Goal: Transaction & Acquisition: Obtain resource

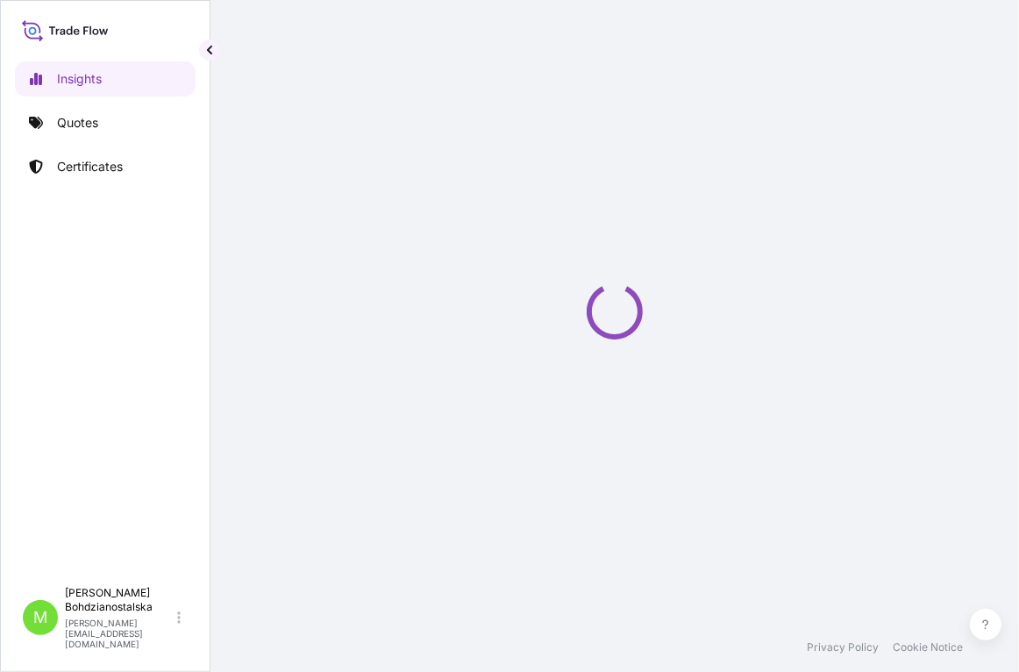
select select "2025"
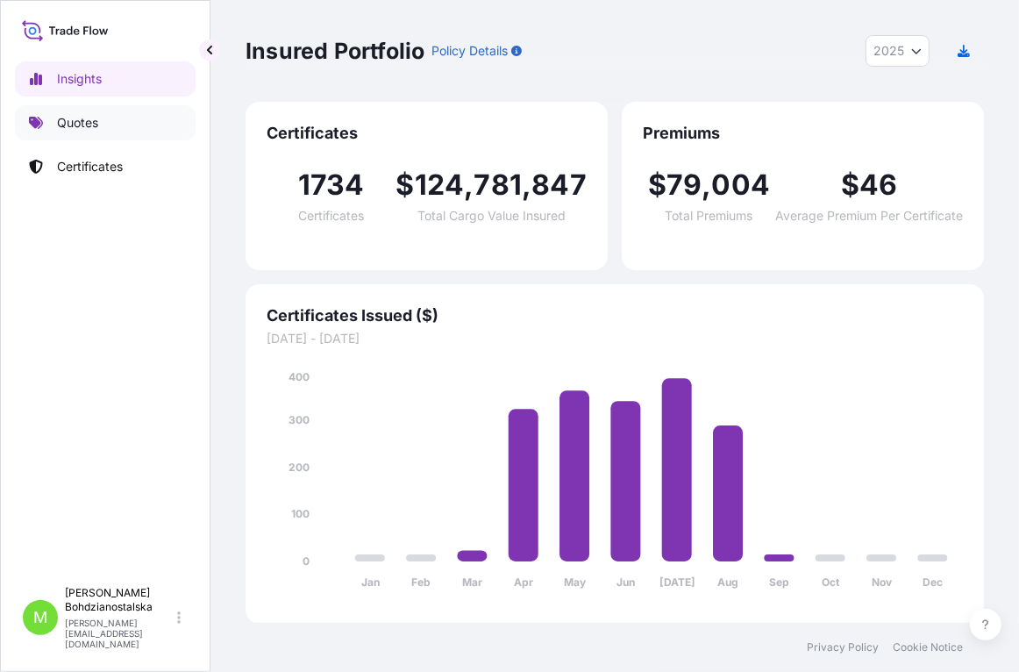
click at [79, 118] on p "Quotes" at bounding box center [77, 123] width 41 height 18
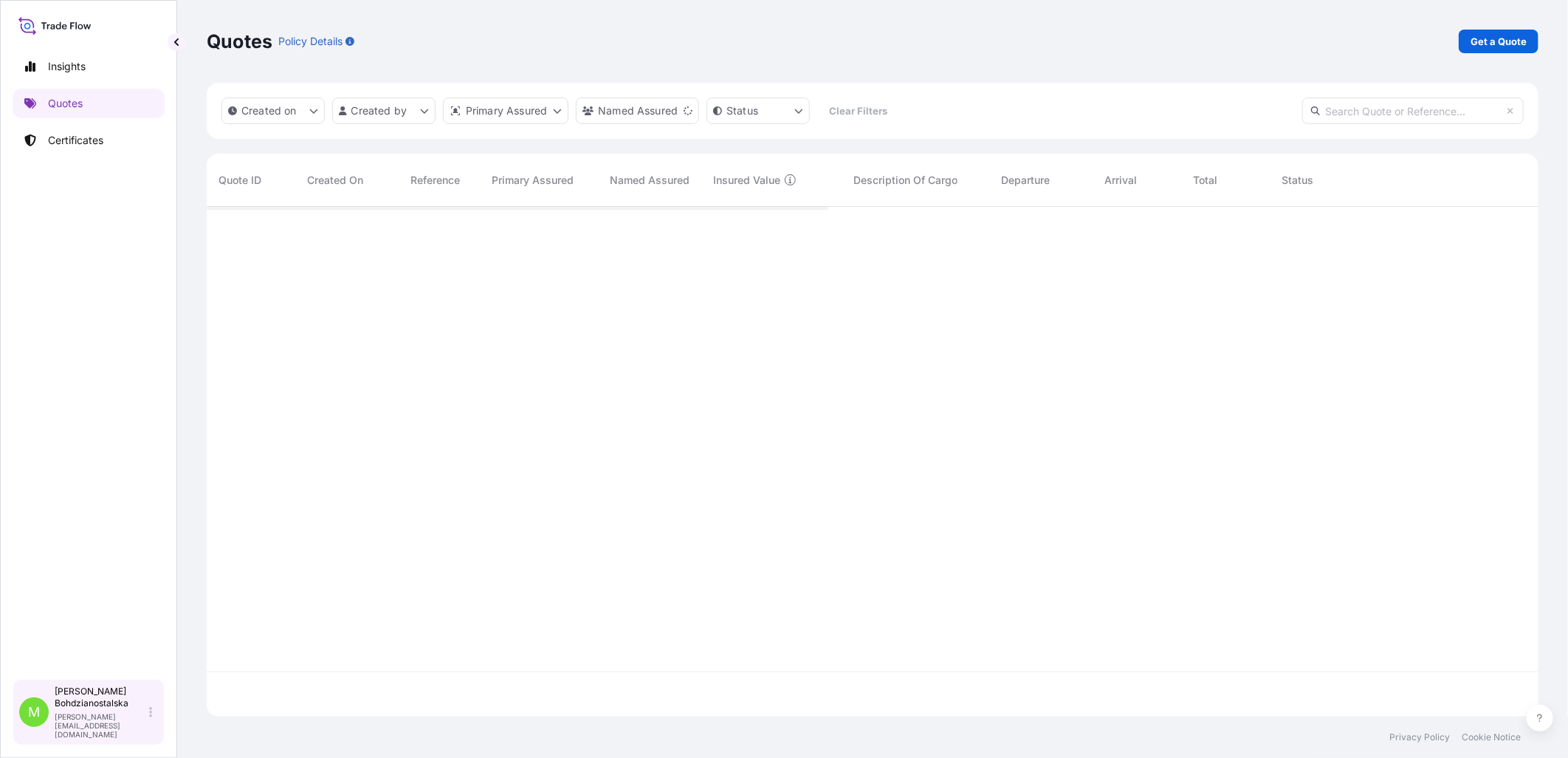
scroll to position [506, 1320]
click at [857, 38] on p "Get a Quote" at bounding box center [1499, 41] width 56 height 15
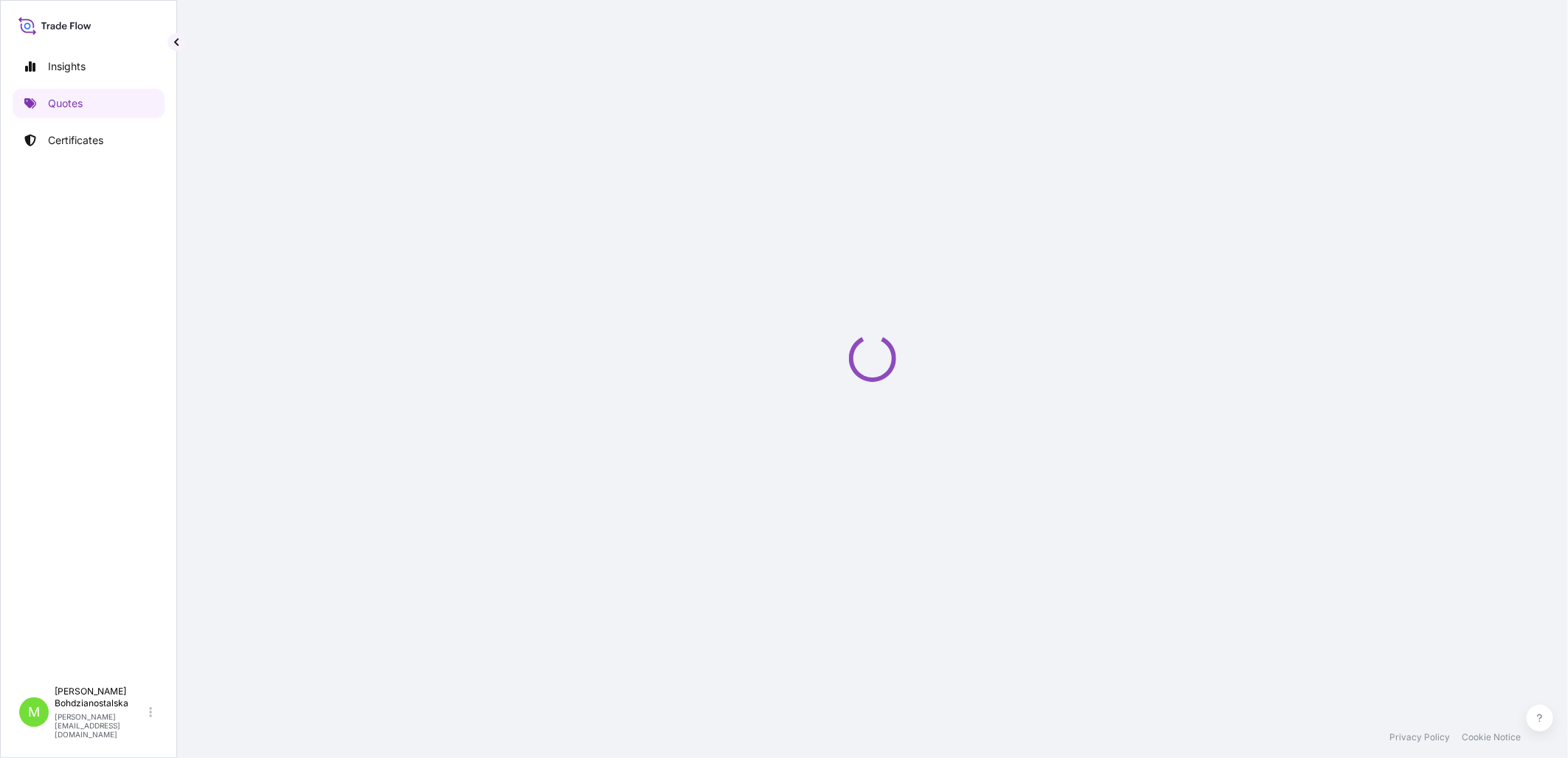
select select "Sea"
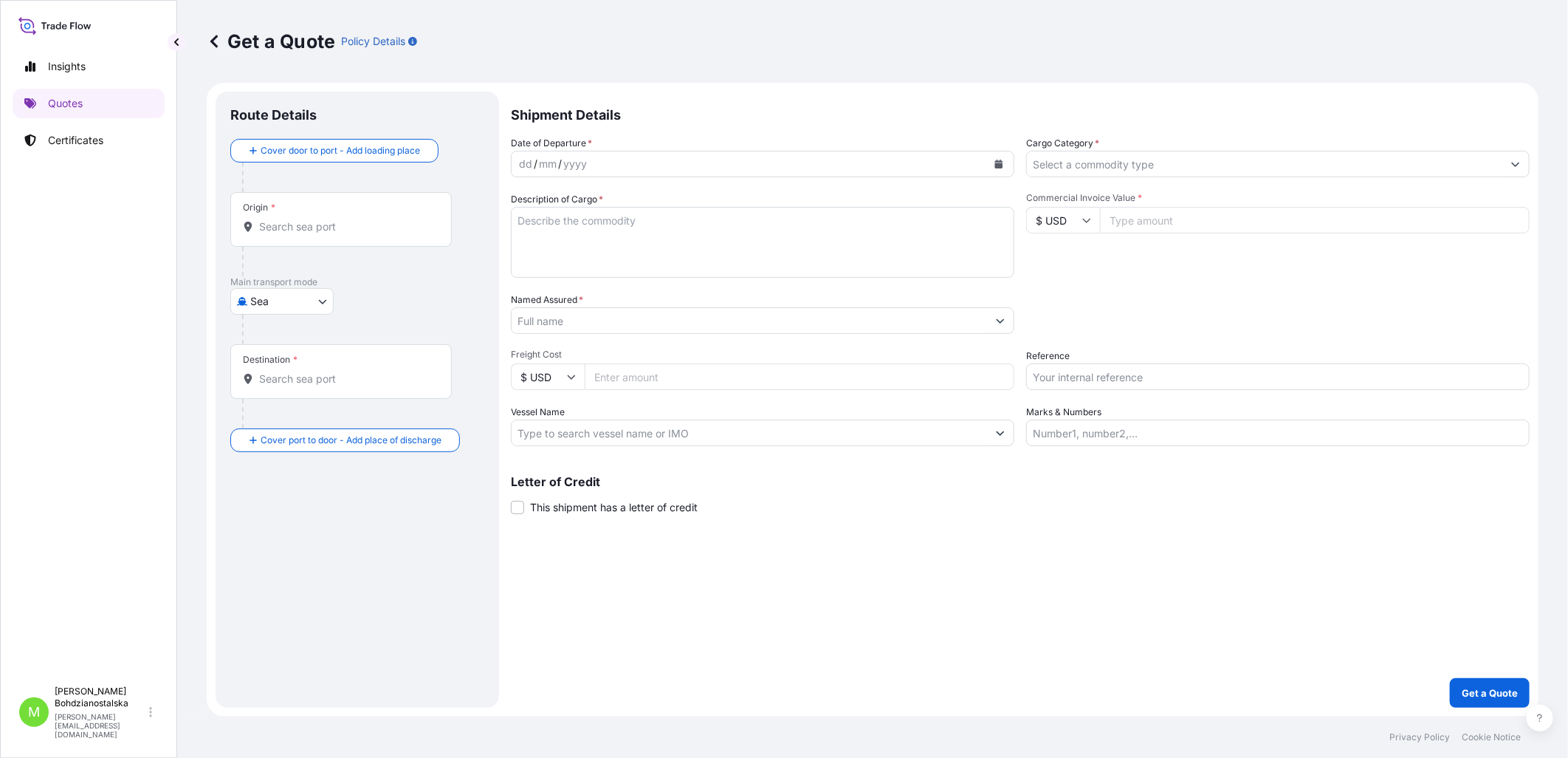
click at [313, 243] on div "Origin *" at bounding box center [341, 219] width 221 height 55
click at [313, 234] on input "Origin *" at bounding box center [346, 227] width 174 height 15
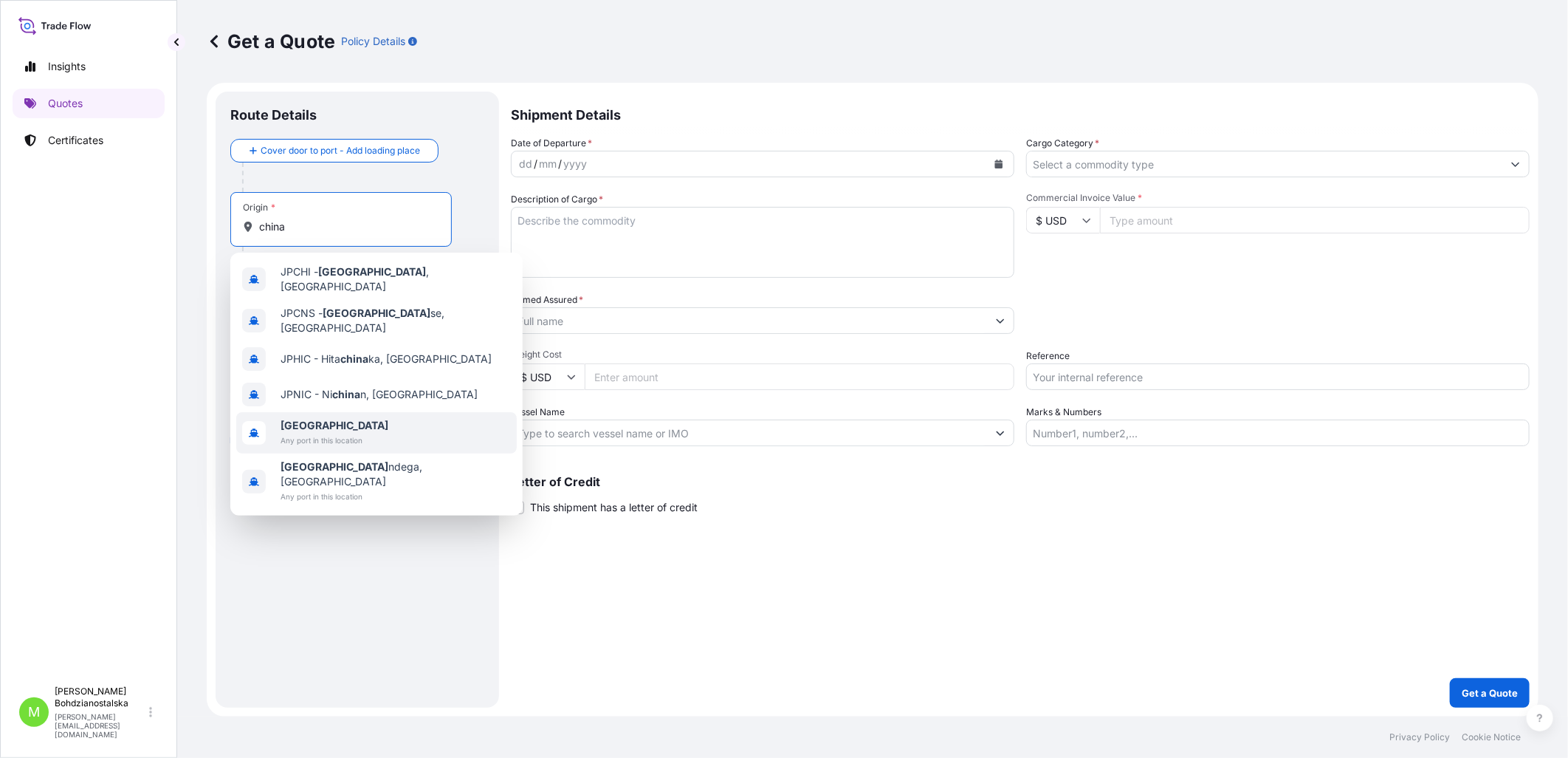
click at [325, 419] on span "[GEOGRAPHIC_DATA]" at bounding box center [334, 425] width 108 height 15
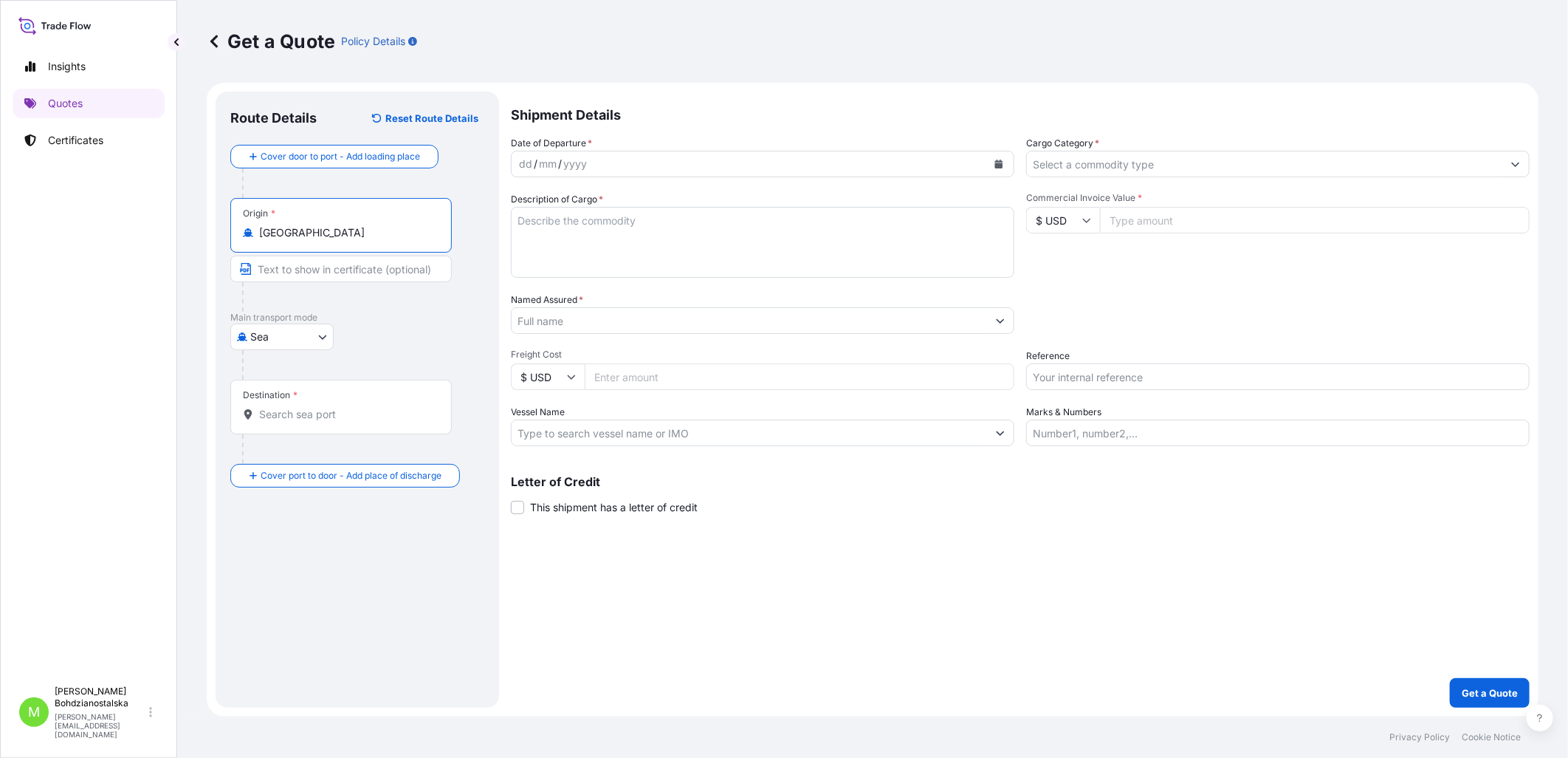
type input "[GEOGRAPHIC_DATA]"
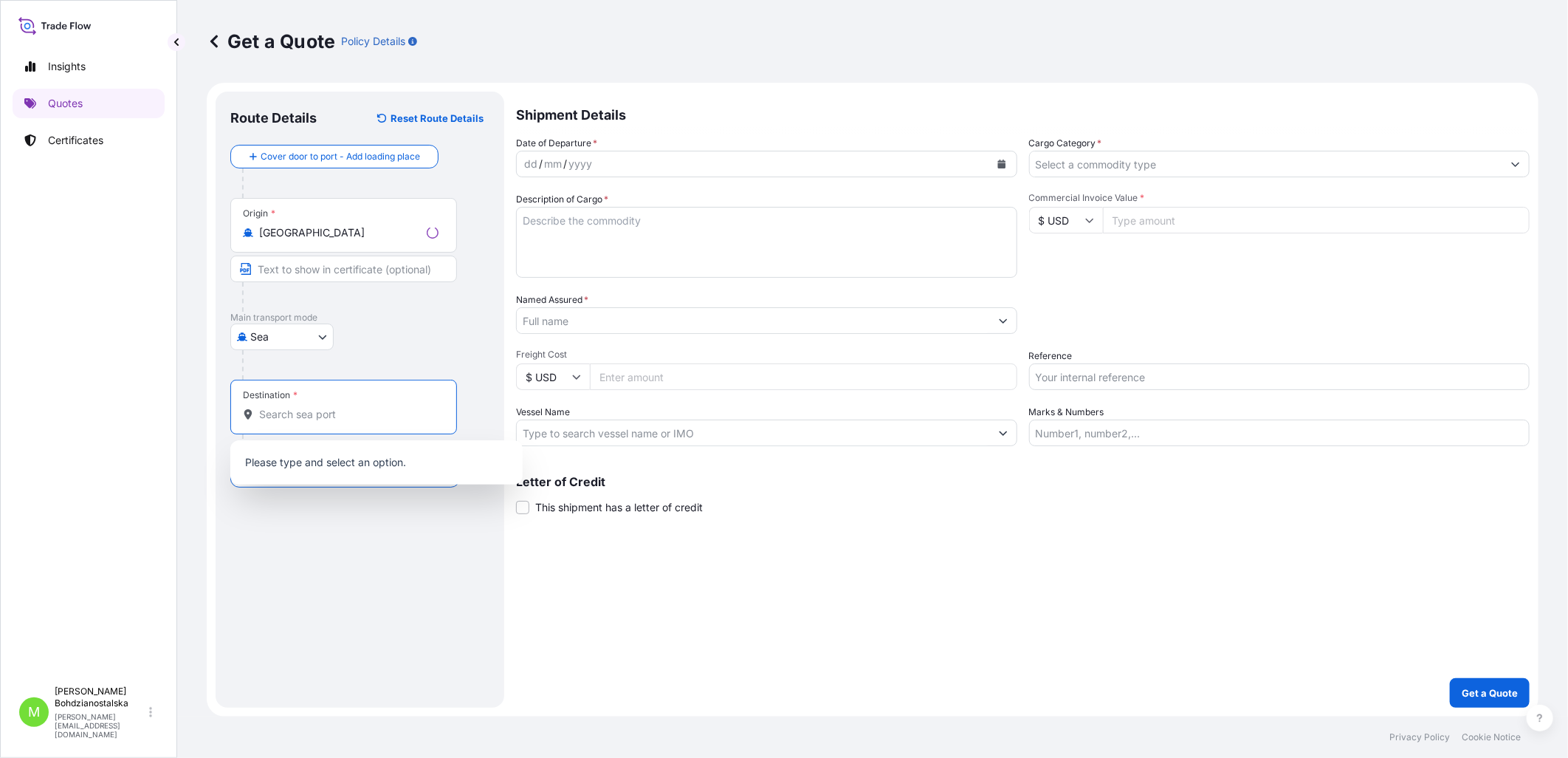
click at [301, 418] on input "Destination *" at bounding box center [349, 414] width 179 height 15
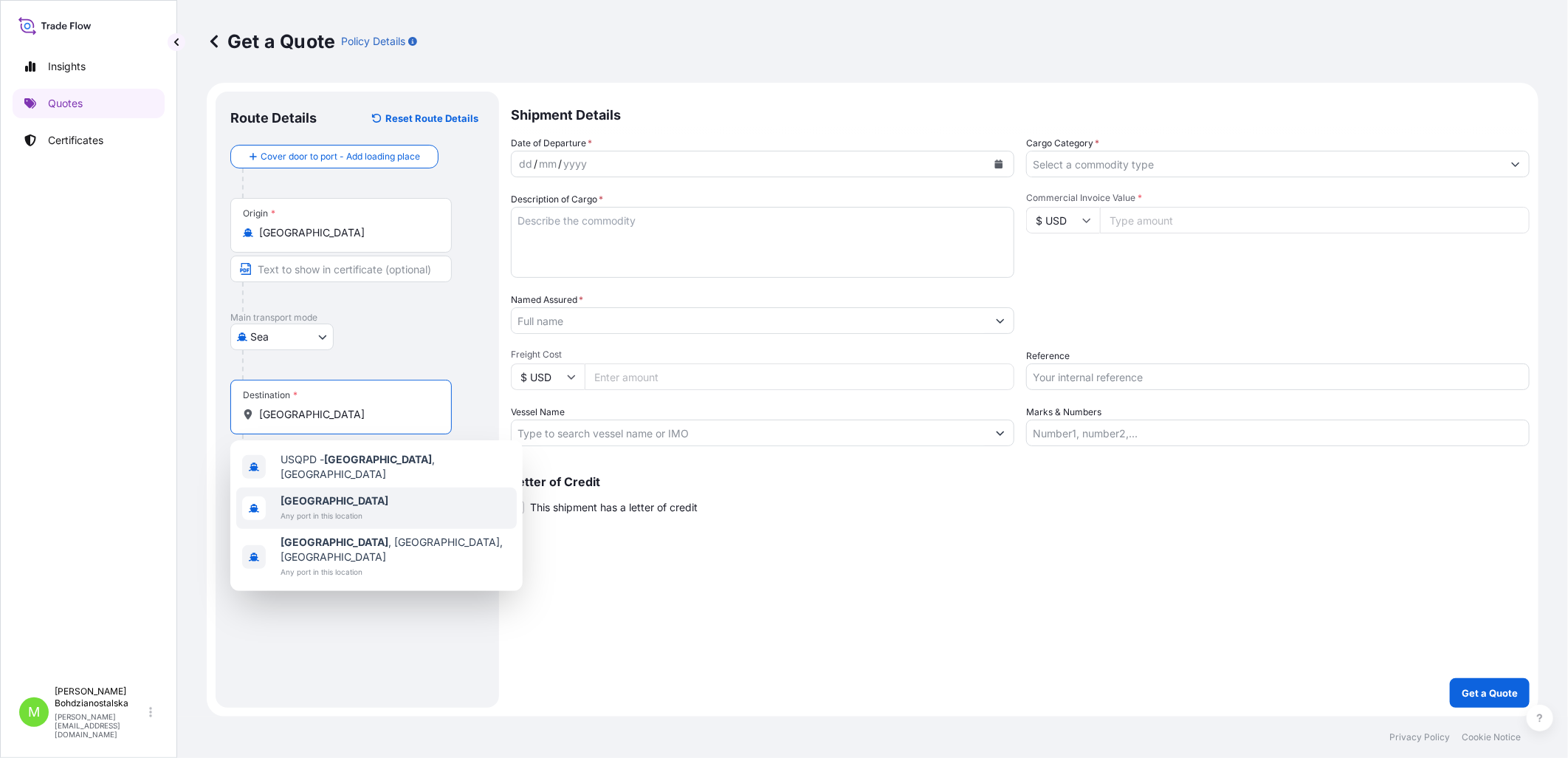
click at [333, 508] on span "Any port in this location" at bounding box center [334, 515] width 108 height 15
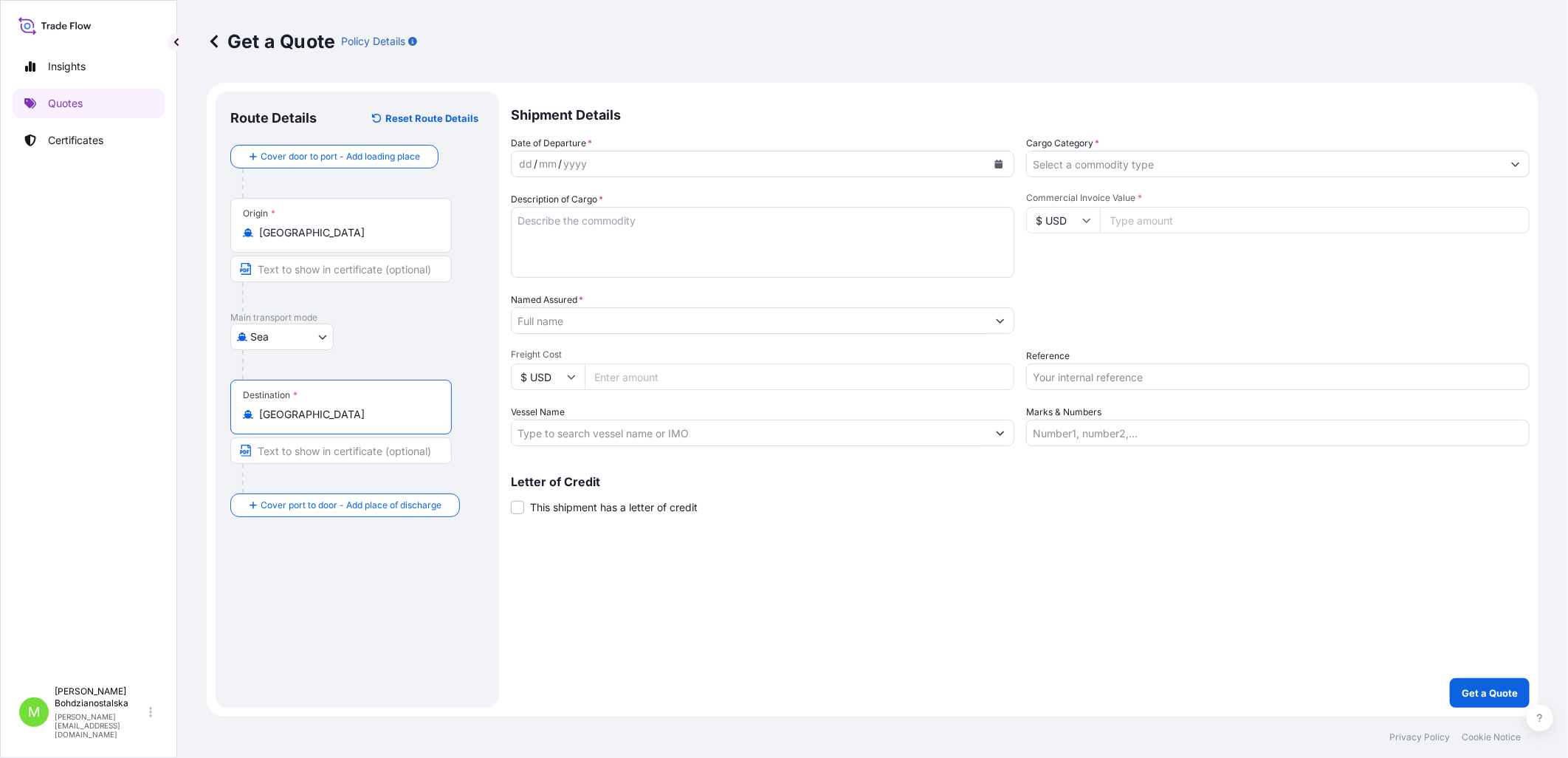
type input "[GEOGRAPHIC_DATA]"
click at [525, 157] on div "dd" at bounding box center [525, 163] width 16 height 18
click at [551, 159] on div "mm" at bounding box center [547, 163] width 21 height 18
click at [548, 165] on div "mm" at bounding box center [547, 163] width 21 height 18
click at [584, 165] on div "25 / 08 / yyyy" at bounding box center [749, 164] width 476 height 27
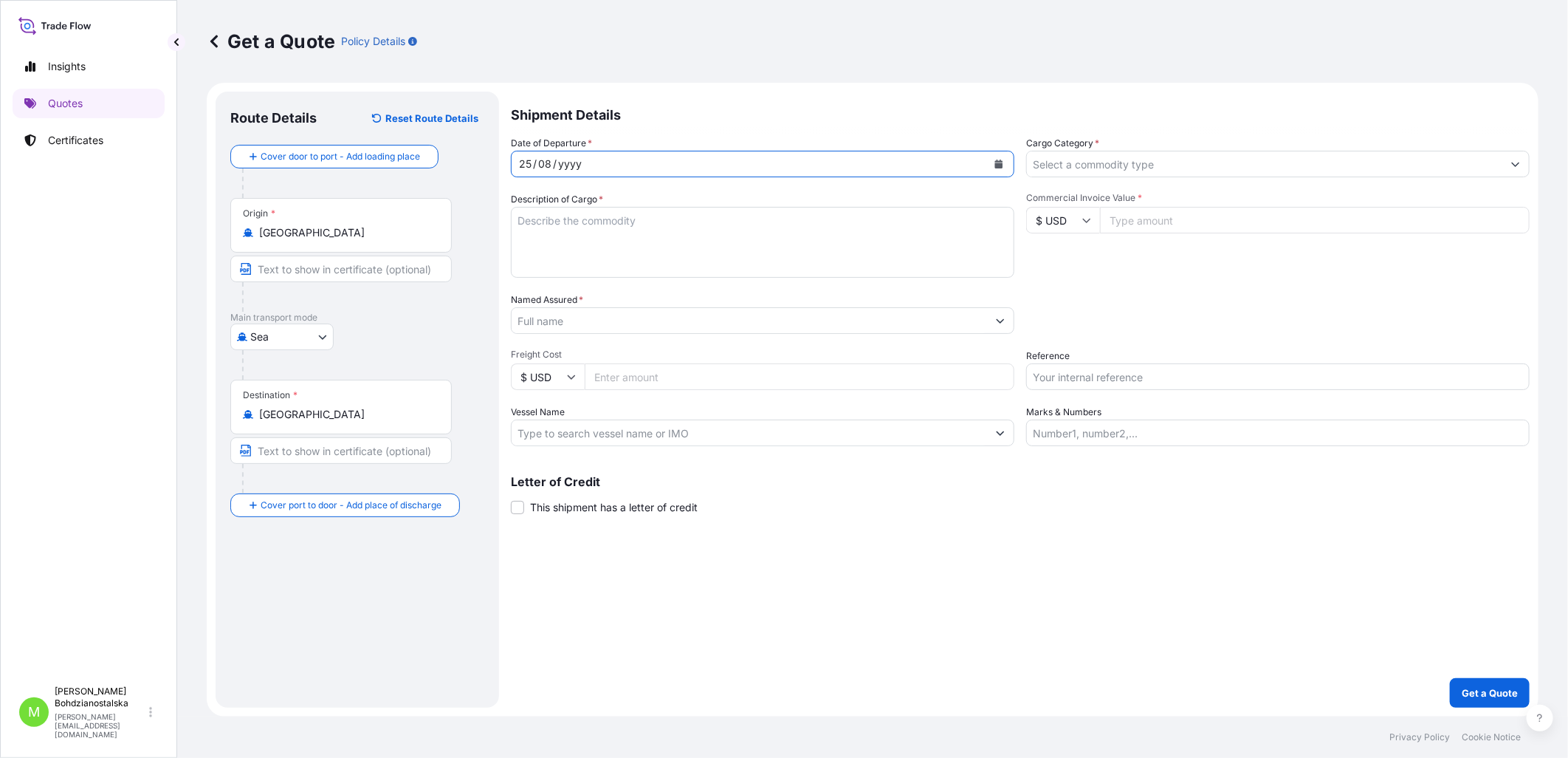
click at [572, 166] on div "yyyy" at bounding box center [570, 163] width 27 height 18
click at [616, 254] on textarea "Description of Cargo *" at bounding box center [763, 243] width 504 height 71
drag, startPoint x: 562, startPoint y: 192, endPoint x: 562, endPoint y: 200, distance: 8.0
click at [562, 197] on label "Description of Cargo *" at bounding box center [557, 200] width 93 height 15
click at [562, 207] on textarea "Description of Cargo *" at bounding box center [763, 243] width 504 height 71
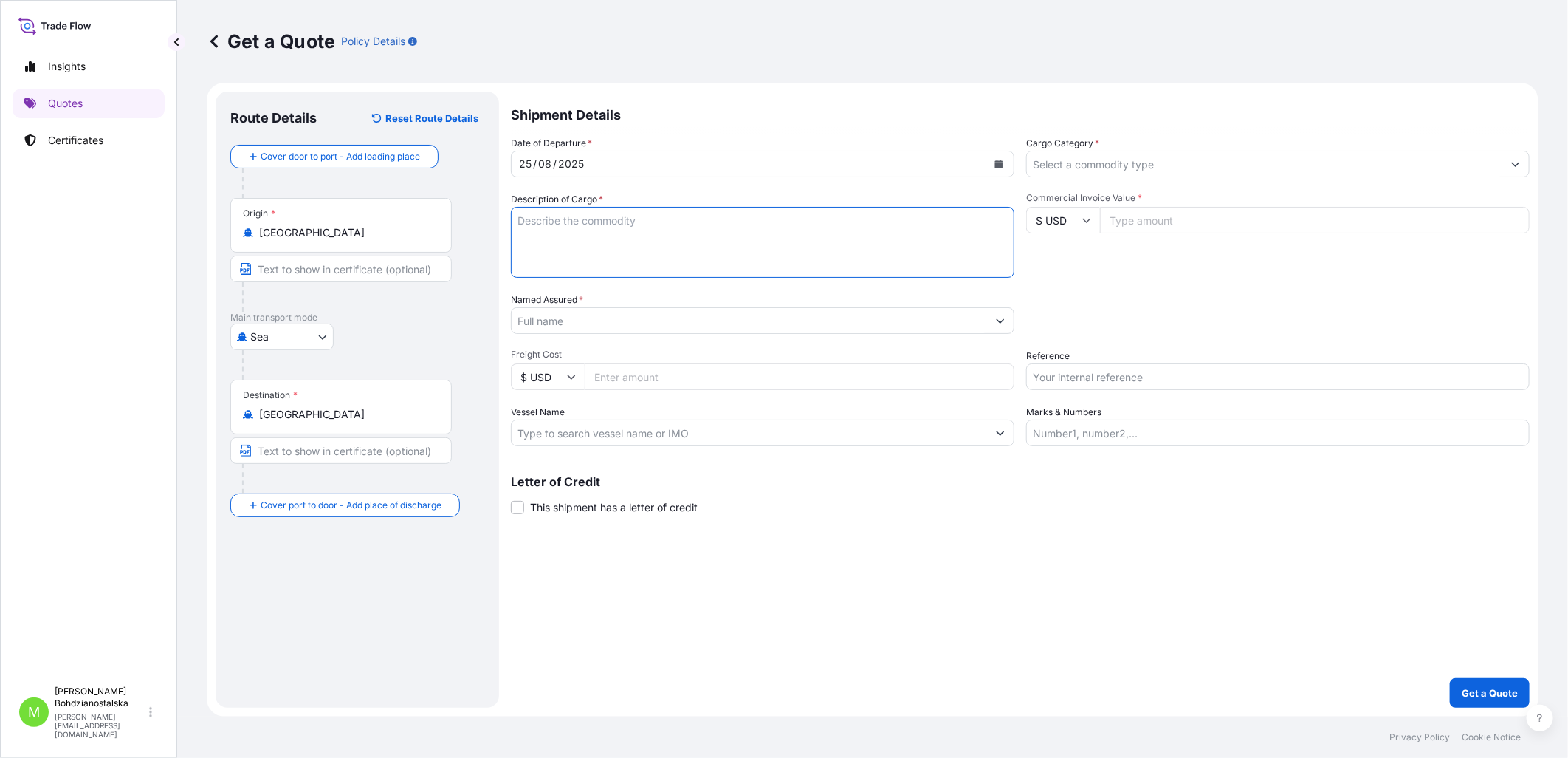
click at [564, 224] on textarea "Description of Cargo *" at bounding box center [763, 243] width 504 height 71
paste textarea "WHEELCHAIR"
click at [534, 237] on textarea "WHEELCHAIR" at bounding box center [763, 243] width 504 height 71
paste textarea "MSBU5584430"
type textarea "WHEELCHAIR MSBU5584430 40hc, 7225,00 kgs, 60,050 m3, 338 ctn"
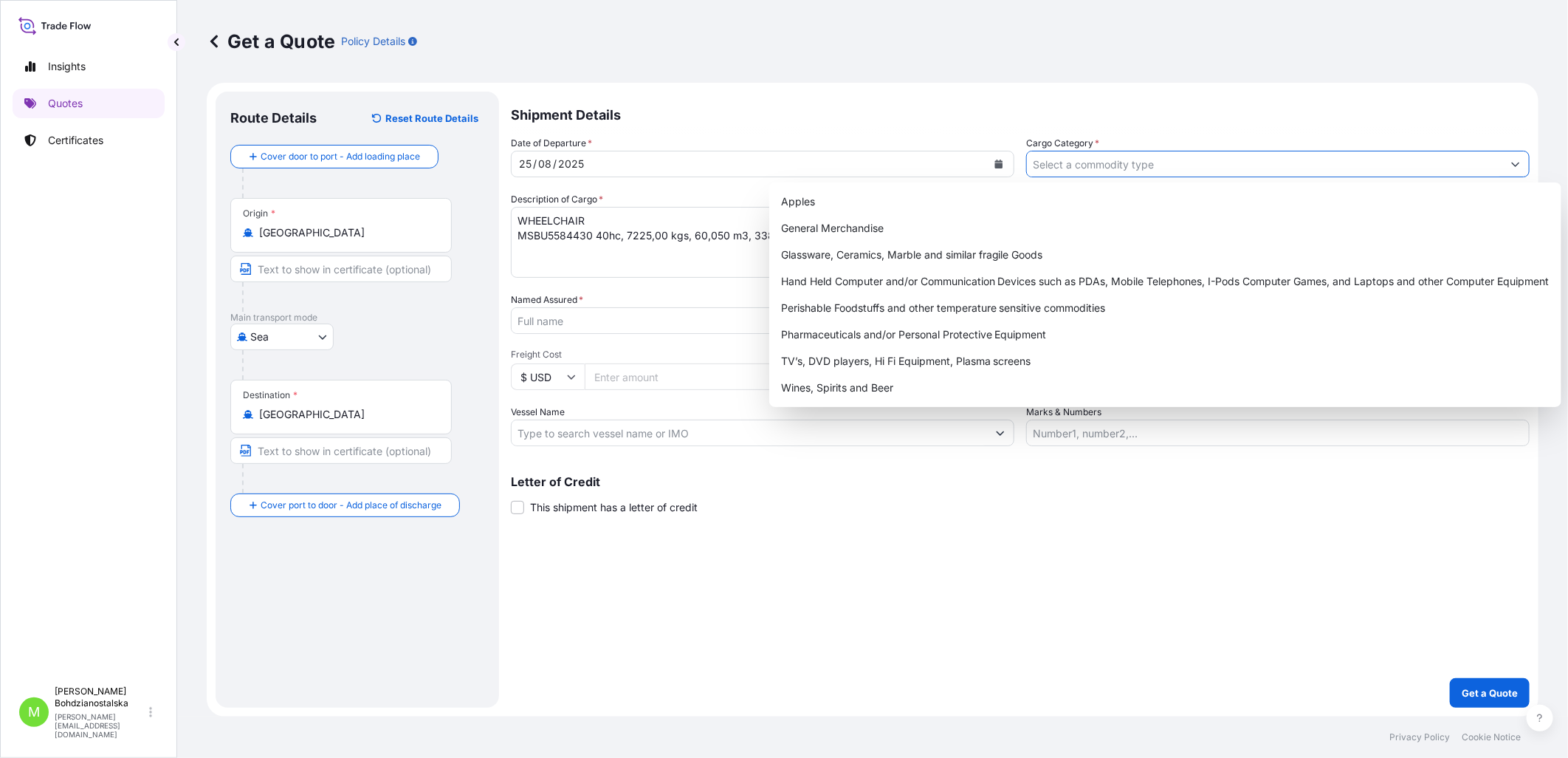
click at [857, 163] on input "Cargo Category *" at bounding box center [1265, 164] width 476 height 27
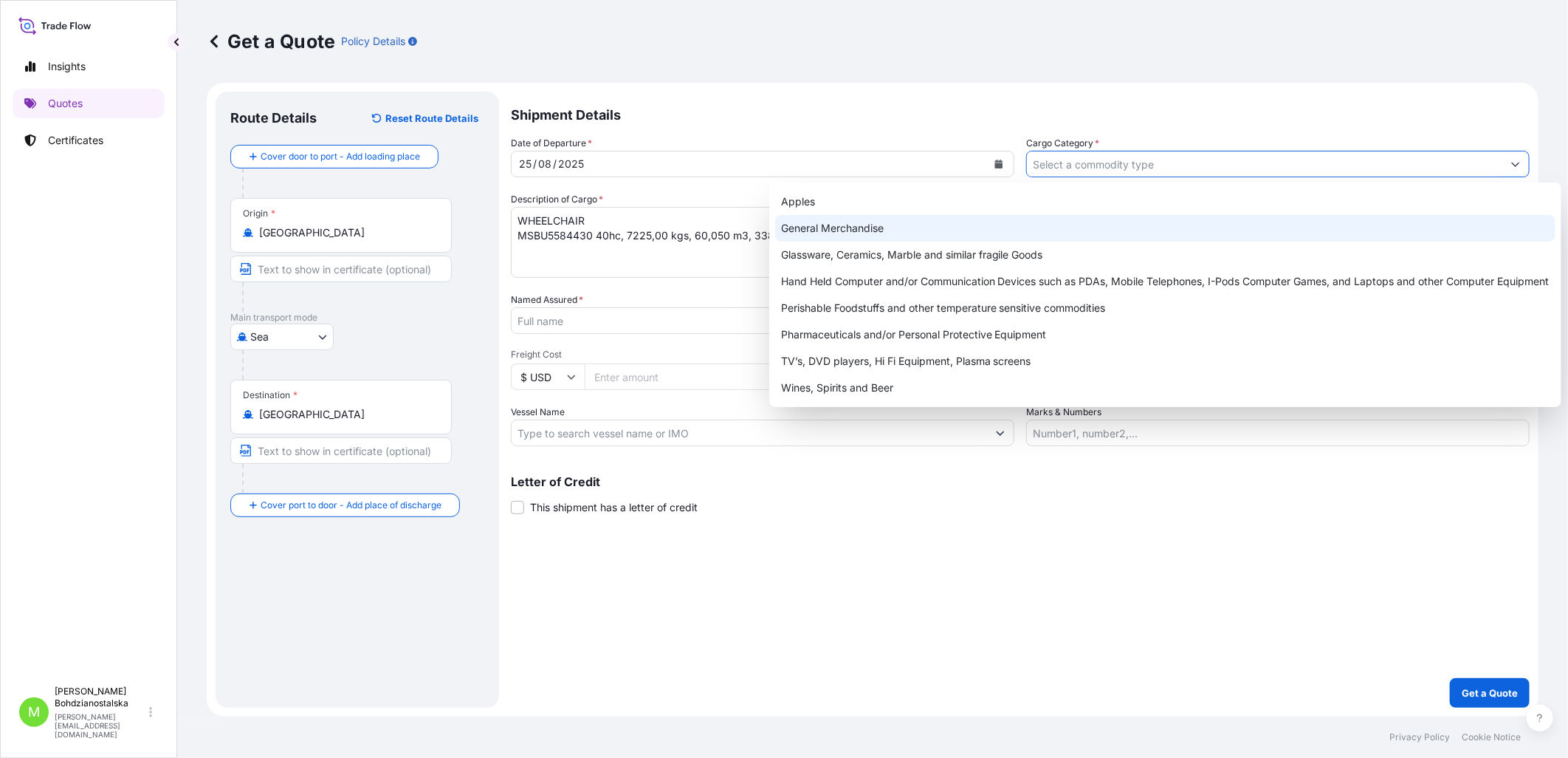
click at [857, 229] on div "General Merchandise" at bounding box center [1165, 228] width 781 height 27
type input "General Merchandise"
click at [857, 222] on div "General Merchandise" at bounding box center [1165, 228] width 781 height 27
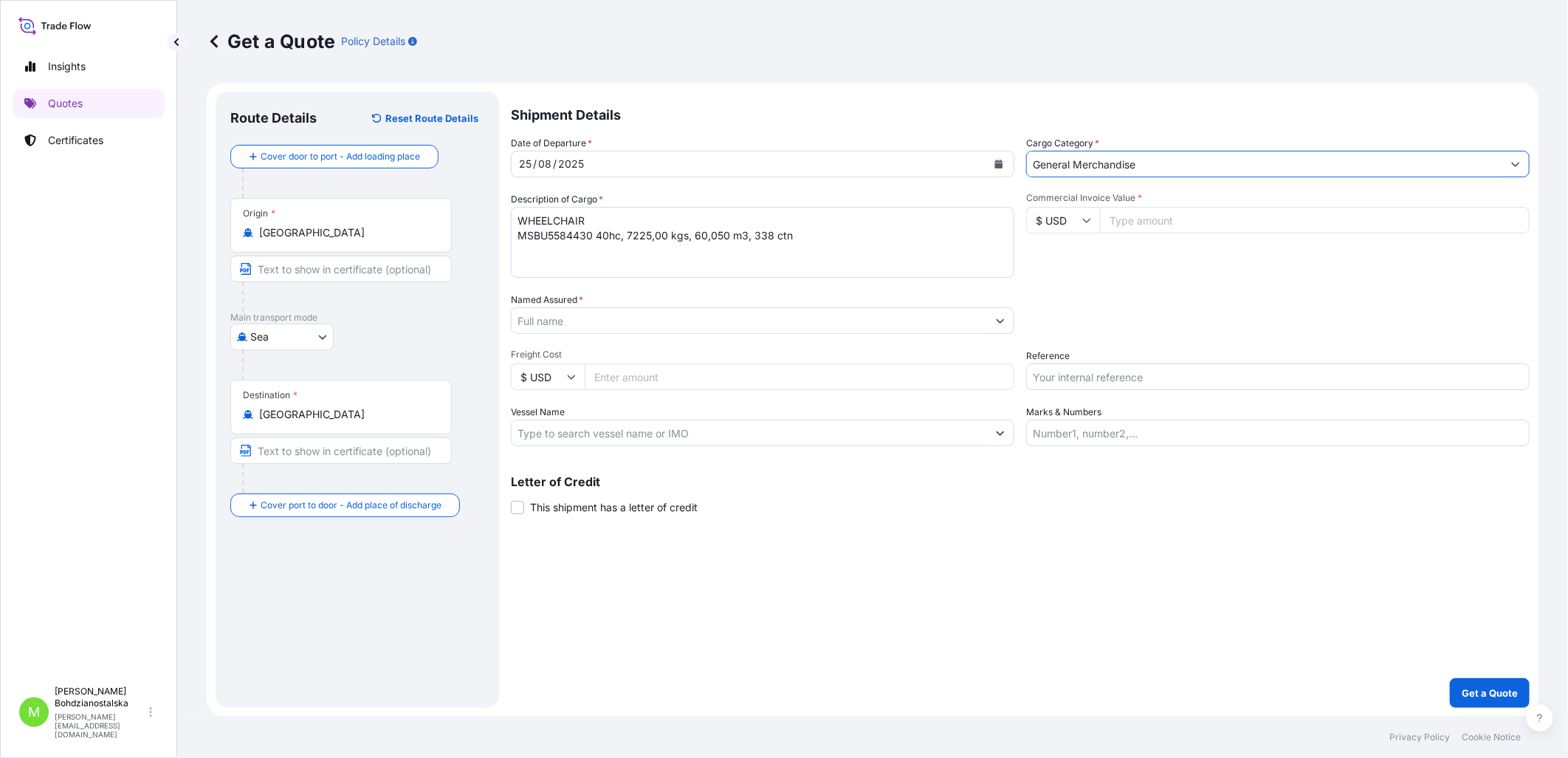
click at [857, 220] on input "Commercial Invoice Value *" at bounding box center [1315, 221] width 429 height 27
type input "17603.00"
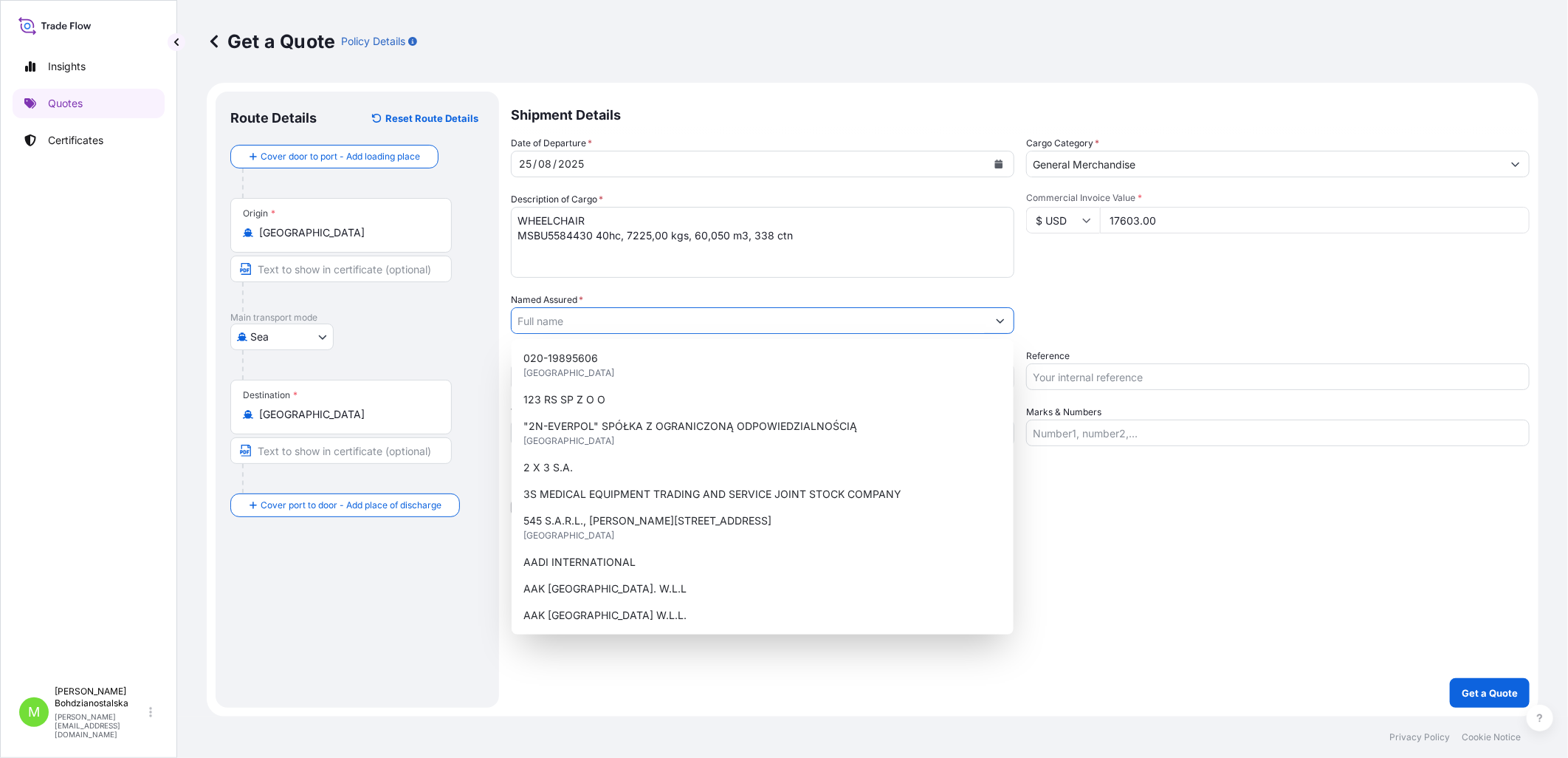
click at [551, 321] on input "Named Assured *" at bounding box center [749, 321] width 476 height 27
click at [536, 327] on input "Named Assured *" at bounding box center [749, 321] width 476 height 27
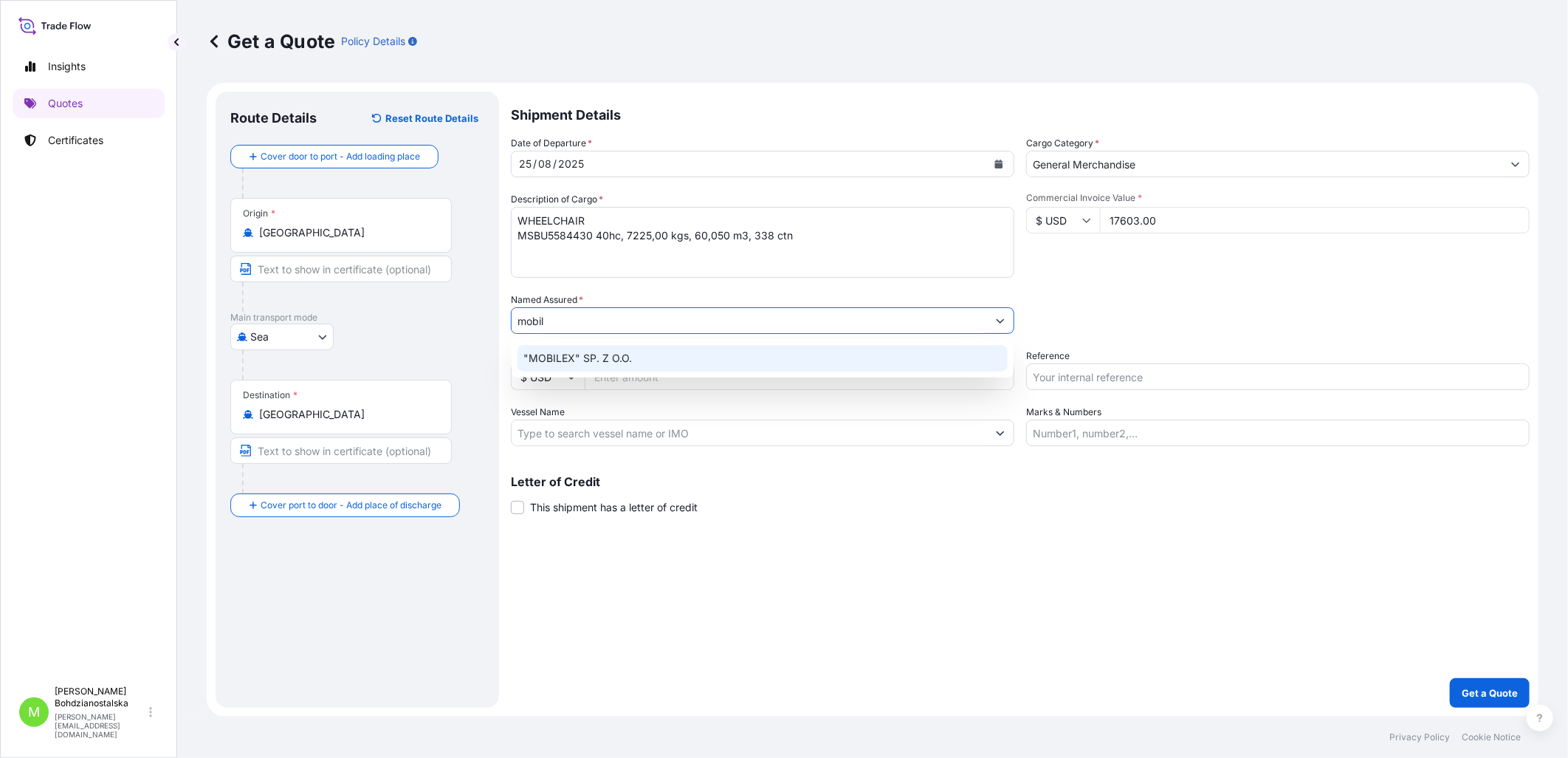
click at [643, 350] on div ""MOBILEX" SP. Z O.O." at bounding box center [763, 358] width 490 height 27
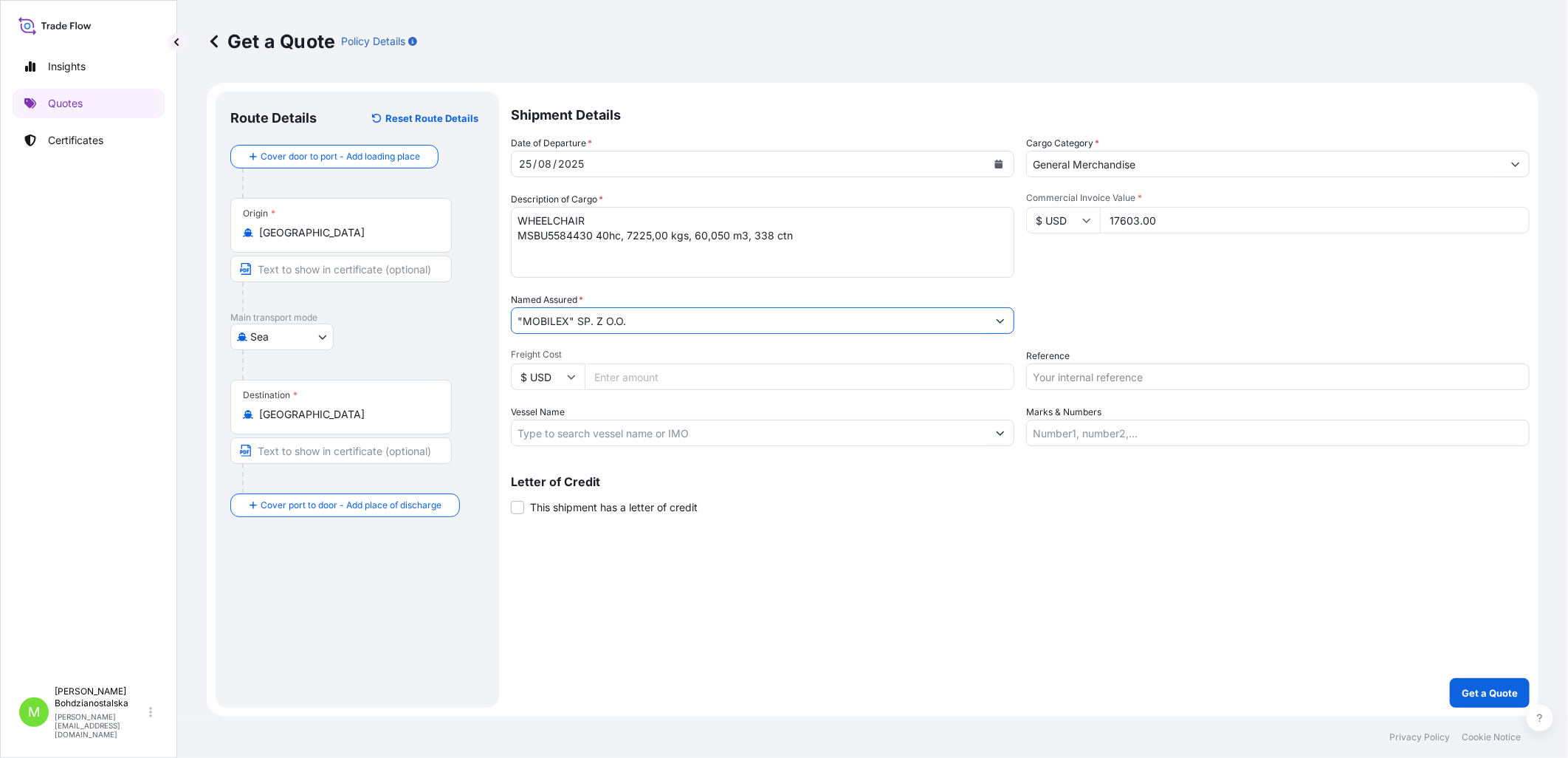
type input ""MOBILEX" SP. Z O.O."
click at [857, 541] on div "Shipment Details Date of Departure * [DATE] Cargo Category * General Merchandis…" at bounding box center [1021, 399] width 1019 height 616
click at [857, 376] on input "Reference" at bounding box center [1278, 376] width 504 height 27
type input "s"
type input "S02029038"
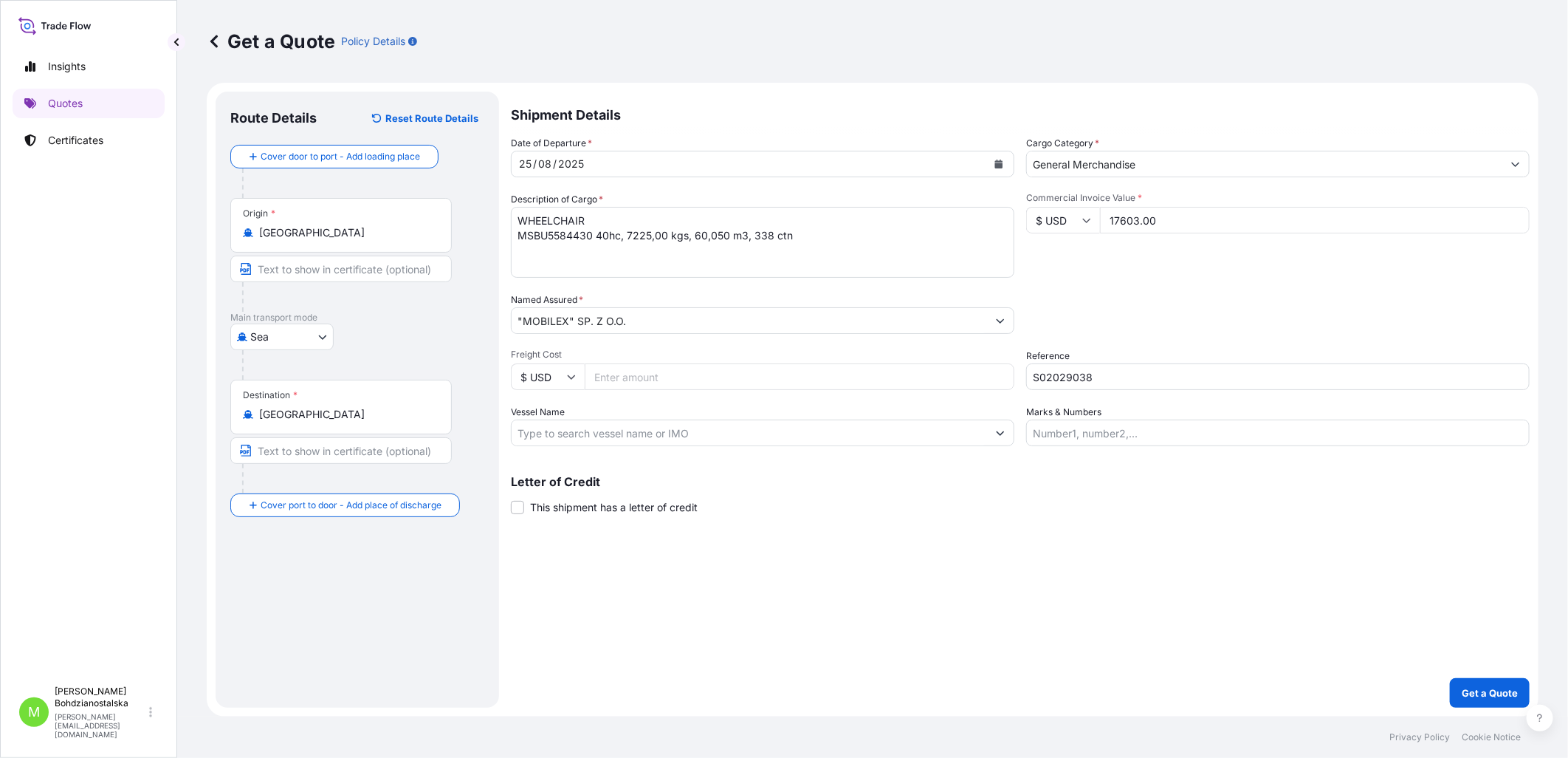
click at [857, 565] on div "Shipment Details Date of Departure * [DATE] Cargo Category * General Merchandis…" at bounding box center [1021, 399] width 1019 height 616
click at [857, 565] on p "Get a Quote" at bounding box center [1490, 693] width 56 height 15
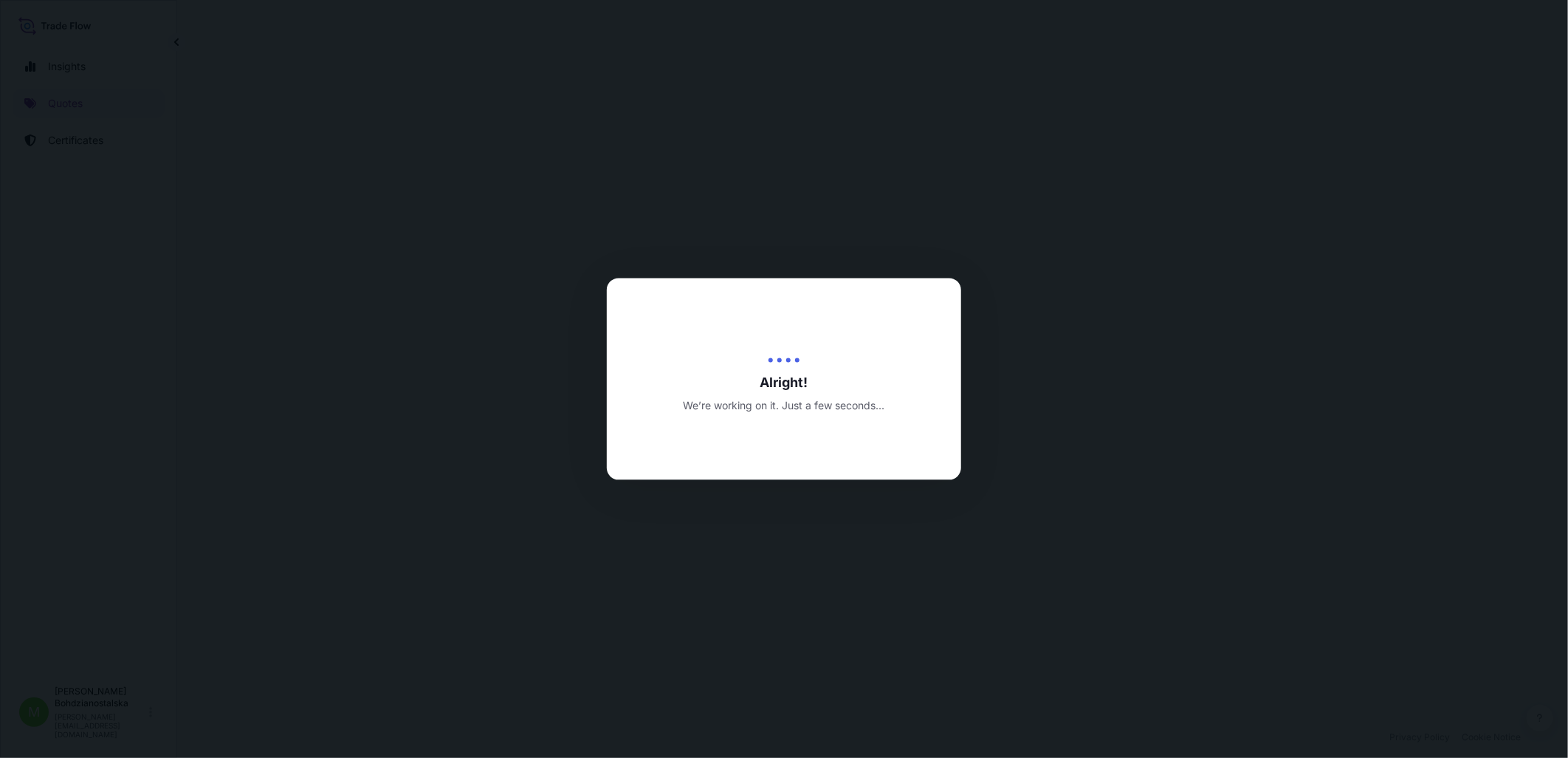
select select "Sea"
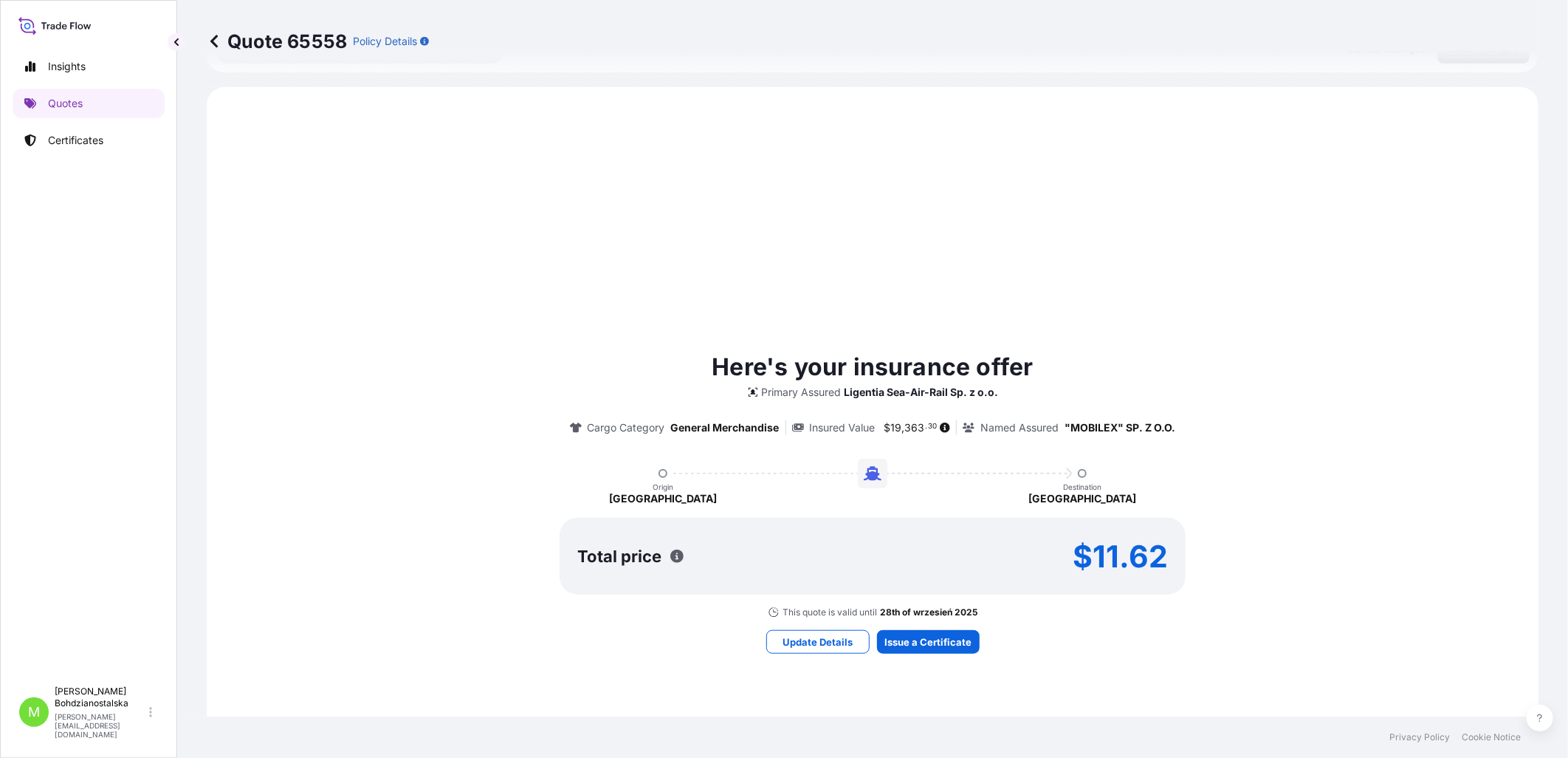
scroll to position [506, 0]
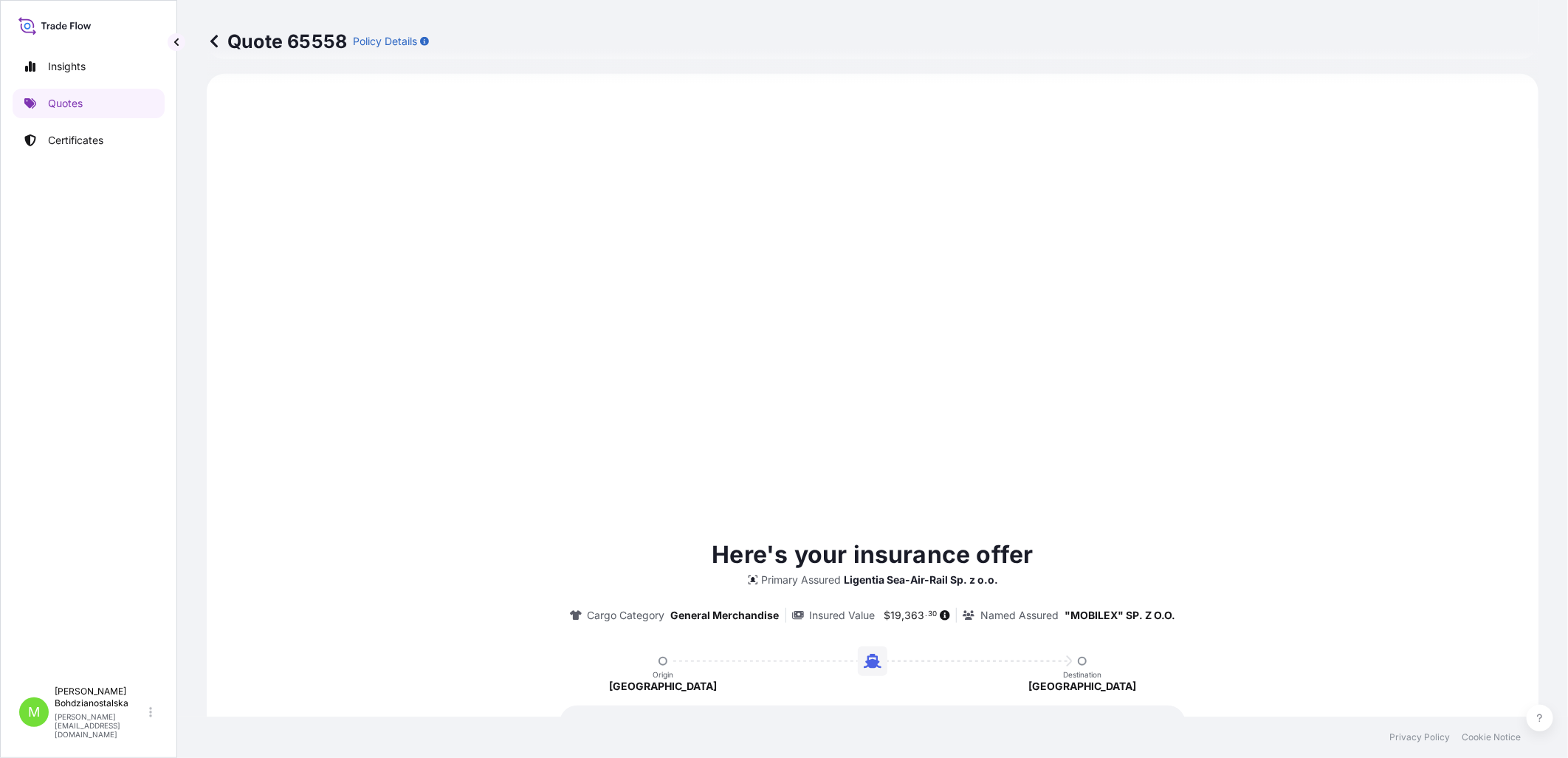
type input "[DATE]"
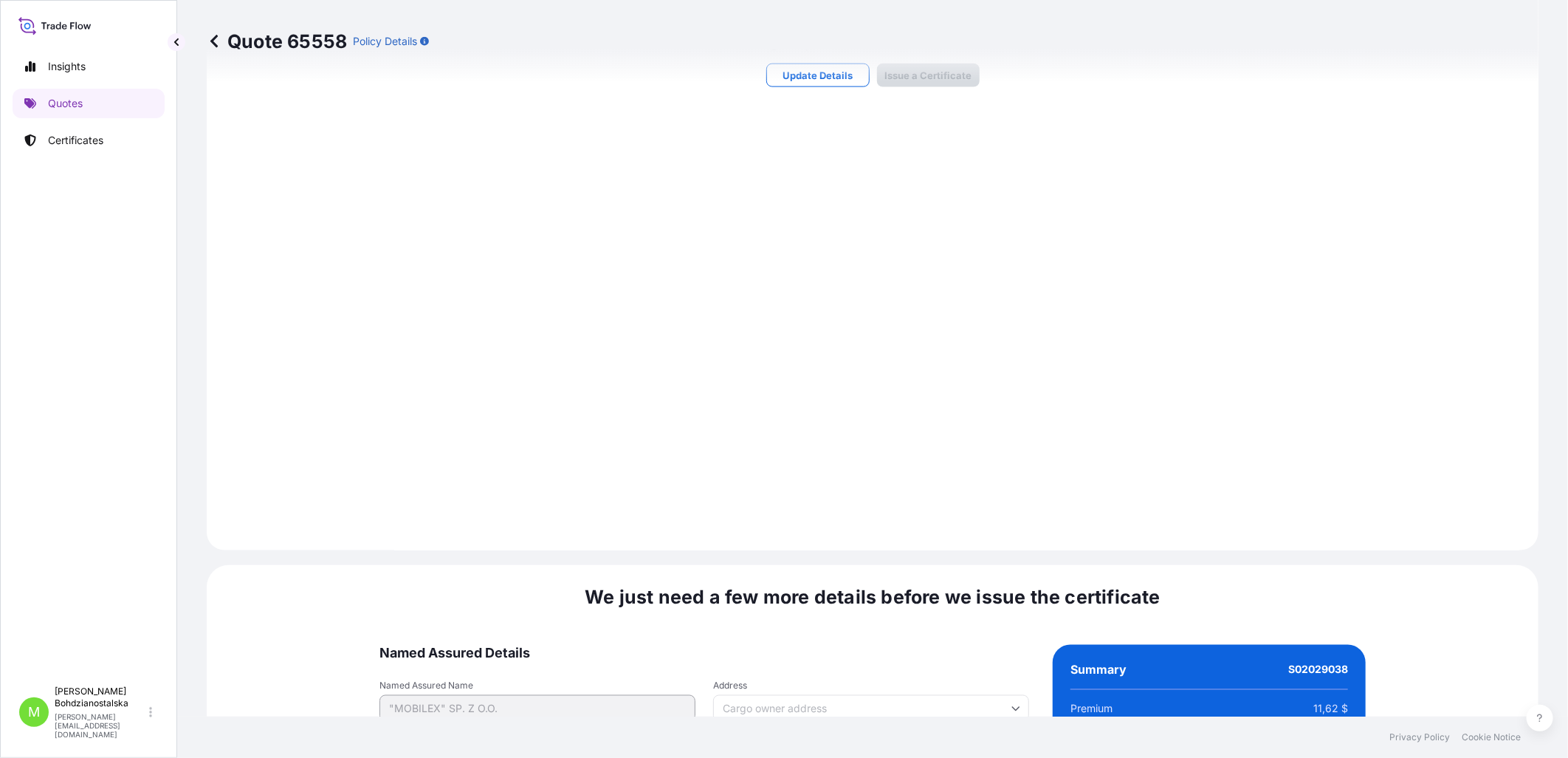
scroll to position [1496, 0]
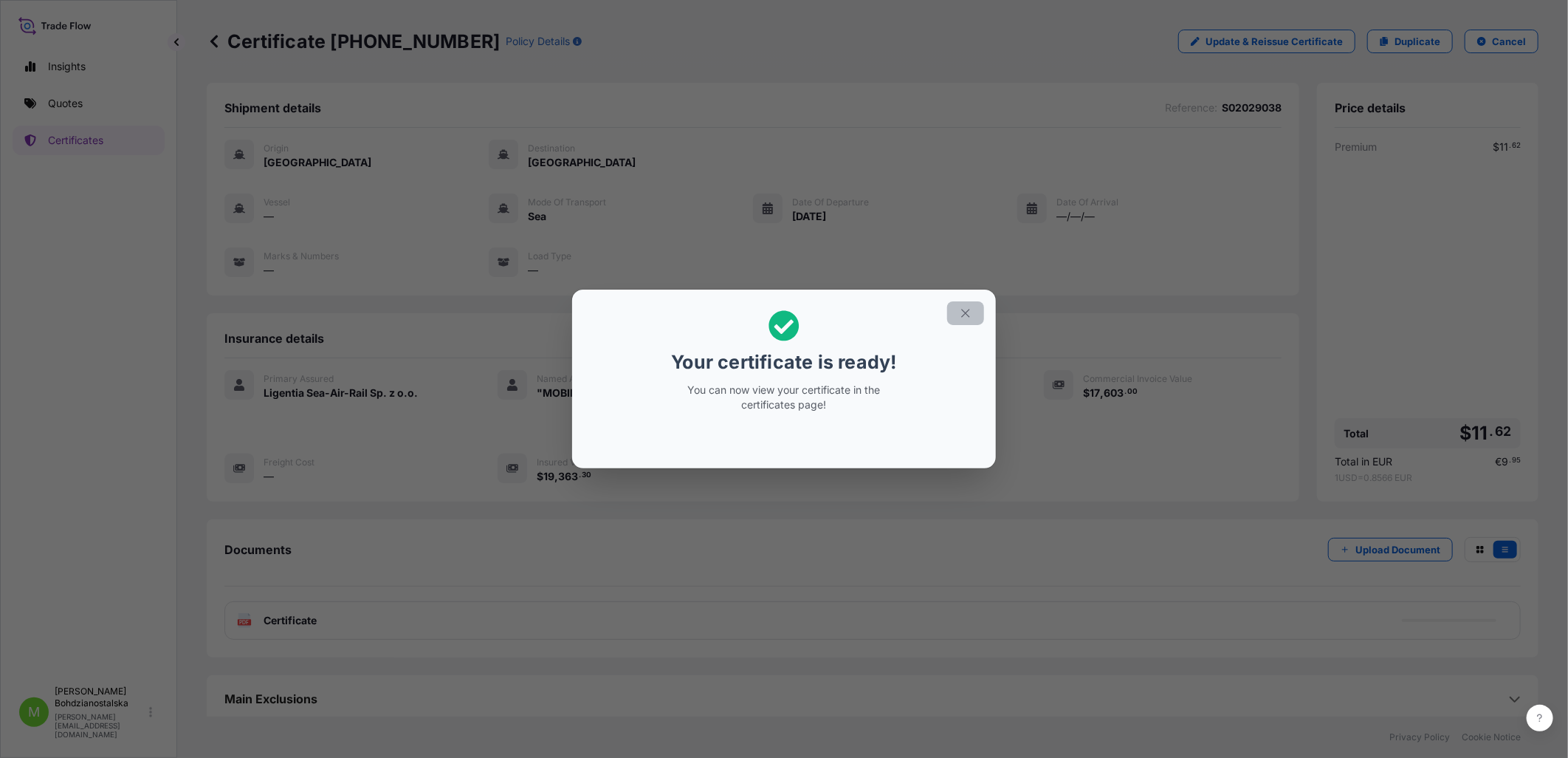
click at [857, 314] on icon "button" at bounding box center [966, 313] width 13 height 13
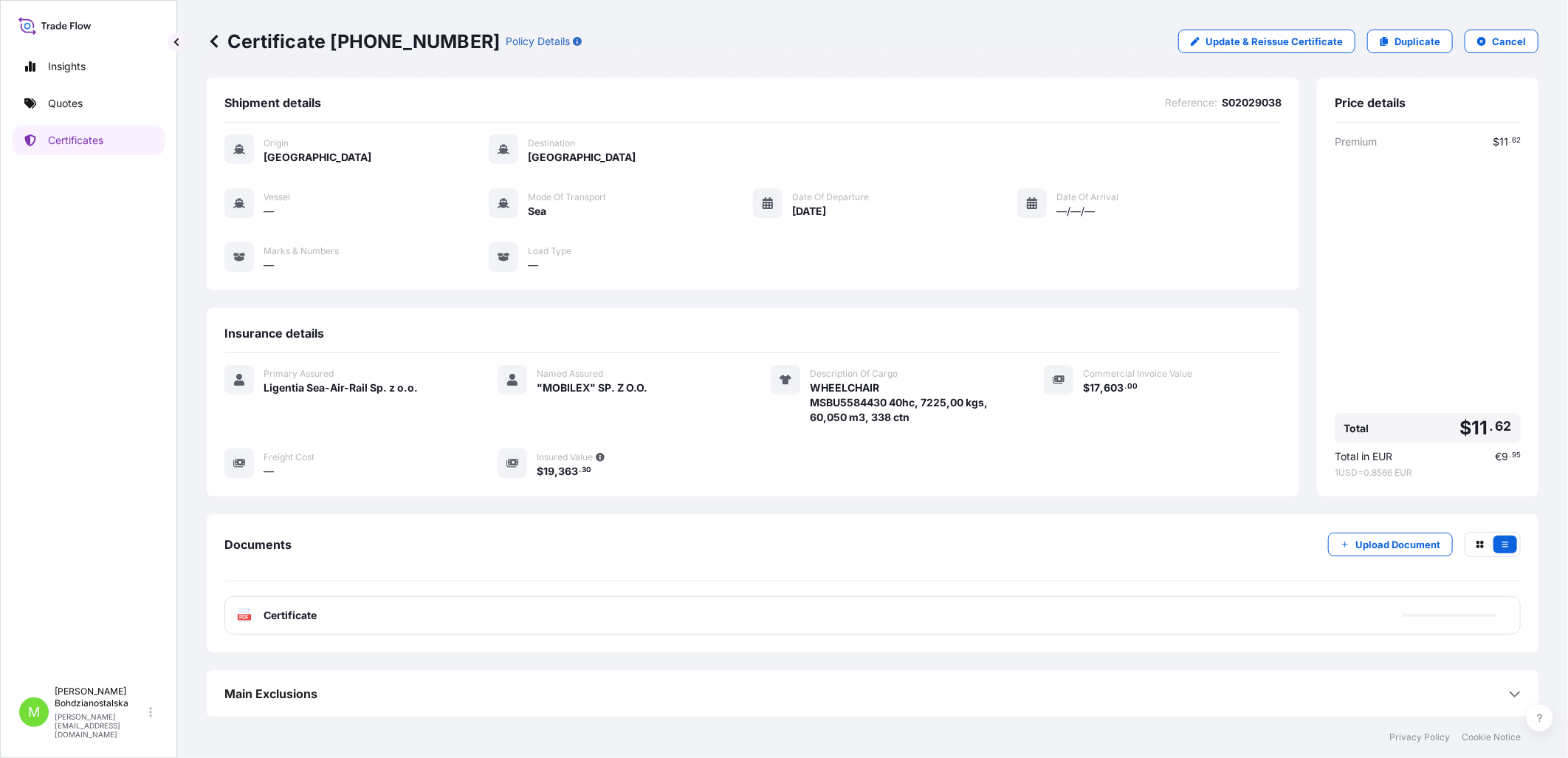
scroll to position [8, 0]
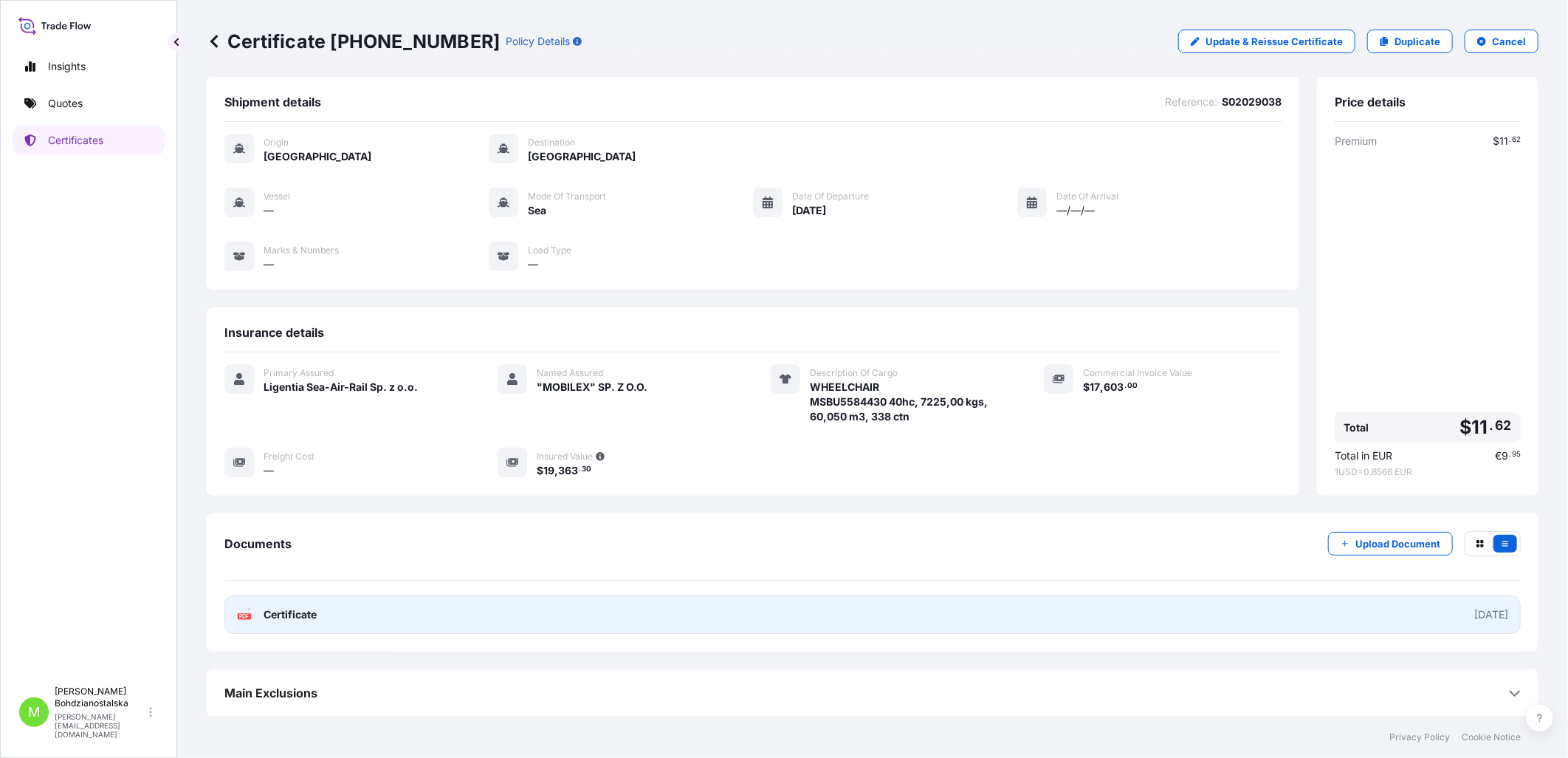
click at [294, 565] on span "Certificate" at bounding box center [290, 615] width 53 height 15
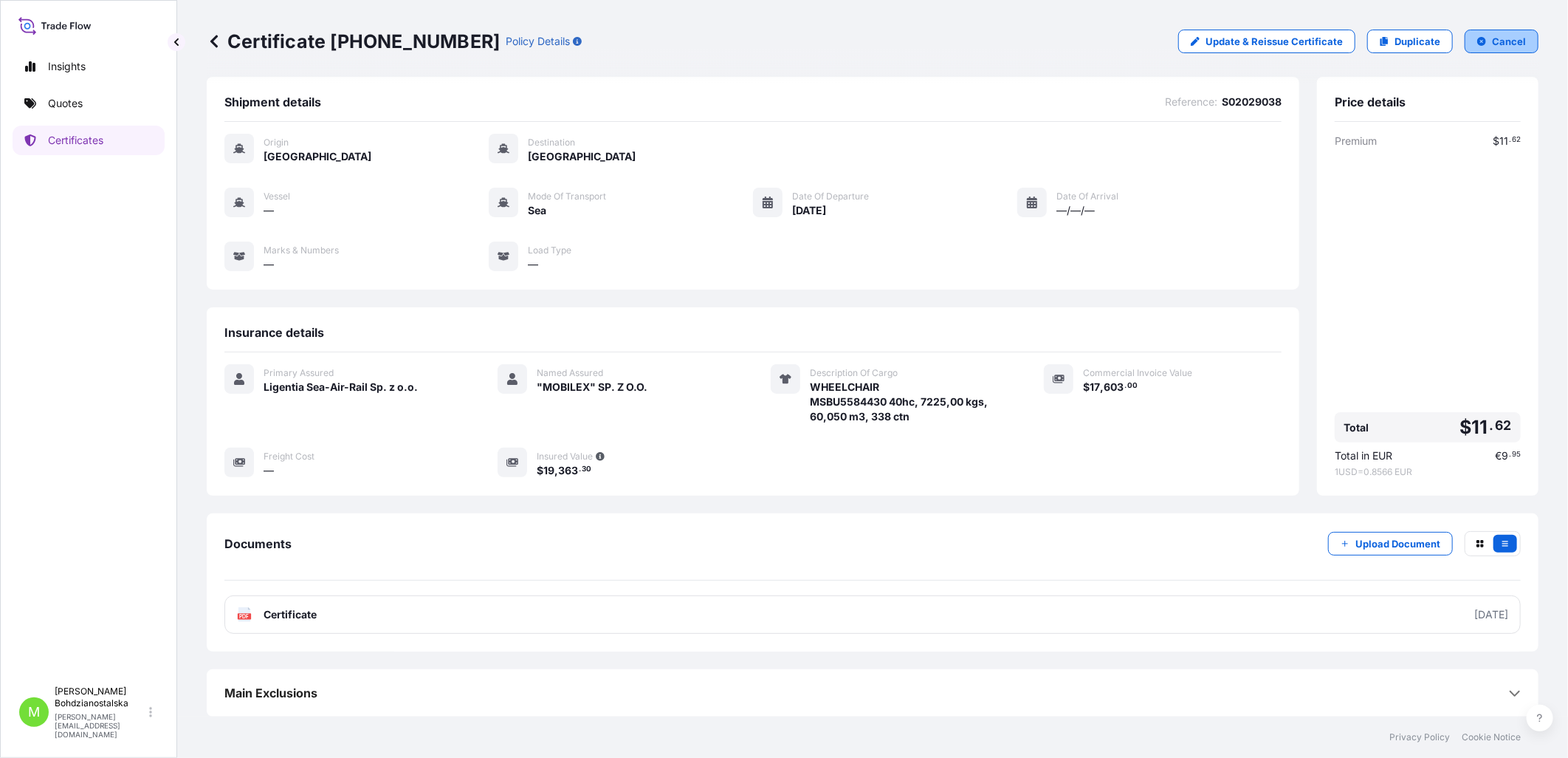
click at [857, 39] on p "Cancel" at bounding box center [1509, 41] width 34 height 15
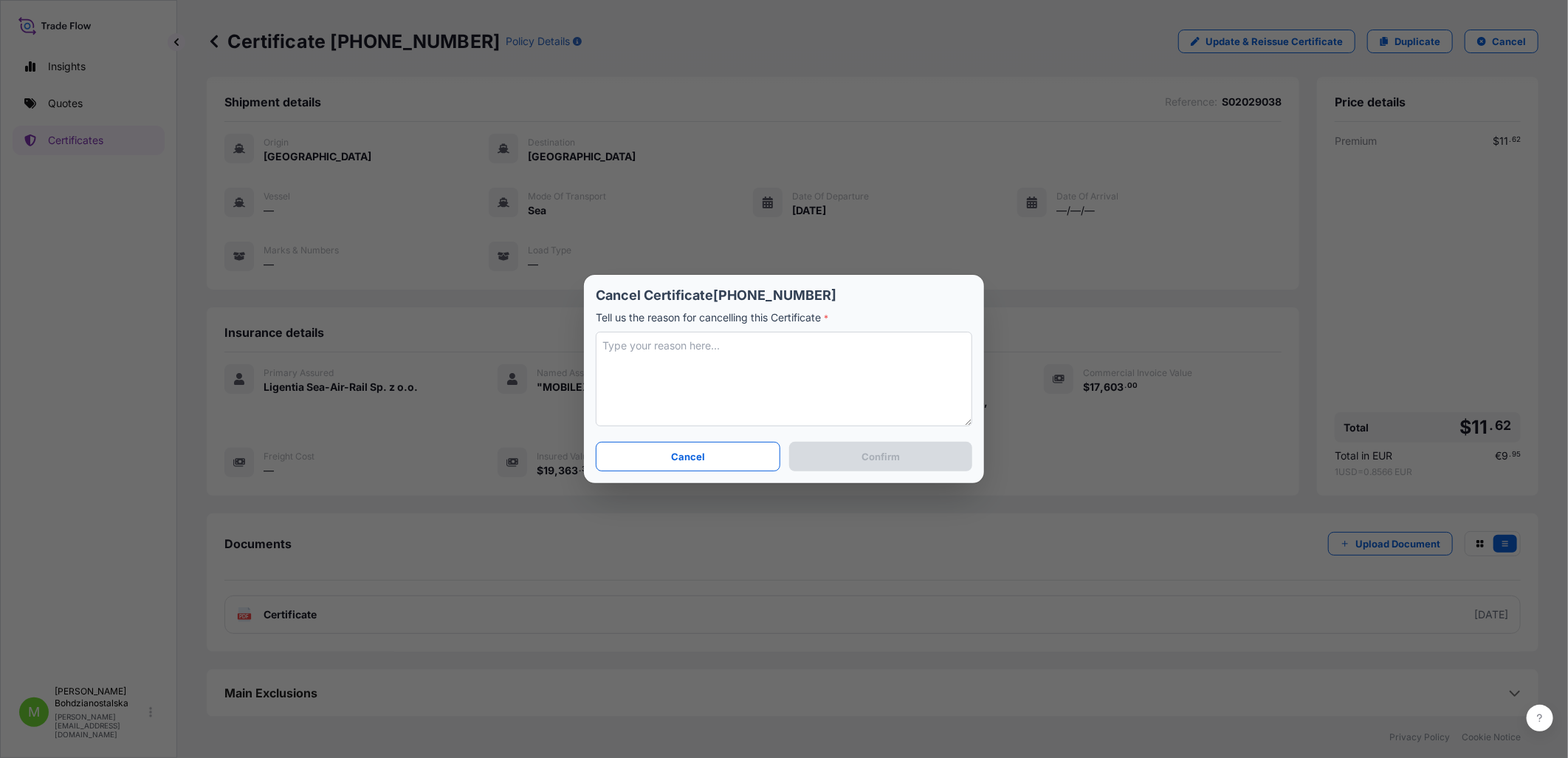
click at [661, 355] on textarea at bounding box center [784, 379] width 376 height 94
type textarea "[PERSON_NAME]"
click at [857, 456] on p "Confirm" at bounding box center [881, 456] width 39 height 15
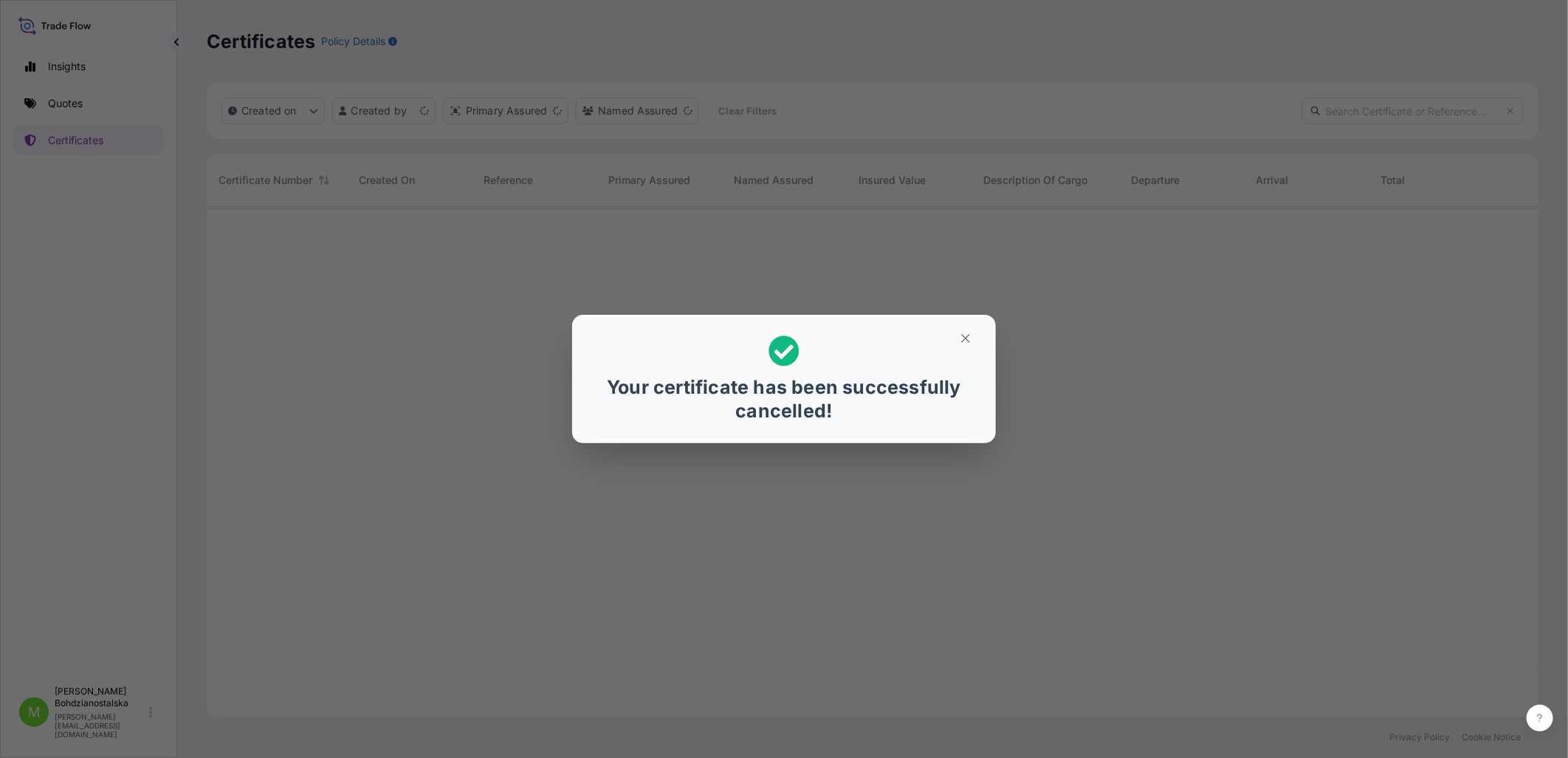
scroll to position [506, 1320]
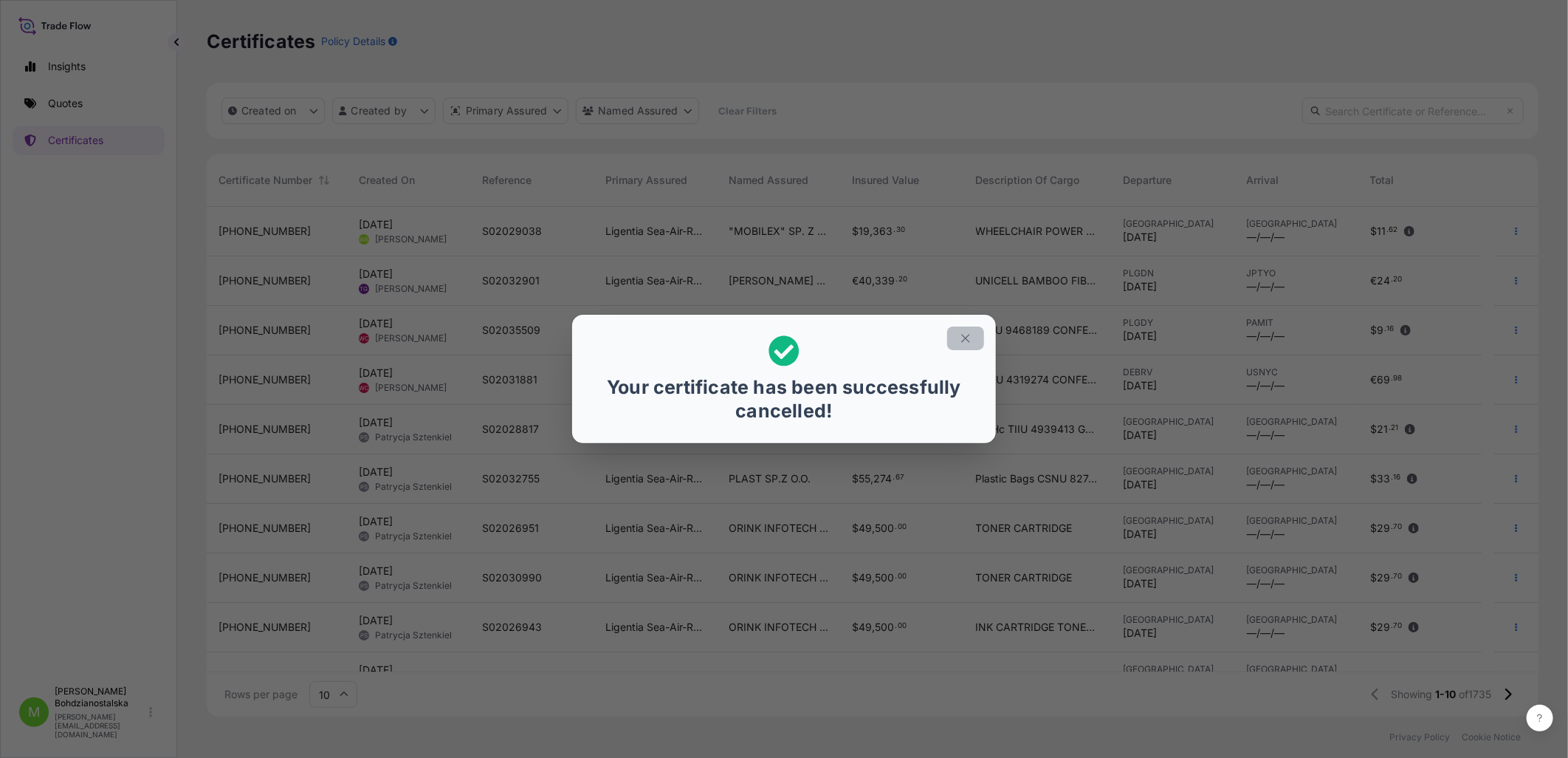
click at [857, 335] on icon "button" at bounding box center [966, 339] width 13 height 13
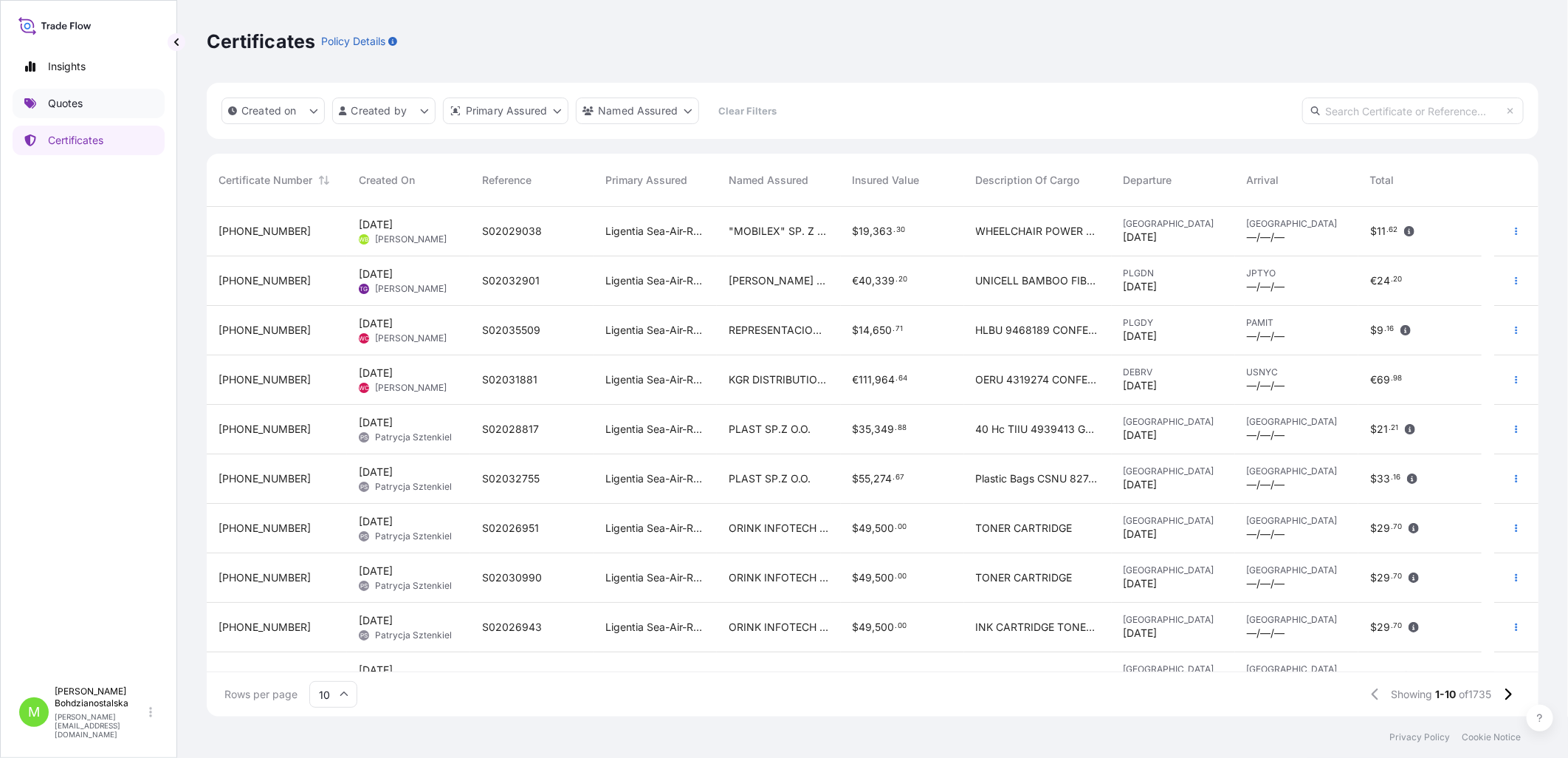
click at [56, 93] on link "Quotes" at bounding box center [88, 103] width 152 height 29
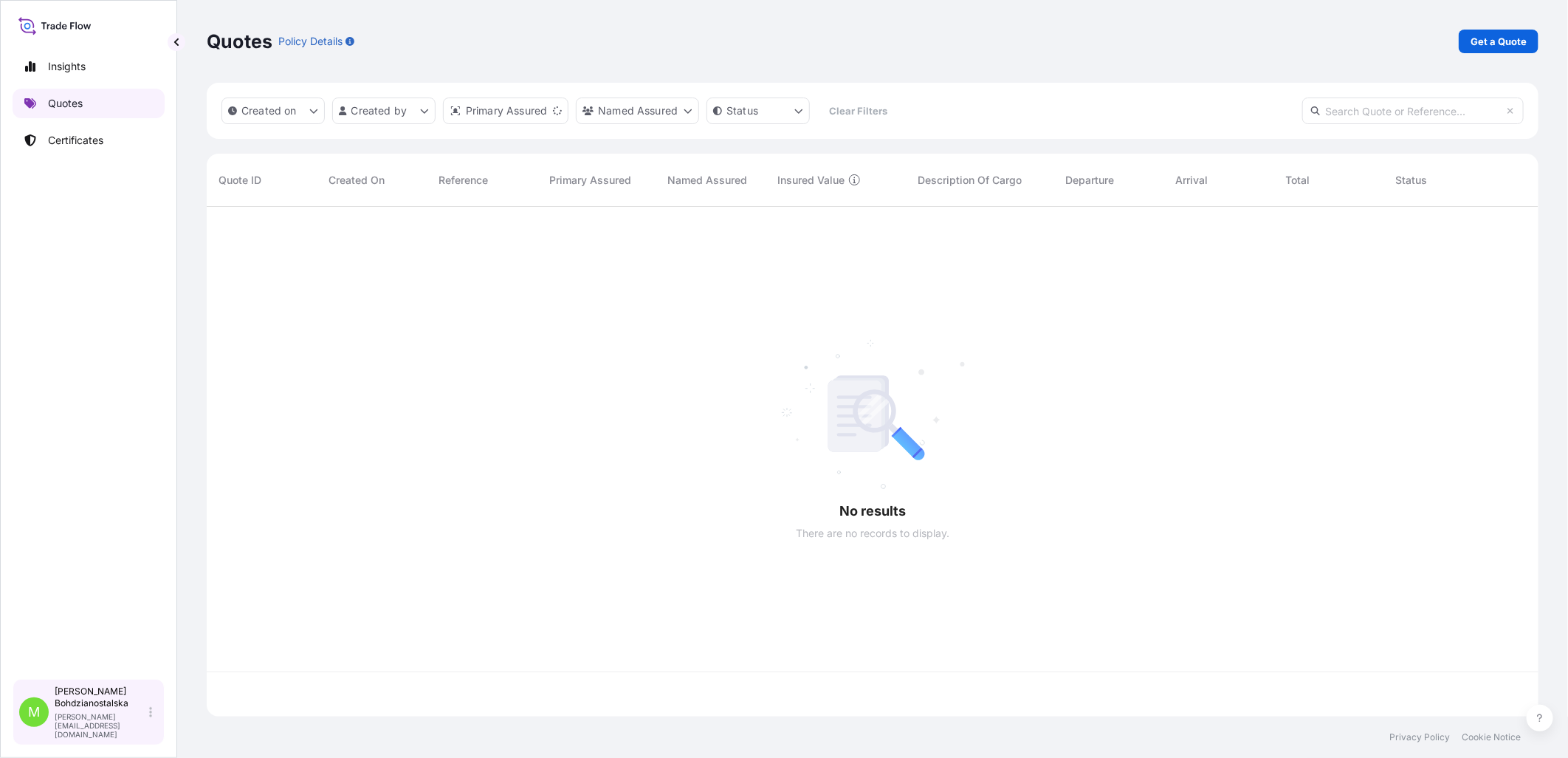
scroll to position [506, 1320]
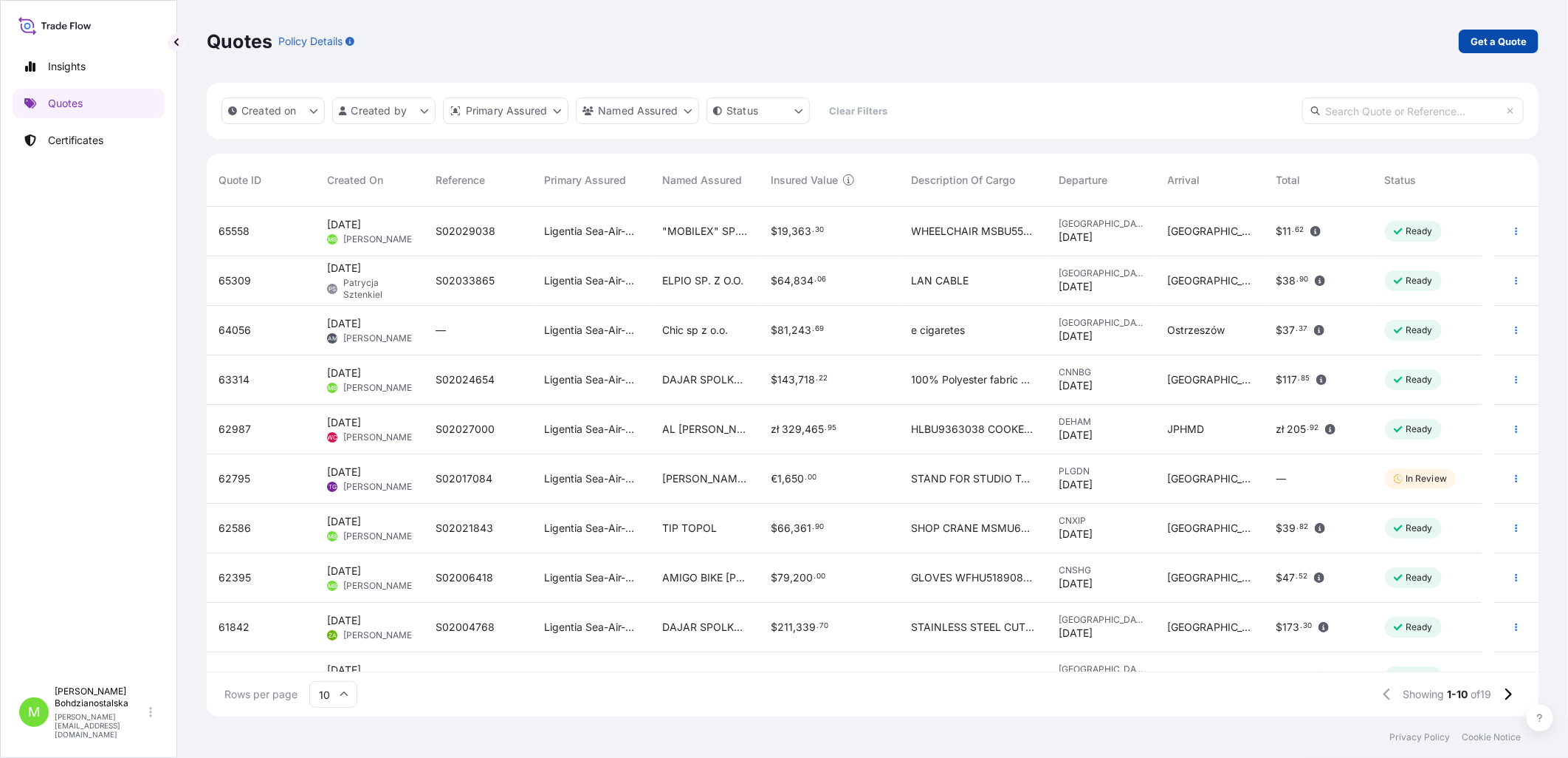
click at [857, 39] on p "Get a Quote" at bounding box center [1499, 41] width 56 height 15
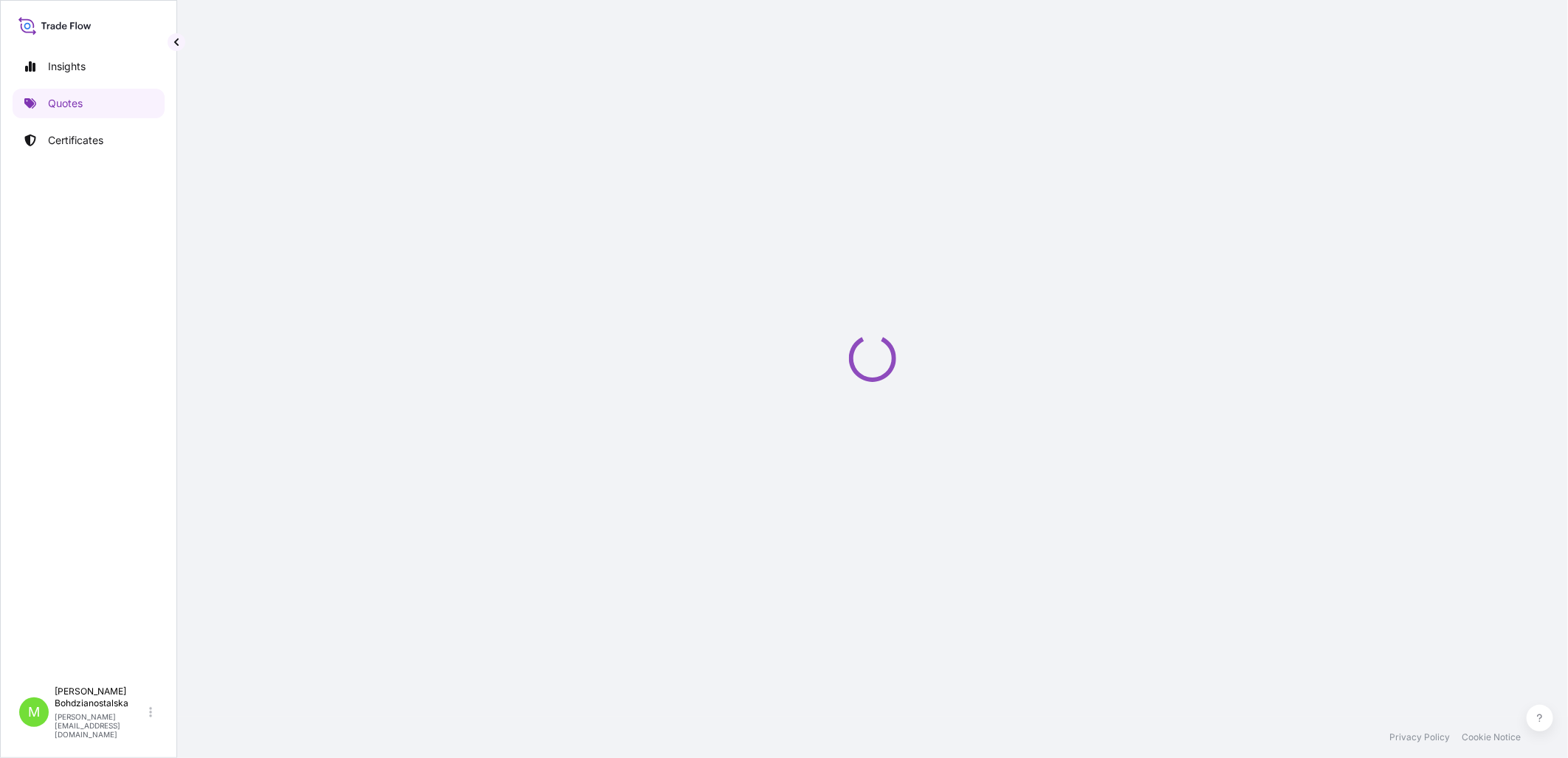
select select "Sea"
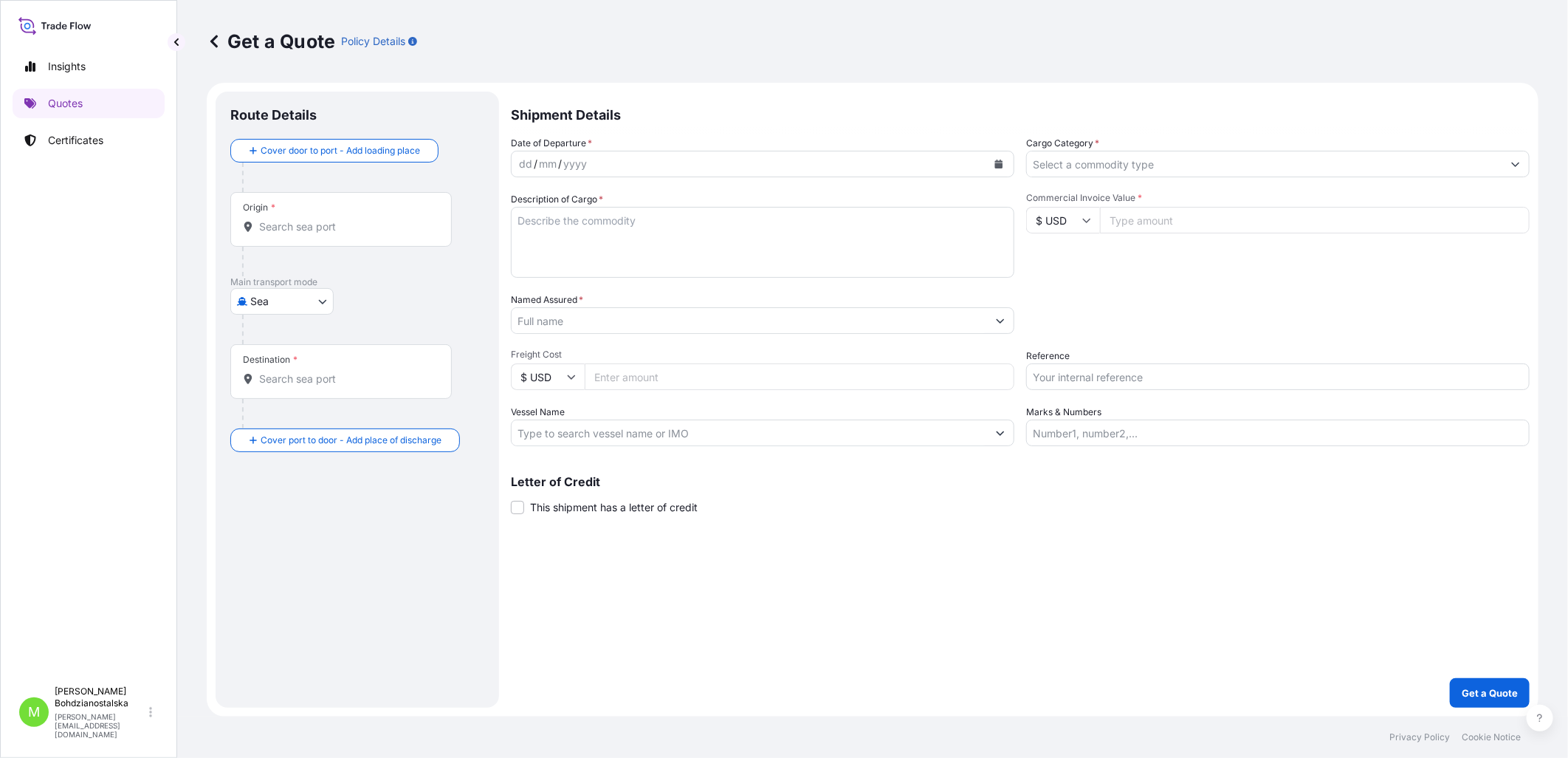
click at [296, 231] on input "Origin *" at bounding box center [346, 227] width 174 height 15
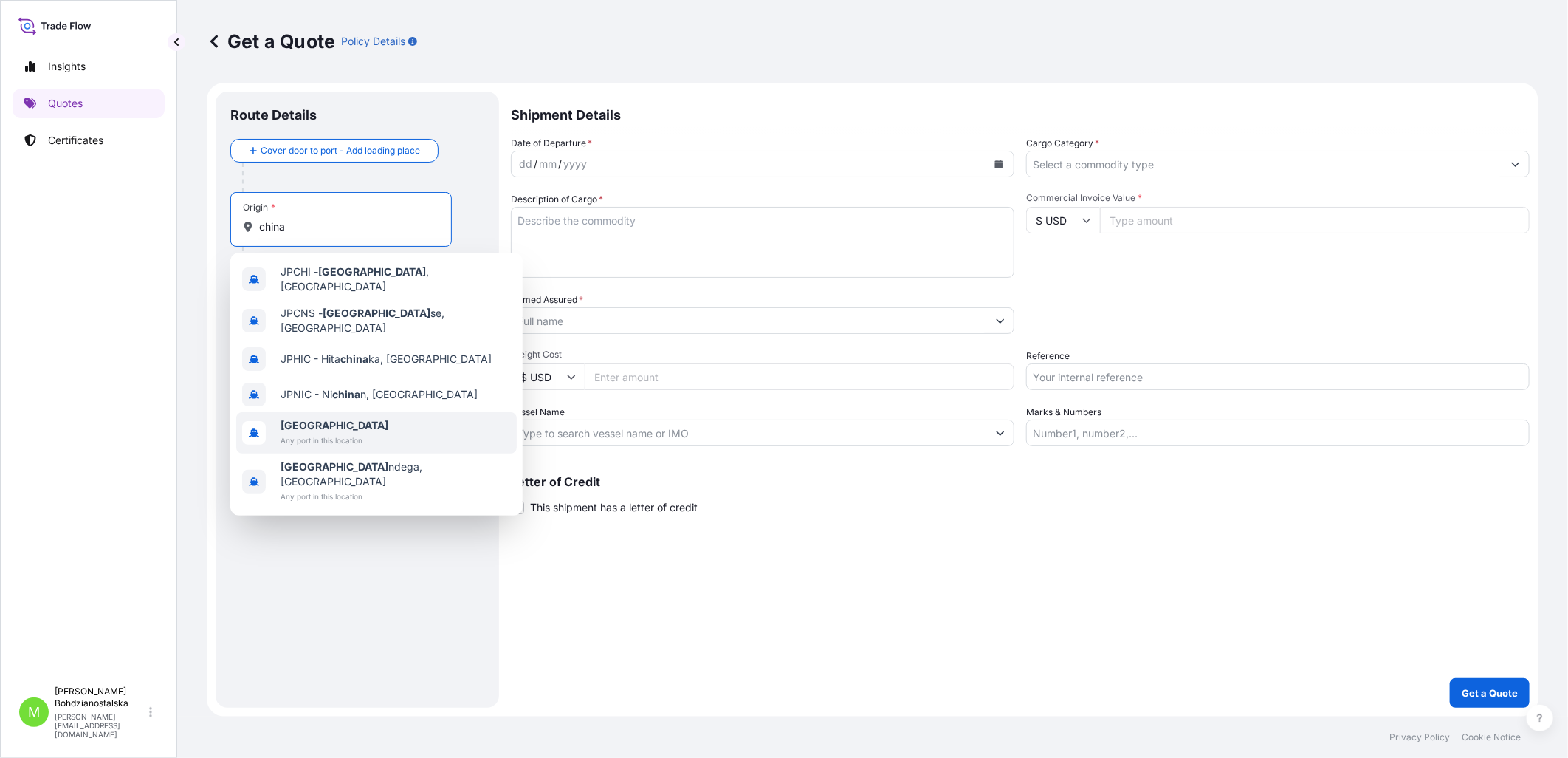
click at [371, 414] on div "[GEOGRAPHIC_DATA] Any port in this location" at bounding box center [376, 432] width 280 height 41
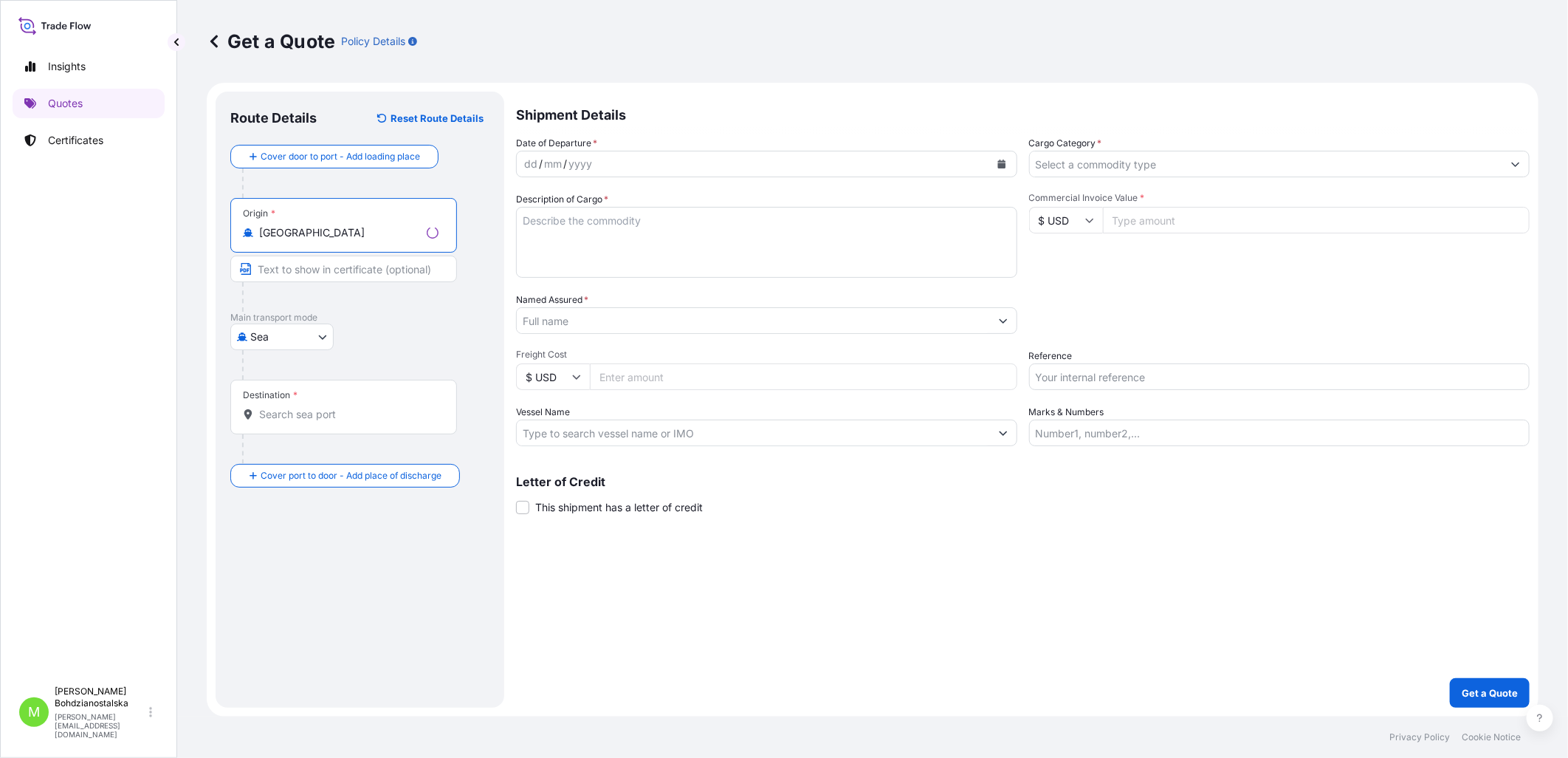
type input "[GEOGRAPHIC_DATA]"
click at [306, 422] on input "Destination *" at bounding box center [349, 414] width 179 height 15
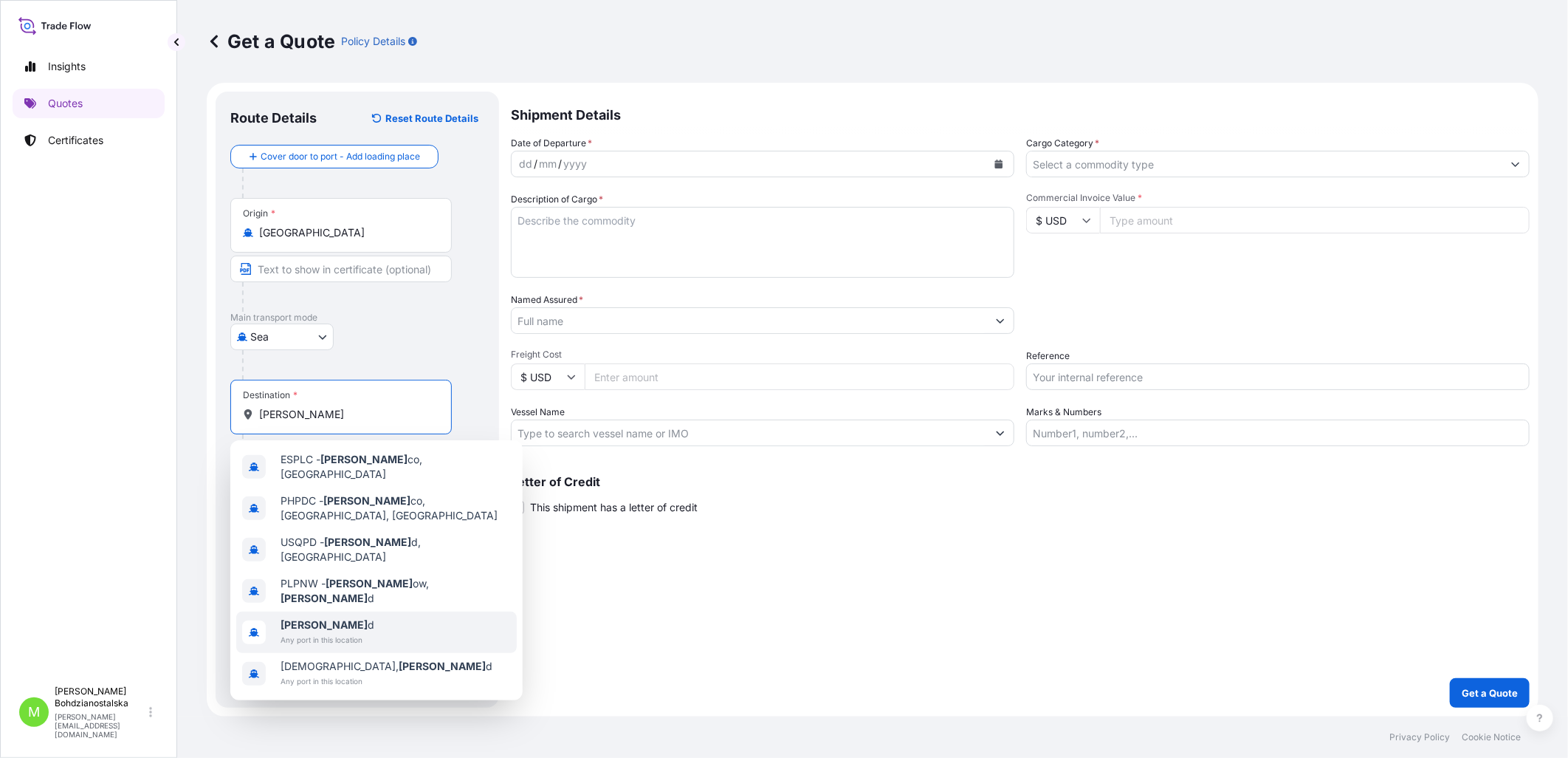
click at [345, 565] on span "[PERSON_NAME] d" at bounding box center [327, 625] width 93 height 15
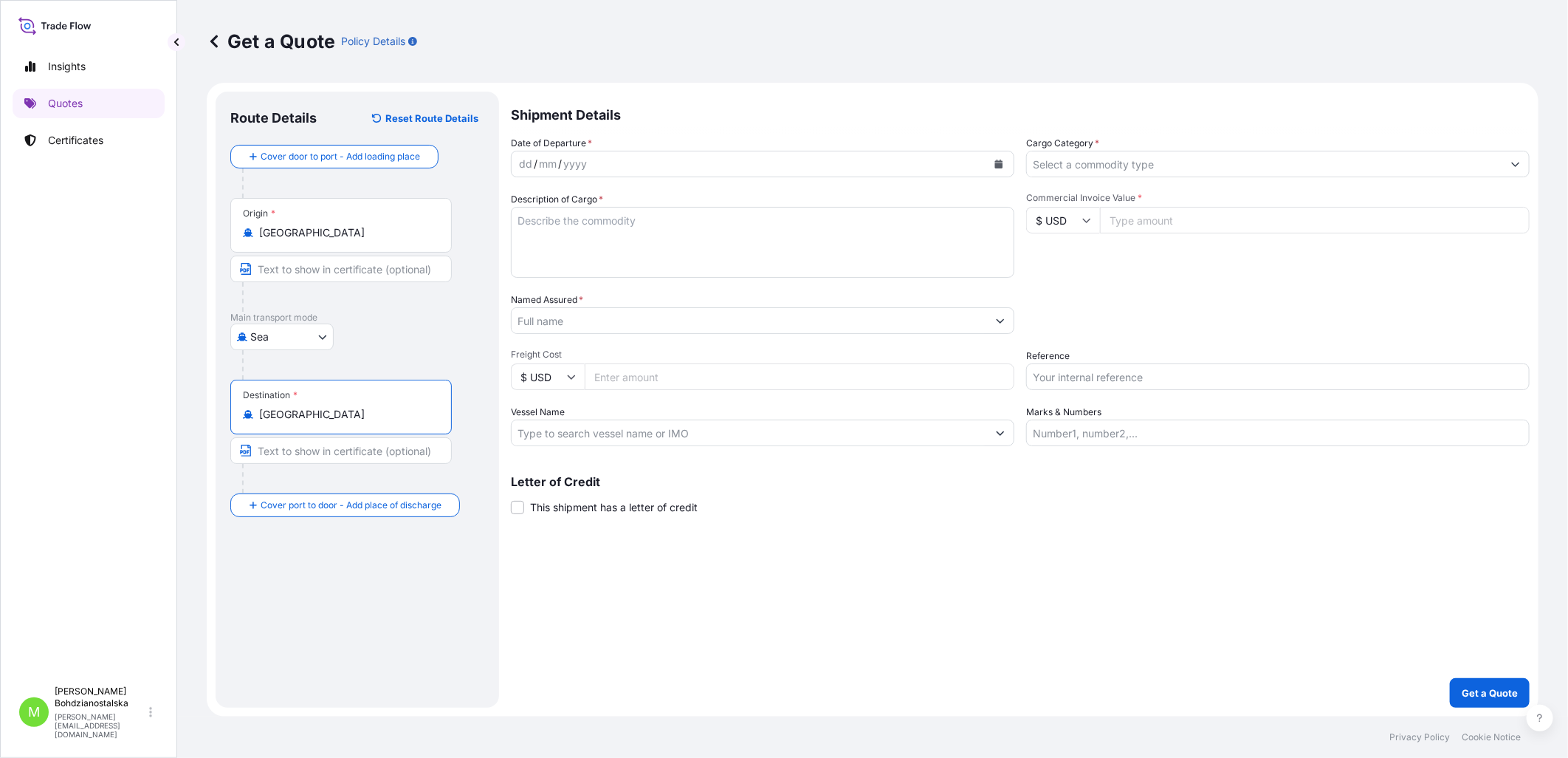
type input "[GEOGRAPHIC_DATA]"
click at [526, 168] on div "dd" at bounding box center [525, 163] width 16 height 18
click at [857, 168] on input "Cargo Category *" at bounding box center [1265, 164] width 476 height 27
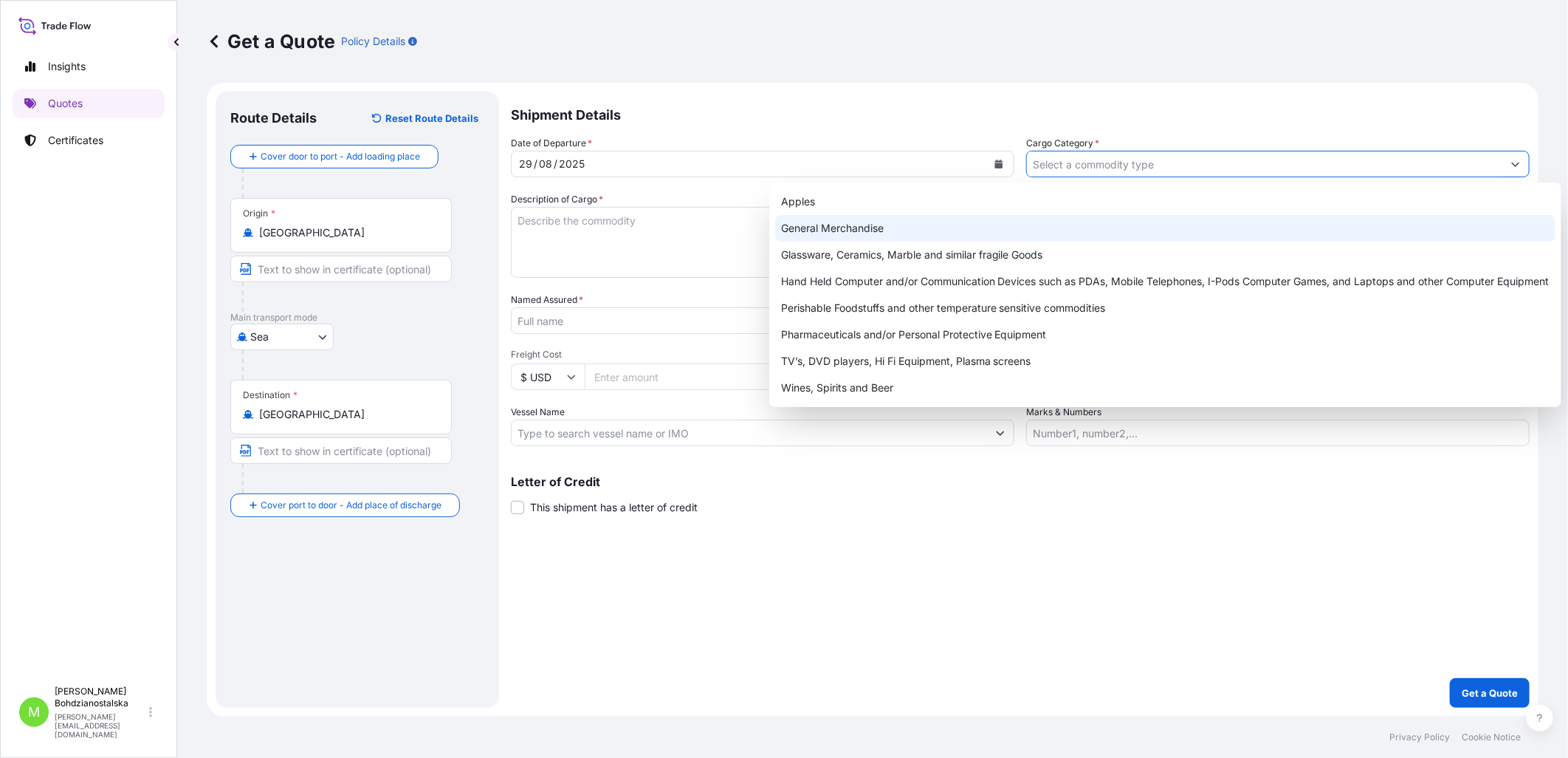
click at [794, 226] on div "General Merchandise" at bounding box center [1165, 228] width 781 height 27
type input "General Merchandise"
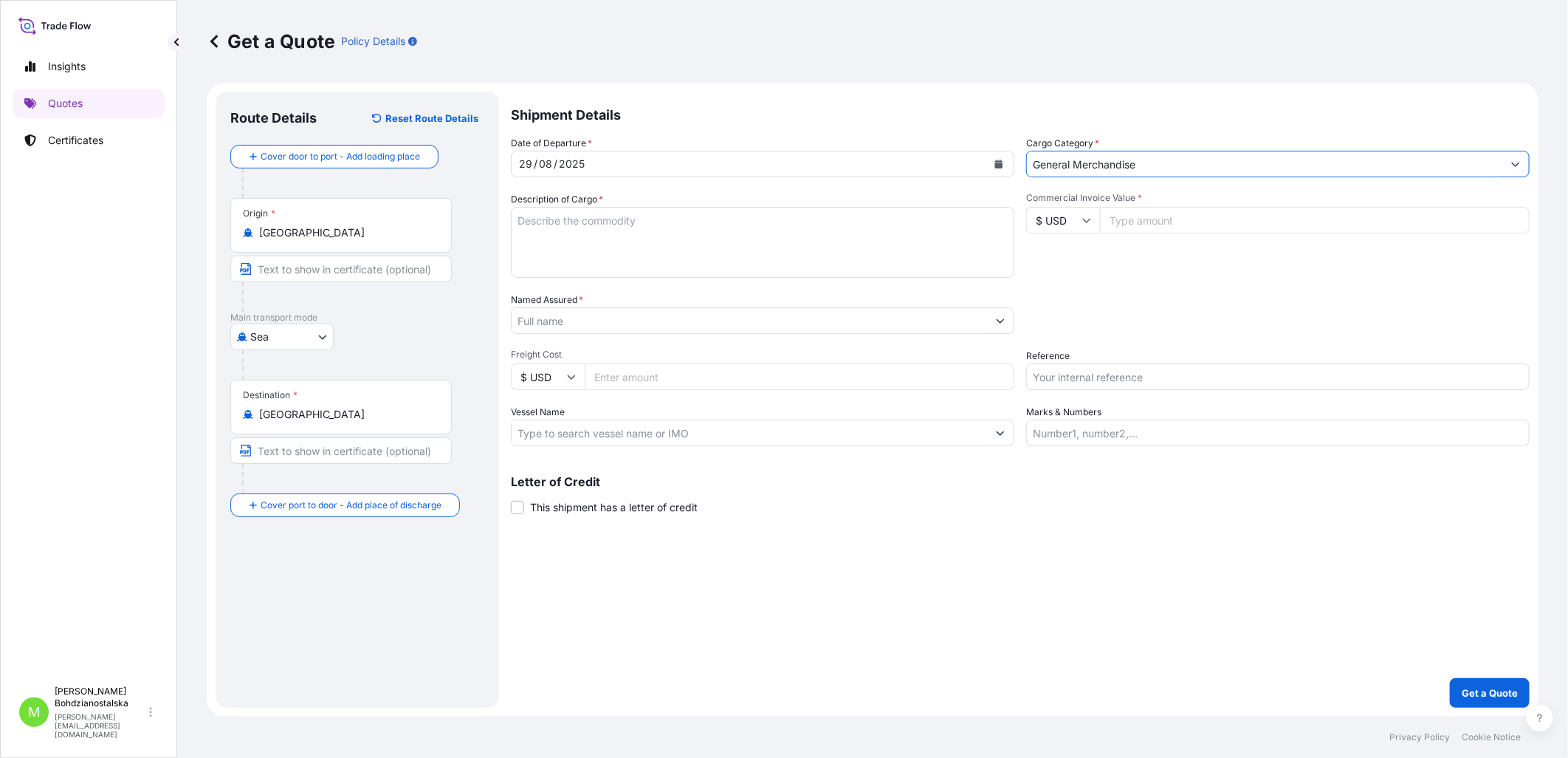
click at [698, 240] on textarea "Description of Cargo *" at bounding box center [763, 243] width 504 height 71
click at [594, 241] on textarea "Description of Cargo *" at bounding box center [763, 243] width 504 height 71
paste textarea "OFFICE CHIAR"
click at [596, 249] on textarea "OFFICE CHIAR" at bounding box center [763, 243] width 504 height 71
paste textarea "TCNU8514716"
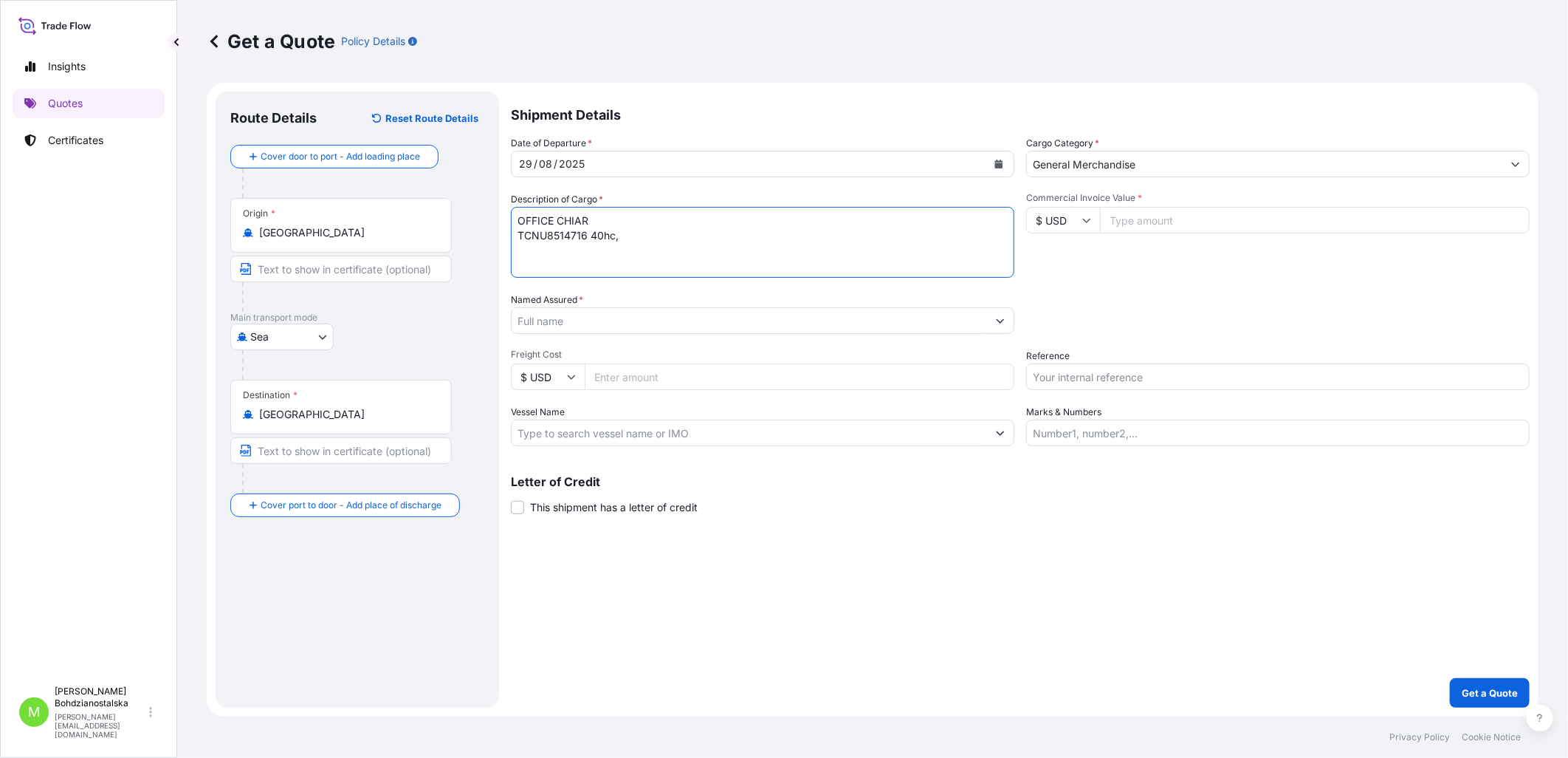
click at [699, 242] on textarea "OFFICE CHIAR TCNU8514716 40hc," at bounding box center [763, 243] width 504 height 71
paste textarea "6444,000"
click at [522, 248] on textarea "OFFICE CHIAR TCNU8514716 40hc, 6444,000 kgs, 67,390 m3, 360 ctn" at bounding box center [763, 243] width 504 height 71
paste textarea "MSMU7200521"
click at [662, 255] on textarea "OFFICE CHIAR TCNU8514716 40hc, 6444,000 kgs, 67,390 m3, 360 ctn MSMU7200521 40h…" at bounding box center [763, 243] width 504 height 71
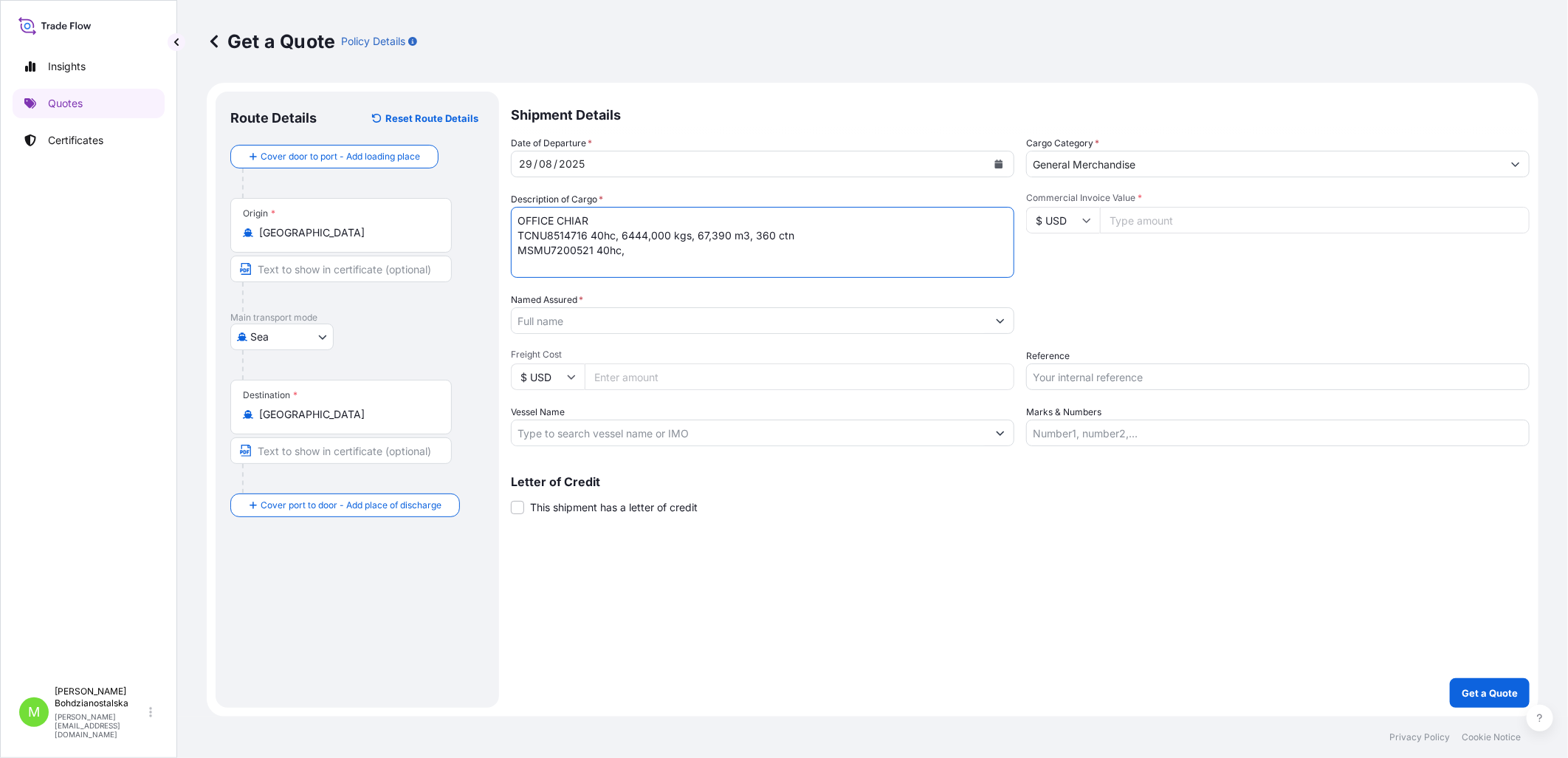
paste textarea "7441,100"
type textarea "OFFICE CHIAR TCNU8514716 40hc, 6444,000 kgs, 67,390 m3, 360 ctn MSMU7200521 40h…"
click at [857, 225] on input "Commercial Invoice Value *" at bounding box center [1315, 221] width 429 height 27
paste input "46762"
type input "46762.00"
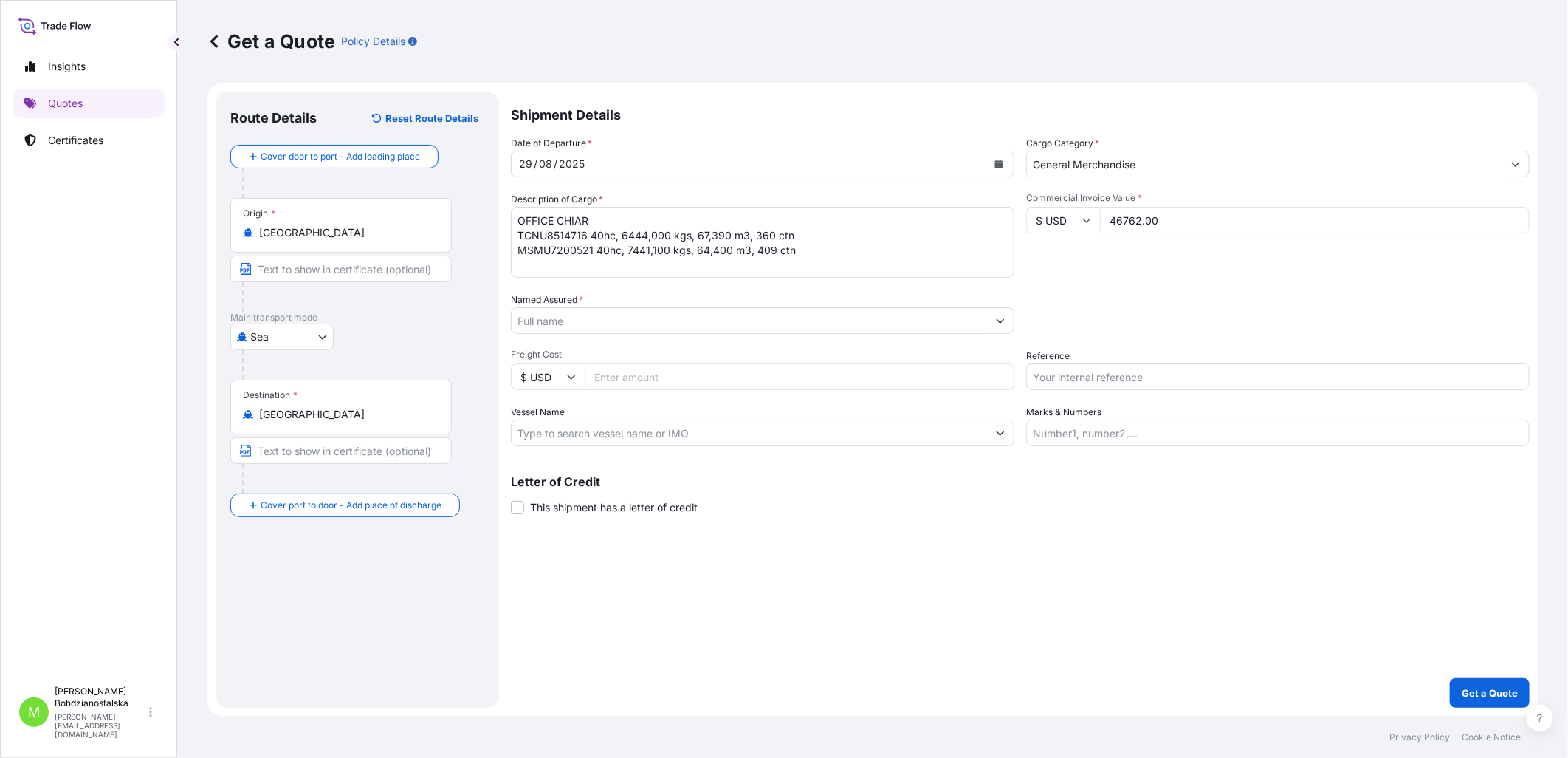
click at [704, 305] on div "Named Assured *" at bounding box center [763, 312] width 504 height 41
click at [857, 376] on input "Reference" at bounding box center [1278, 376] width 504 height 27
paste input "S02022506"
type input "S02022506"
click at [526, 321] on input "Named Assured *" at bounding box center [749, 321] width 476 height 27
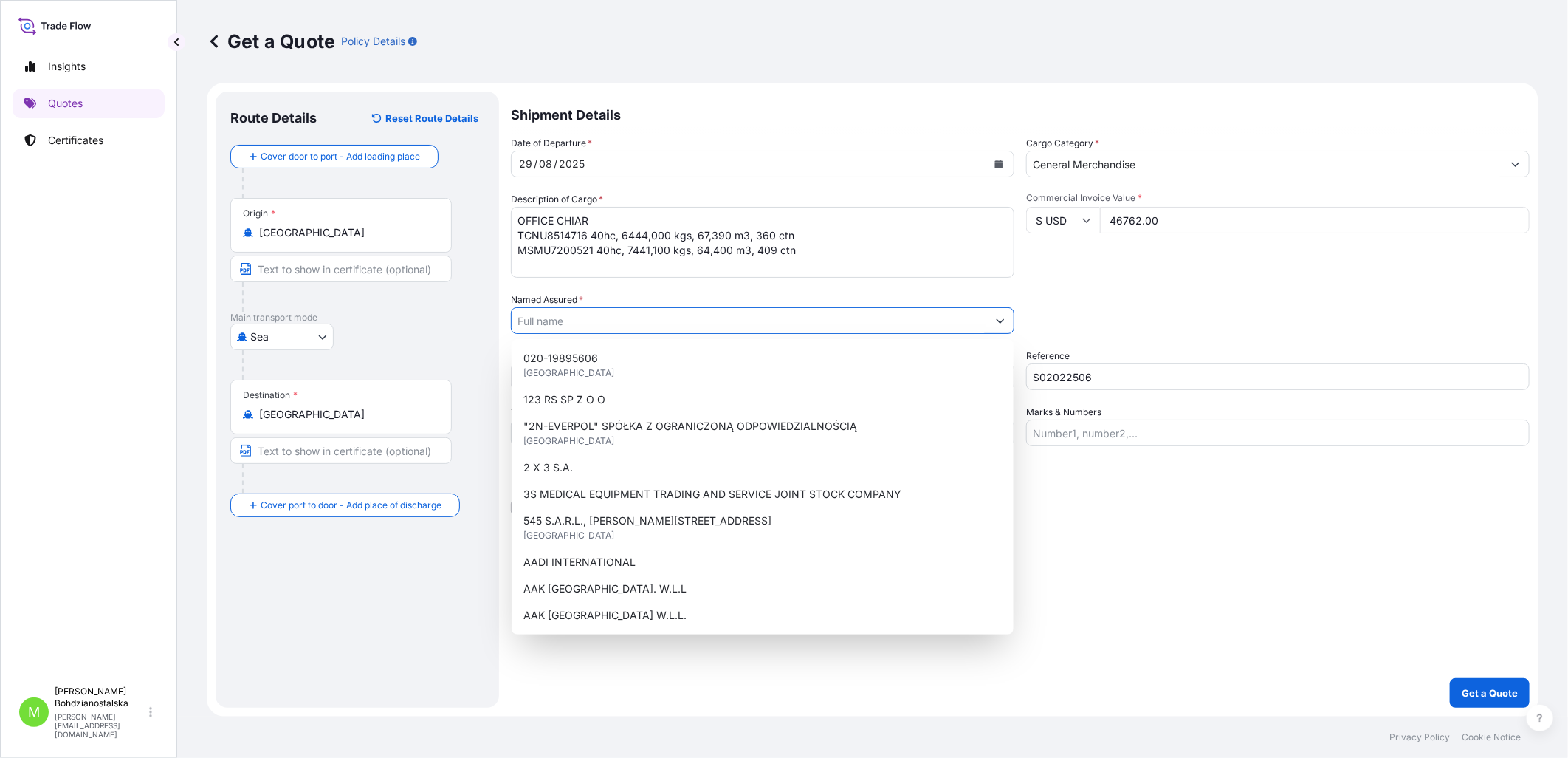
click at [632, 323] on input "Named Assured *" at bounding box center [749, 321] width 476 height 27
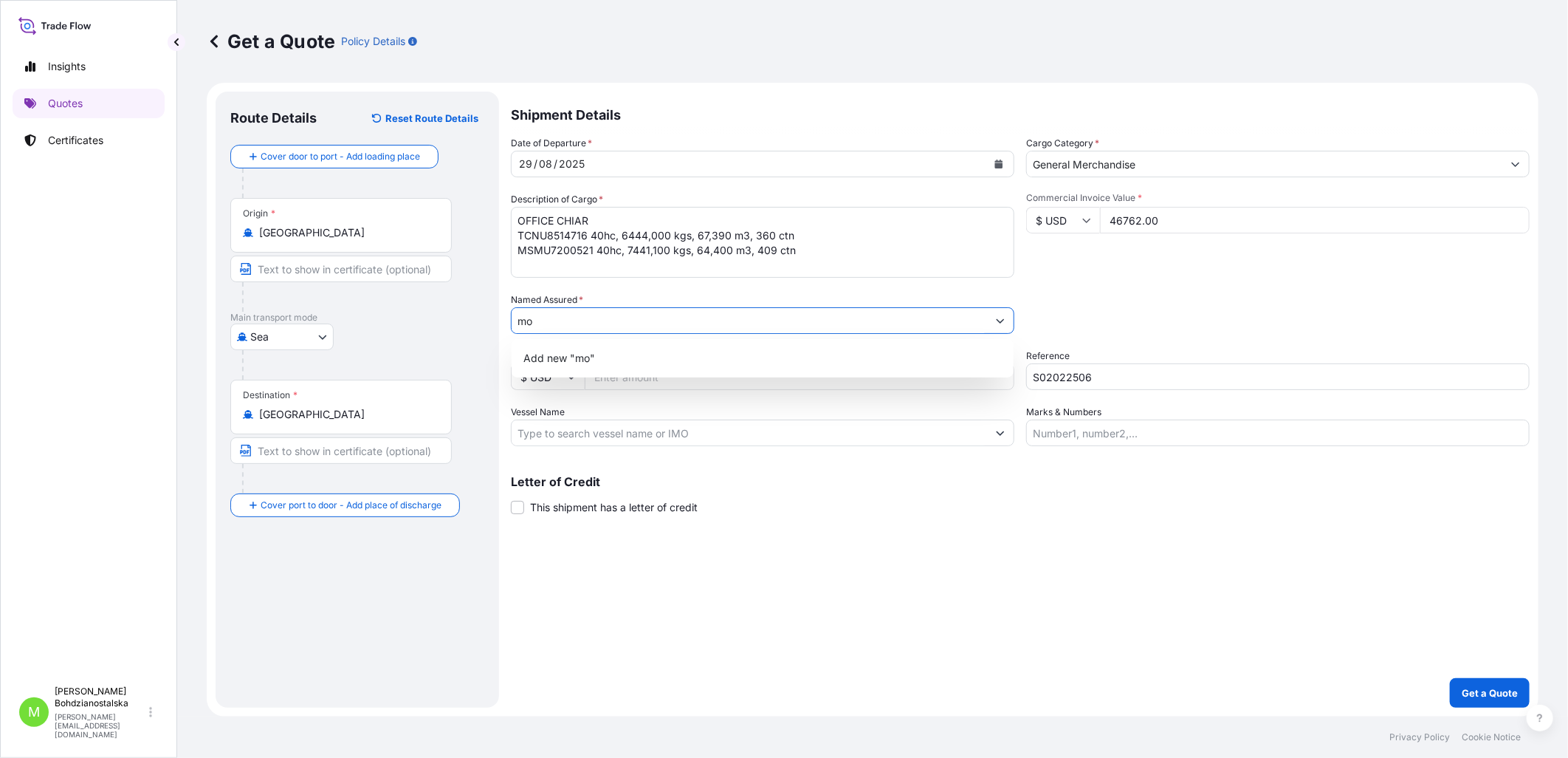
type input "m"
click at [692, 362] on span "Add new "MORELE NET SP. Z O.O."" at bounding box center [611, 358] width 173 height 15
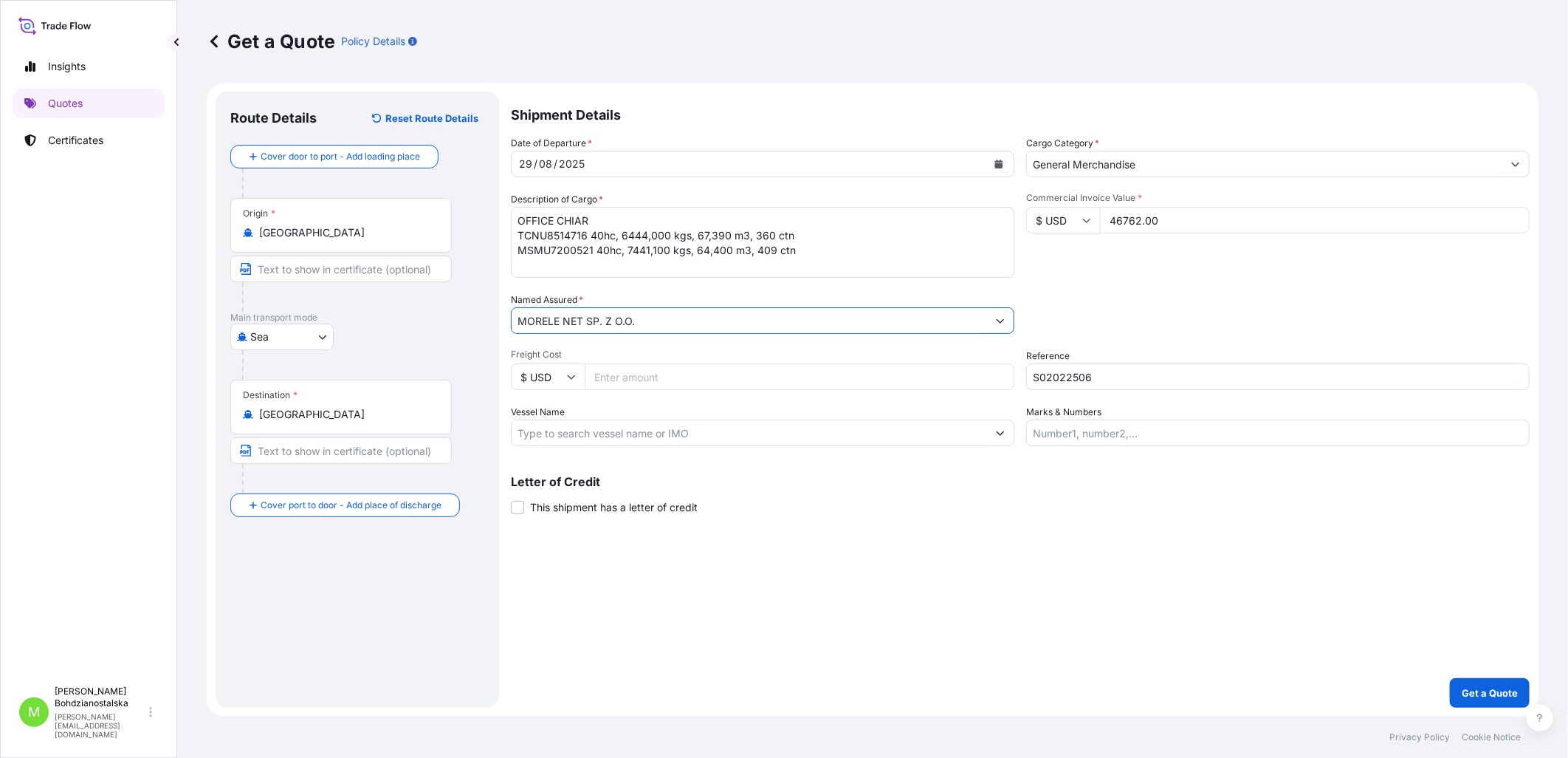
type input "MORELE NET SP. Z O.O."
click at [857, 565] on div "Shipment Details Date of Departure * [DATE] Cargo Category * General Merchandis…" at bounding box center [1021, 399] width 1019 height 616
click at [854, 560] on div "Shipment Details Date of Departure * [DATE] Cargo Category * General Merchandis…" at bounding box center [1021, 399] width 1019 height 616
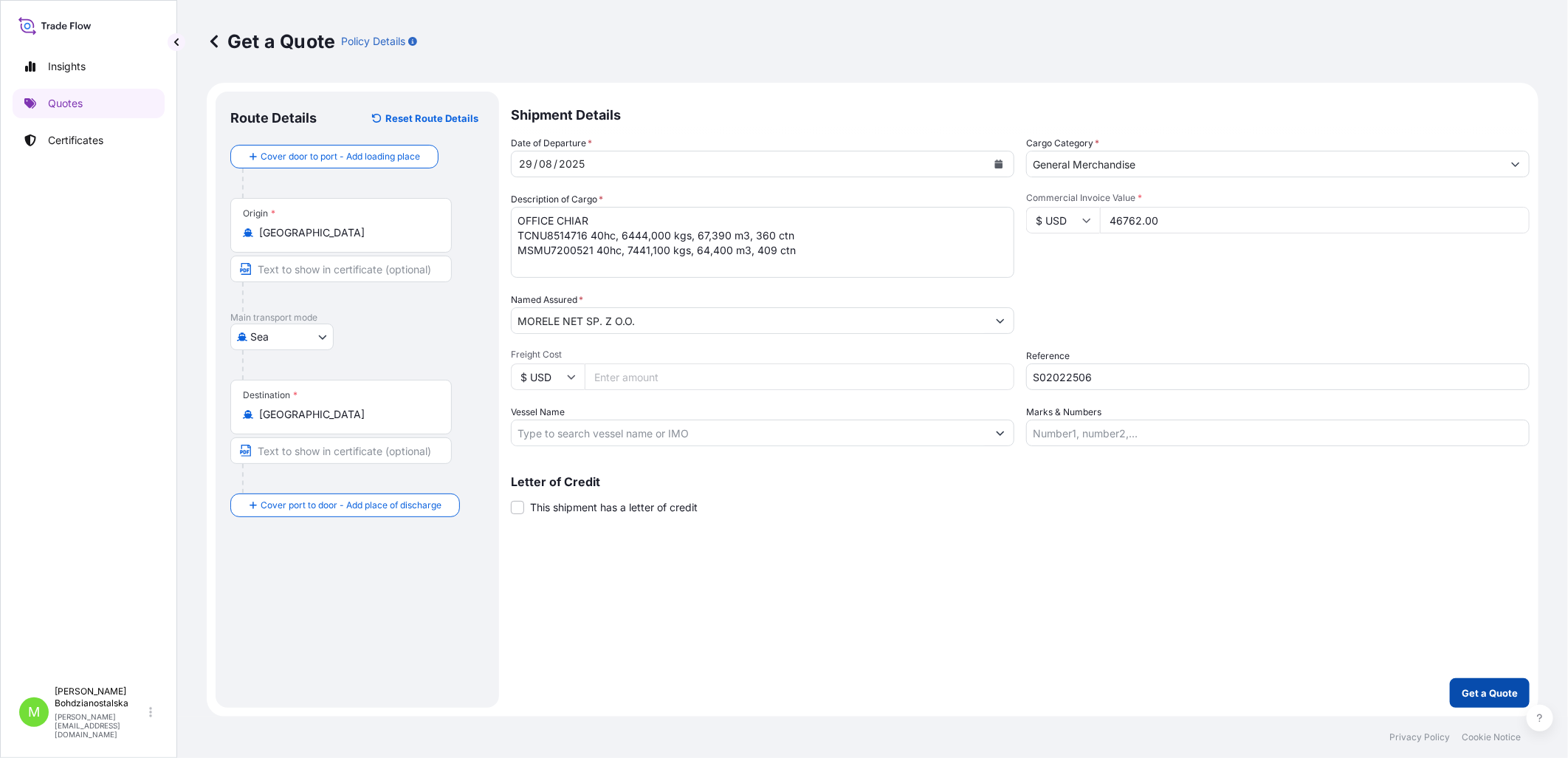
click at [857, 565] on button "Get a Quote" at bounding box center [1490, 692] width 80 height 29
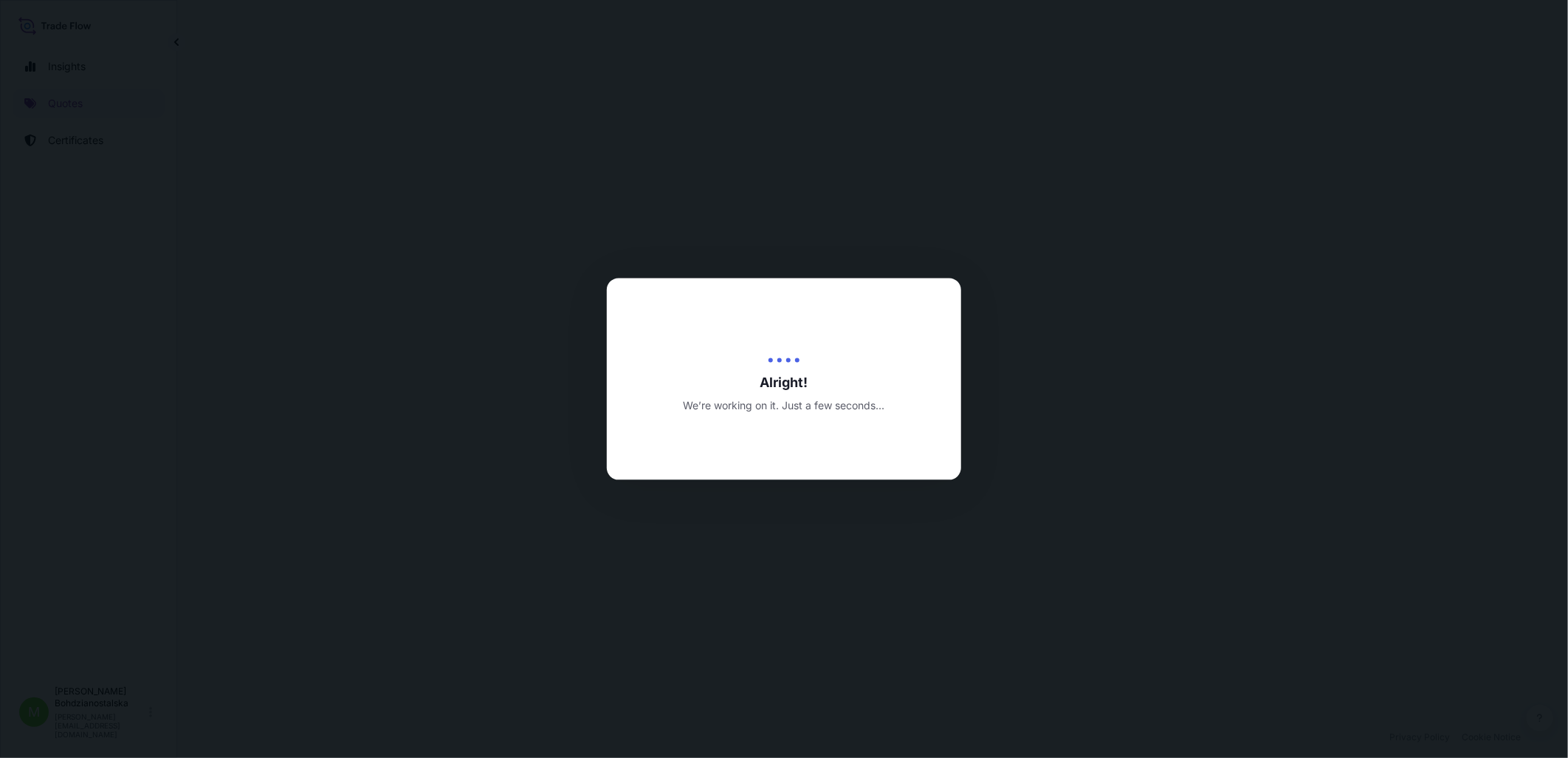
select select "Sea"
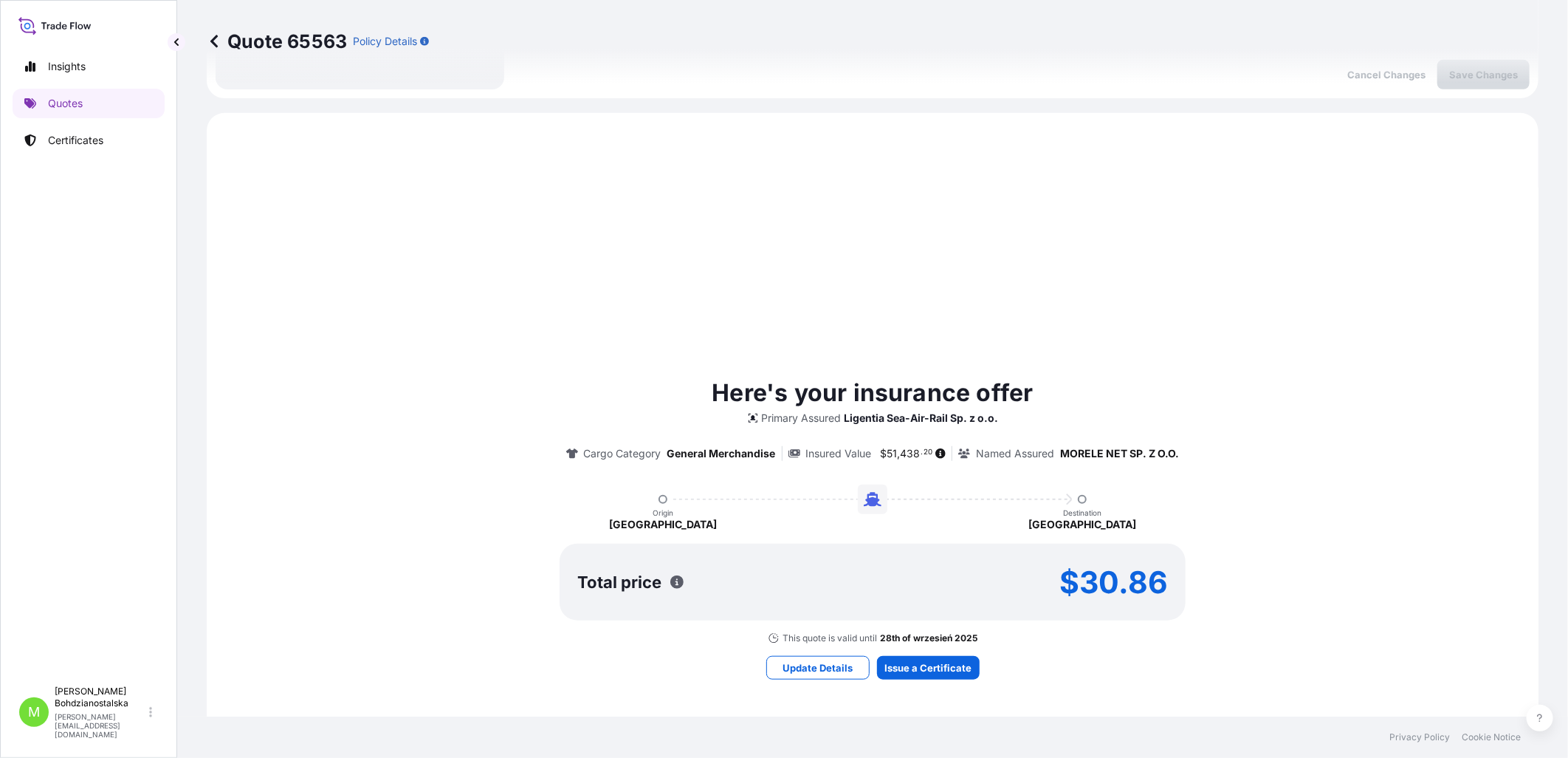
scroll to position [506, 0]
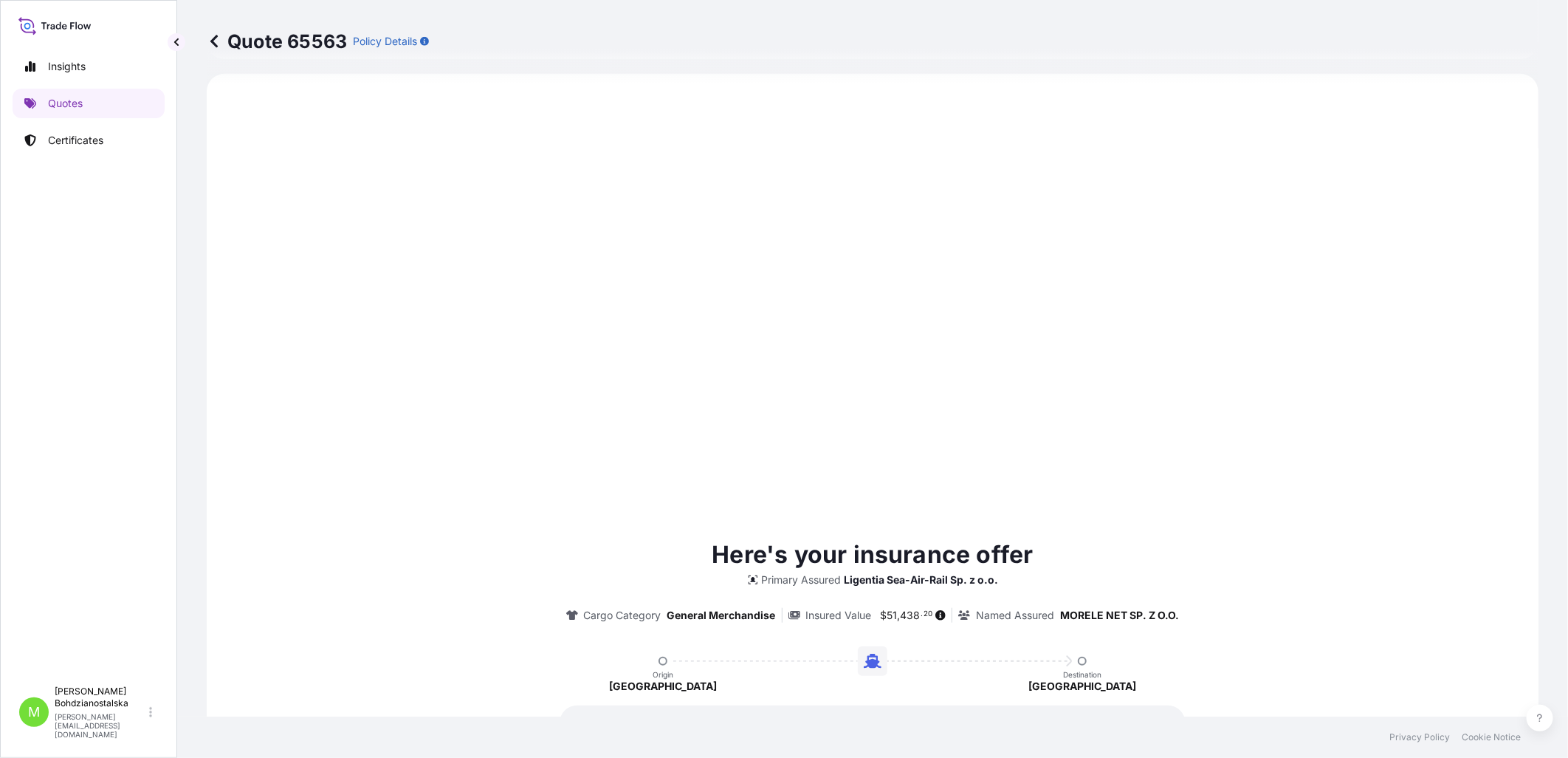
type input "[DATE]"
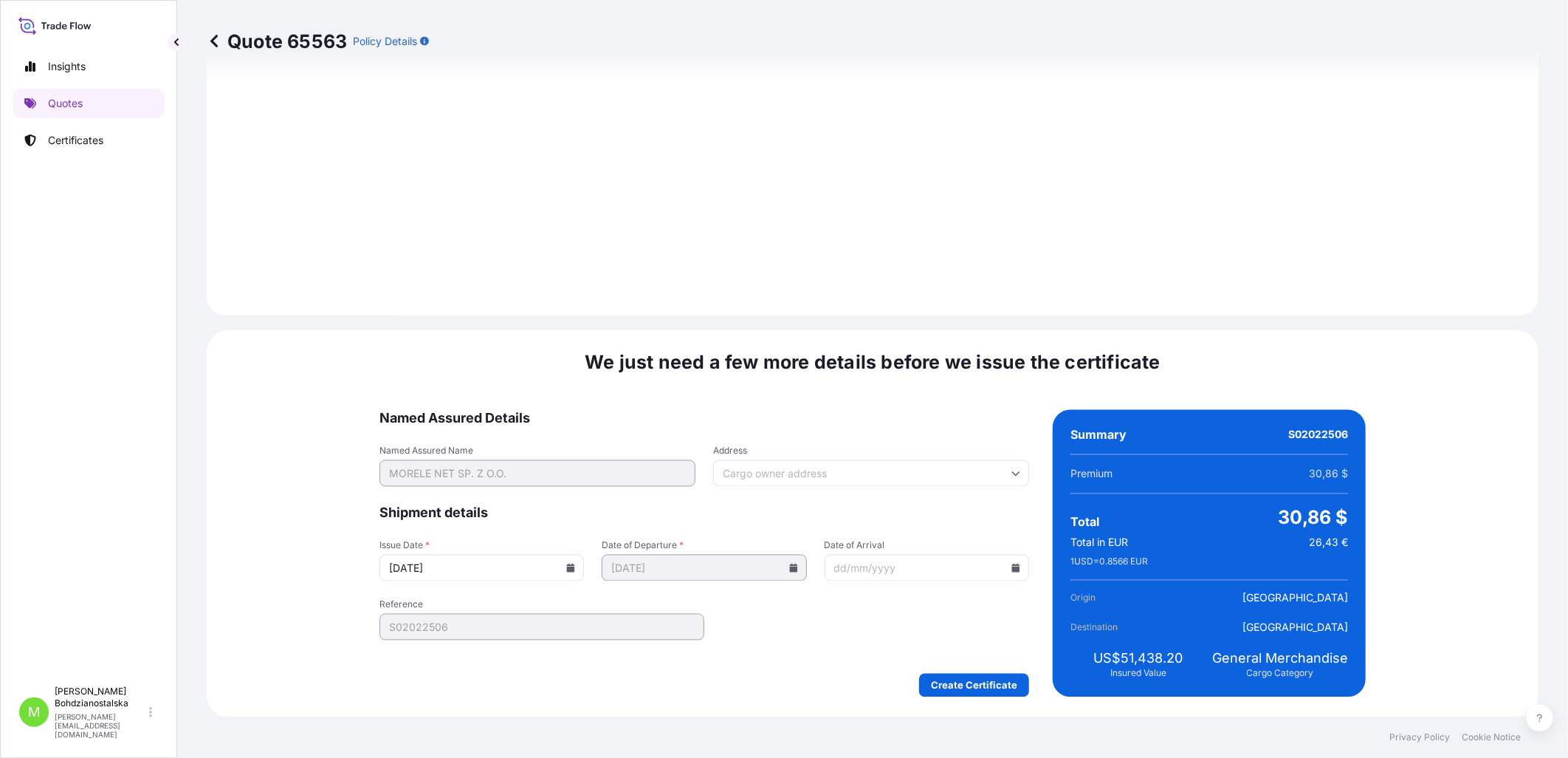
scroll to position [1496, 0]
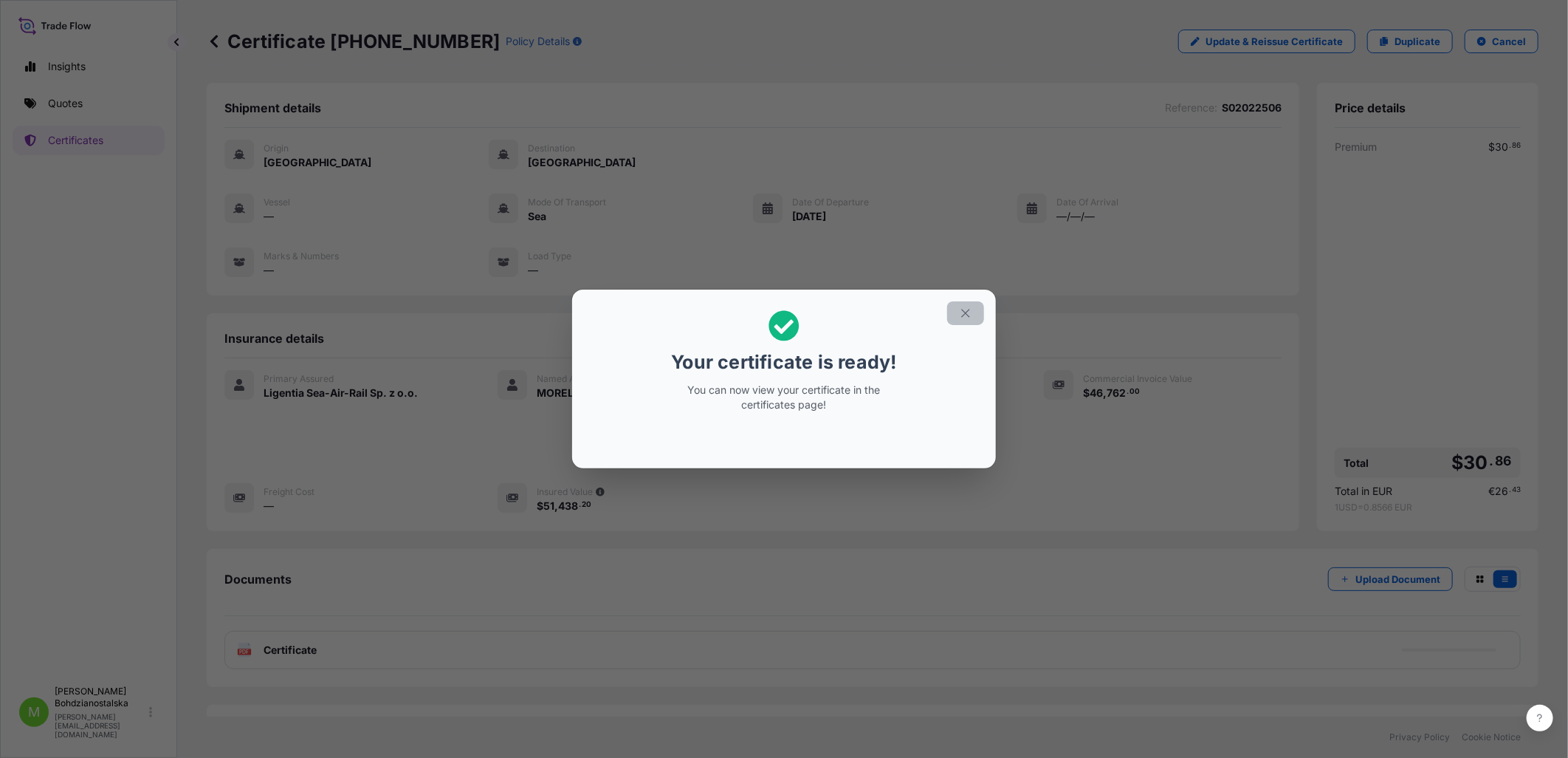
click at [857, 318] on icon "button" at bounding box center [966, 313] width 13 height 13
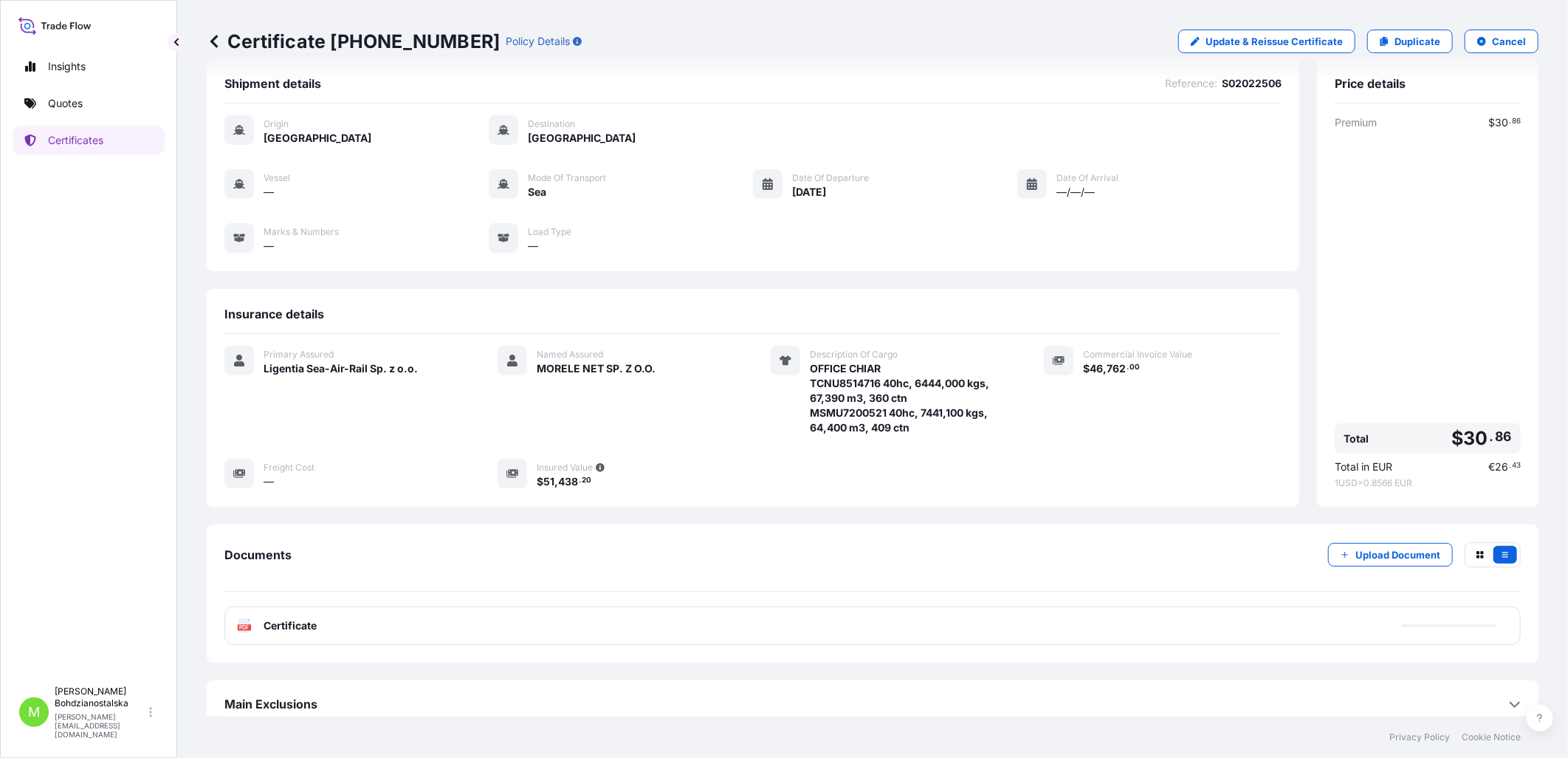
scroll to position [37, 0]
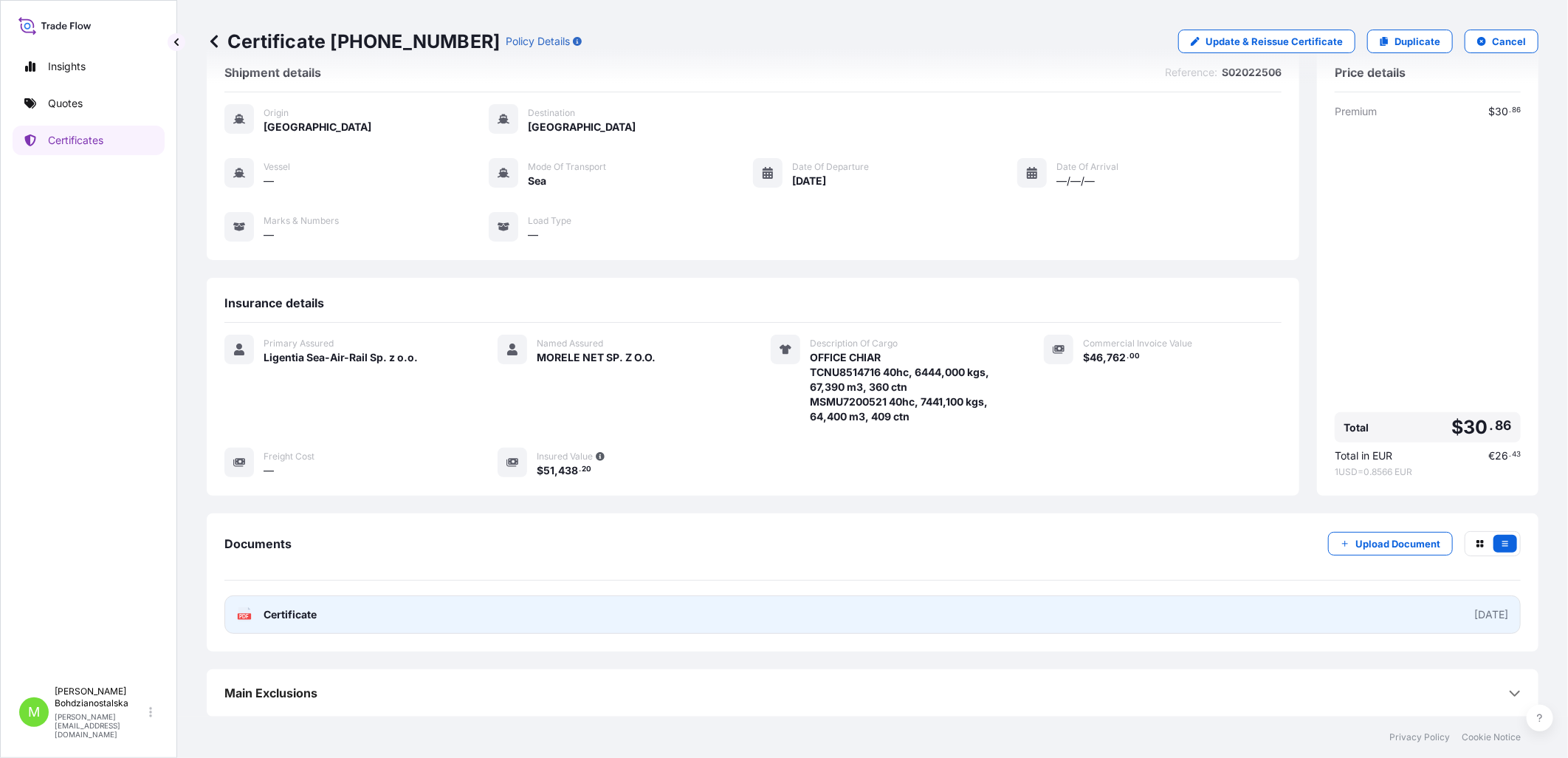
click at [348, 565] on link "PDF Certificate [DATE]" at bounding box center [873, 615] width 1297 height 39
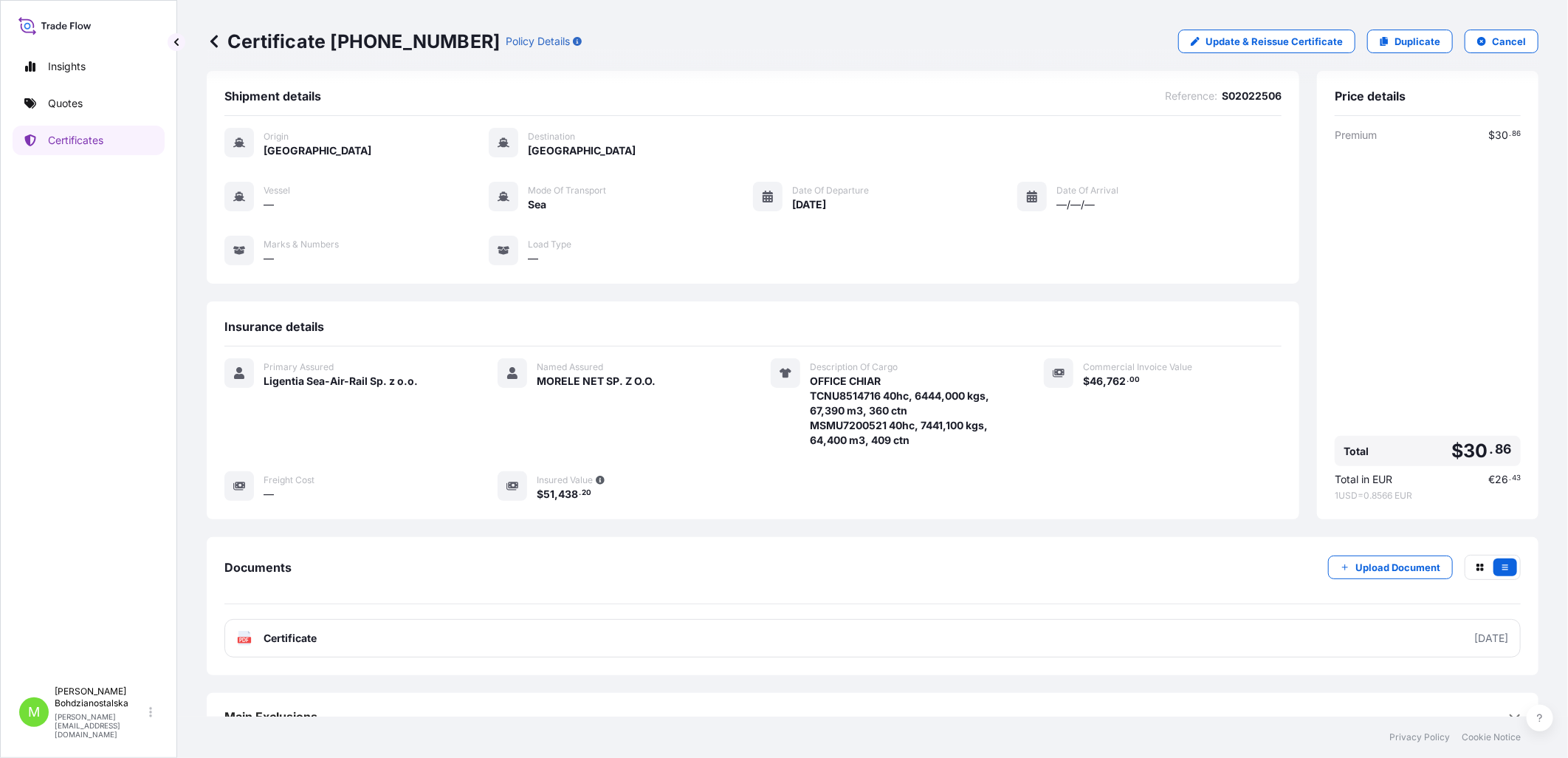
scroll to position [0, 0]
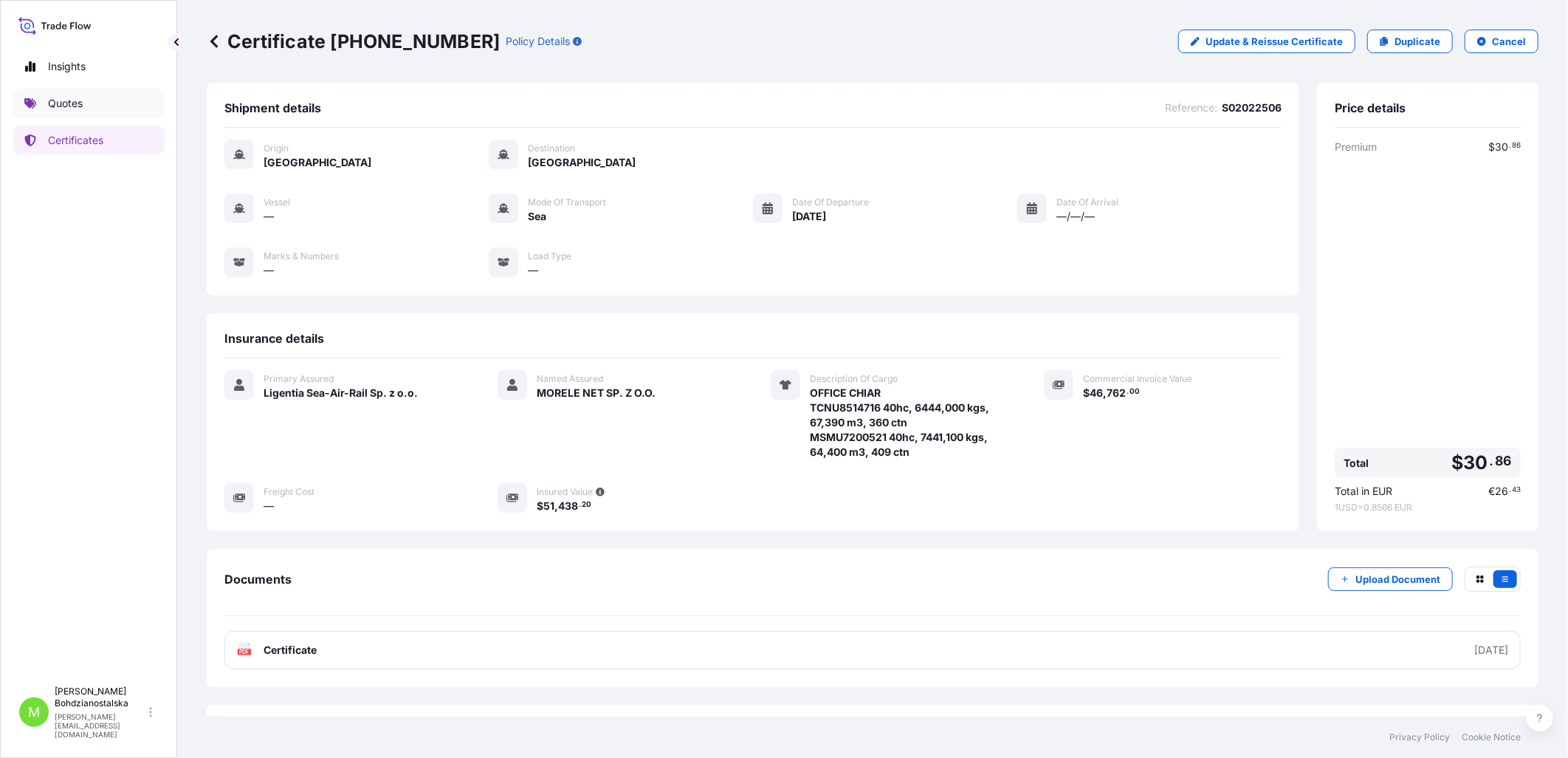
click at [51, 108] on p "Quotes" at bounding box center [65, 104] width 35 height 15
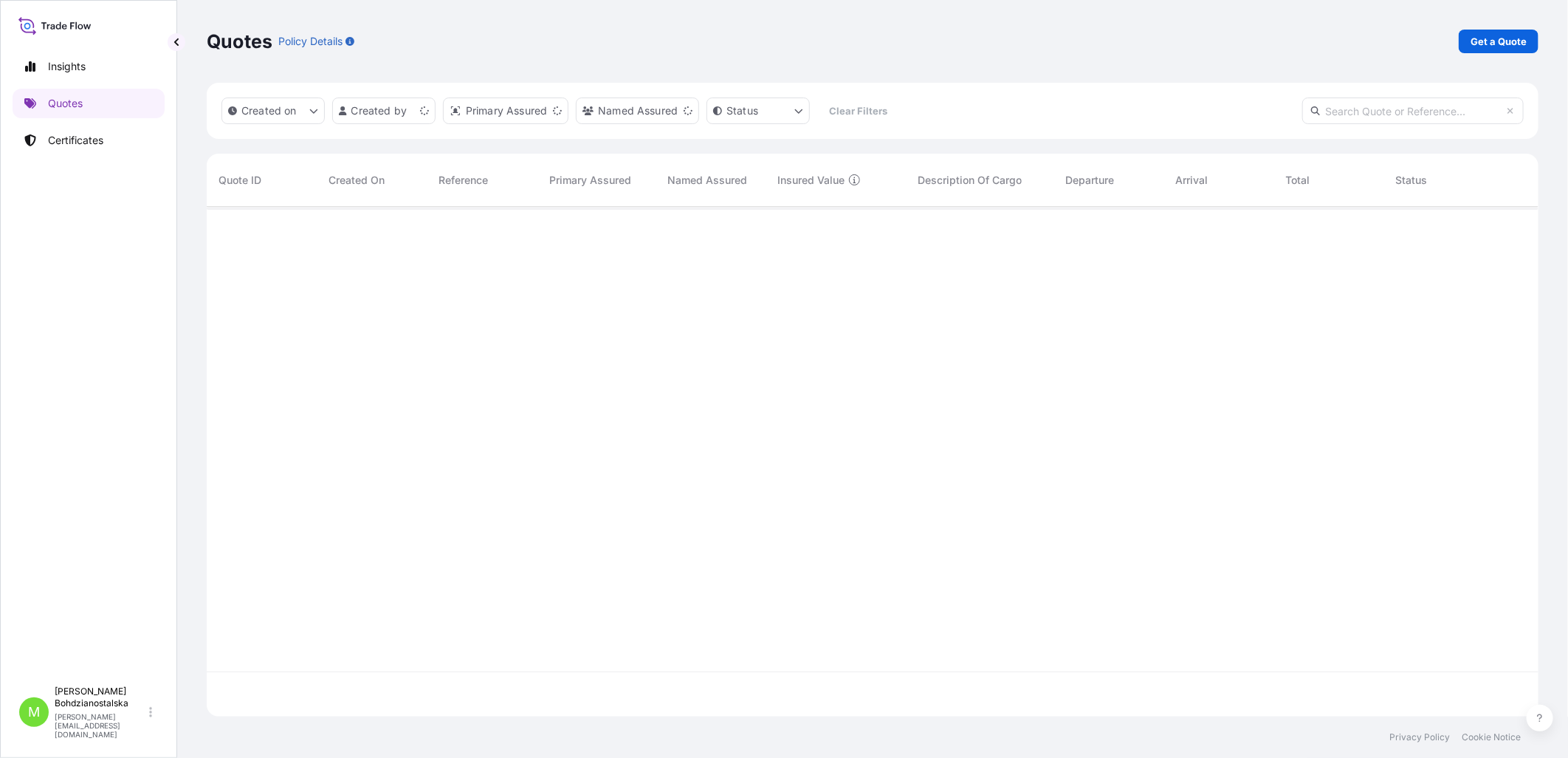
scroll to position [506, 1320]
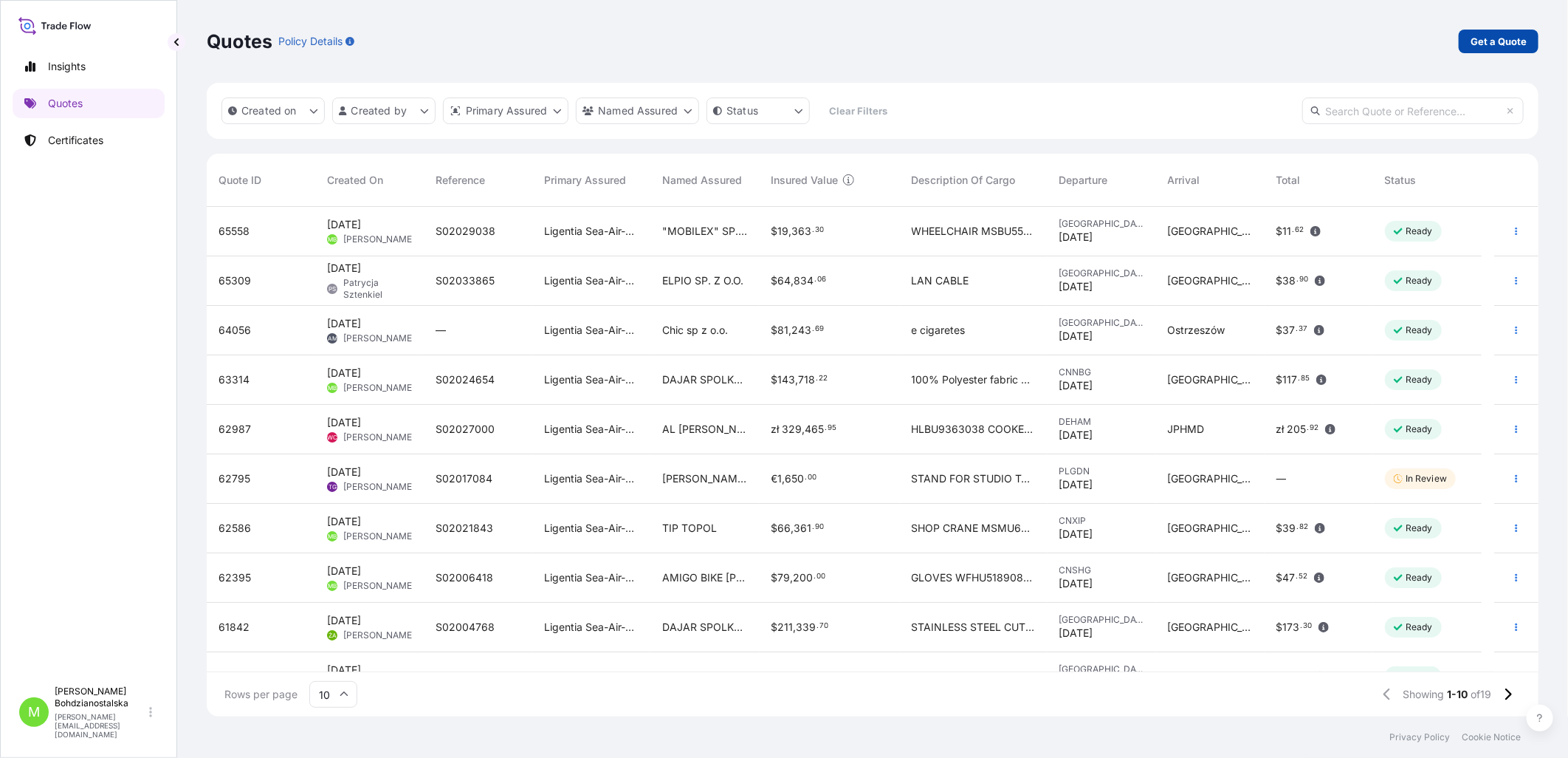
click at [857, 35] on p "Get a Quote" at bounding box center [1499, 41] width 56 height 15
select select "Sea"
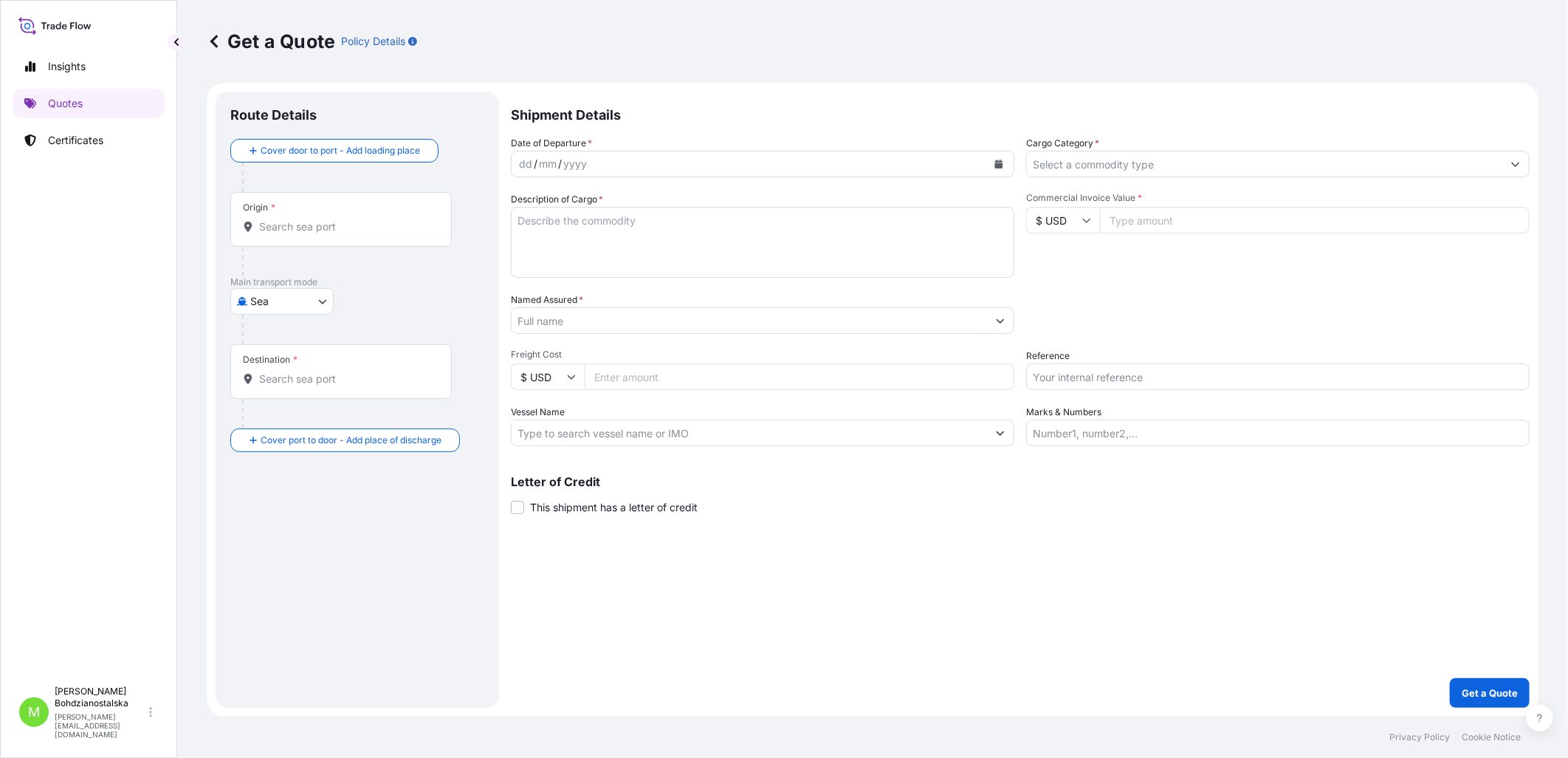
click at [274, 230] on input "Origin *" at bounding box center [346, 227] width 174 height 15
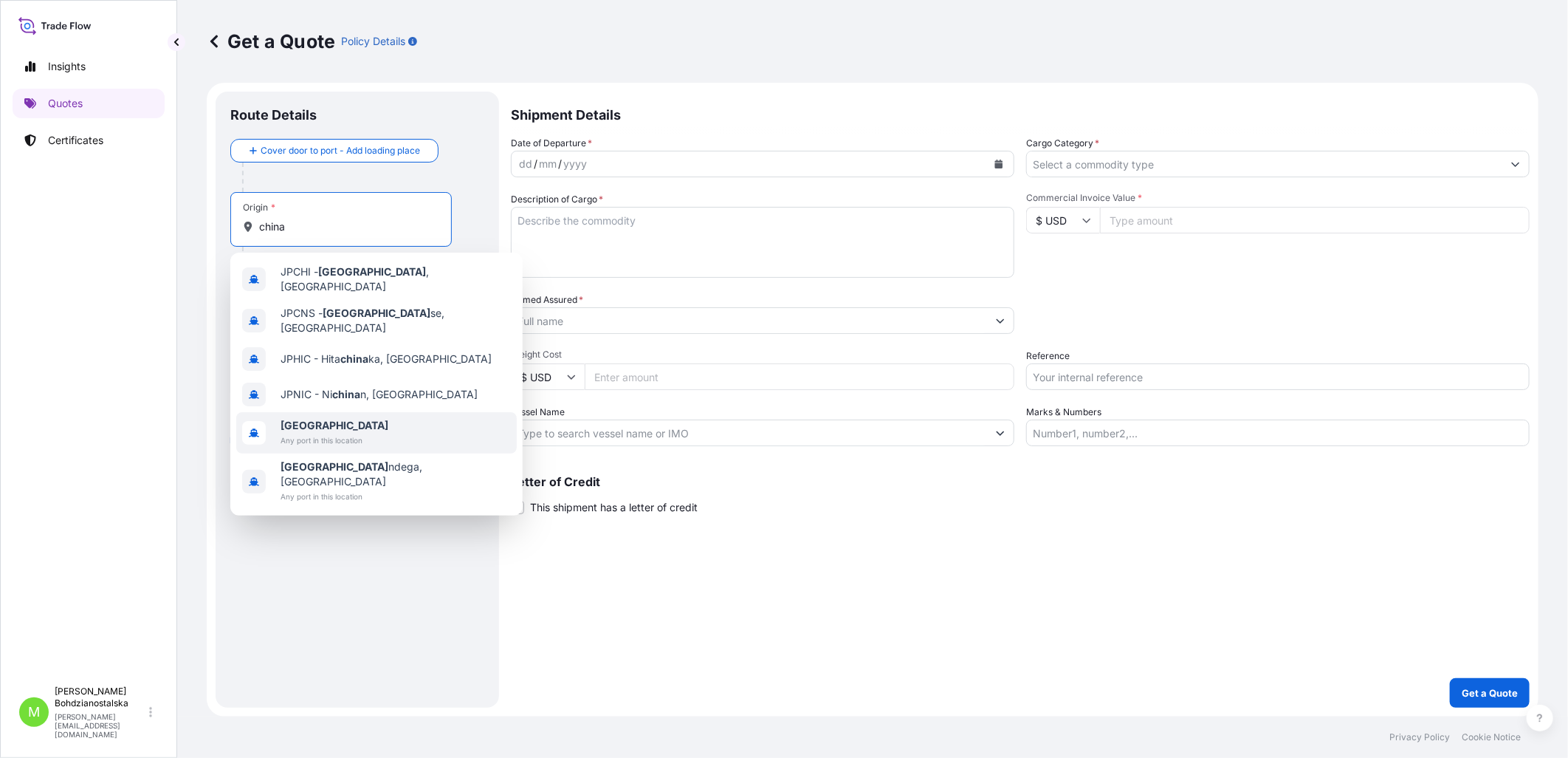
click at [350, 418] on span "[GEOGRAPHIC_DATA]" at bounding box center [334, 425] width 108 height 15
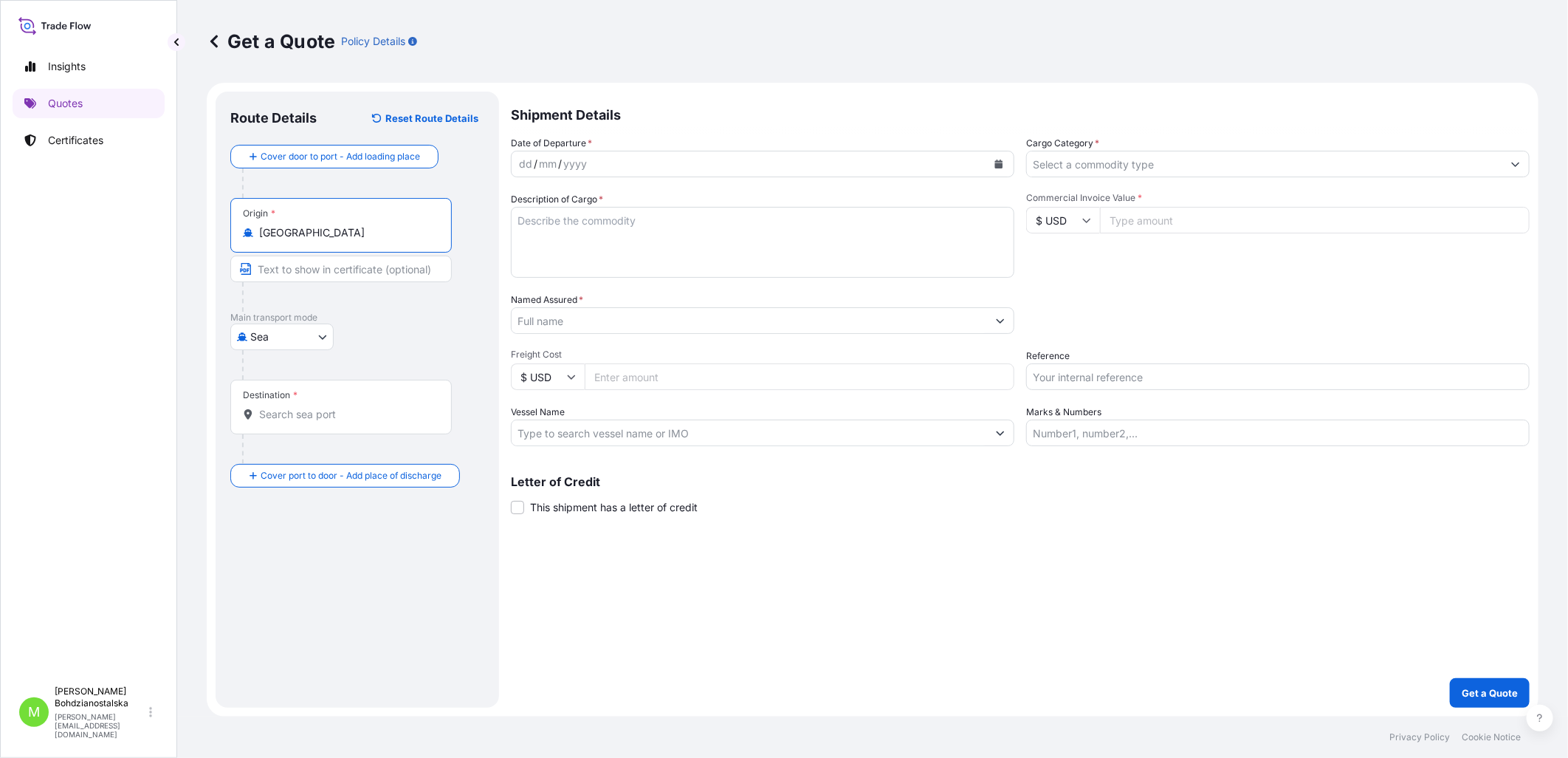
type input "[GEOGRAPHIC_DATA]"
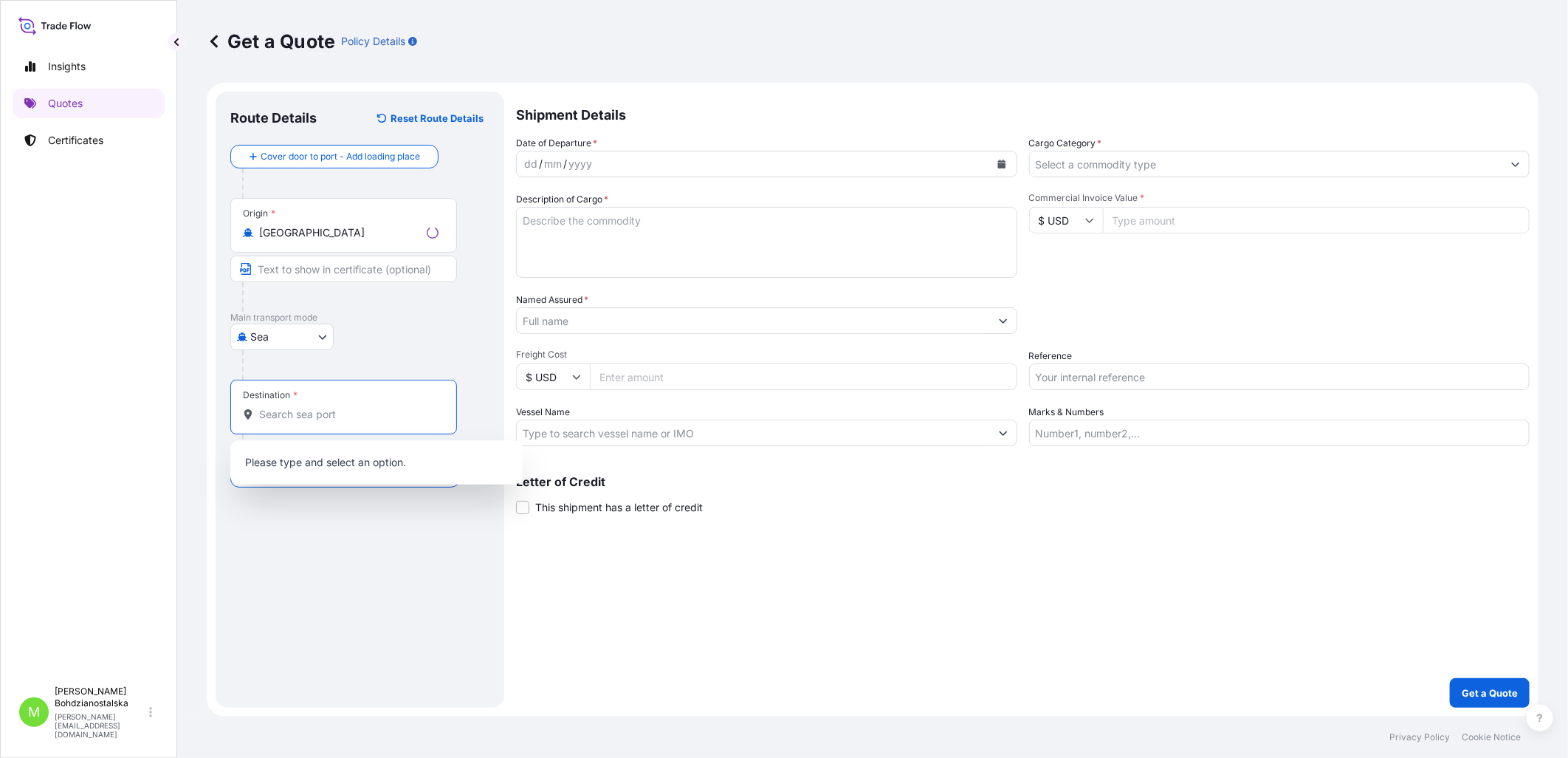
click at [301, 415] on input "Destination *" at bounding box center [349, 414] width 179 height 15
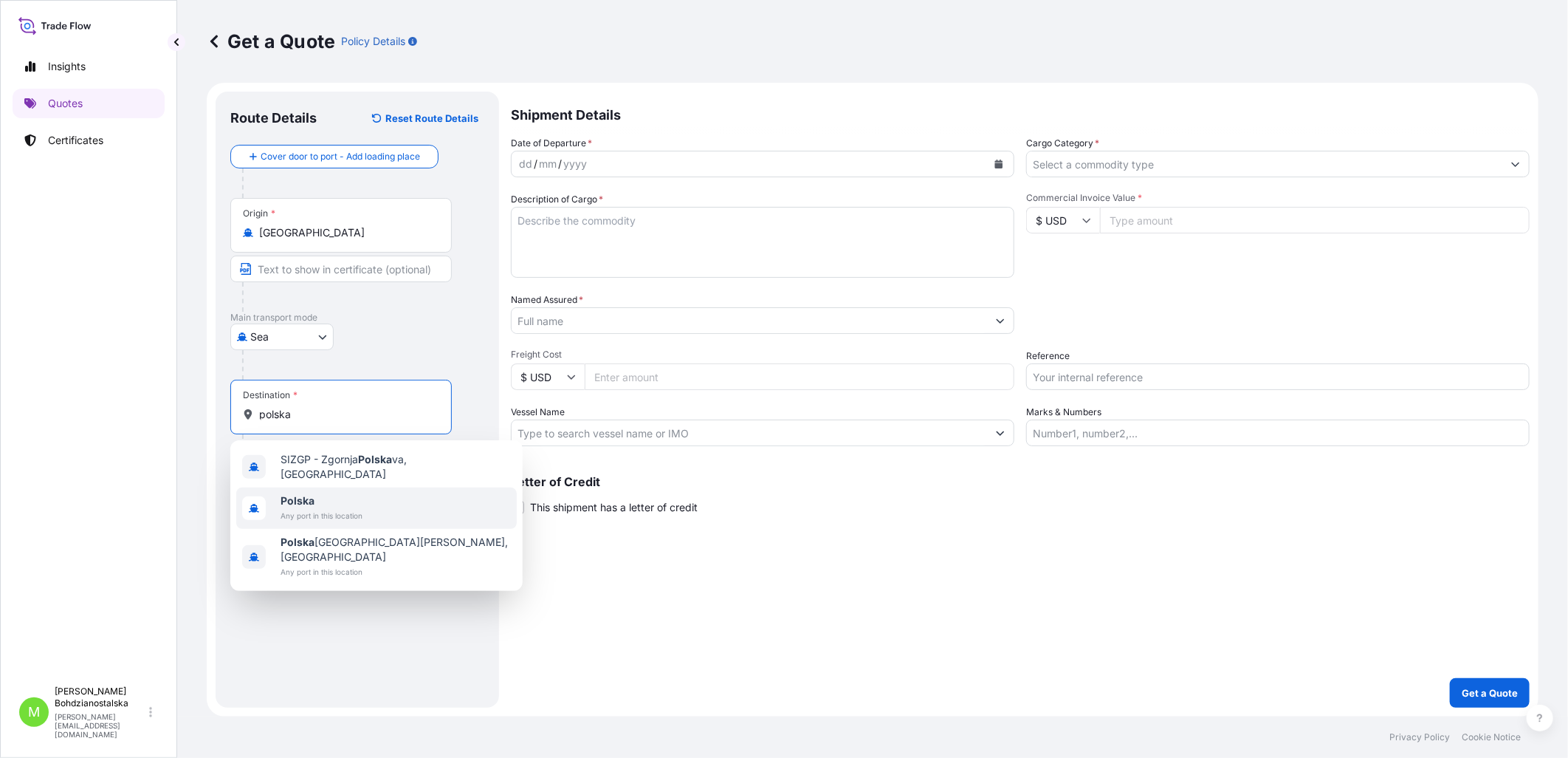
click at [323, 508] on span "Any port in this location" at bounding box center [321, 515] width 82 height 15
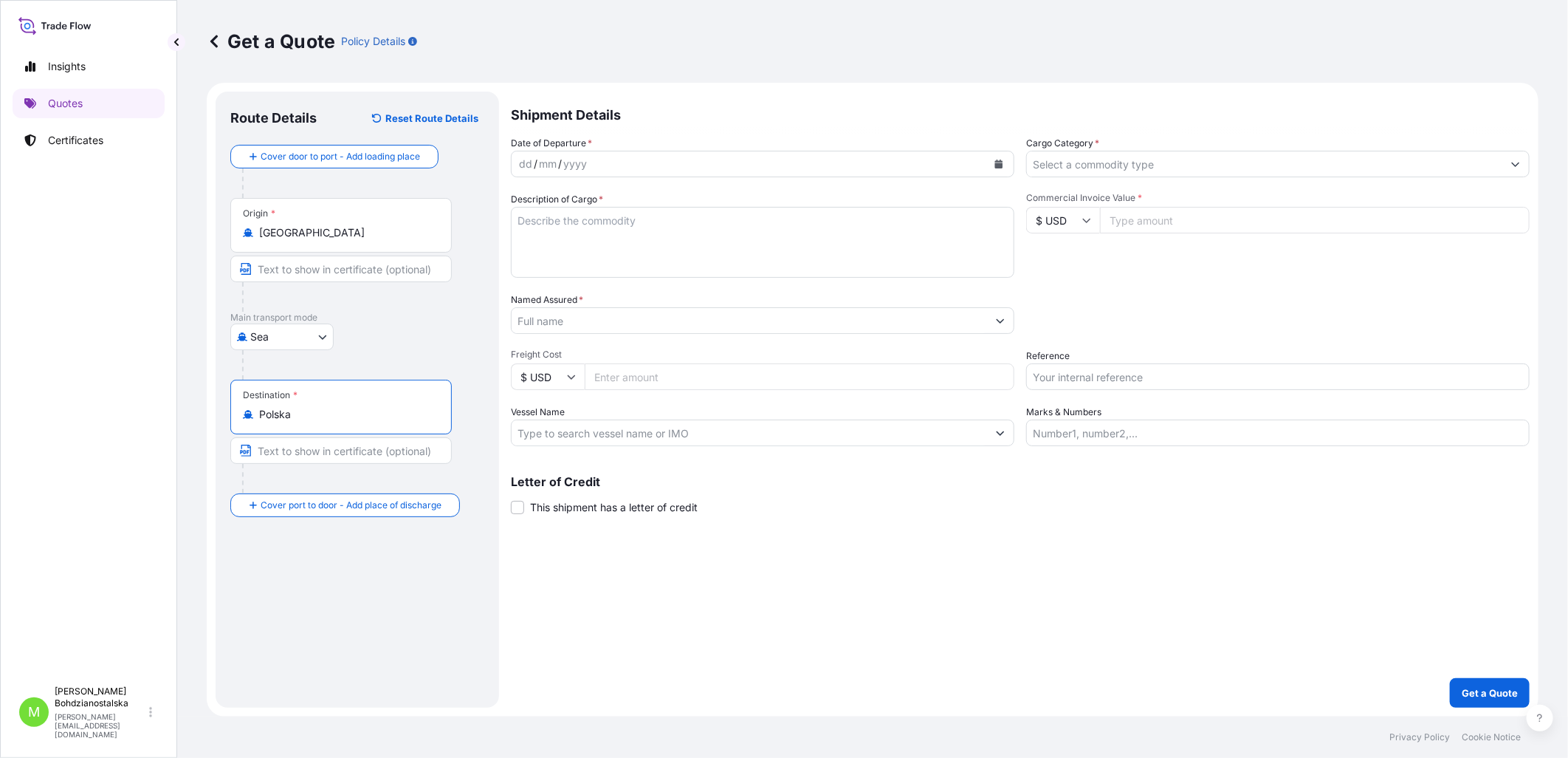
type input "Polska"
click at [523, 161] on div "dd" at bounding box center [525, 163] width 16 height 18
click at [523, 161] on div "30" at bounding box center [525, 163] width 16 height 18
click at [857, 176] on div at bounding box center [1278, 164] width 504 height 27
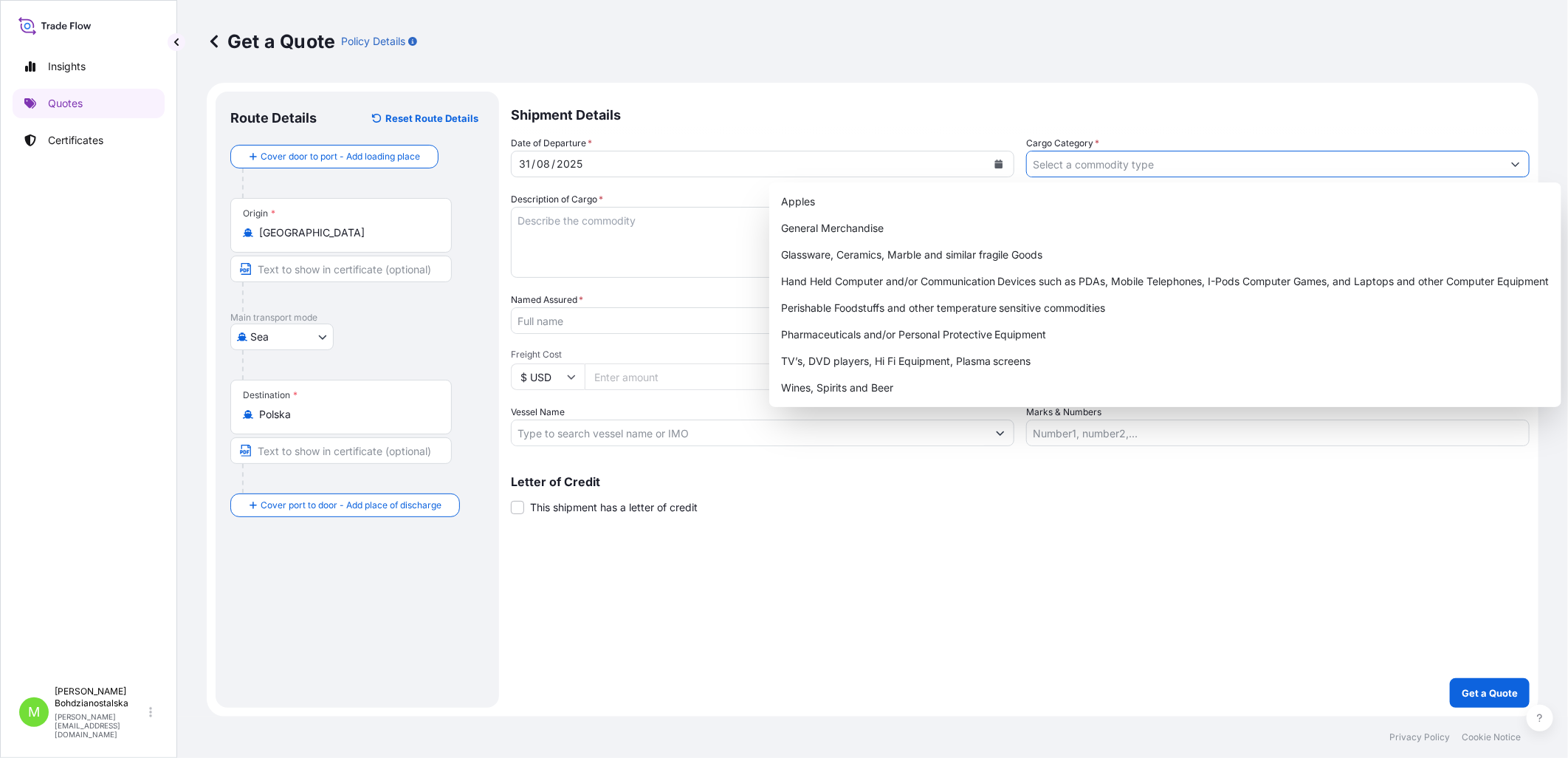
click at [857, 170] on input "Cargo Category *" at bounding box center [1265, 164] width 476 height 27
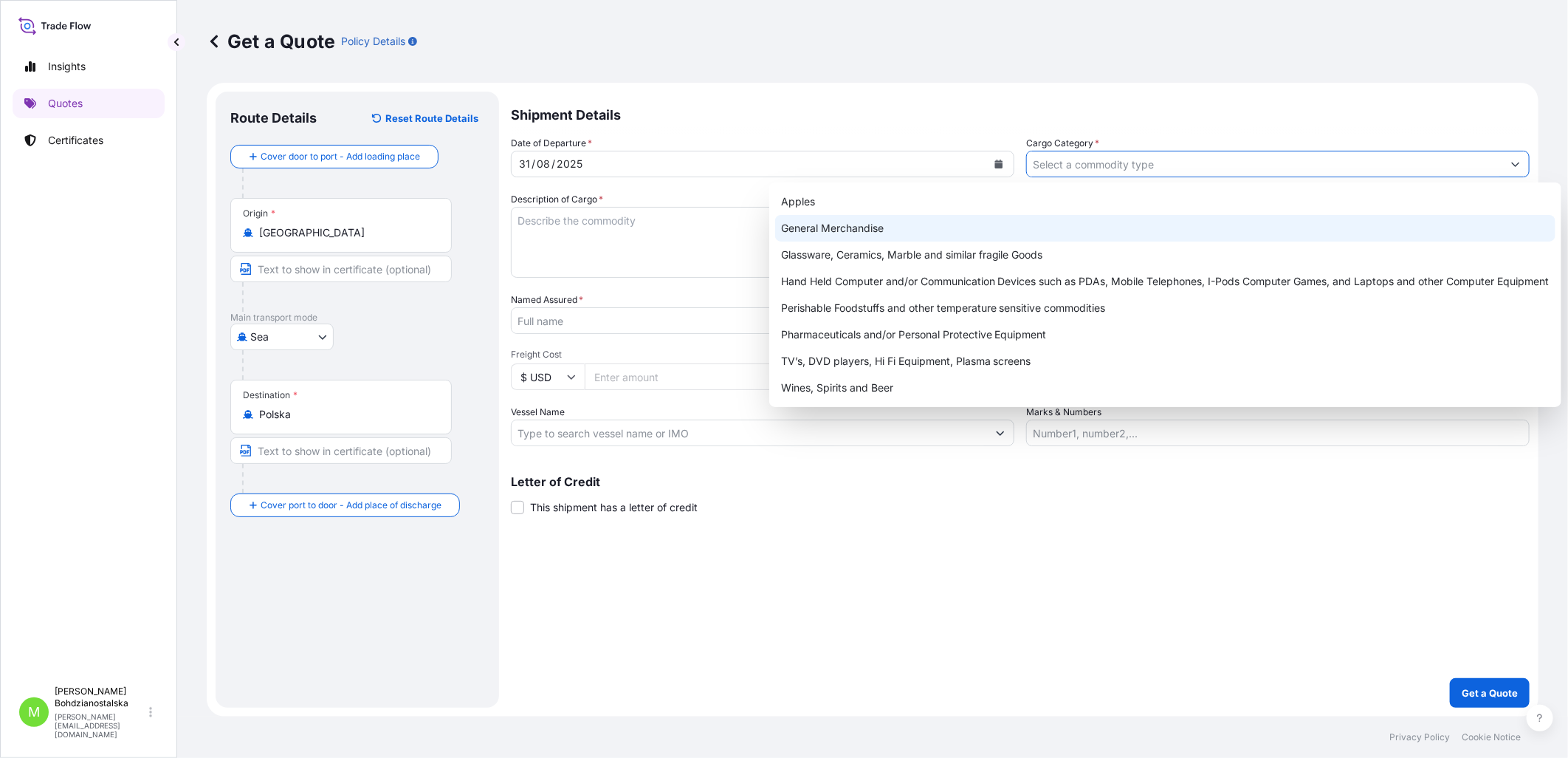
click at [857, 224] on div "General Merchandise" at bounding box center [1165, 228] width 781 height 27
type input "General Merchandise"
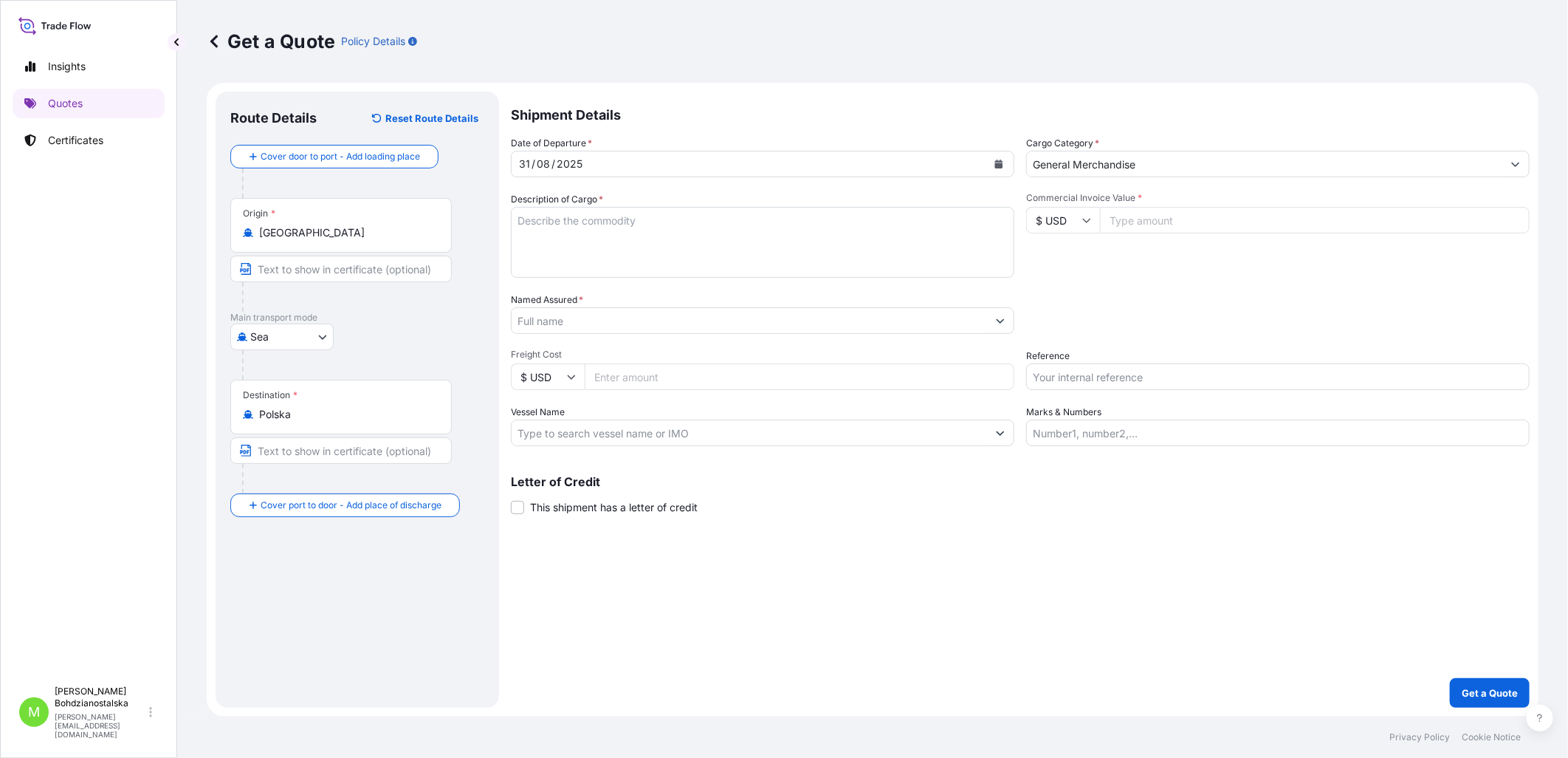
click at [829, 200] on div "Description of Cargo *" at bounding box center [763, 235] width 504 height 86
click at [742, 214] on textarea "Description of Cargo *" at bounding box center [763, 243] width 504 height 71
click at [552, 229] on textarea "Description of Cargo *" at bounding box center [763, 243] width 504 height 71
paste textarea "CAR PEST REPELLER"
drag, startPoint x: 517, startPoint y: 261, endPoint x: 537, endPoint y: 243, distance: 26.9
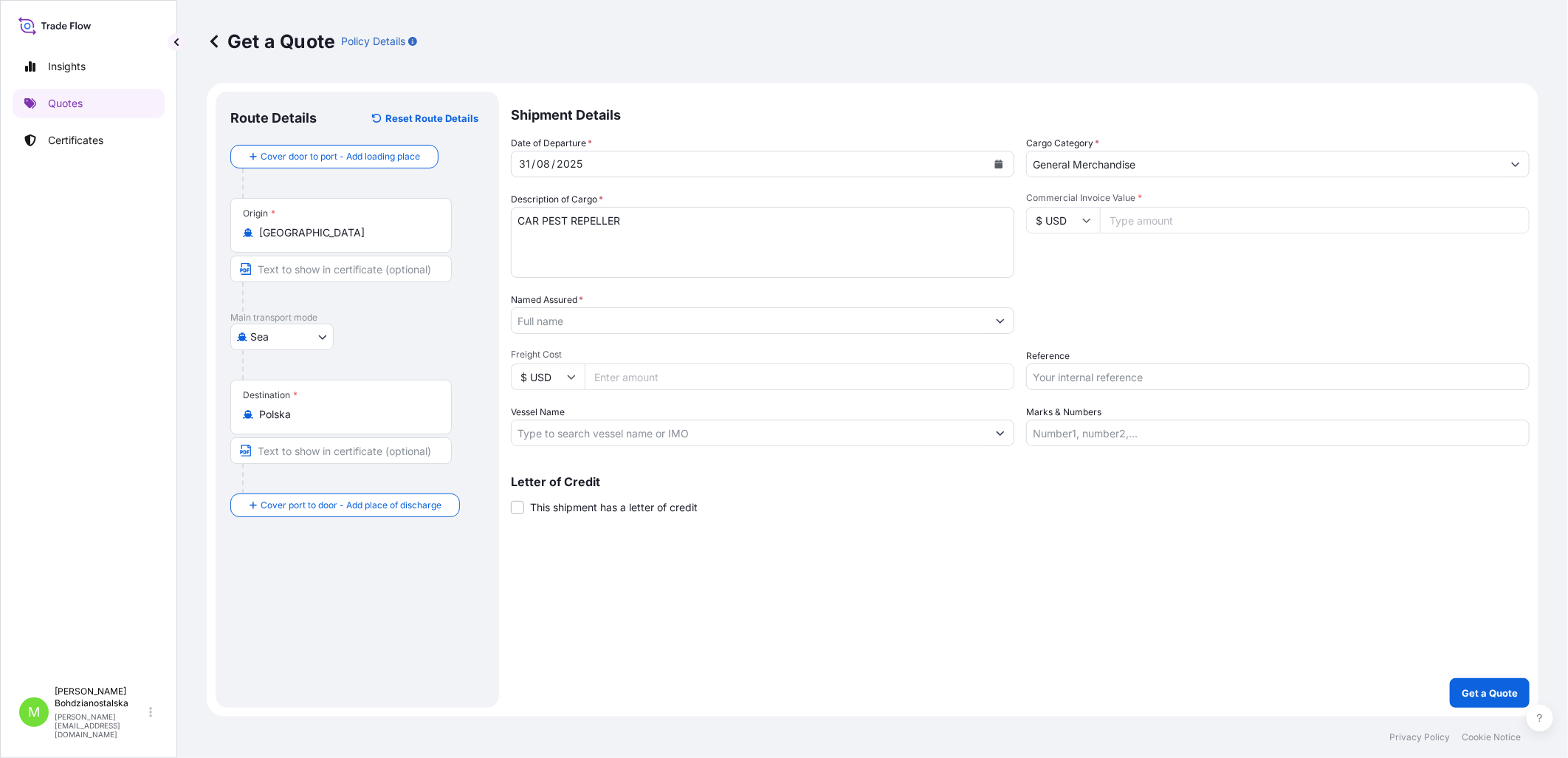
click at [519, 259] on textarea "CAR PEST REPELLER" at bounding box center [763, 243] width 504 height 71
paste textarea "GCXU6018838"
type textarea "CAR PEST REPELLER GCXU6018838 40hc, 288,350 kgs, 1,00 m3, 16 ctn"
click at [857, 225] on input "Commercial Invoice Value *" at bounding box center [1315, 221] width 429 height 27
type input "6600.00"
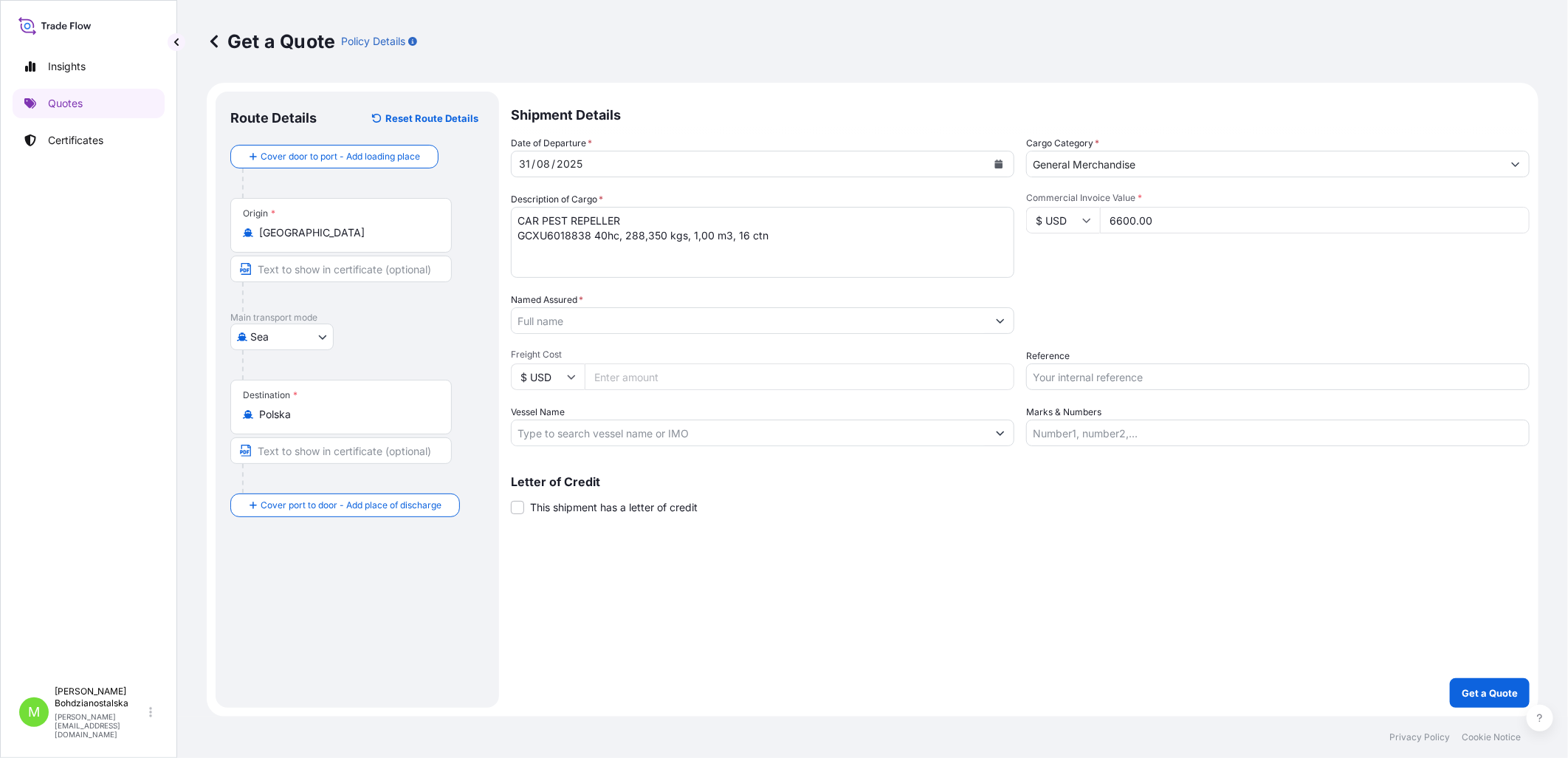
click at [579, 315] on input "Named Assured *" at bounding box center [749, 321] width 476 height 27
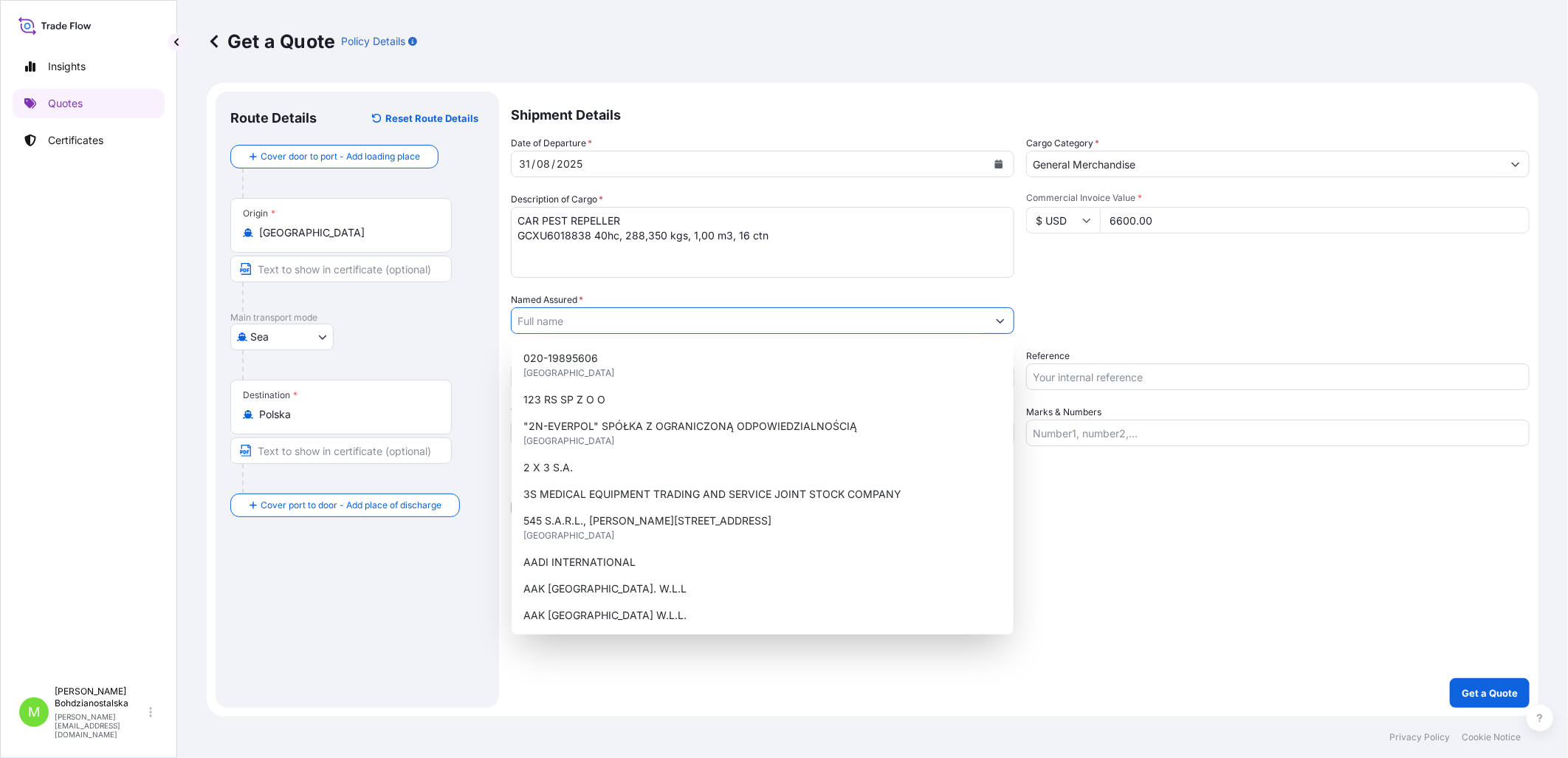
paste input "S02024398"
type input "S02024398"
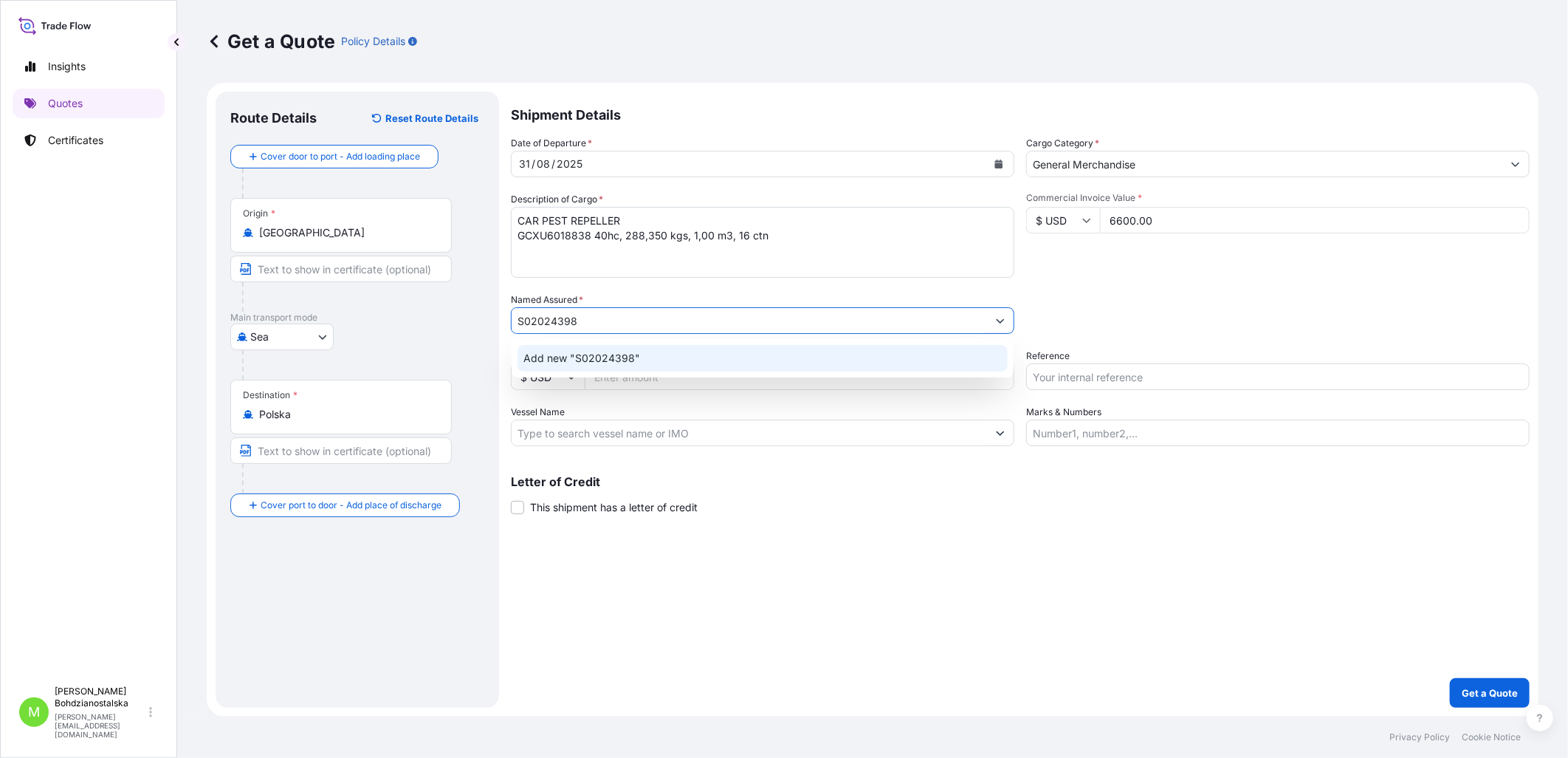
click at [624, 358] on span "Add new "S02024398"" at bounding box center [582, 358] width 117 height 15
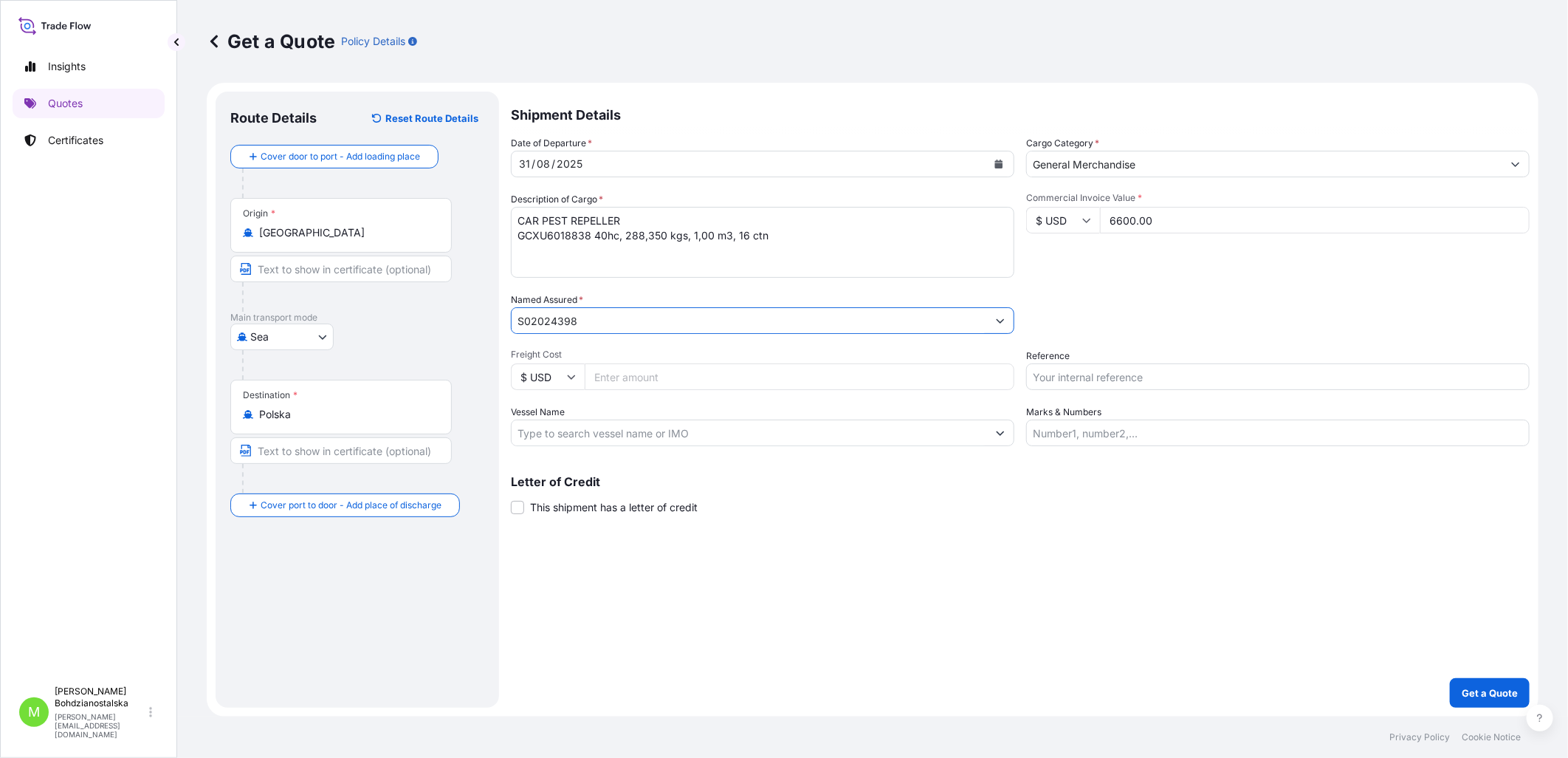
drag, startPoint x: 593, startPoint y: 318, endPoint x: 488, endPoint y: 320, distance: 105.0
click at [488, 320] on form "Route Details Reset Route Details Cover door to port - Add loading place Place …" at bounding box center [873, 399] width 1332 height 633
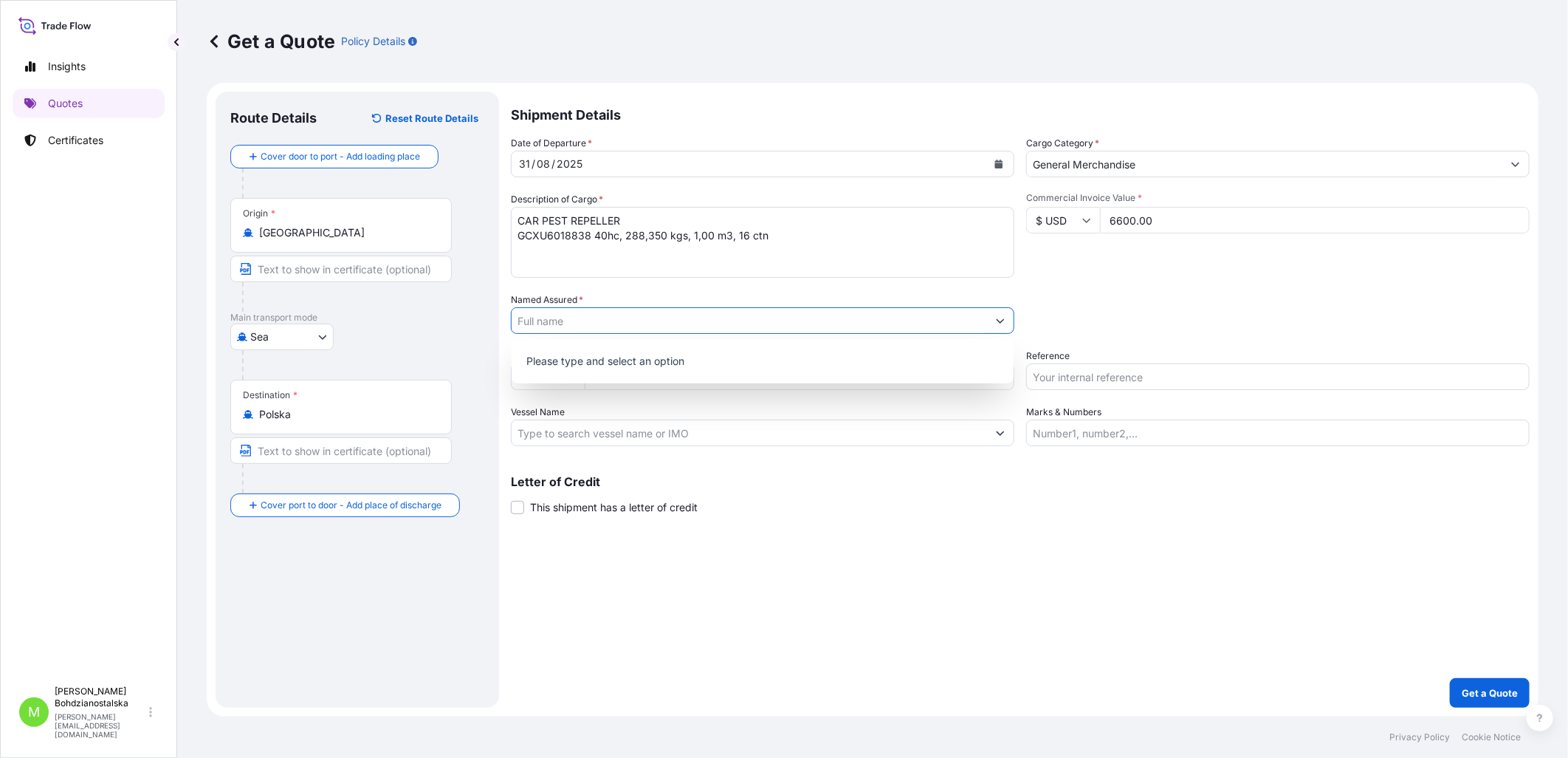
click at [857, 380] on input "Reference" at bounding box center [1278, 376] width 504 height 27
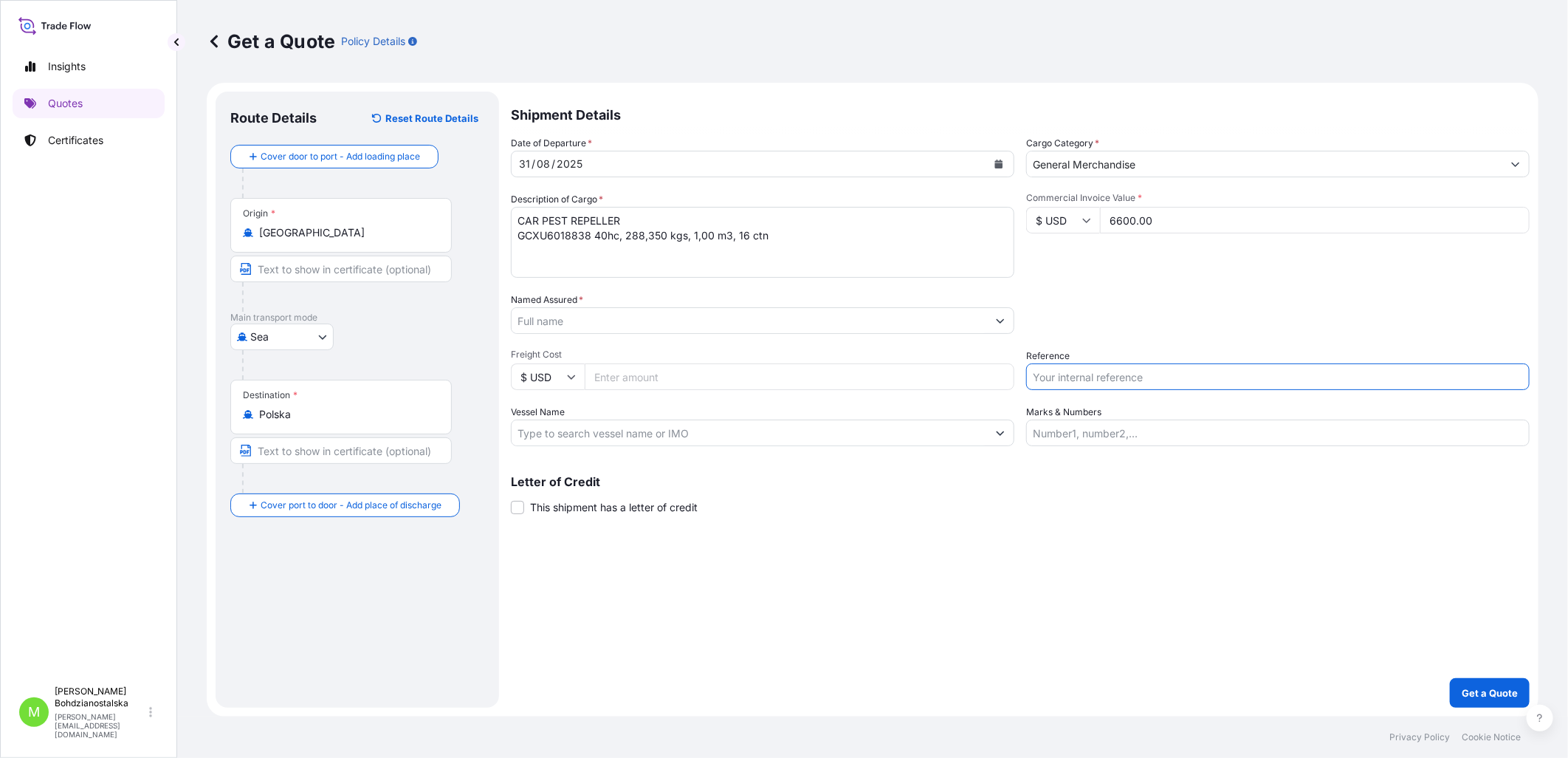
paste input "S02024398"
type input "S02024398"
drag, startPoint x: 1101, startPoint y: 590, endPoint x: 814, endPoint y: 350, distance: 374.1
click at [857, 565] on div "Shipment Details Date of Departure * [DATE] Cargo Category * General Merchandis…" at bounding box center [1021, 399] width 1019 height 616
click at [589, 322] on input "Named Assured *" at bounding box center [749, 321] width 476 height 27
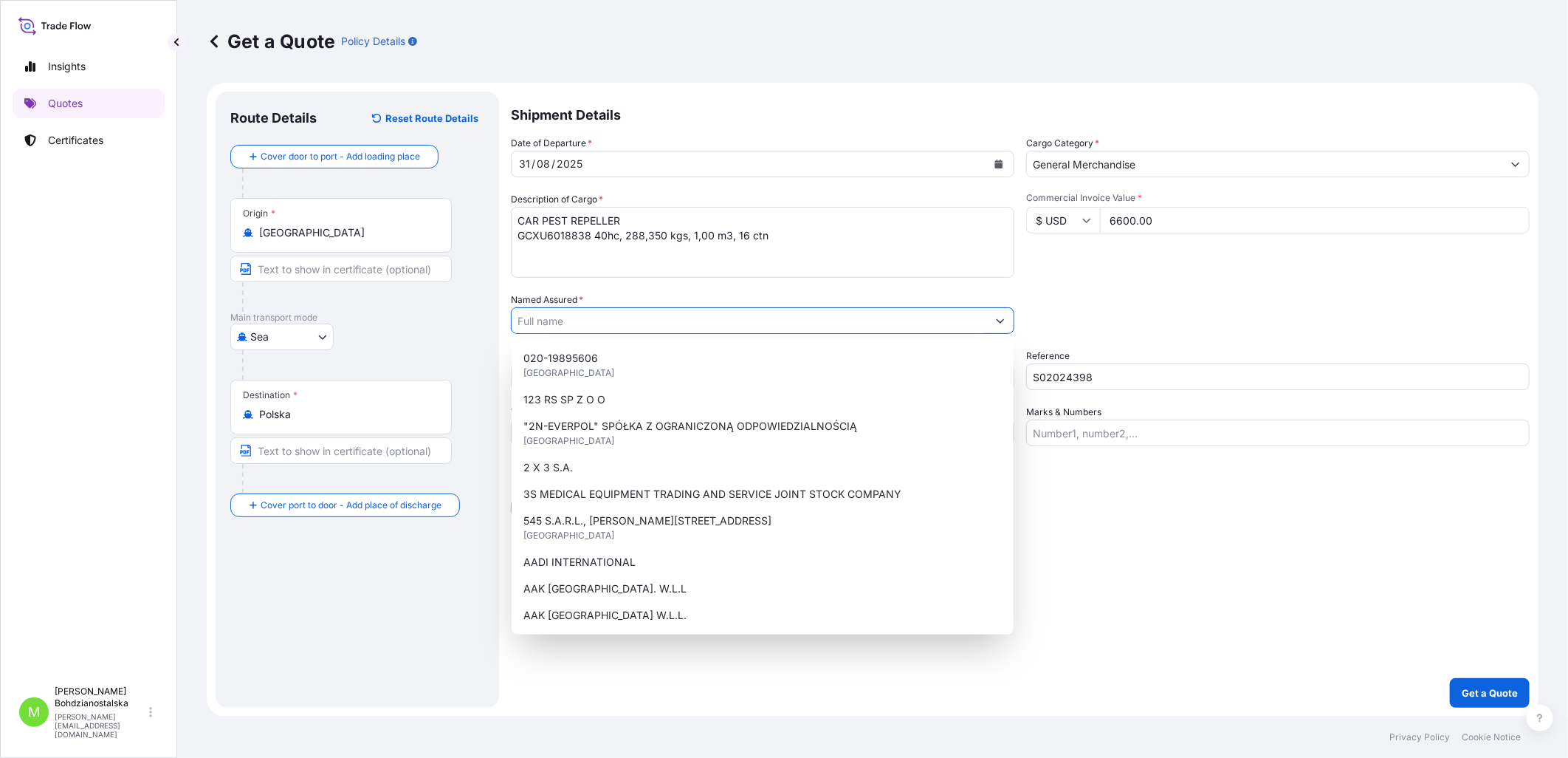
click at [588, 326] on input "Named Assured *" at bounding box center [749, 321] width 476 height 27
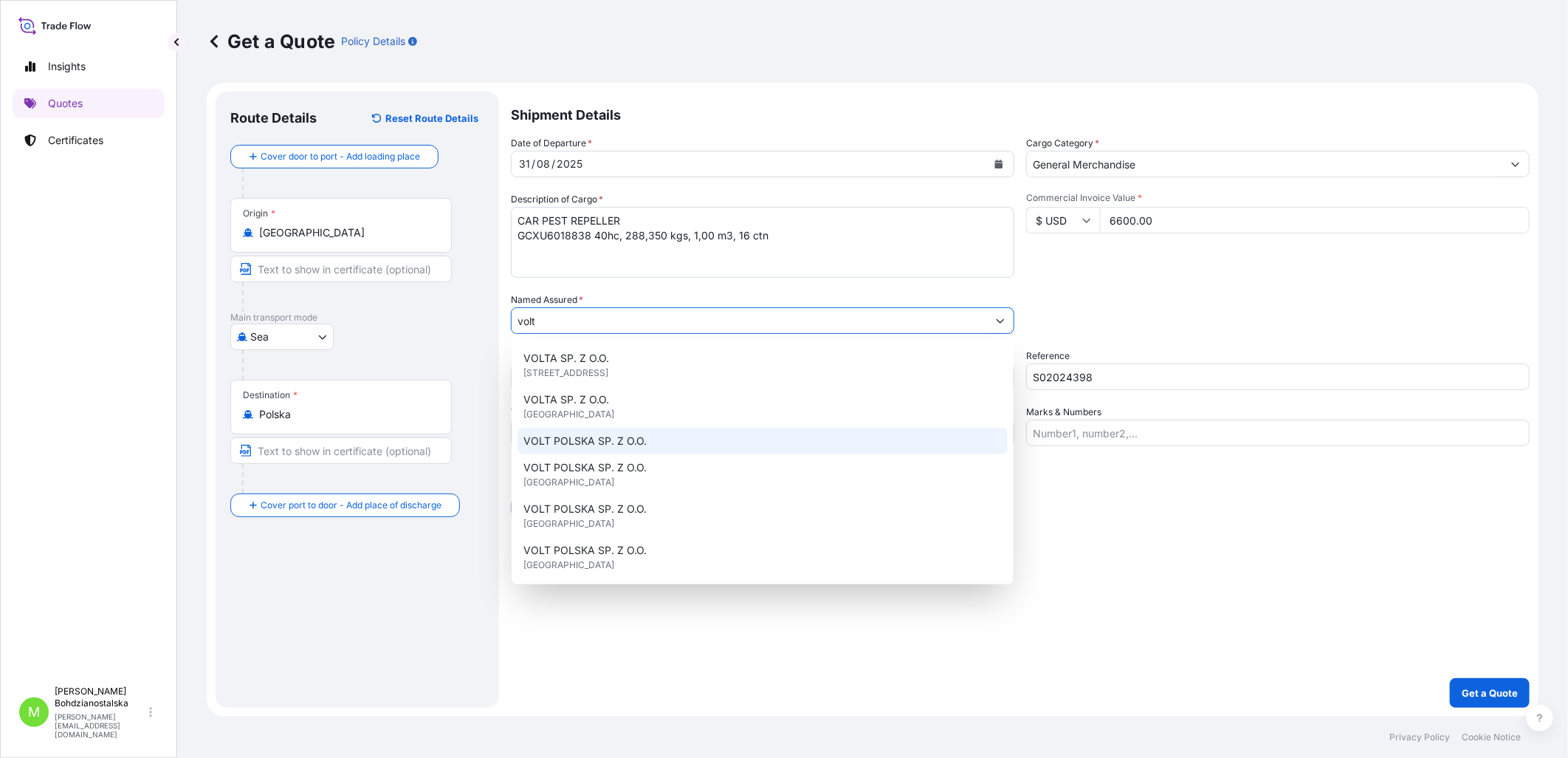
click at [672, 439] on div "VOLT POLSKA SP. Z O.O." at bounding box center [763, 441] width 490 height 27
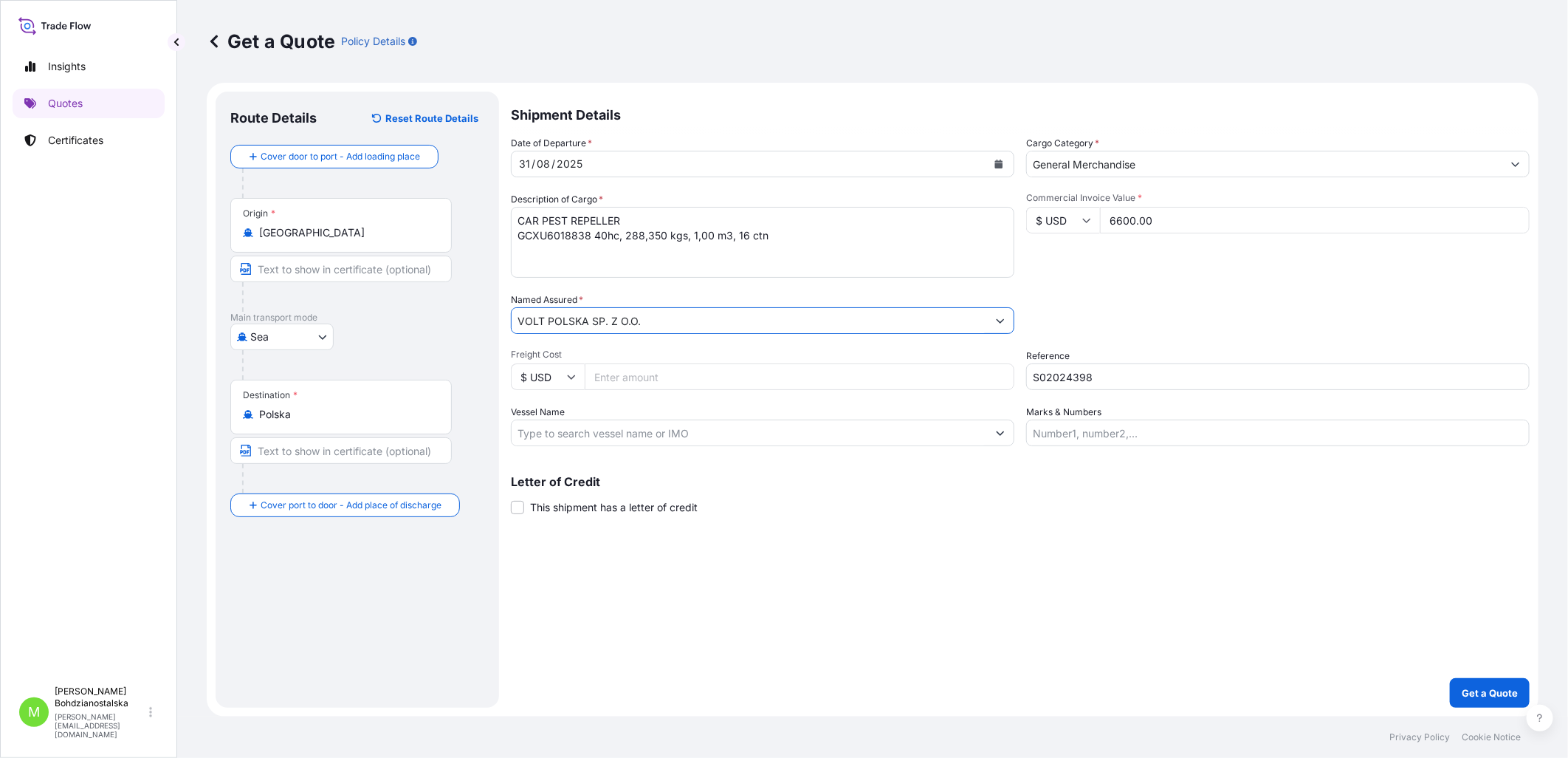
type input "VOLT POLSKA SP. Z O.O."
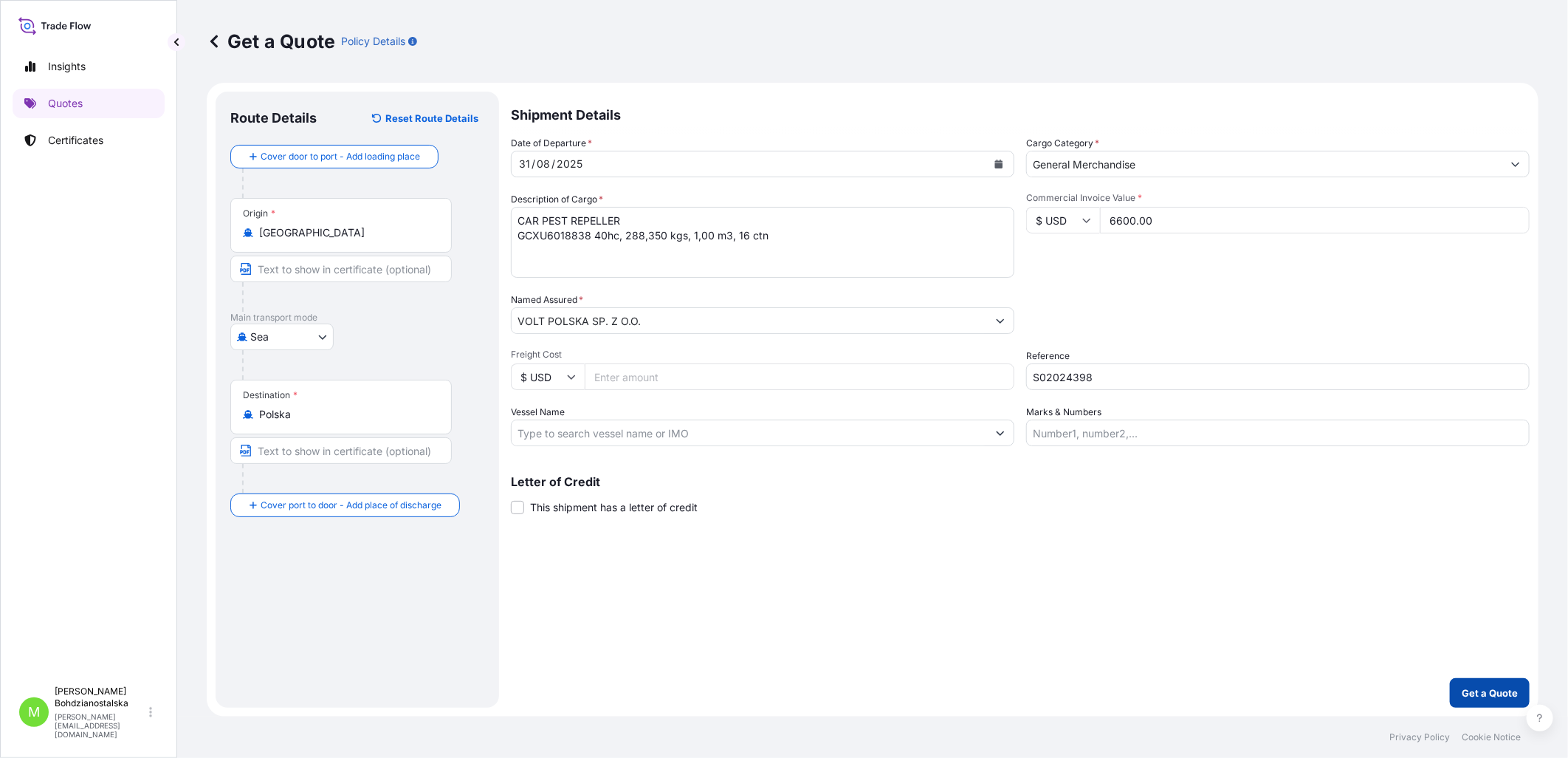
click at [857, 565] on p "Get a Quote" at bounding box center [1490, 693] width 56 height 15
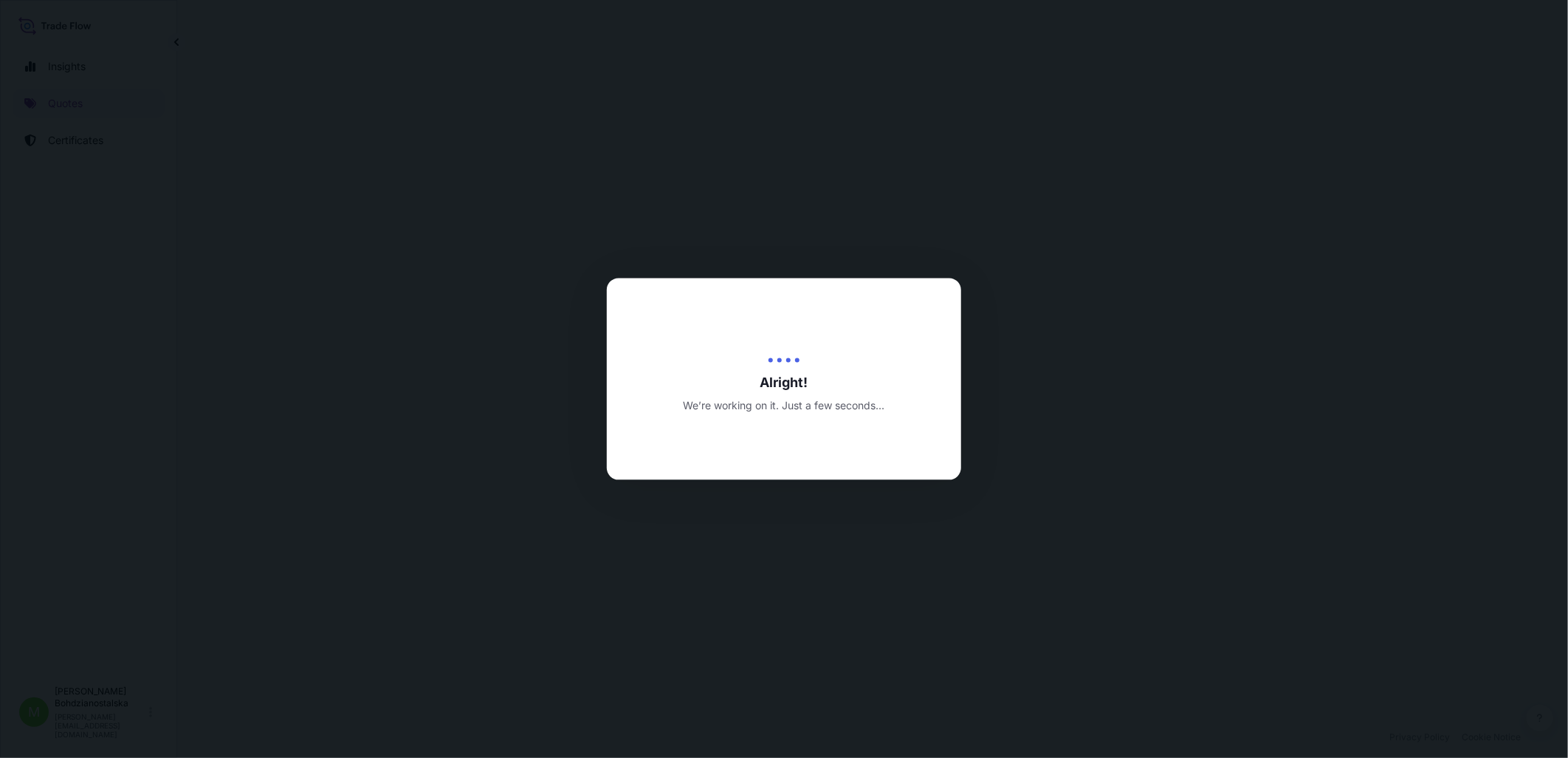
select select "Sea"
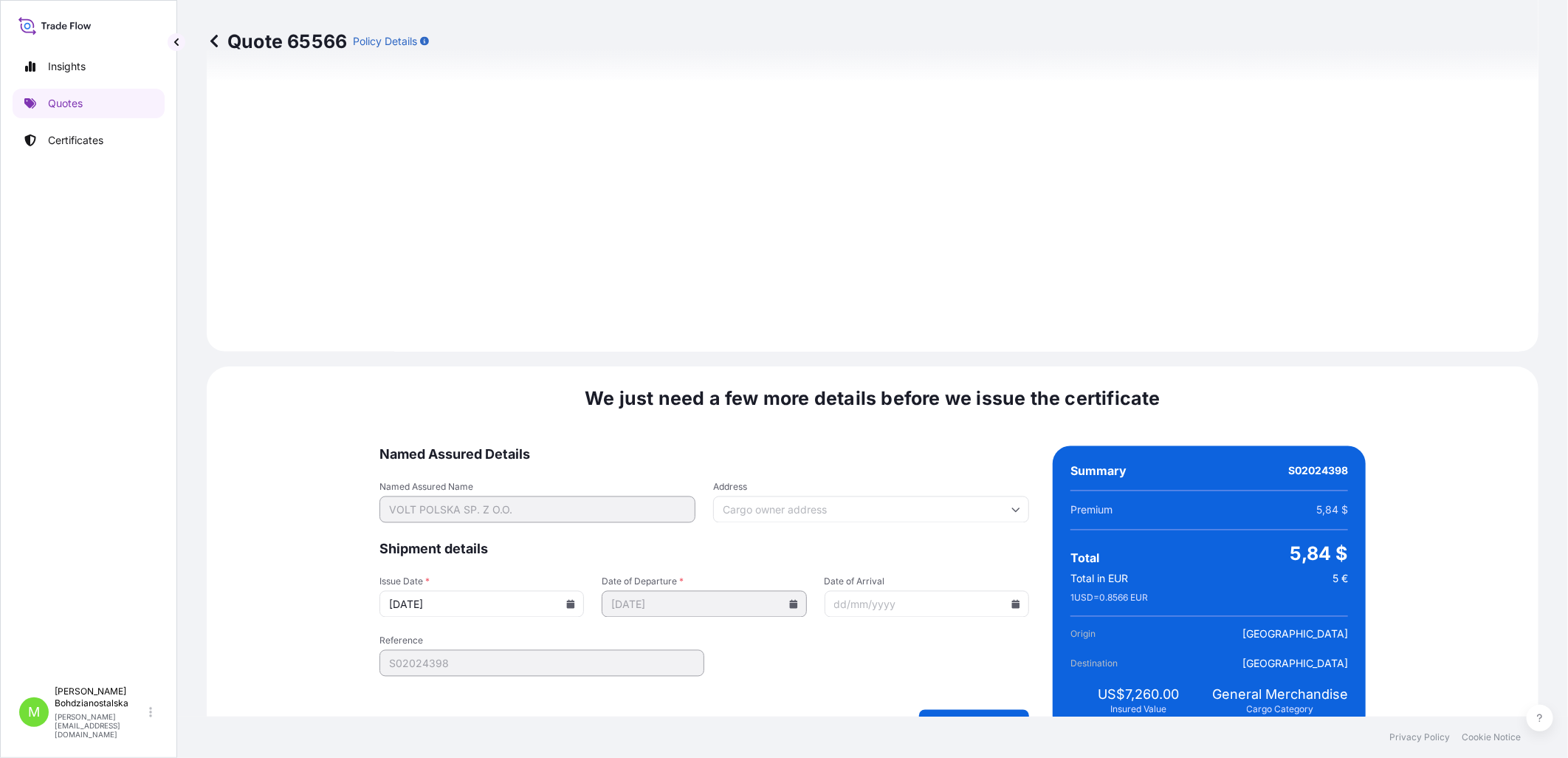
scroll to position [1496, 0]
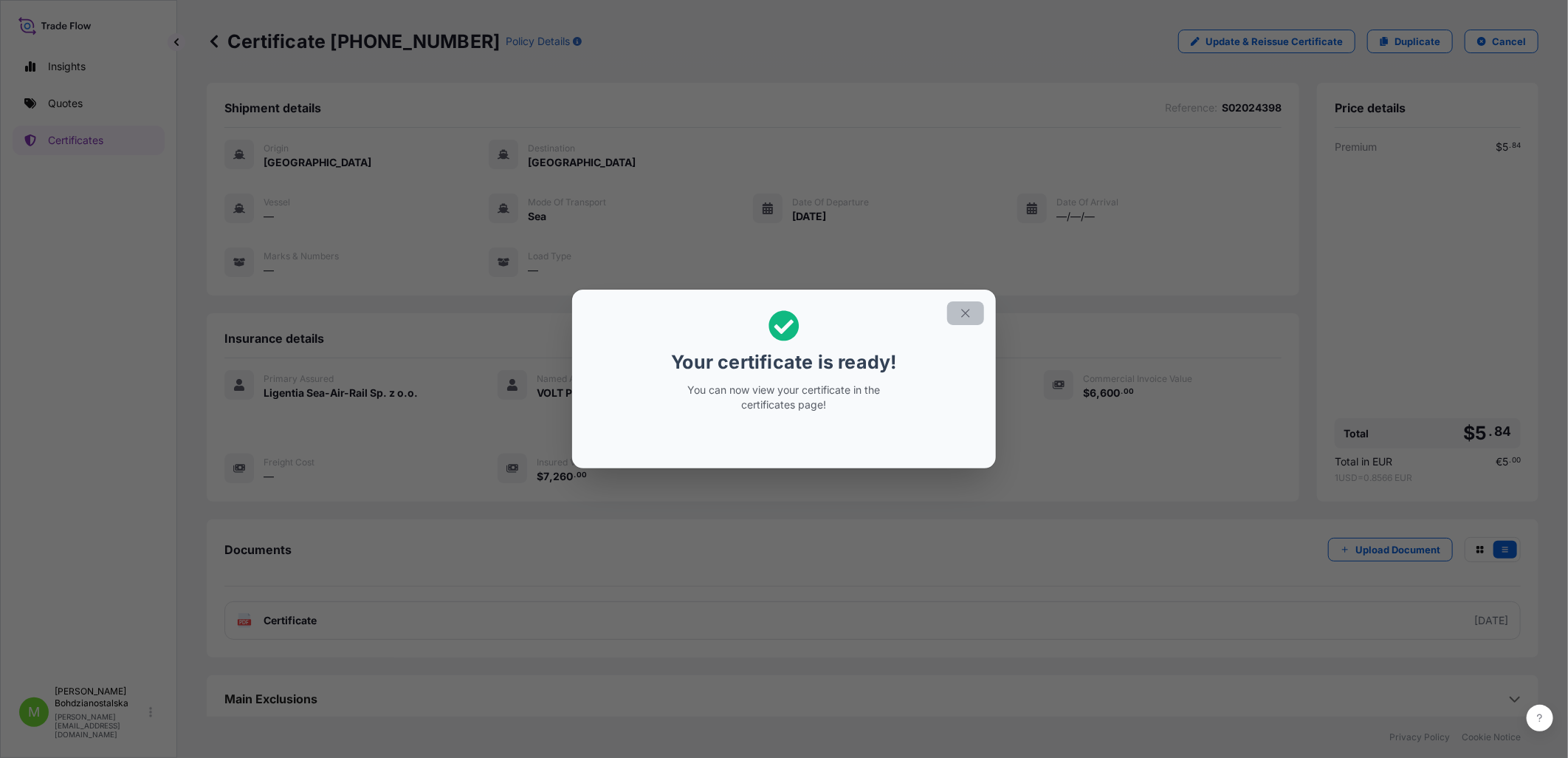
click at [857, 307] on icon "button" at bounding box center [966, 313] width 13 height 13
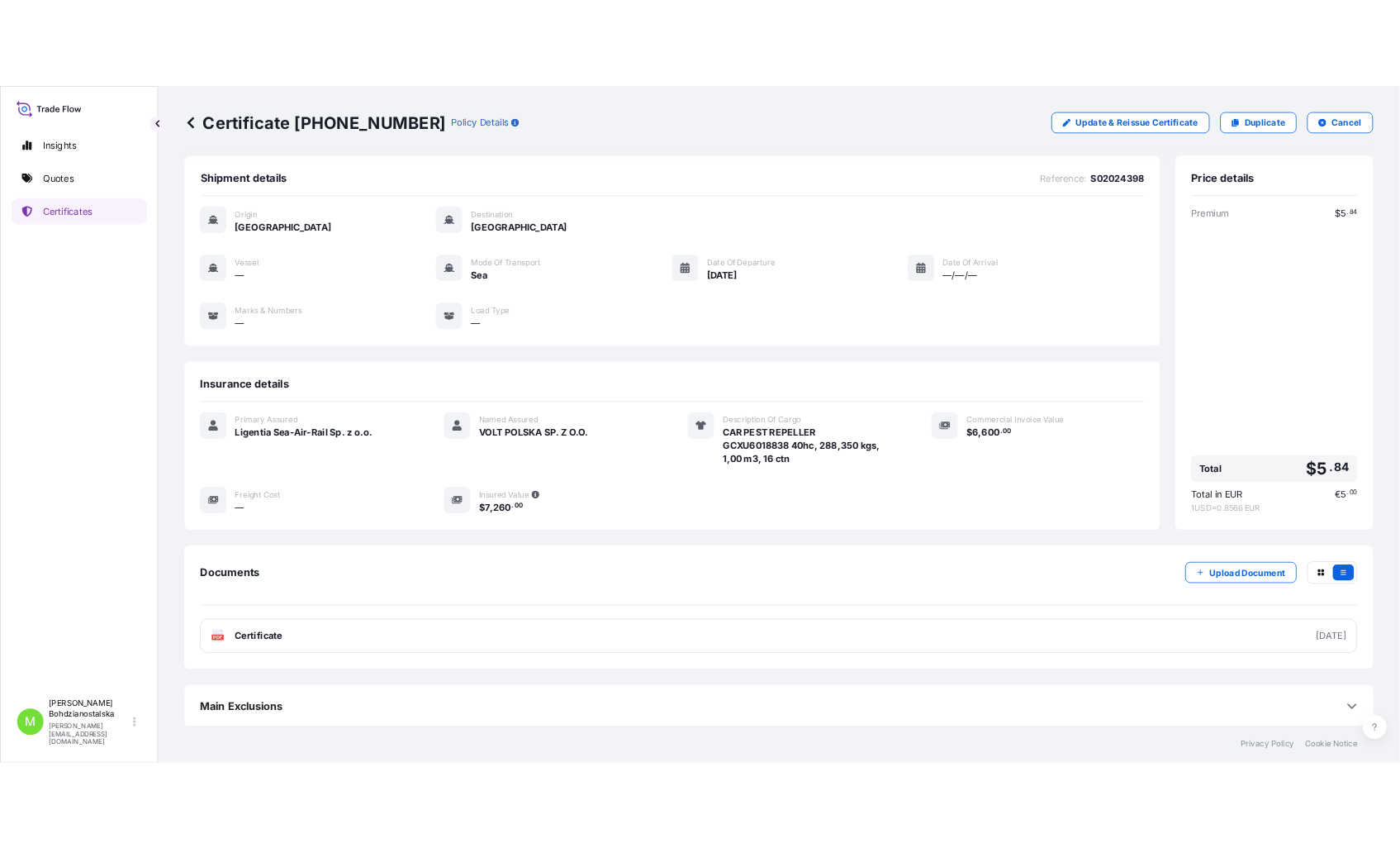
scroll to position [8, 0]
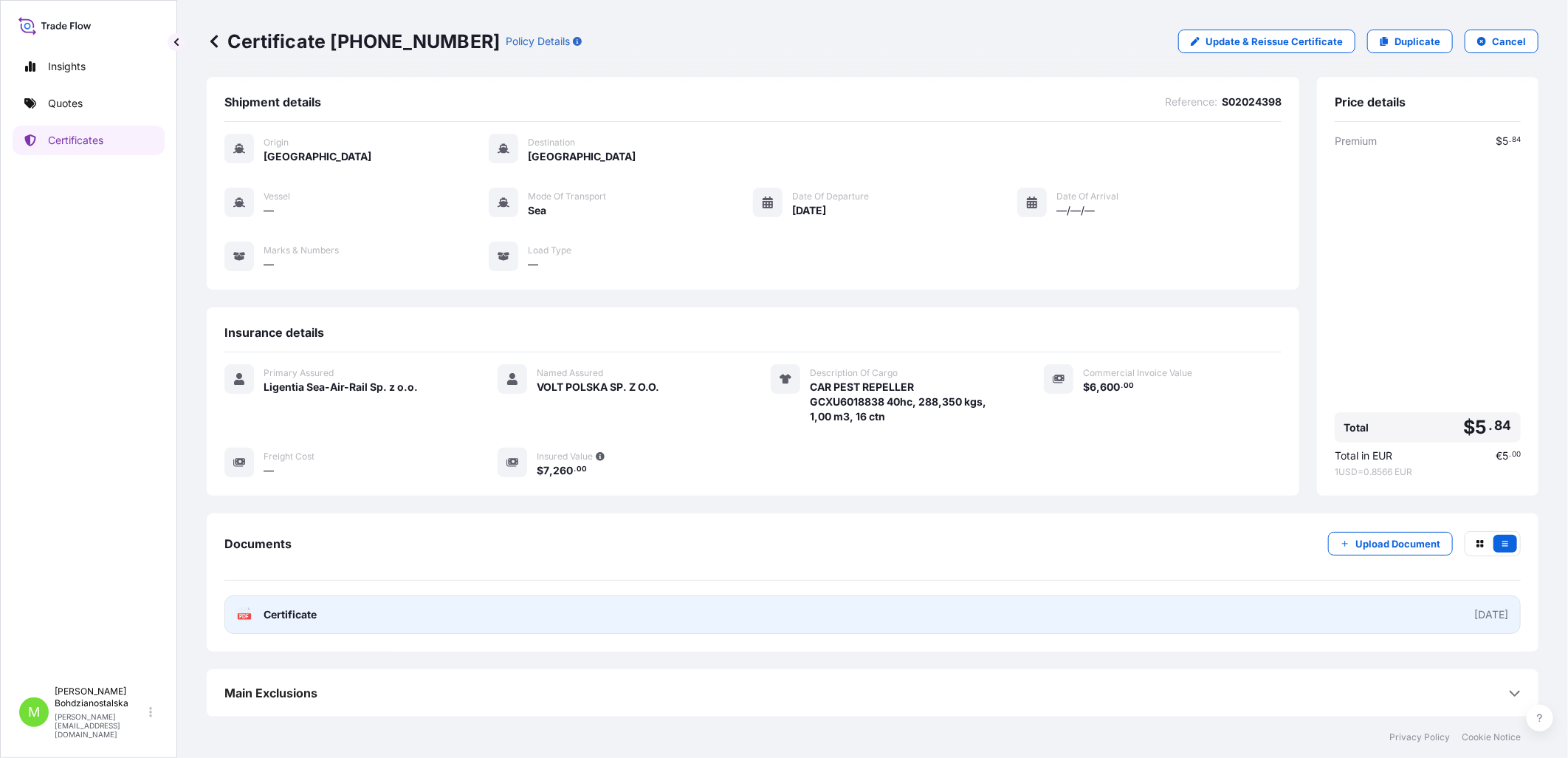
click at [285, 565] on span "Certificate" at bounding box center [290, 615] width 53 height 15
click at [438, 565] on link "PDF Certificate [DATE]" at bounding box center [873, 615] width 1297 height 39
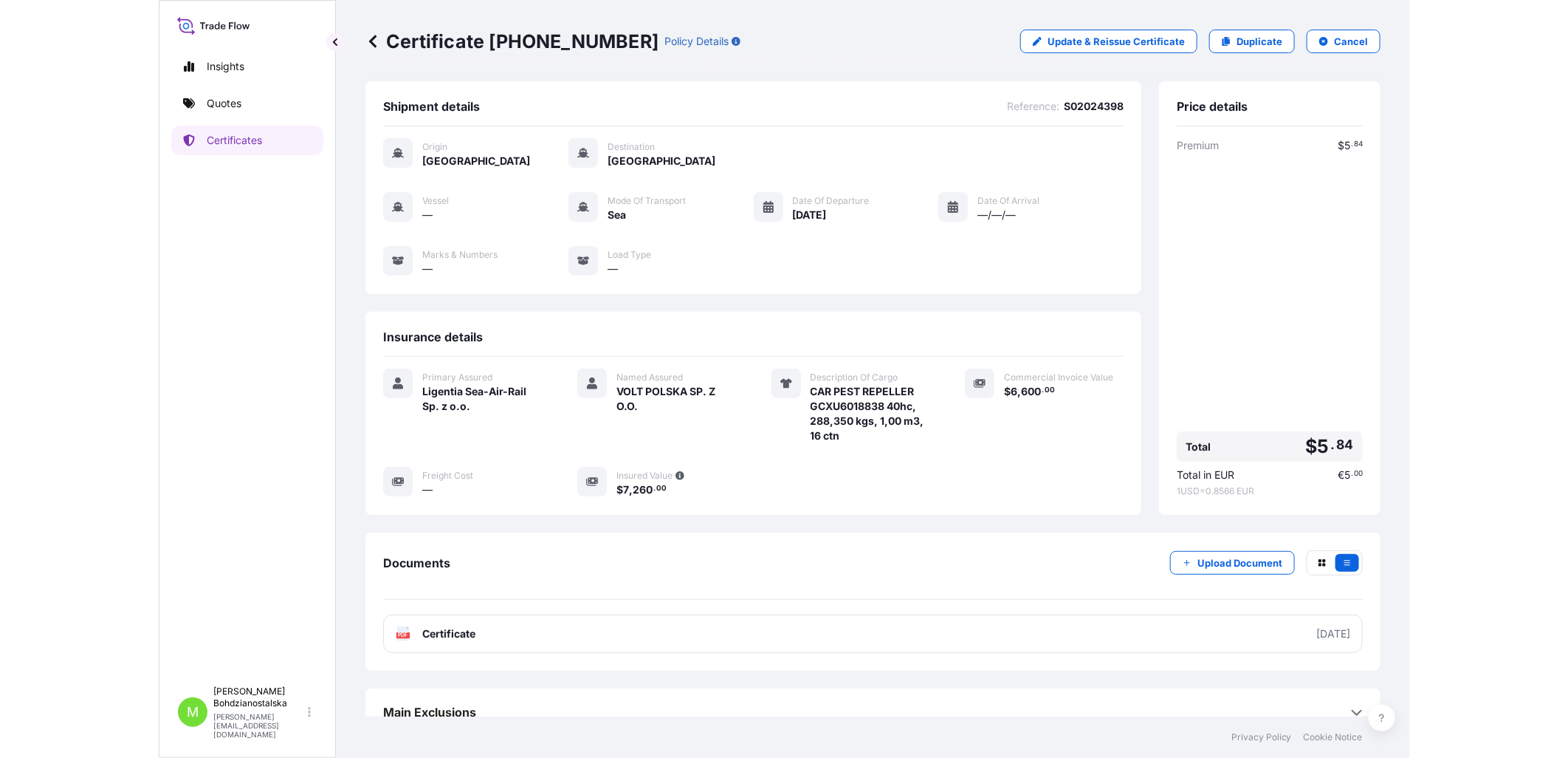
scroll to position [0, 0]
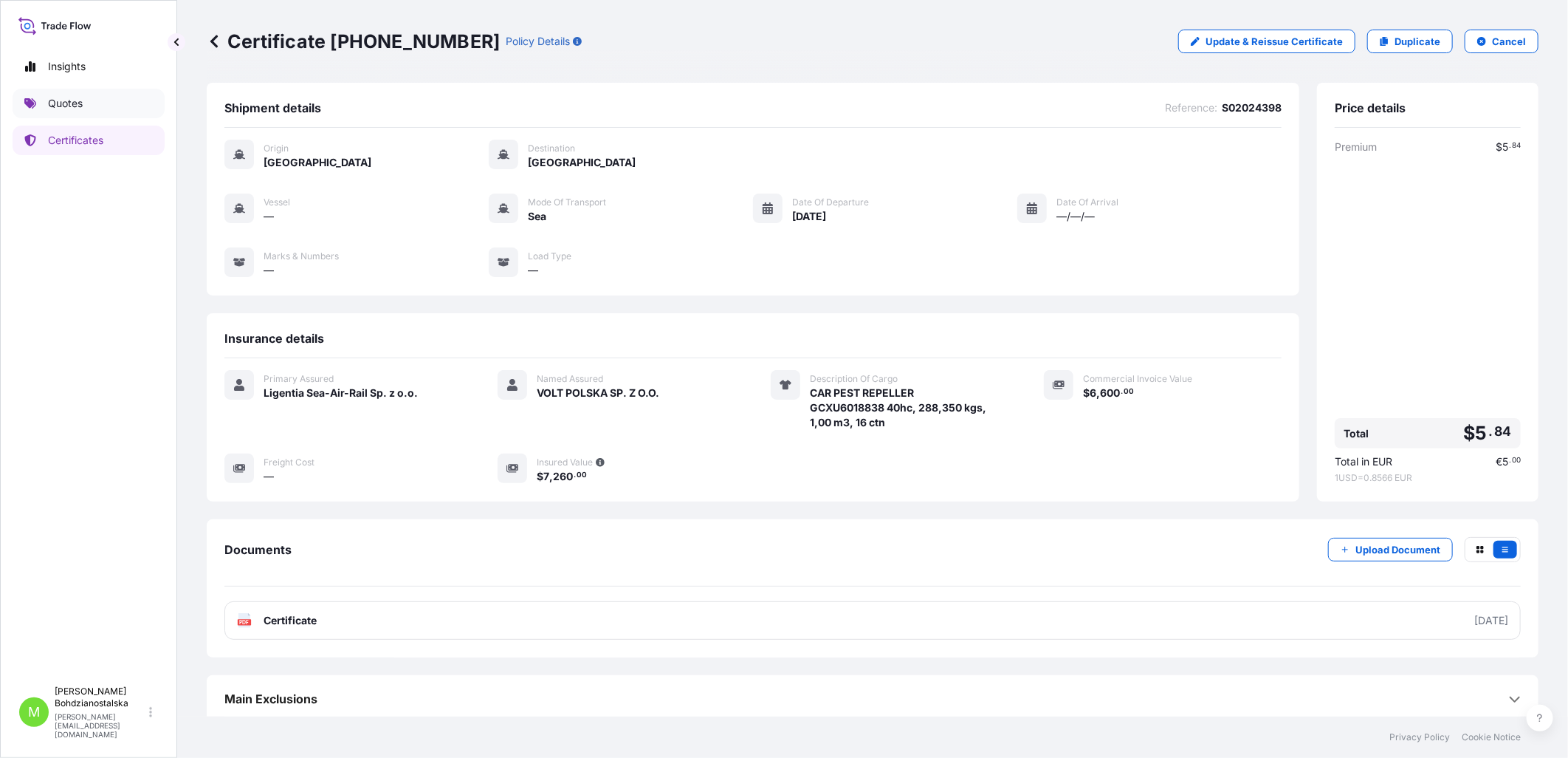
click at [67, 99] on p "Quotes" at bounding box center [65, 104] width 35 height 15
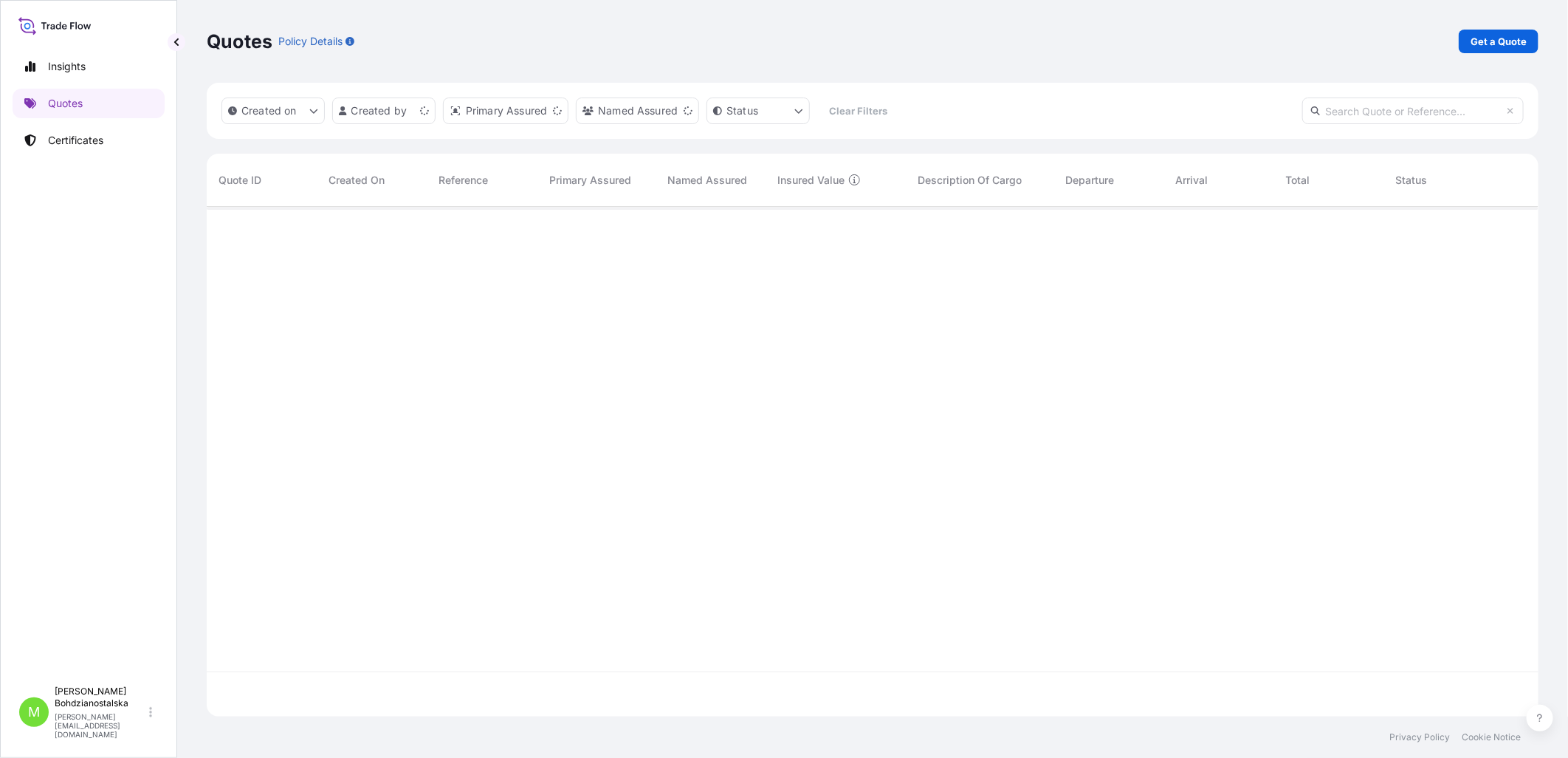
scroll to position [506, 1320]
click at [857, 35] on p "Get a Quote" at bounding box center [1499, 41] width 56 height 15
select select "Sea"
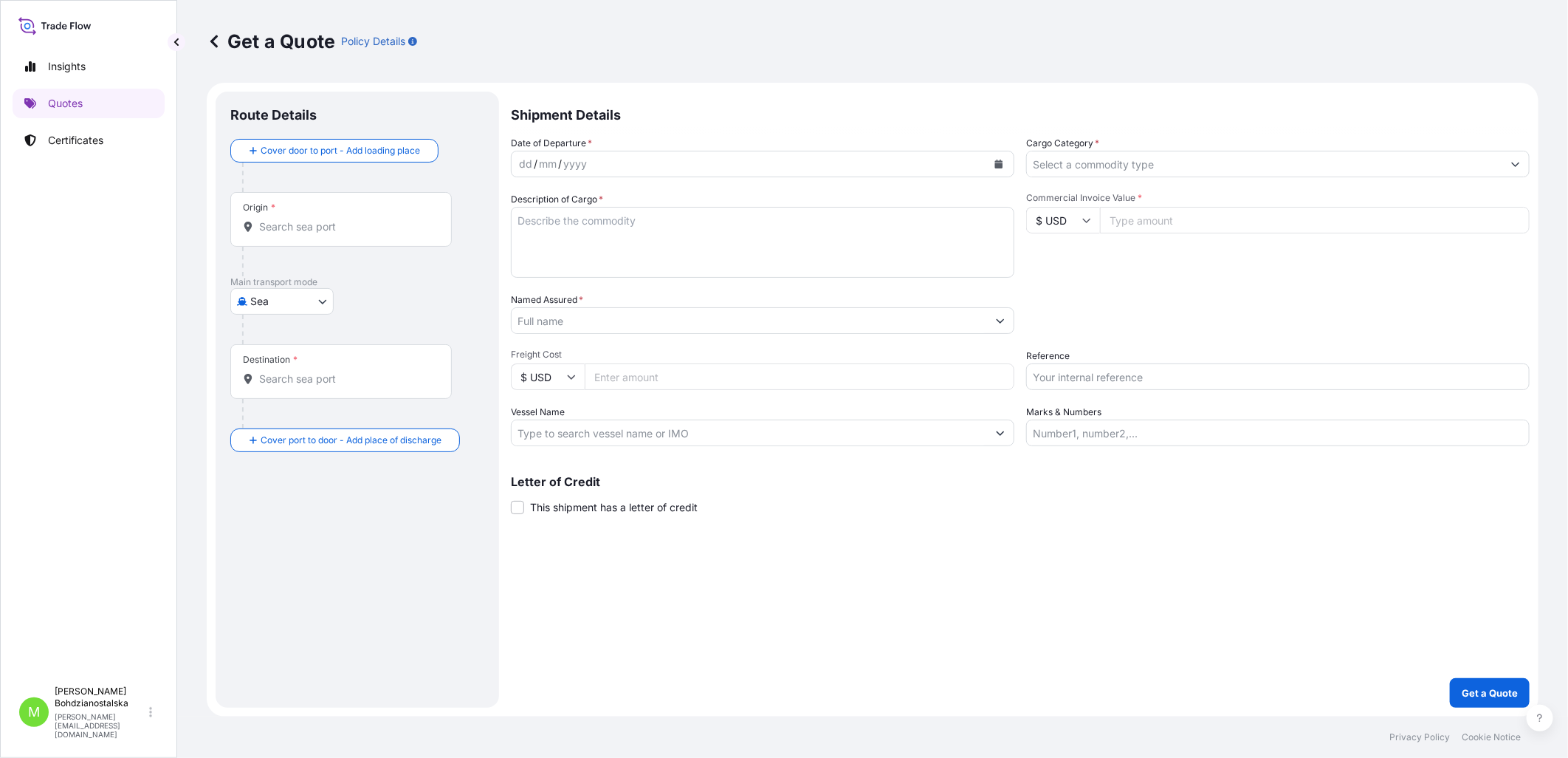
click at [519, 163] on div "dd" at bounding box center [525, 163] width 16 height 18
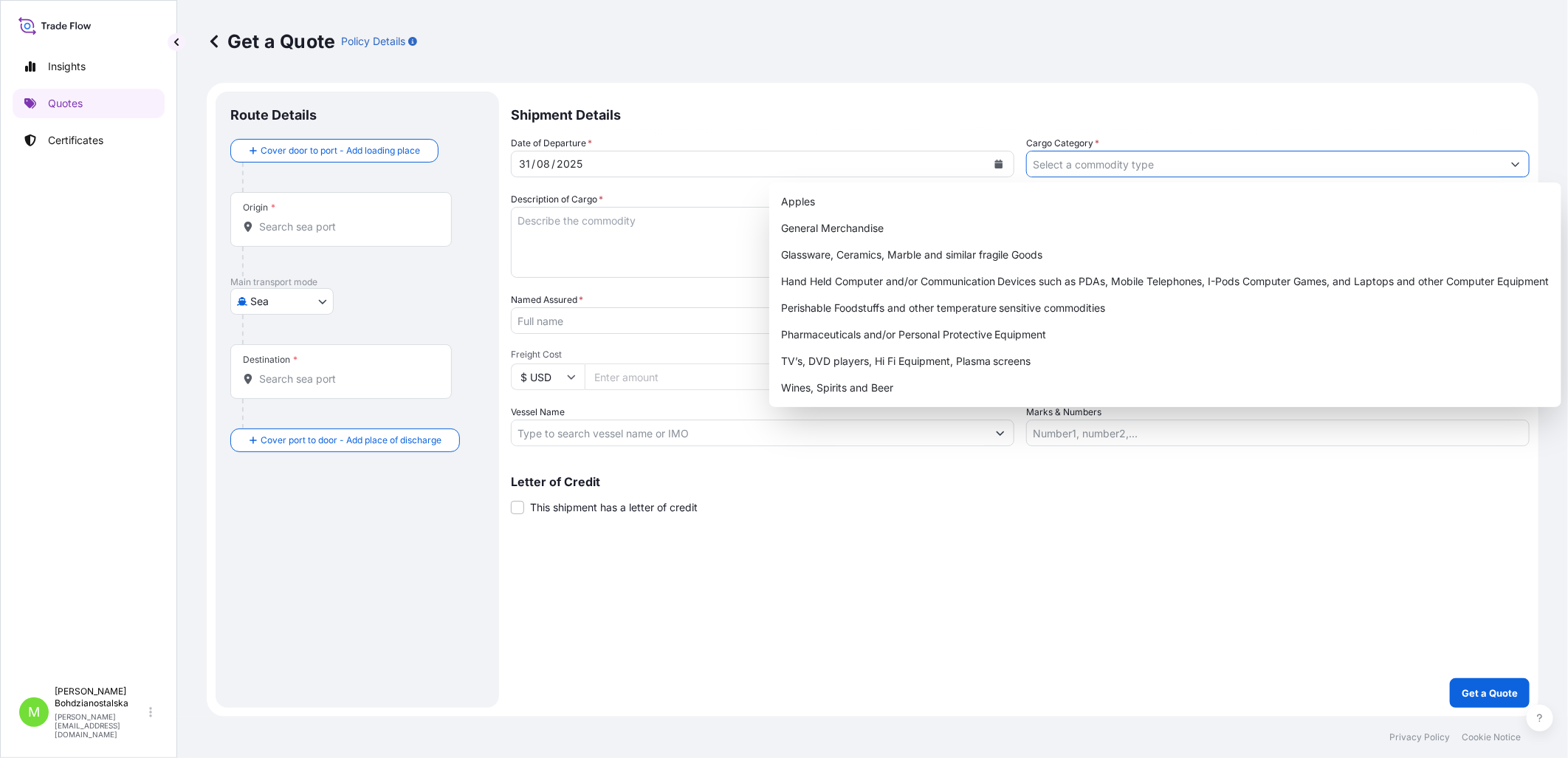
click at [857, 173] on input "Cargo Category *" at bounding box center [1265, 164] width 476 height 27
click at [857, 375] on div "Wines, Spirits and Beer" at bounding box center [1165, 388] width 781 height 27
type input "Wines, Spirits and Beer"
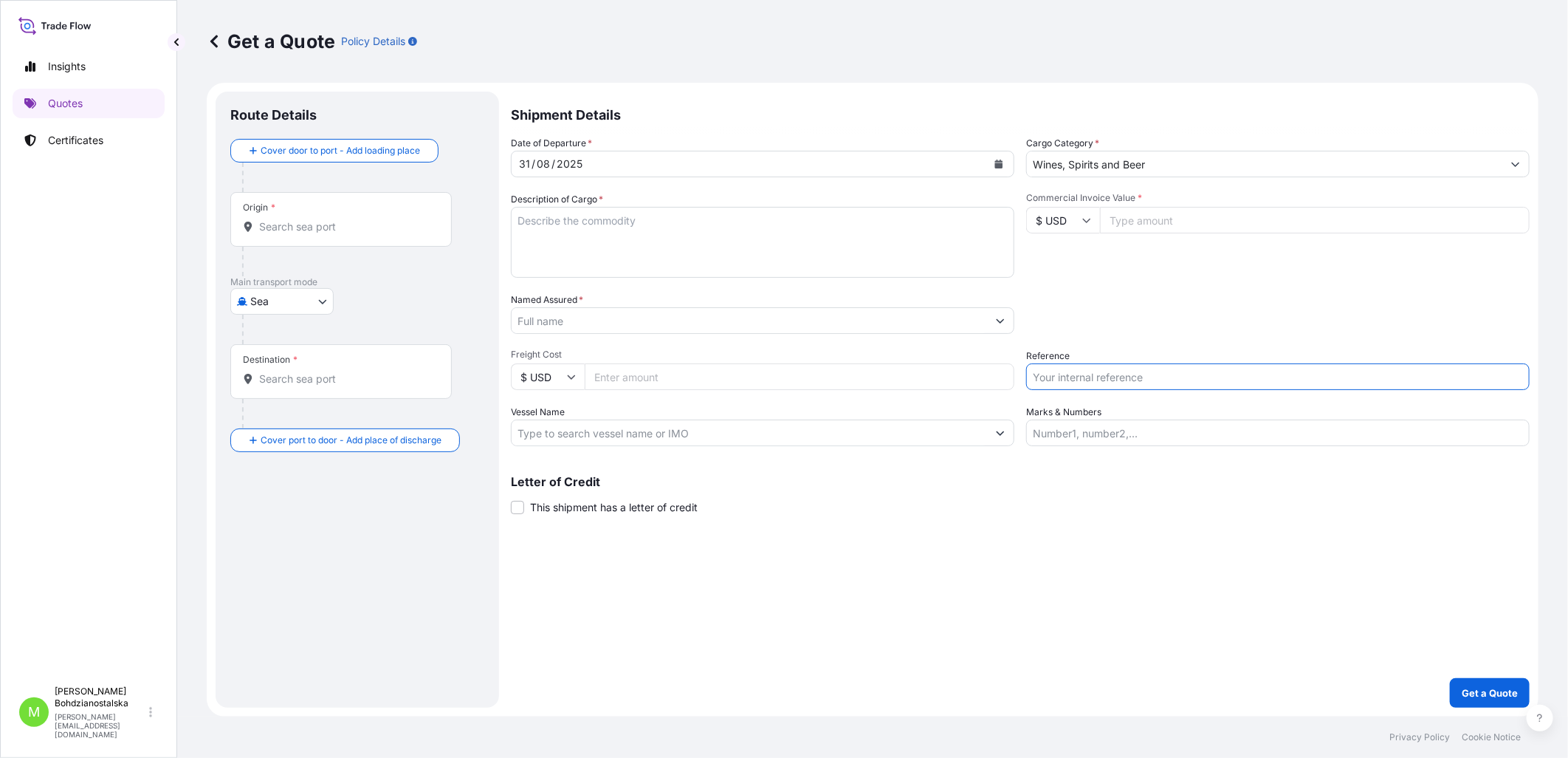
drag, startPoint x: 1089, startPoint y: 375, endPoint x: 1051, endPoint y: 376, distance: 38.0
click at [857, 376] on input "Reference" at bounding box center [1278, 376] width 504 height 27
paste input "S02024049"
type input "S02024049"
click at [857, 152] on input "Wines, Spirits and Beer" at bounding box center [1265, 164] width 476 height 27
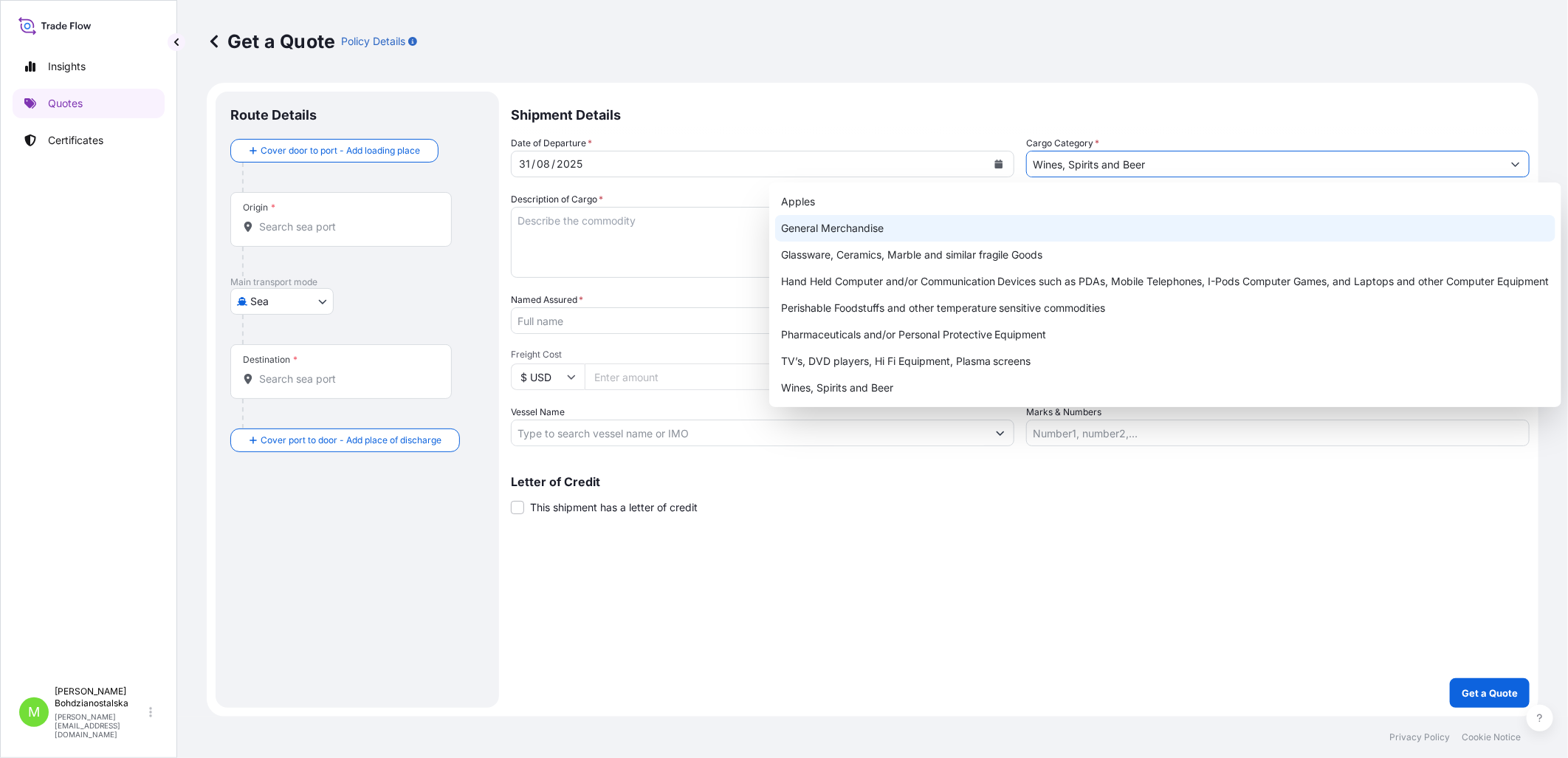
click at [857, 232] on div "General Merchandise" at bounding box center [1165, 228] width 781 height 27
type input "General Merchandise"
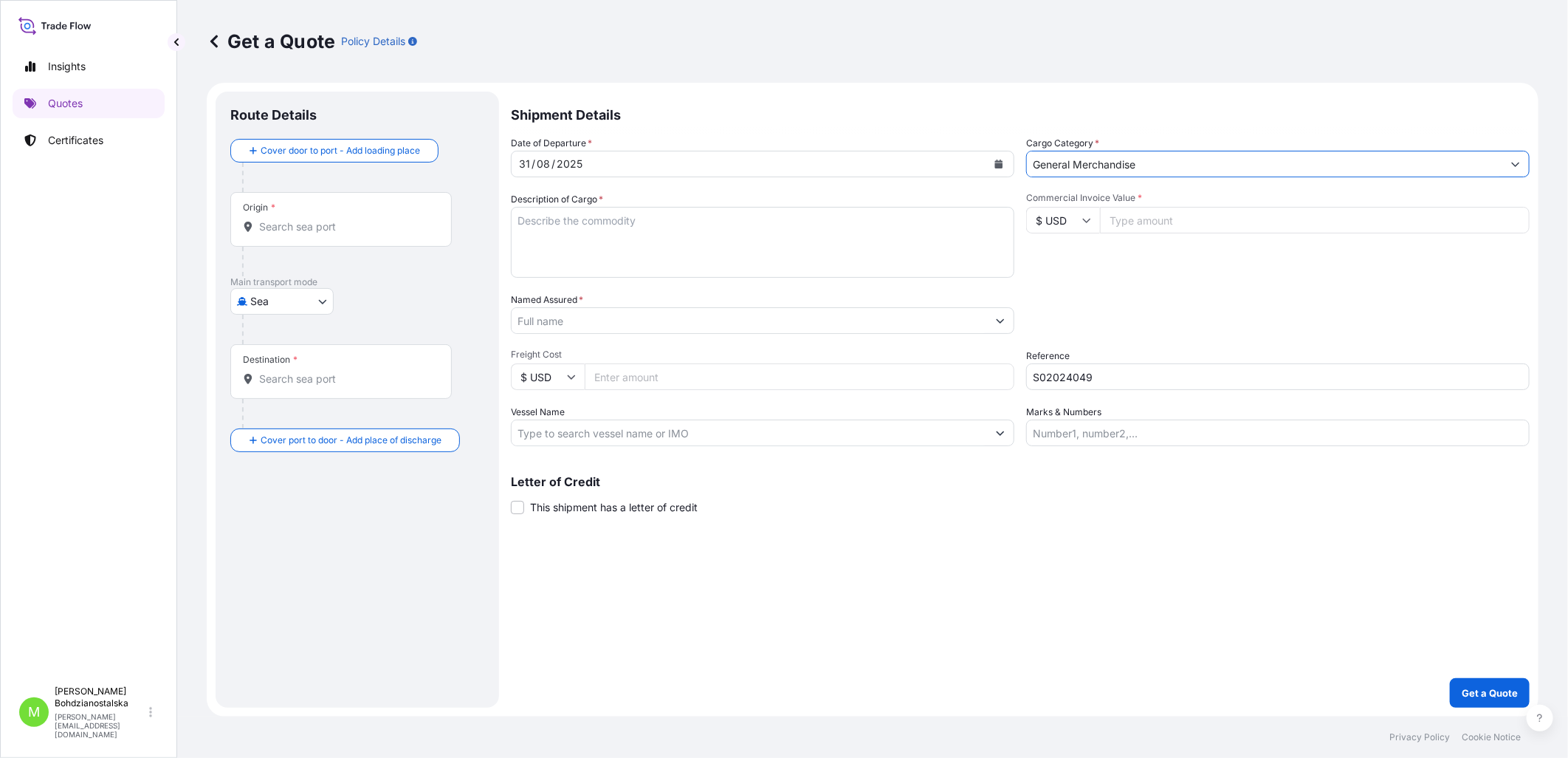
click at [578, 234] on textarea "Description of Cargo *" at bounding box center [763, 243] width 504 height 71
click at [588, 215] on textarea "Description of Cargo *" at bounding box center [763, 243] width 504 height 71
paste textarea "S02024049"
type textarea "S02024049"
drag, startPoint x: 610, startPoint y: 216, endPoint x: 464, endPoint y: 216, distance: 146.0
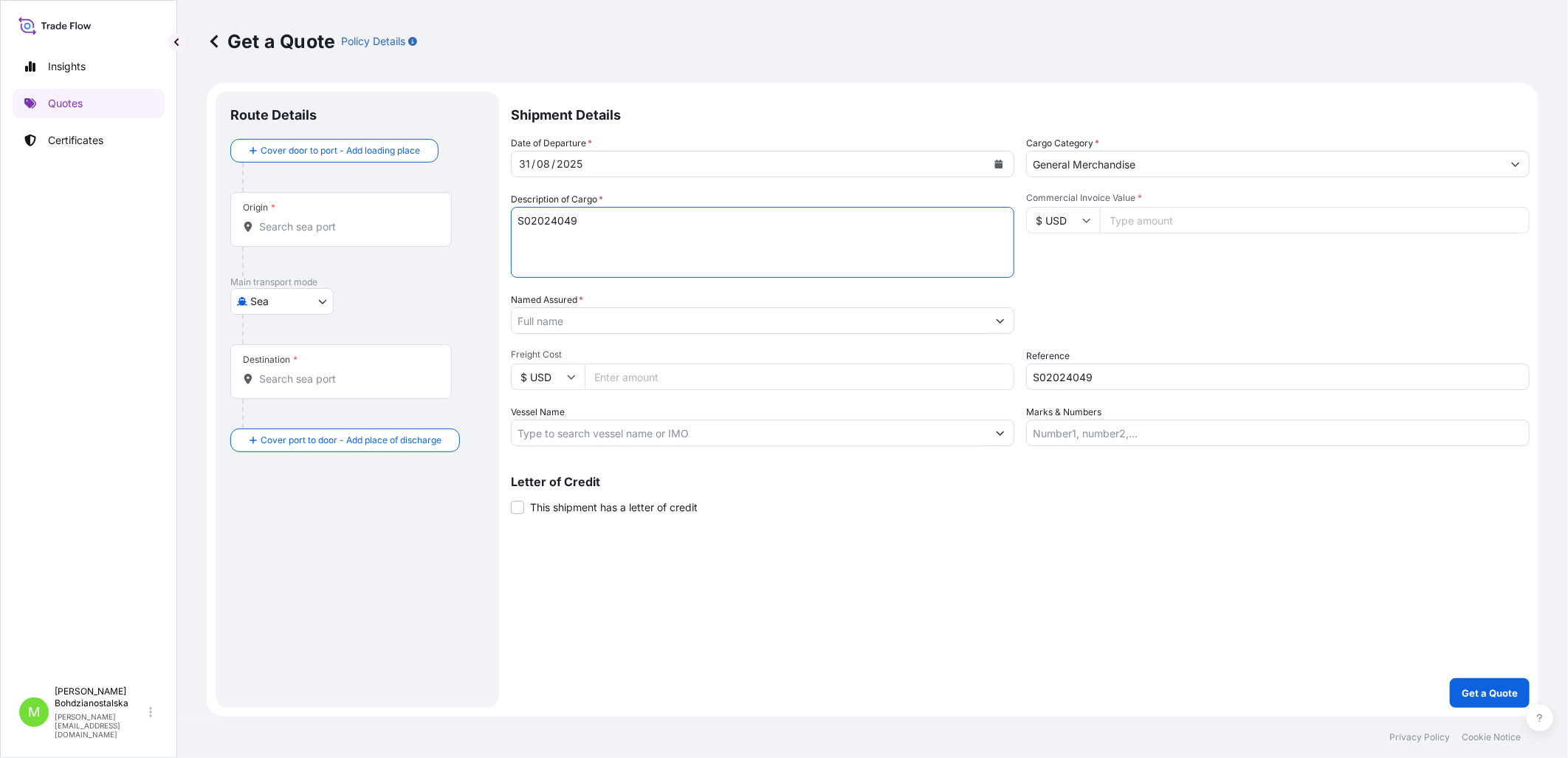
click at [464, 216] on form "Route Details Cover door to port - Add loading place Place of loading Road / In…" at bounding box center [873, 399] width 1332 height 633
click at [631, 240] on textarea "Description of Cargo *" at bounding box center [763, 243] width 504 height 71
paste textarea "TEMU2023382"
click at [663, 230] on textarea "TEMU2023382 20 gp," at bounding box center [763, 243] width 504 height 71
paste textarea "23433,600"
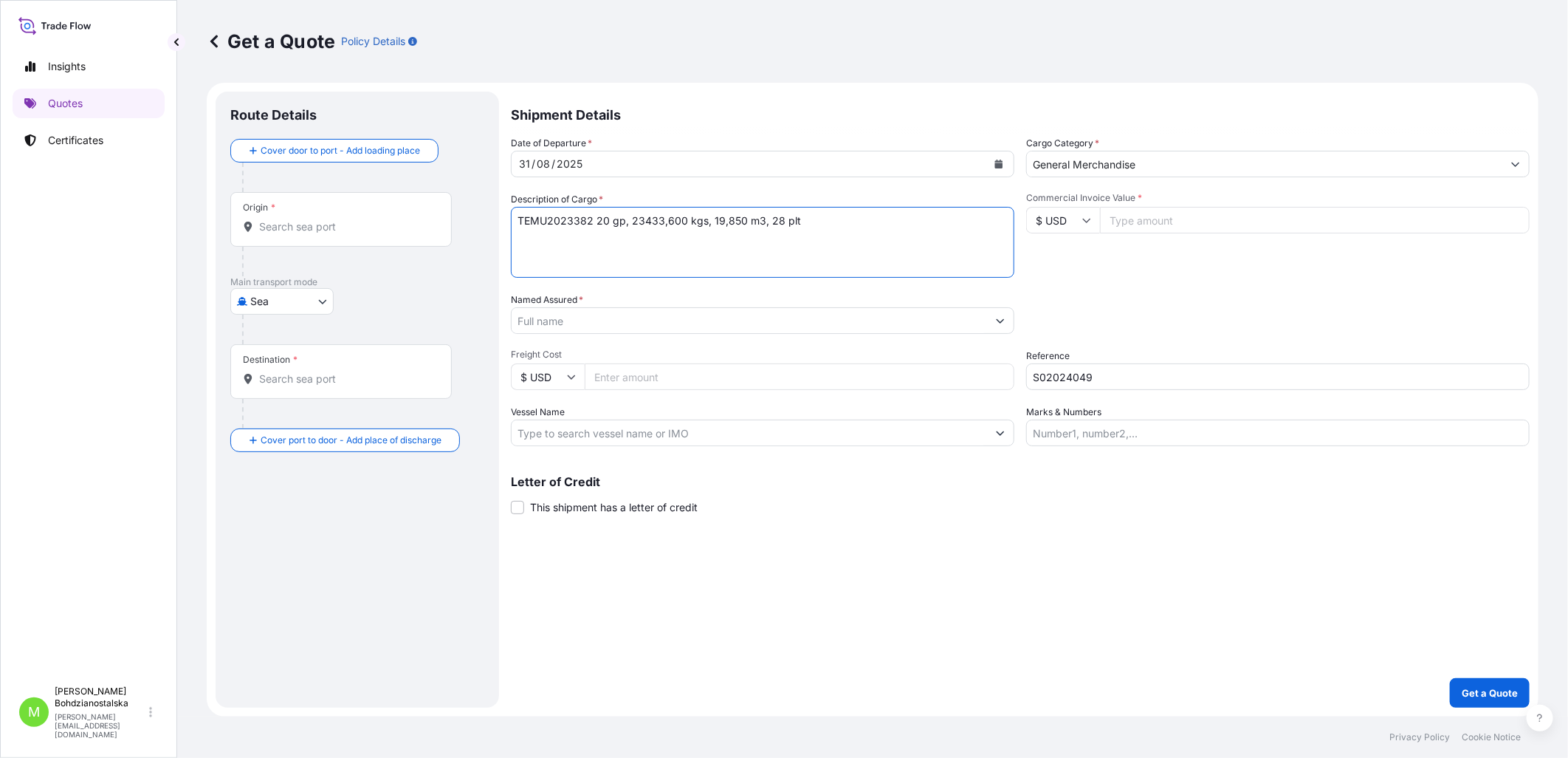
click at [552, 254] on textarea "TEMU2023382 20 gp, 23433,600 kgs, 19,850 m3, 28 plt" at bounding box center [763, 243] width 504 height 71
paste textarea "MEDU2645043"
click at [664, 257] on textarea "TEMU2023382 20 gp, 23433,600 kgs, 19,850 m3, 28 plt MEDU2645043 20gp," at bounding box center [763, 243] width 504 height 71
paste textarea "22953,600"
click at [776, 257] on textarea "TEMU2023382 20 gp, 23433,600 kgs, 19,850 m3, 28 plt MEDU2645043 20gp, 22953,600…" at bounding box center [763, 243] width 504 height 71
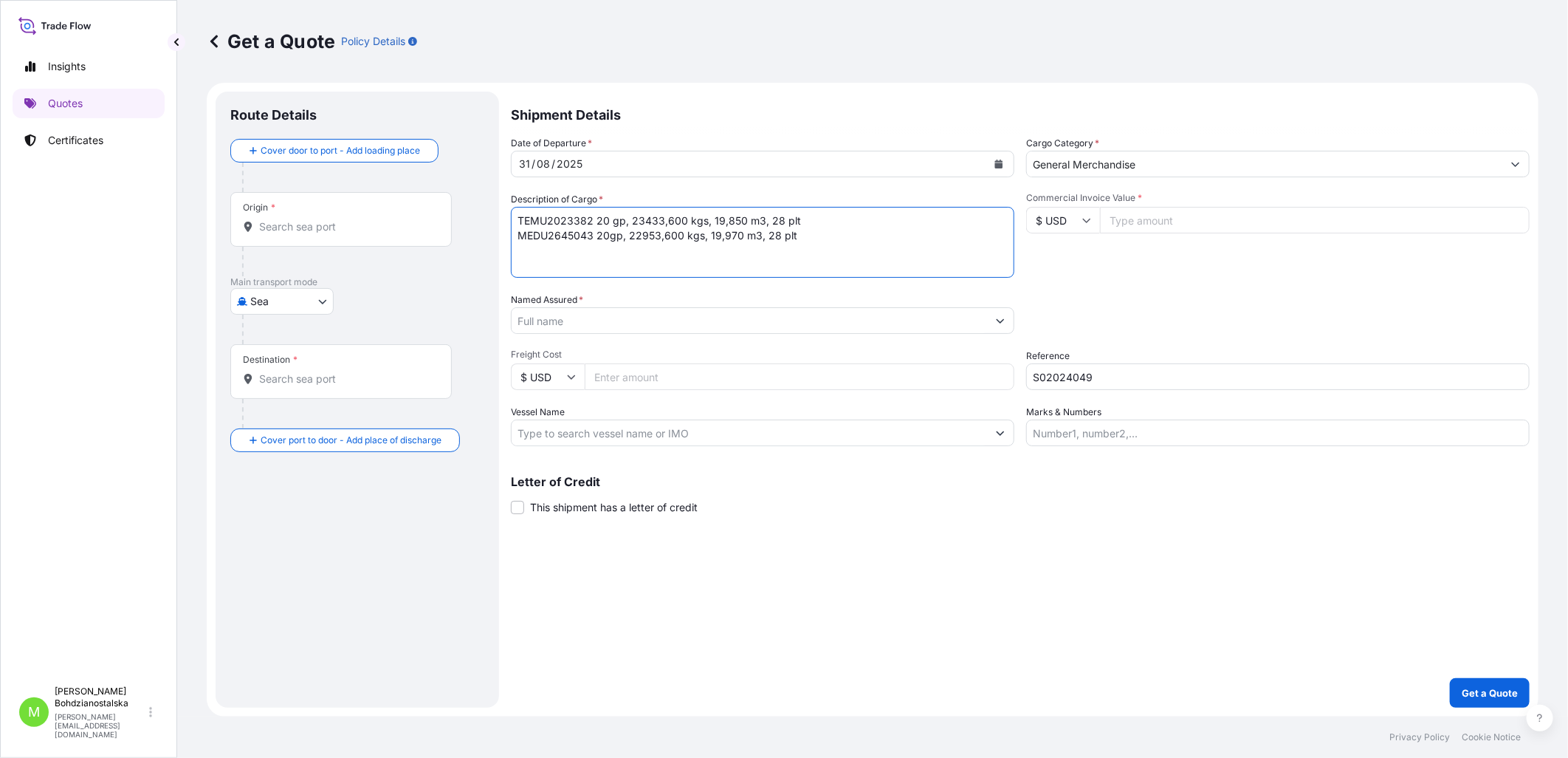
type textarea "TEMU2023382 20 gp, 23433,600 kgs, 19,850 m3, 28 plt MEDU2645043 20gp, 22953,600…"
click at [857, 220] on input "Commercial Invoice Value *" at bounding box center [1315, 221] width 429 height 27
click at [857, 223] on input "Commercial Invoice Value *" at bounding box center [1315, 221] width 429 height 27
type input "113700.00"
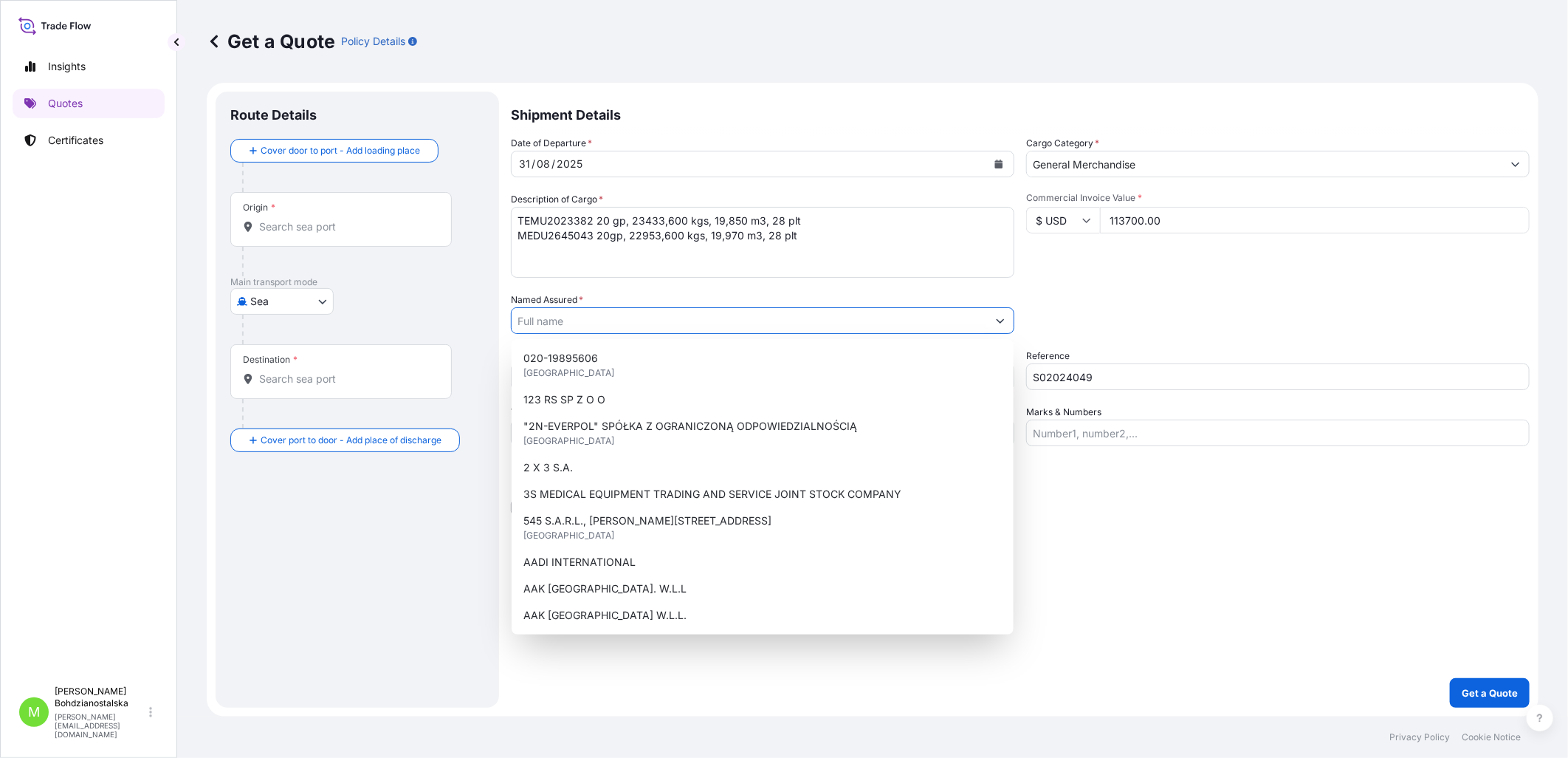
click at [655, 312] on input "Named Assured *" at bounding box center [749, 321] width 476 height 27
click at [558, 211] on textarea "TEMU2023382 20 gp, 23433,600 kgs, 19,850 m3, 28 plt MEDU2645043 20gp, 22953,600…" at bounding box center [763, 243] width 504 height 71
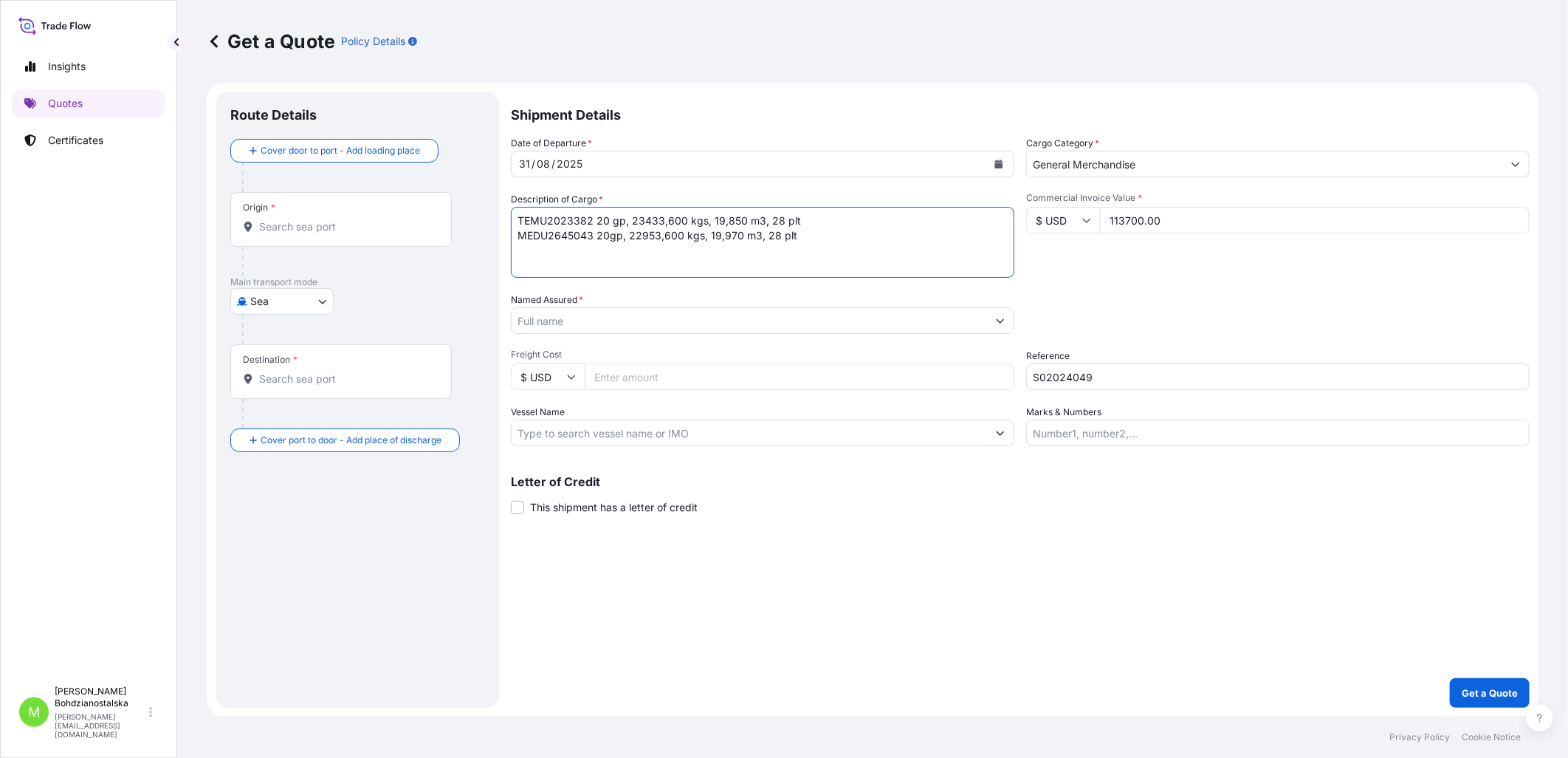
paste textarea "JYC BATTERY"
type textarea "JYC BATTERY TEMU2023382 20 gp, 23433,600 kgs, 19,850 m3, 28 plt MEDU2645043 20g…"
click at [573, 318] on input "Named Assured *" at bounding box center [749, 321] width 476 height 27
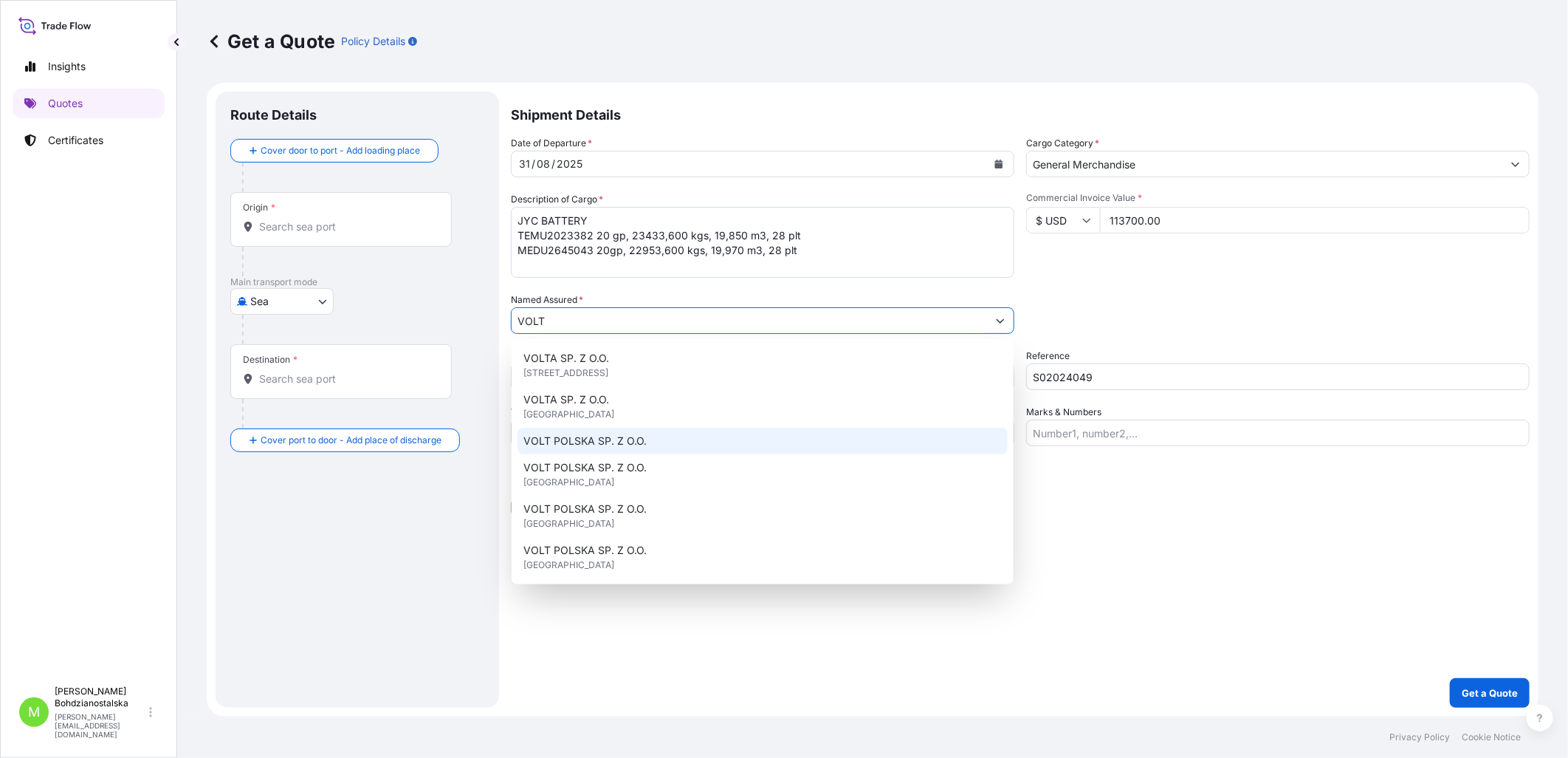
click at [610, 451] on div "VOLT POLSKA SP. Z O.O." at bounding box center [763, 441] width 490 height 27
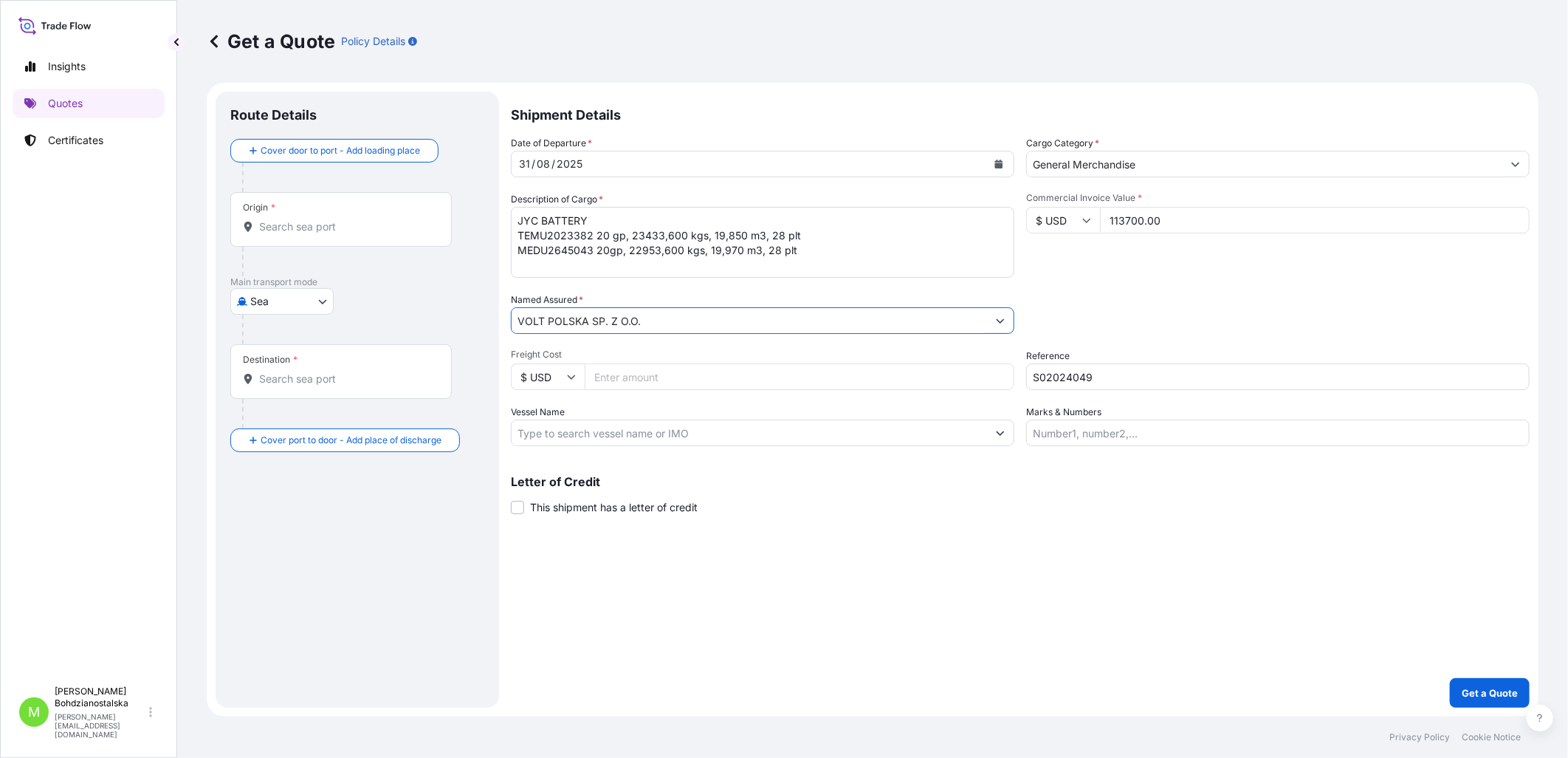
type input "VOLT POLSKA SP. Z O.O."
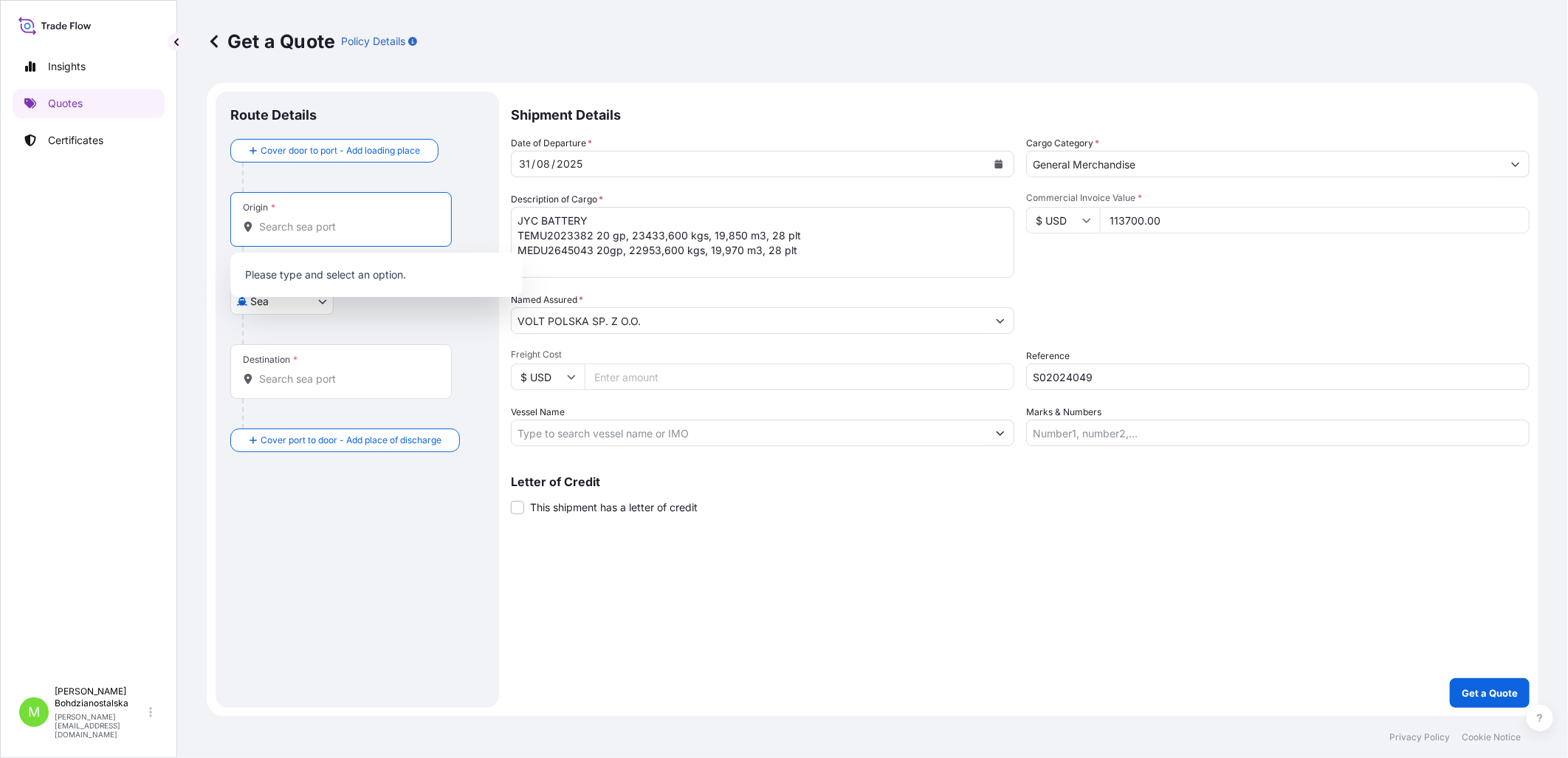
click at [333, 229] on input "Origin *" at bounding box center [346, 227] width 174 height 15
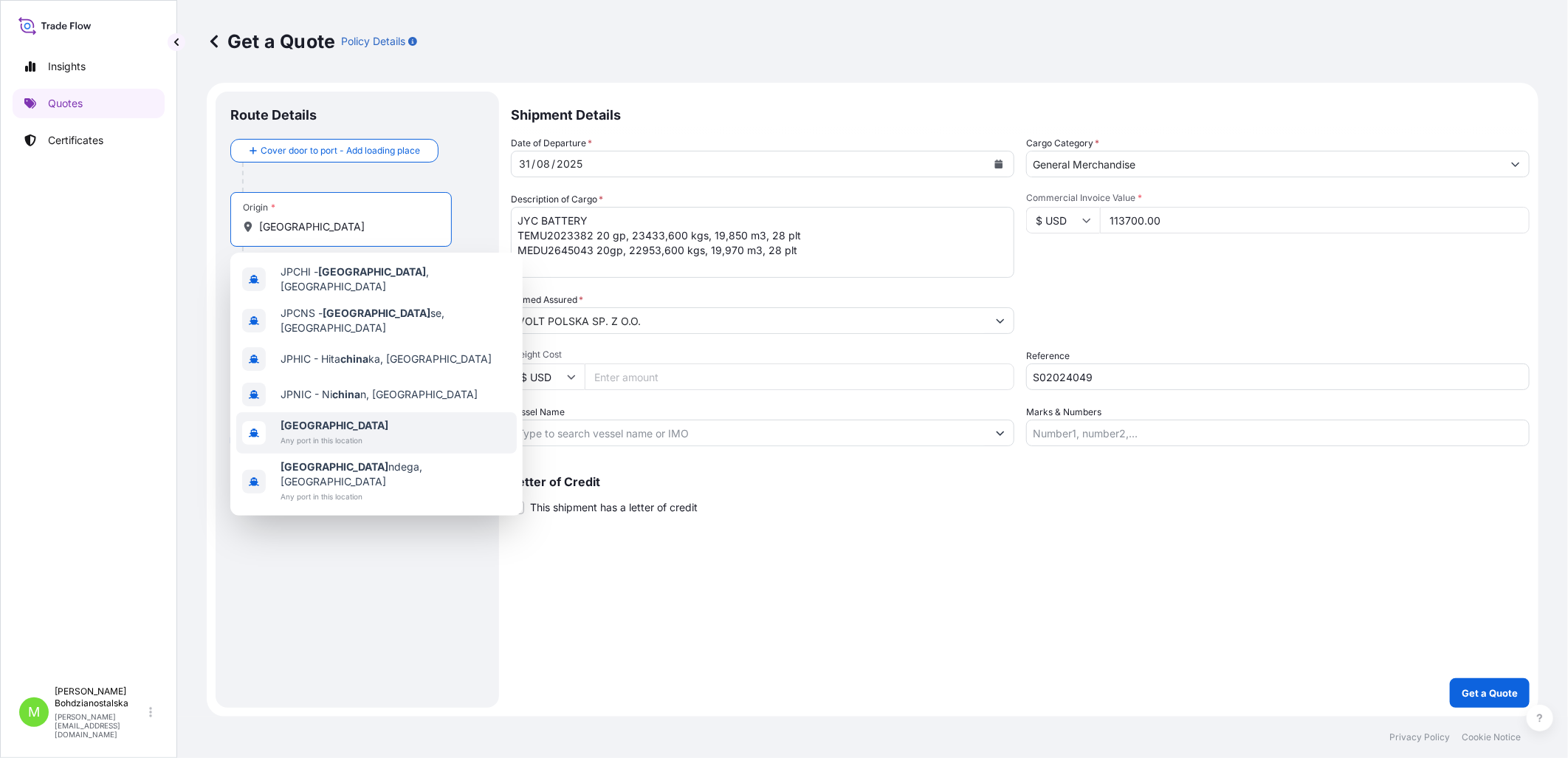
click at [334, 419] on span "[GEOGRAPHIC_DATA]" at bounding box center [334, 425] width 108 height 15
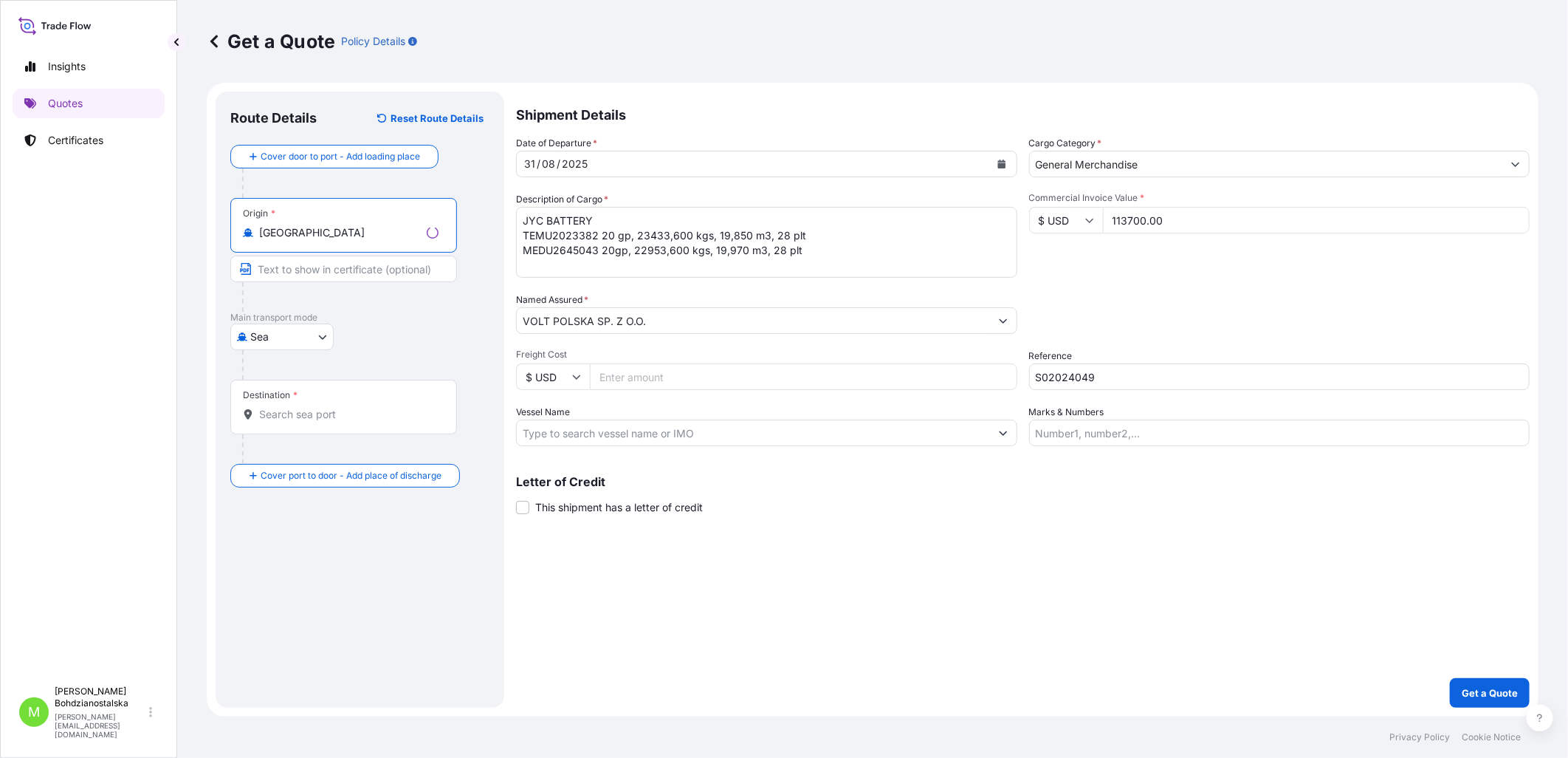
type input "[GEOGRAPHIC_DATA]"
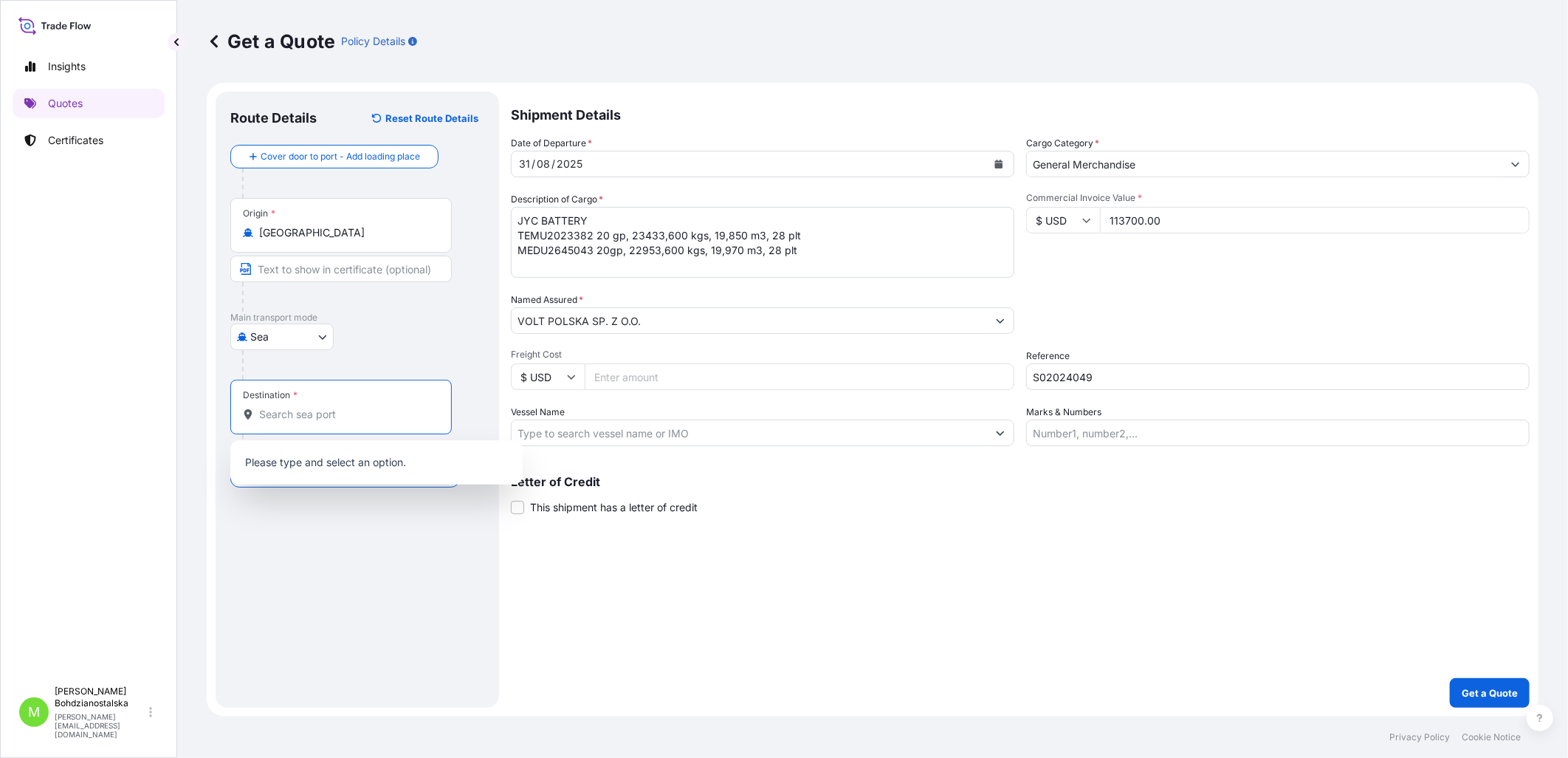
click at [298, 414] on input "Destination *" at bounding box center [346, 414] width 174 height 15
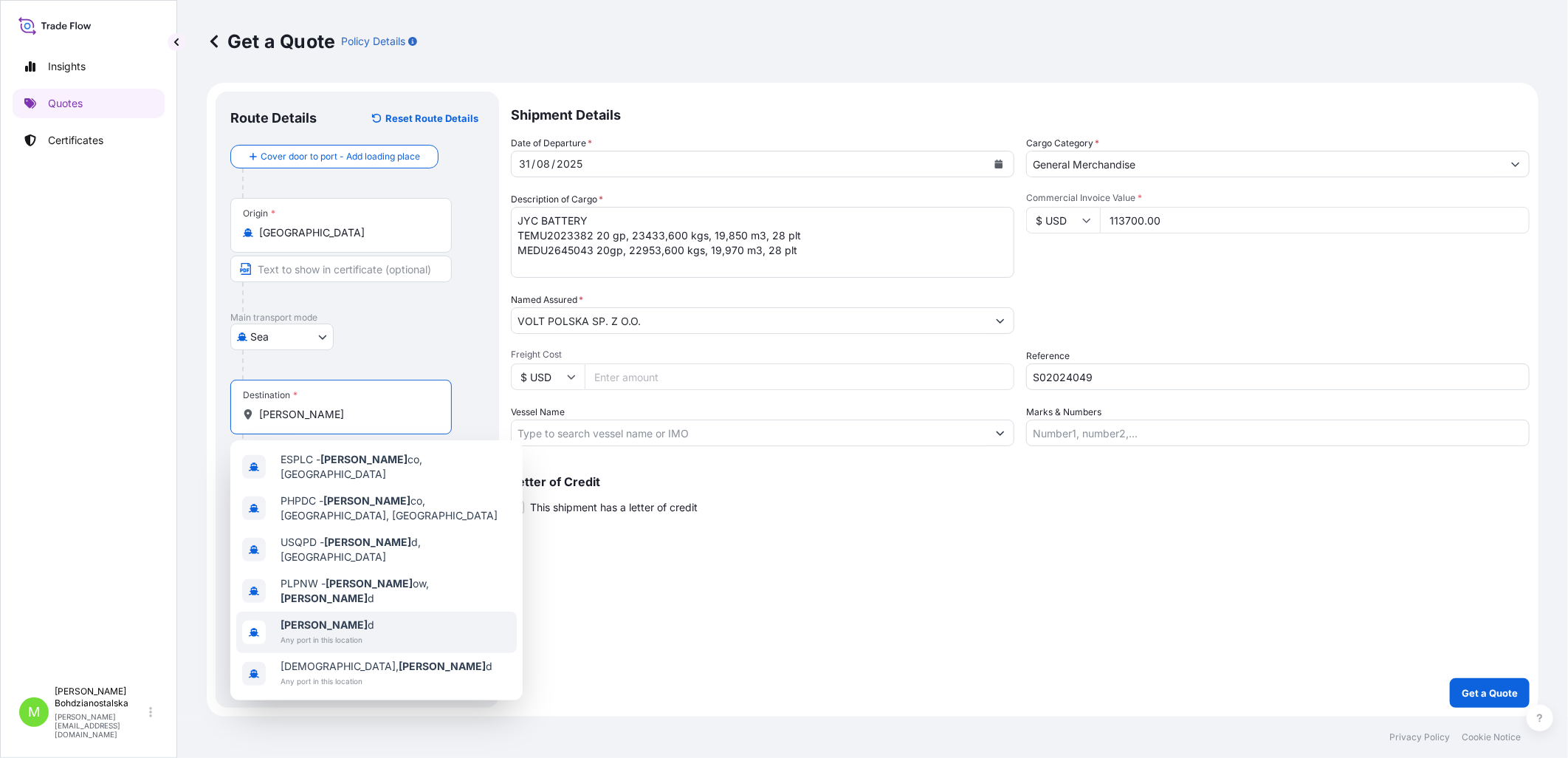
click at [331, 565] on span "Any port in this location" at bounding box center [327, 640] width 93 height 15
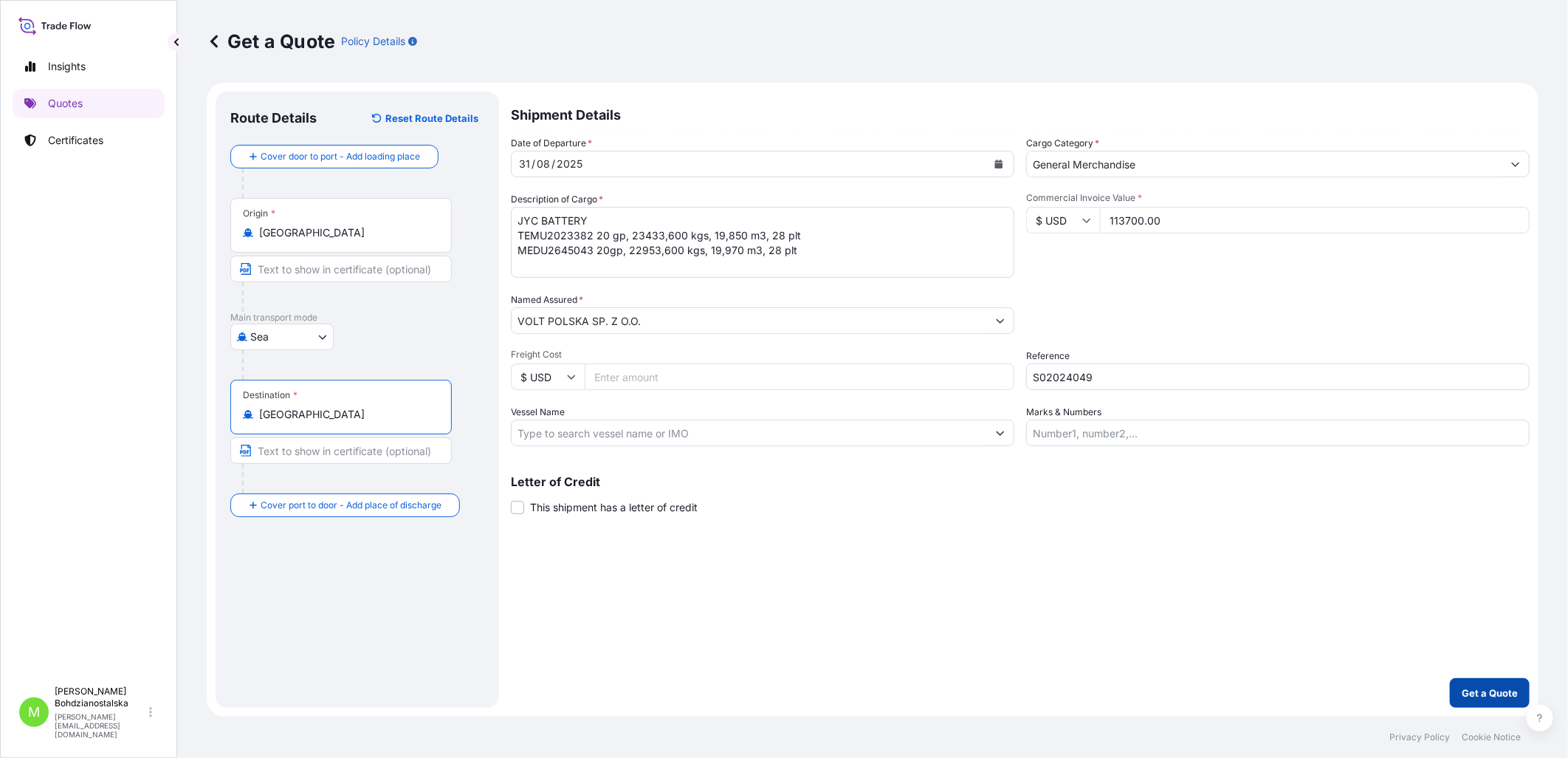
type input "[GEOGRAPHIC_DATA]"
click at [857, 565] on p "Get a Quote" at bounding box center [1490, 693] width 56 height 15
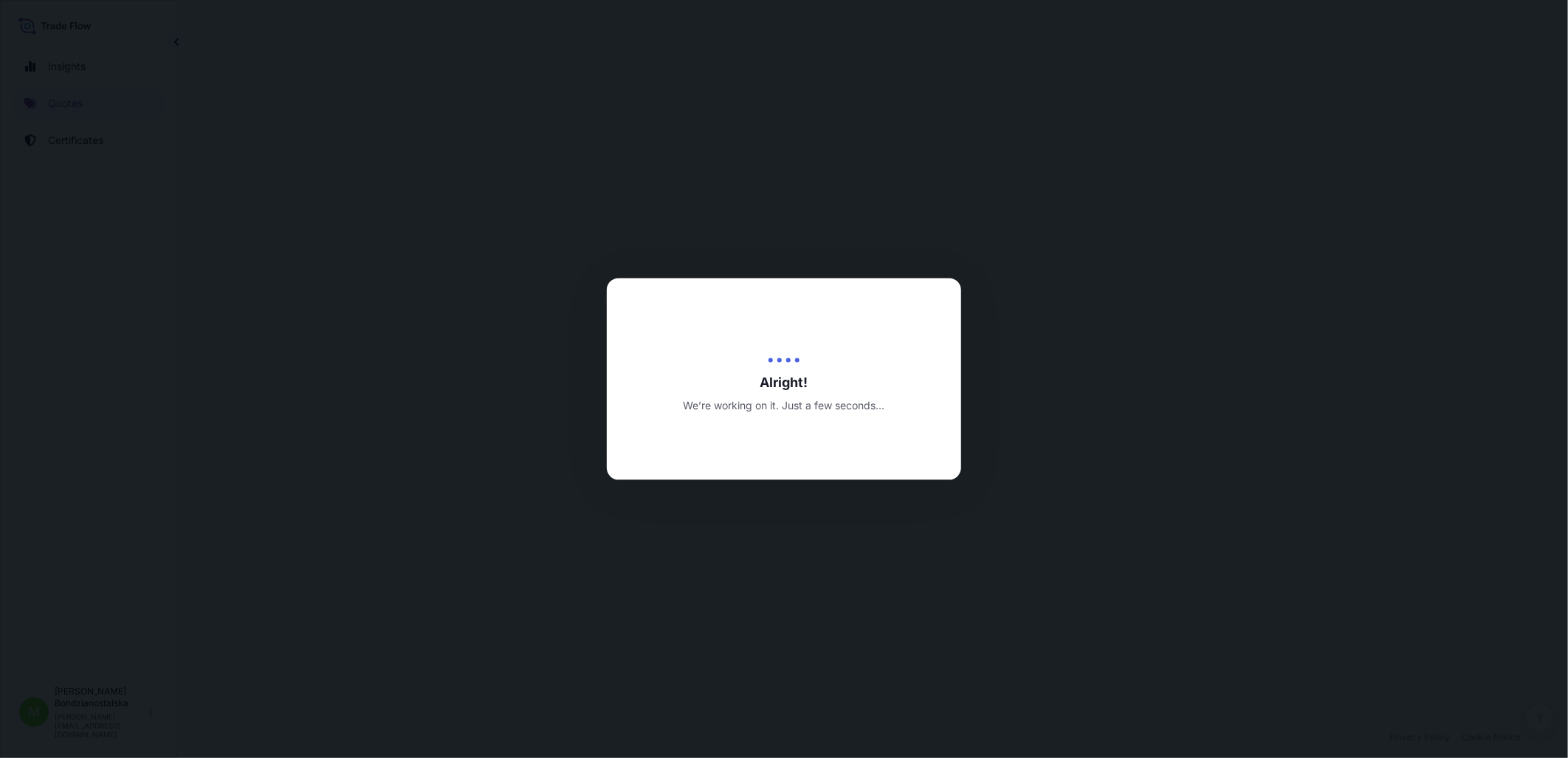
select select "Sea"
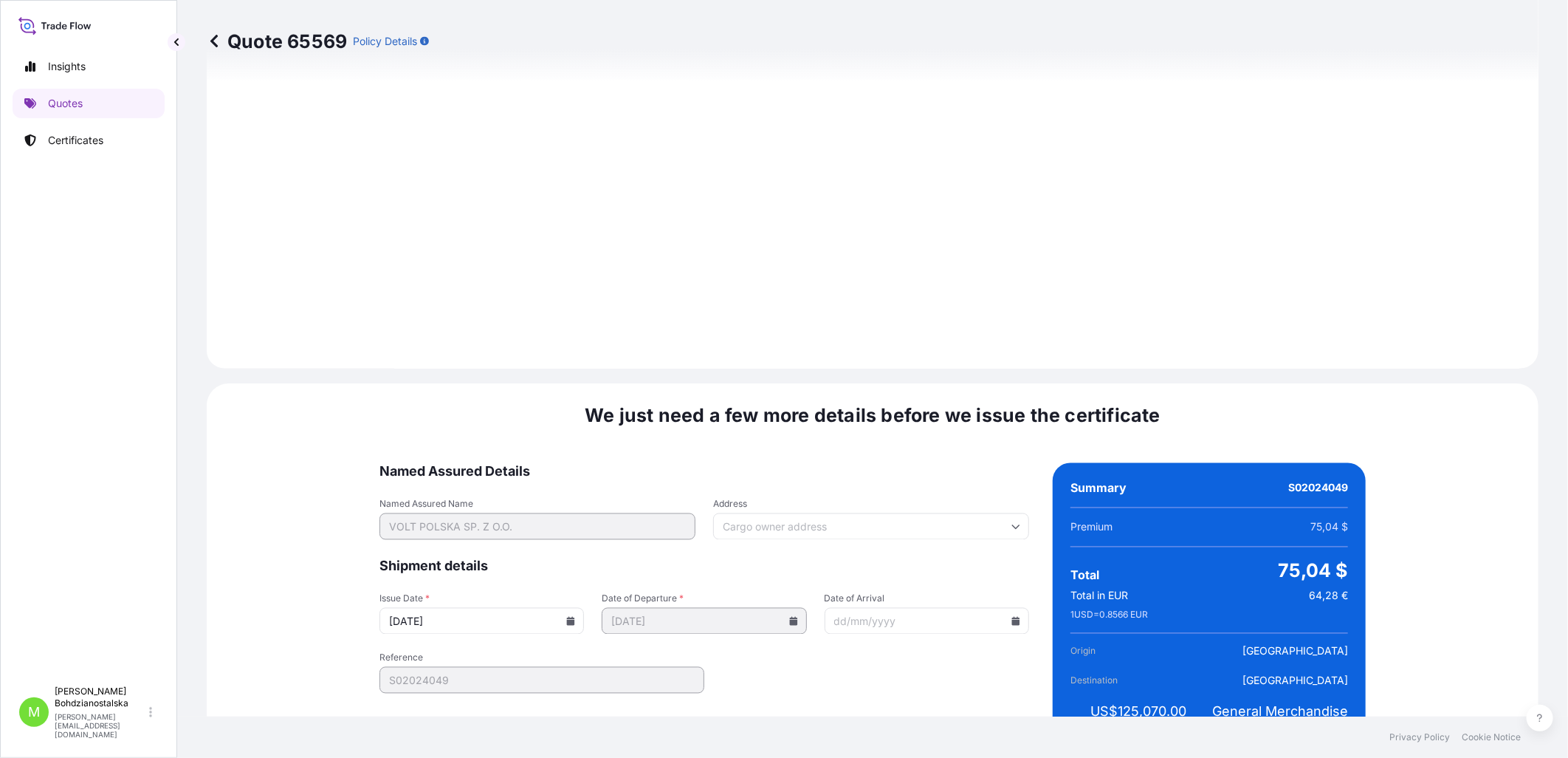
scroll to position [1496, 0]
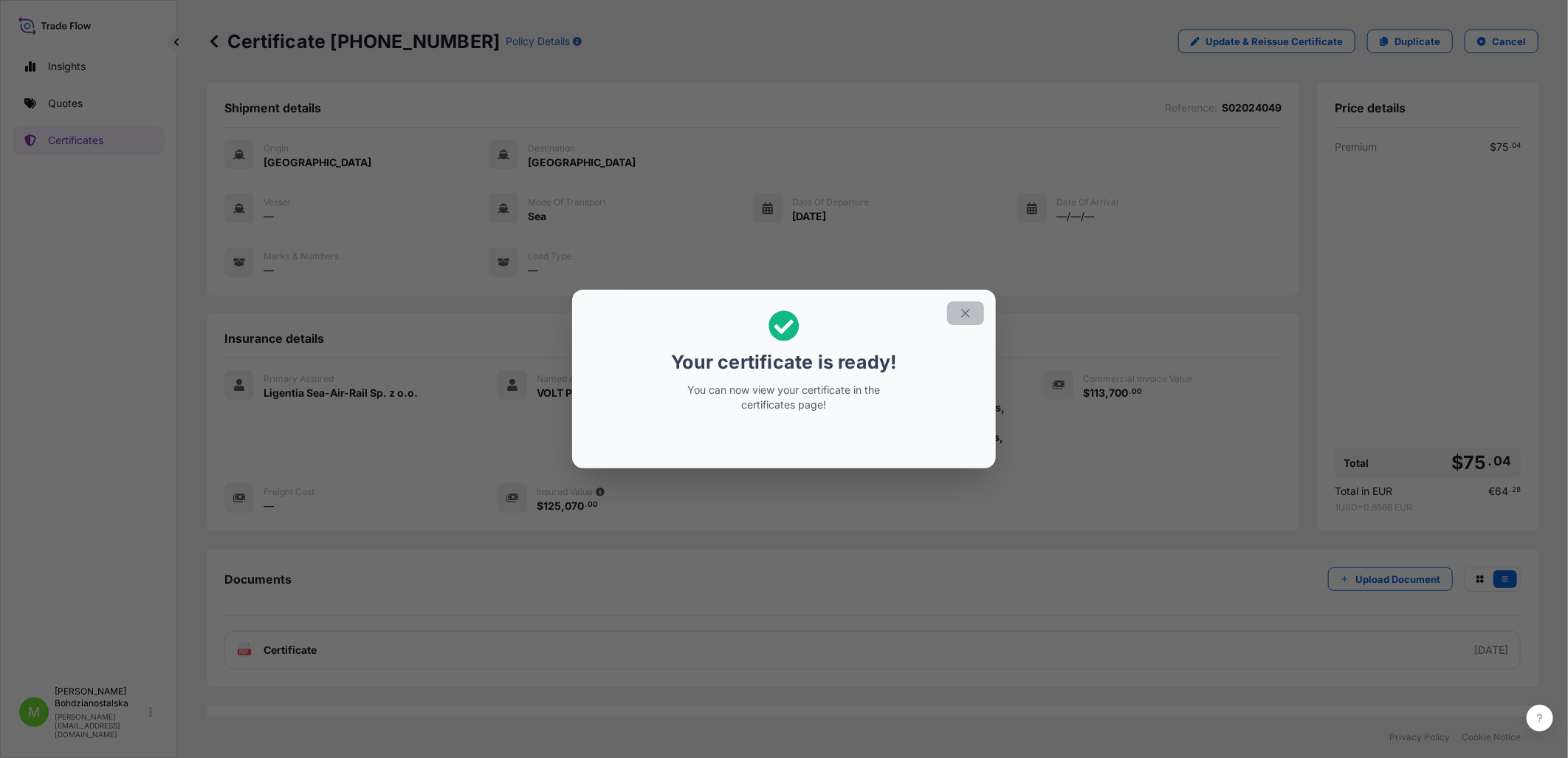
click at [857, 314] on icon "button" at bounding box center [966, 313] width 13 height 13
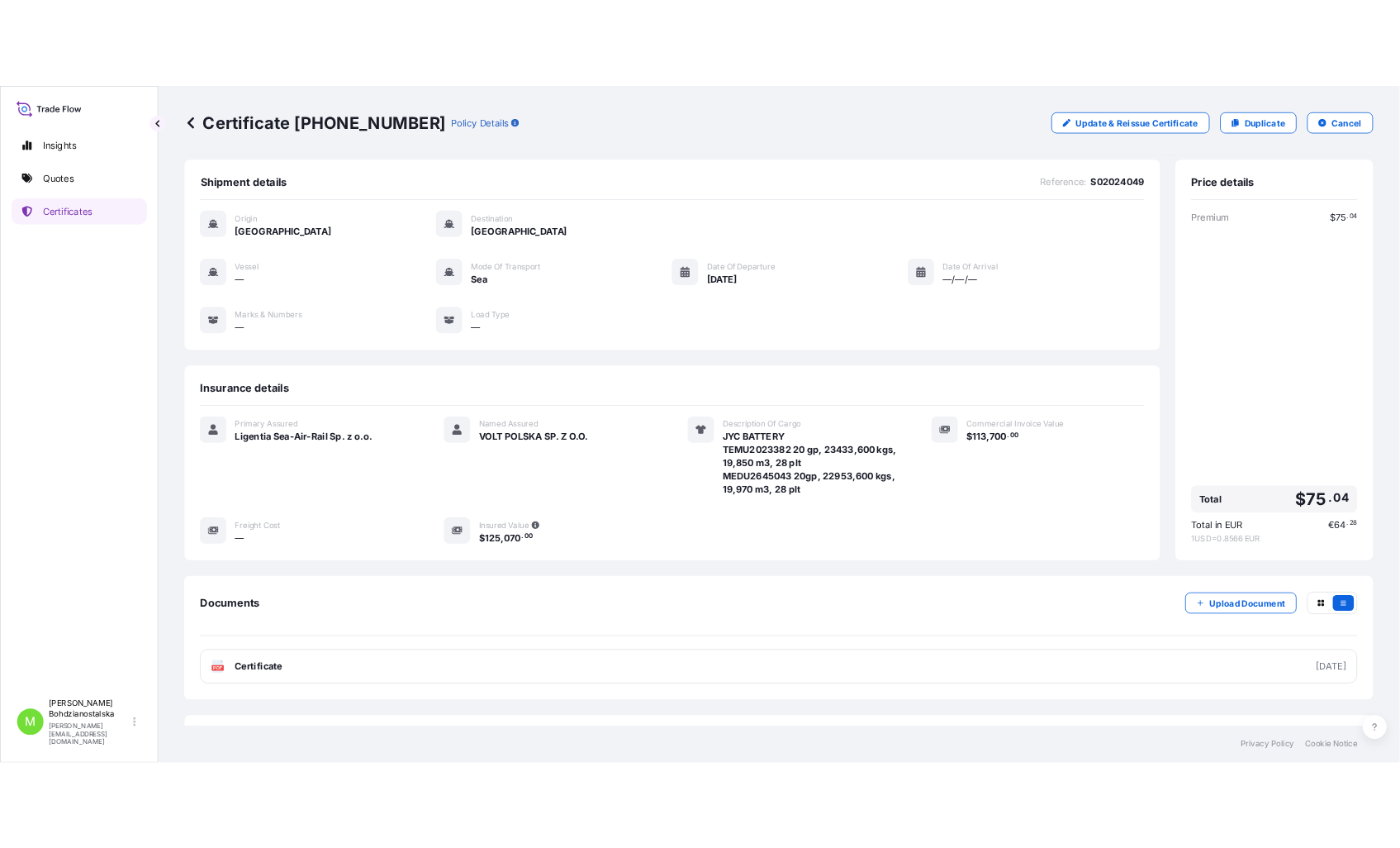
scroll to position [41, 0]
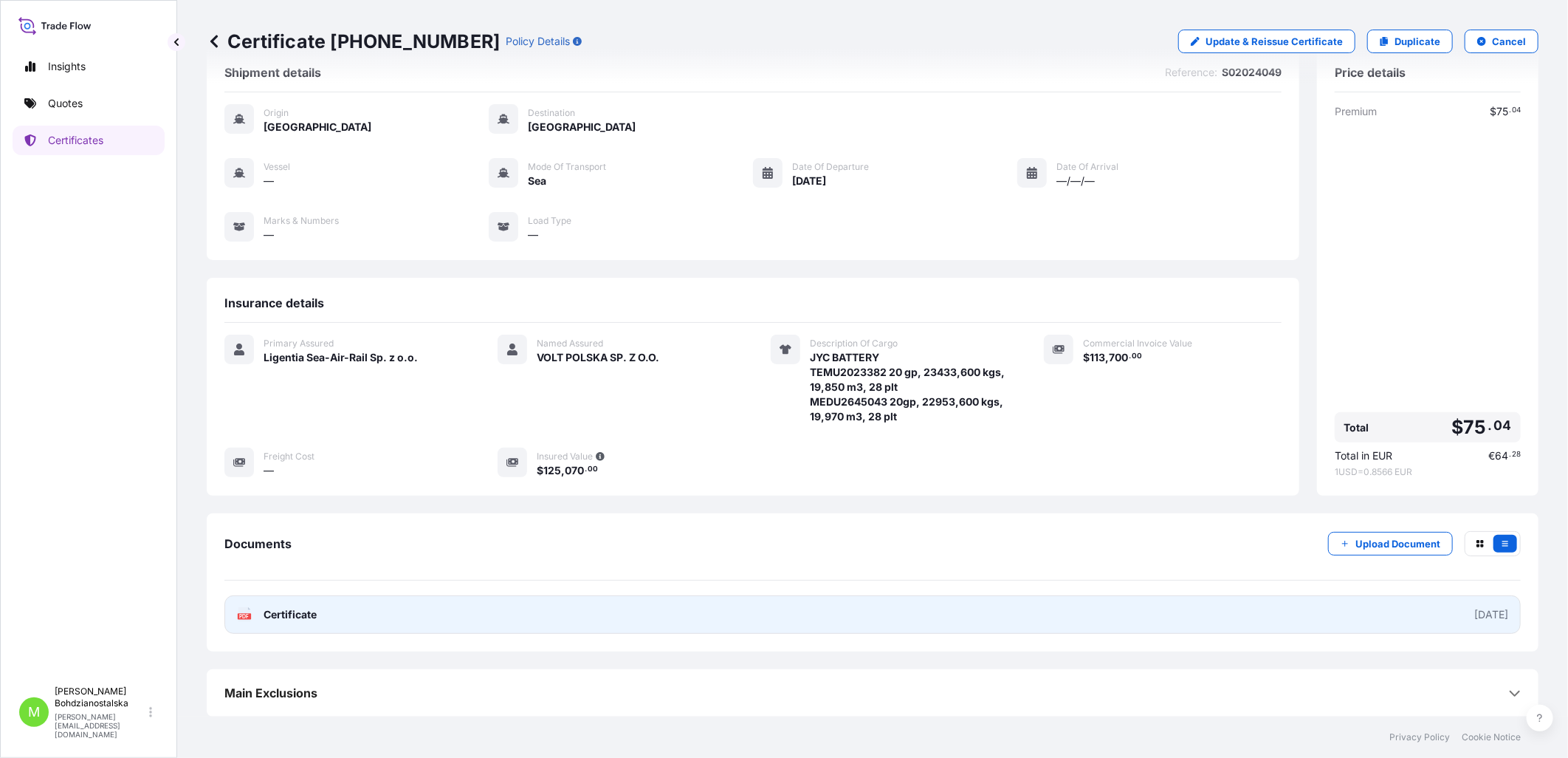
click at [261, 565] on div "PDF Certificate" at bounding box center [276, 615] width 80 height 15
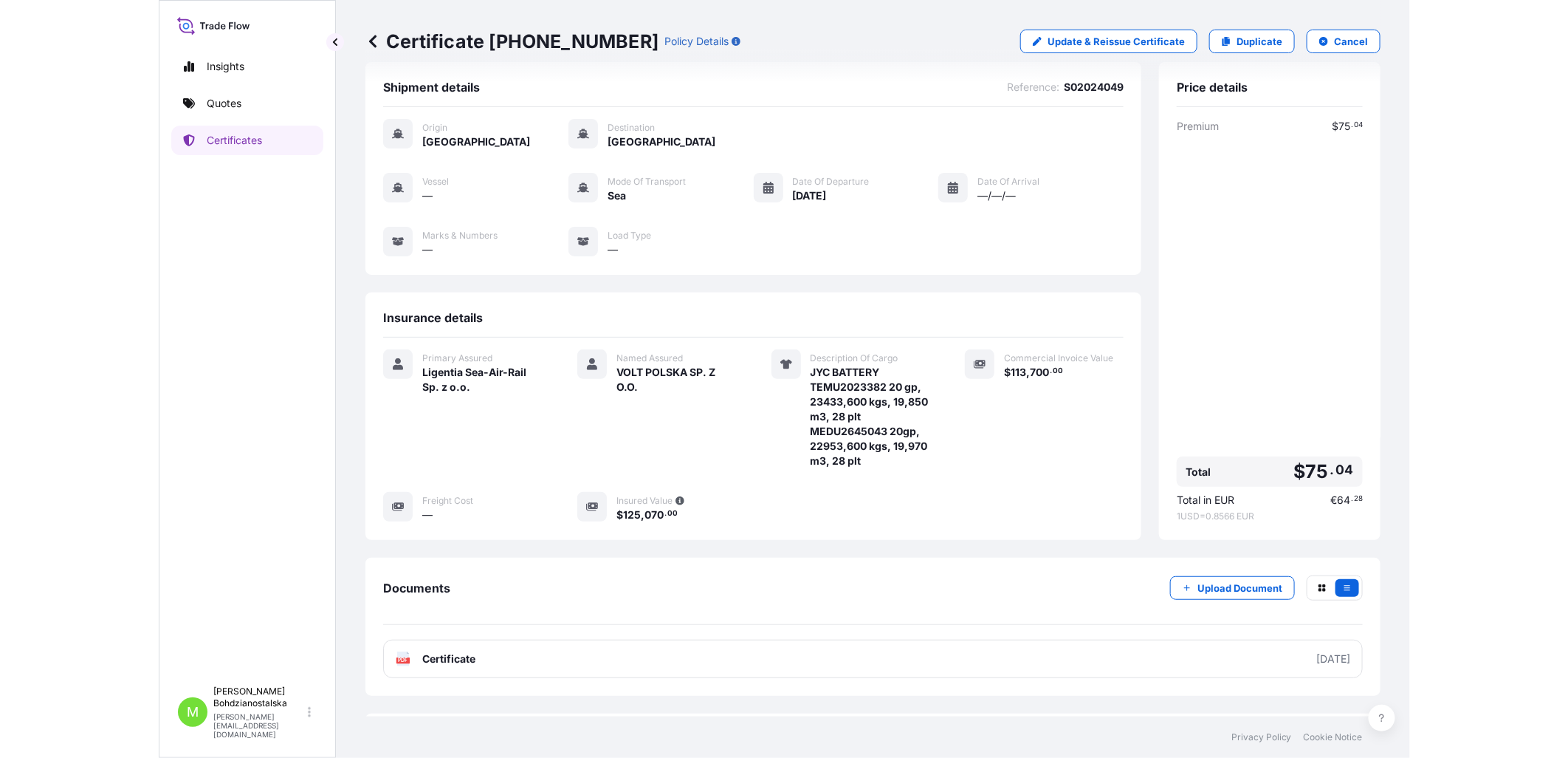
scroll to position [0, 0]
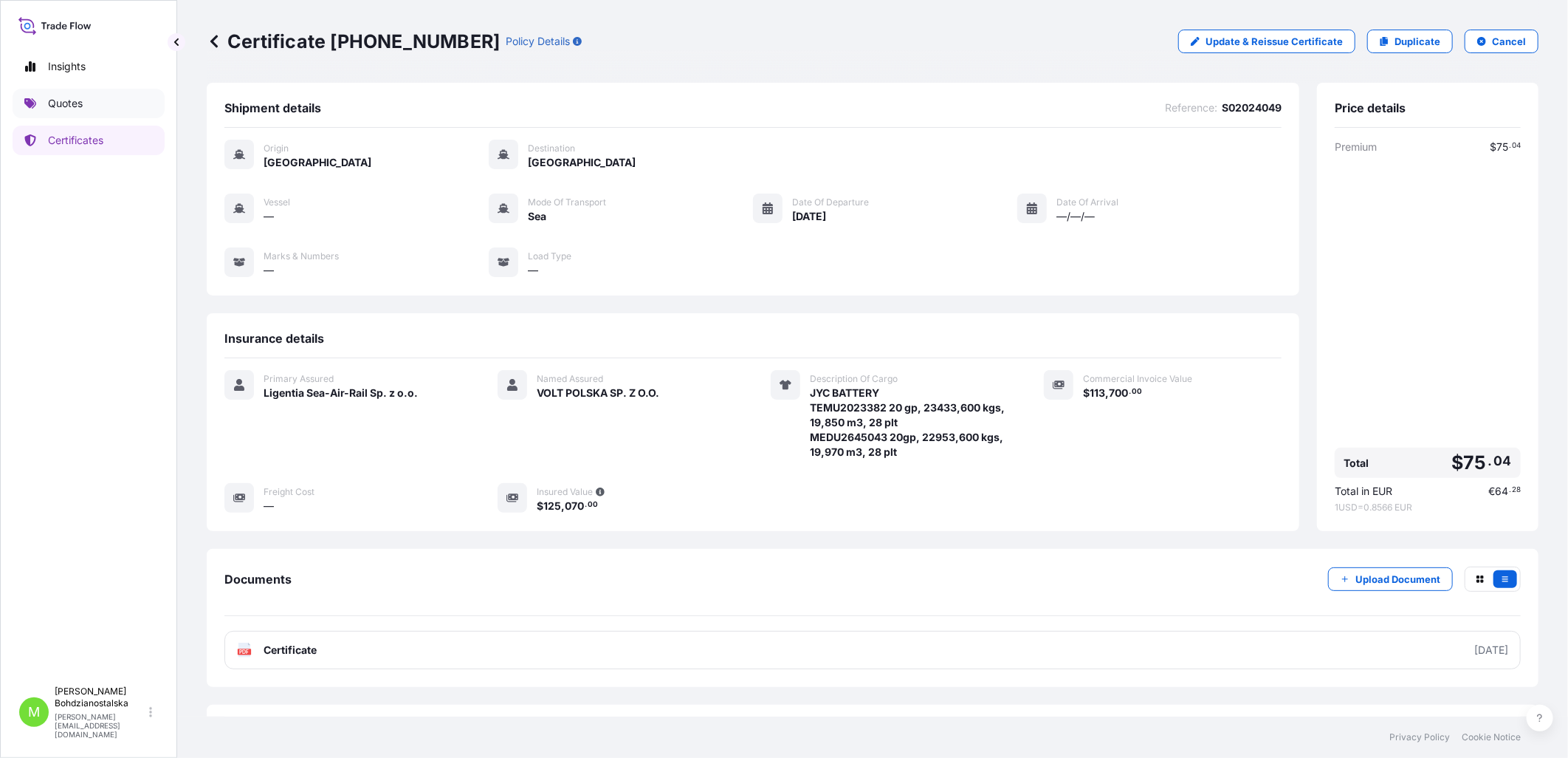
click at [71, 99] on p "Quotes" at bounding box center [65, 104] width 35 height 15
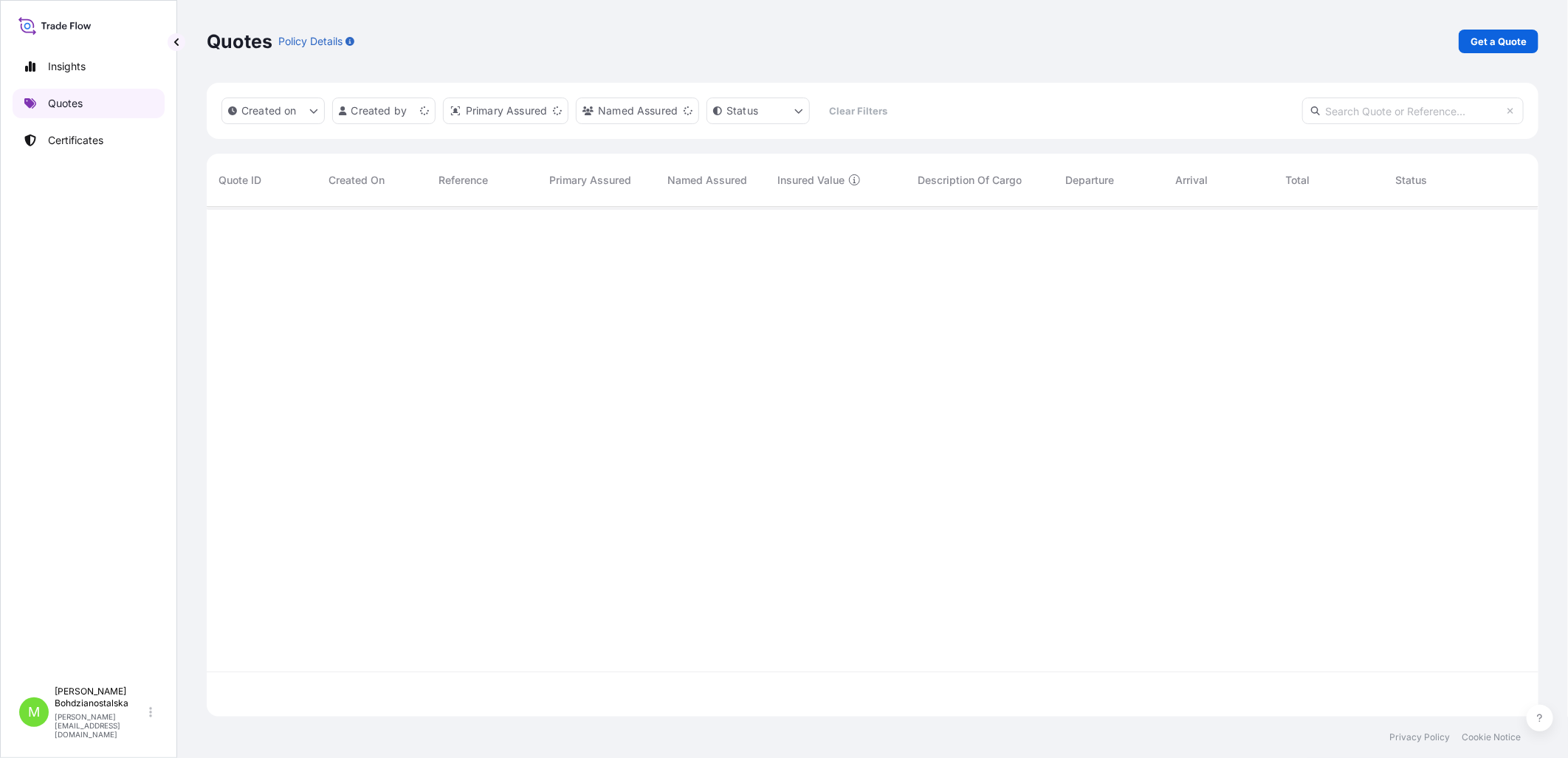
scroll to position [506, 1320]
click at [857, 40] on p "Get a Quote" at bounding box center [1499, 41] width 56 height 15
select select "Sea"
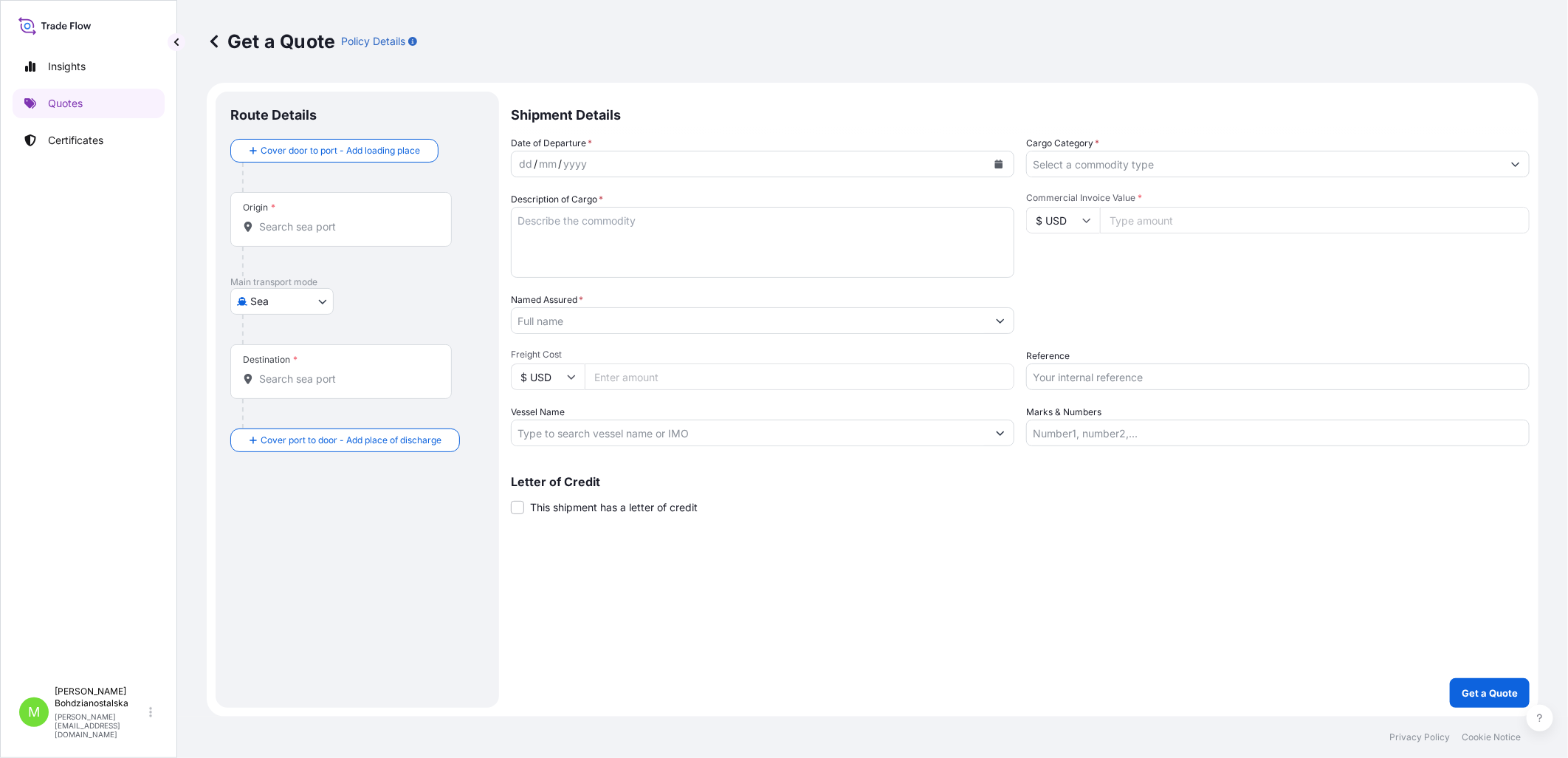
click at [857, 381] on input "Reference" at bounding box center [1278, 376] width 504 height 27
paste input "S02030532"
type input "S02030532"
click at [284, 211] on div "Origin *" at bounding box center [341, 219] width 221 height 55
click at [284, 219] on input "Origin *" at bounding box center [346, 227] width 174 height 15
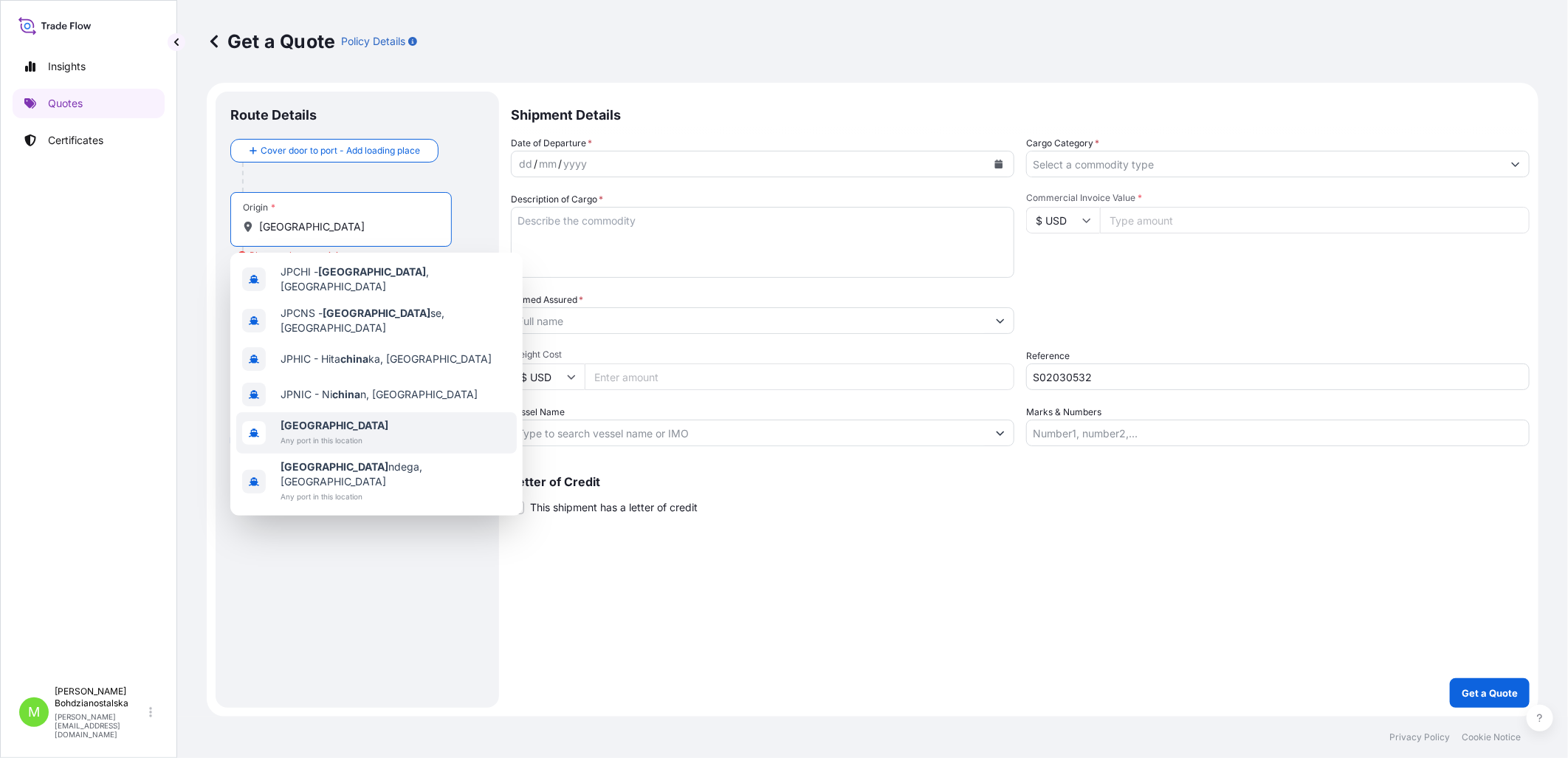
click at [349, 418] on span "[GEOGRAPHIC_DATA]" at bounding box center [334, 425] width 108 height 15
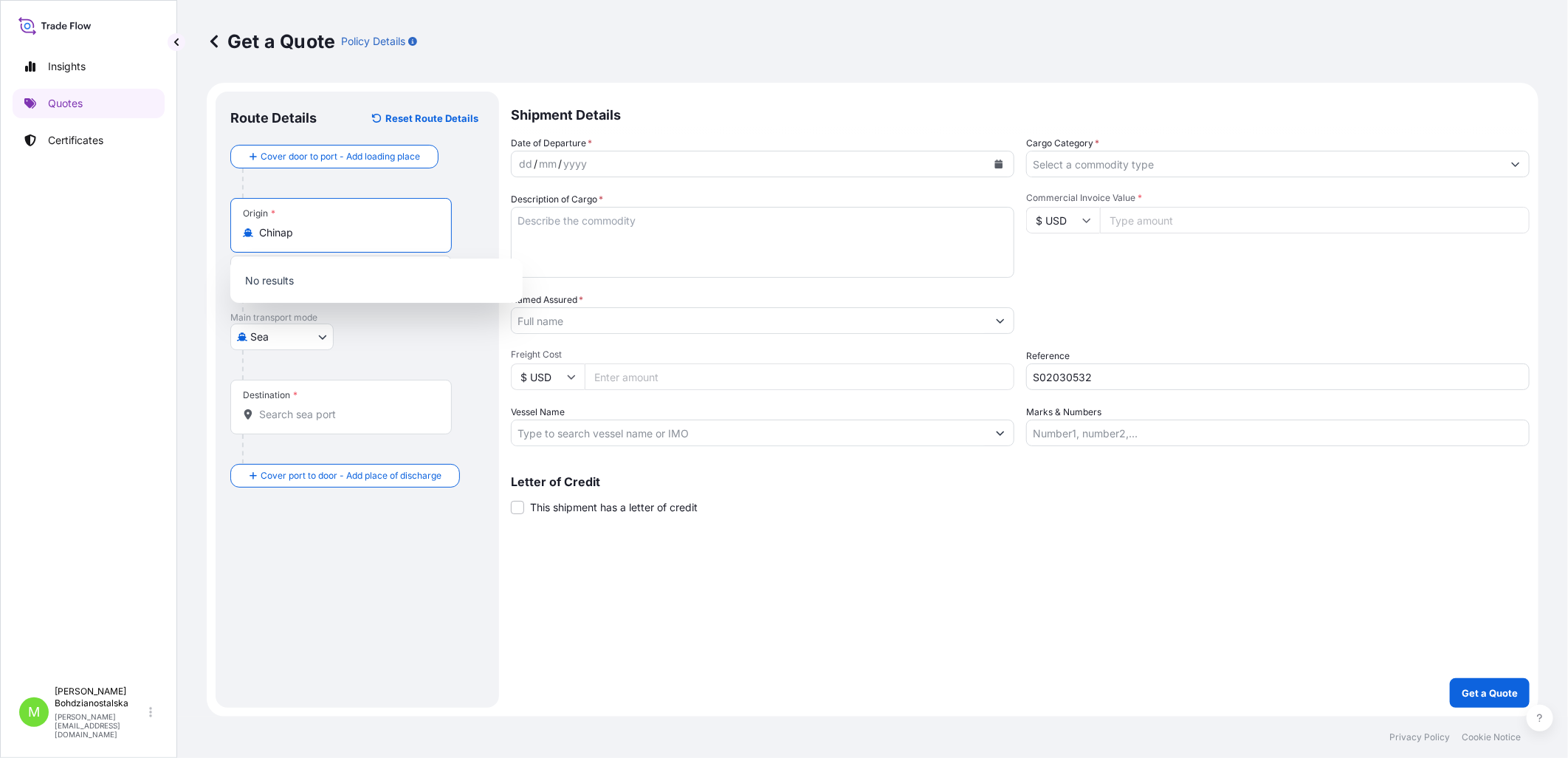
type input "[GEOGRAPHIC_DATA]"
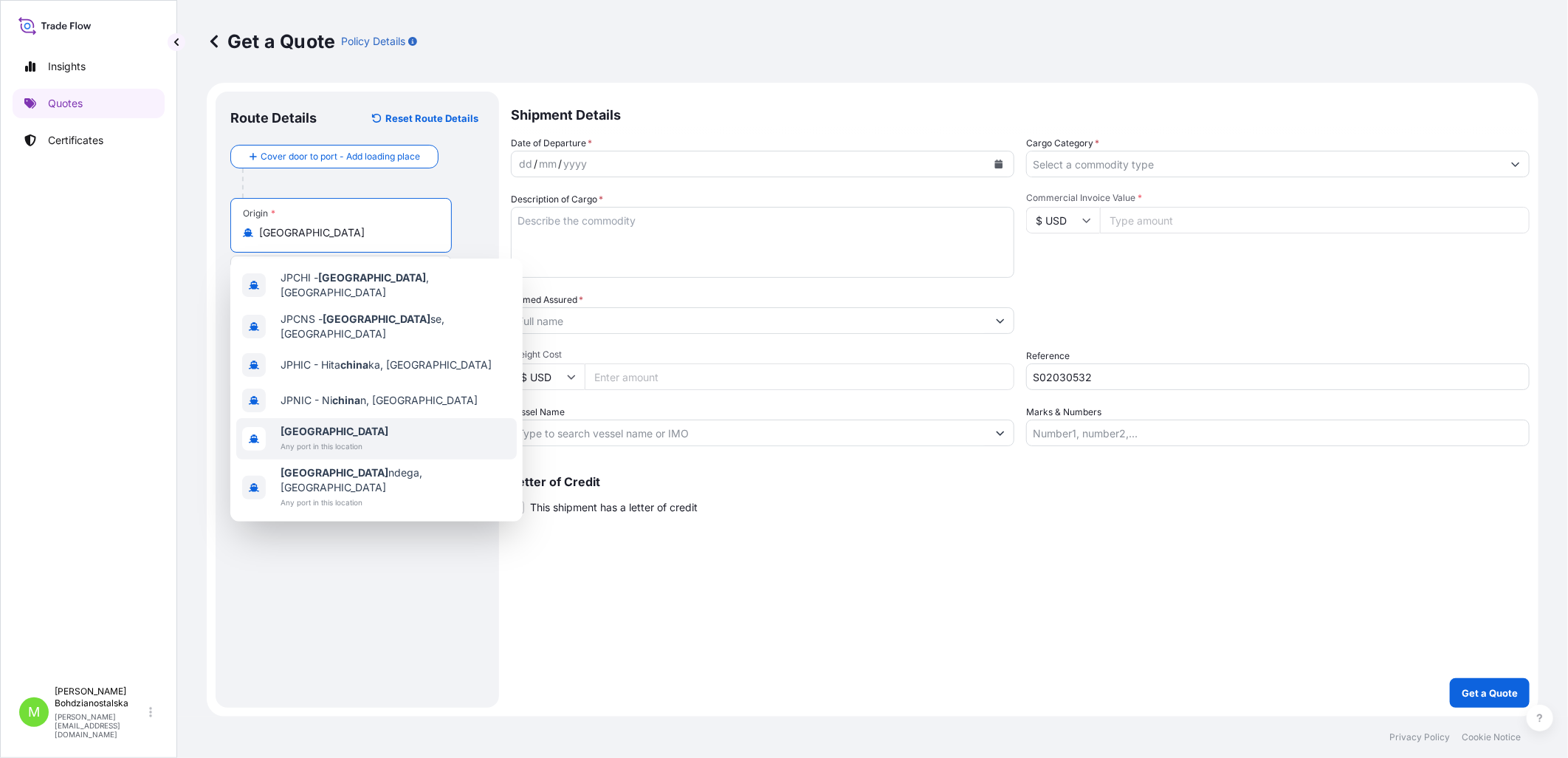
click at [331, 424] on span "[GEOGRAPHIC_DATA]" at bounding box center [334, 431] width 108 height 15
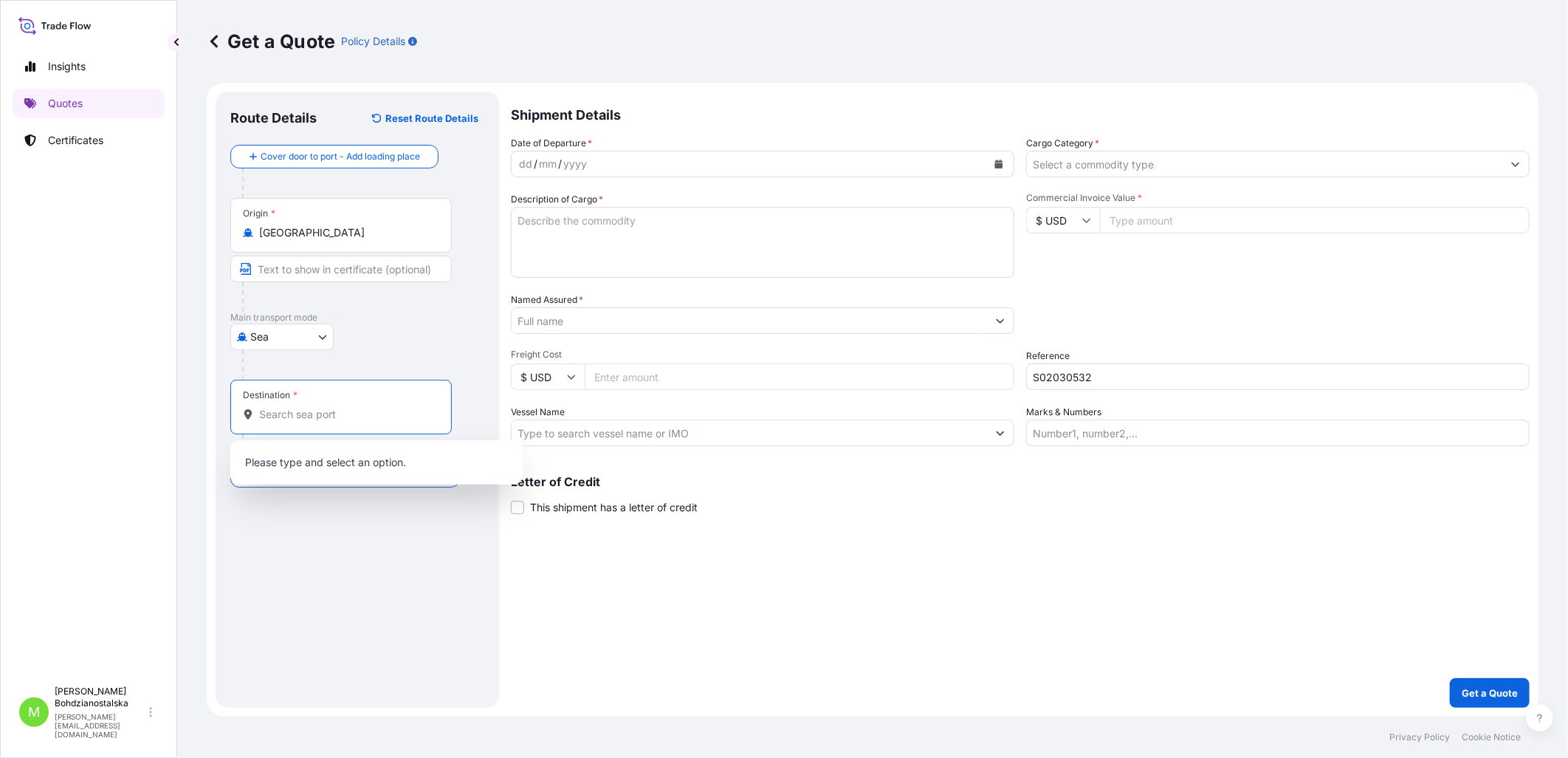
click at [312, 417] on input "Destination *" at bounding box center [346, 414] width 174 height 15
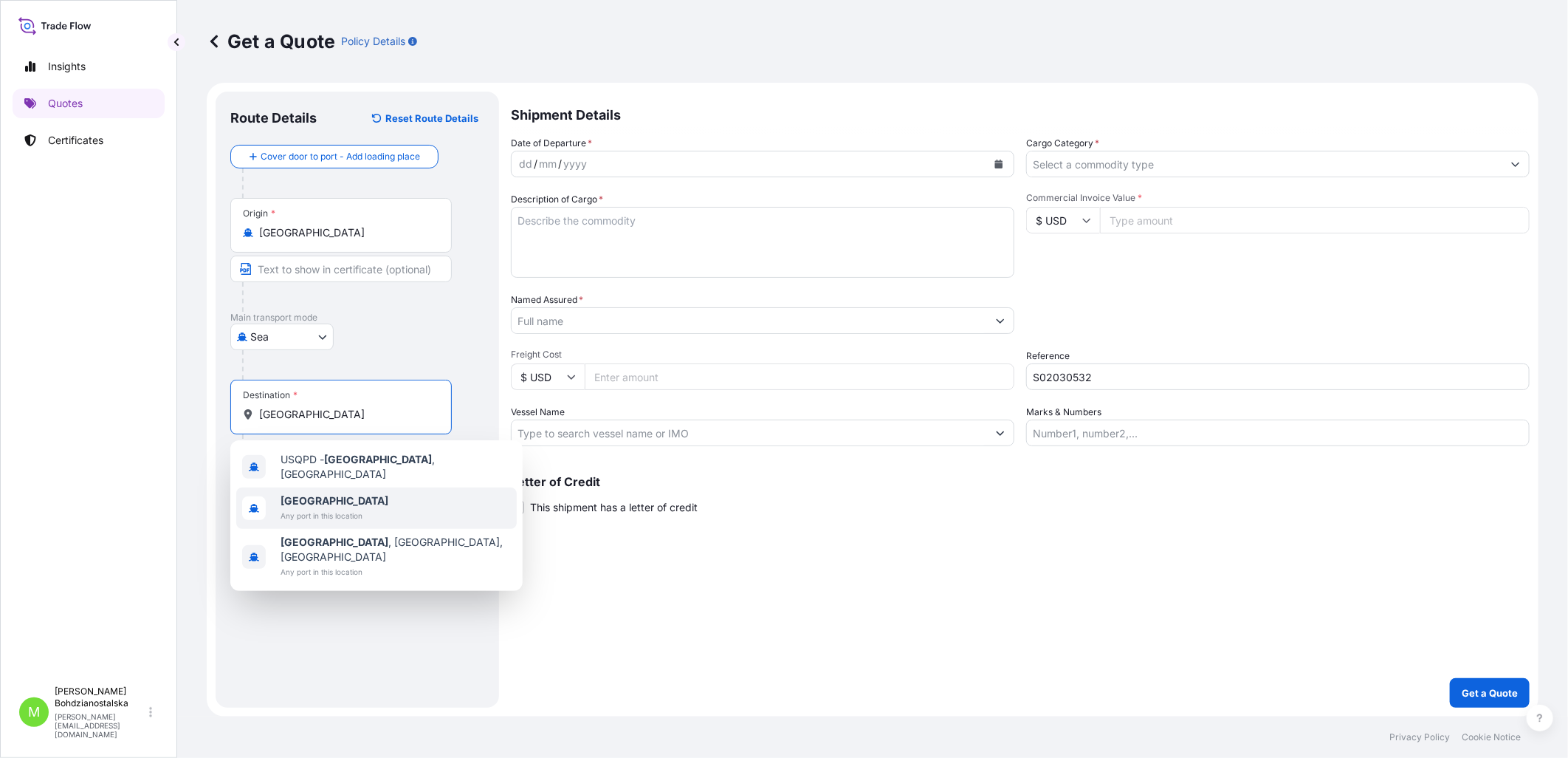
click at [351, 495] on span "[GEOGRAPHIC_DATA]" at bounding box center [334, 501] width 108 height 15
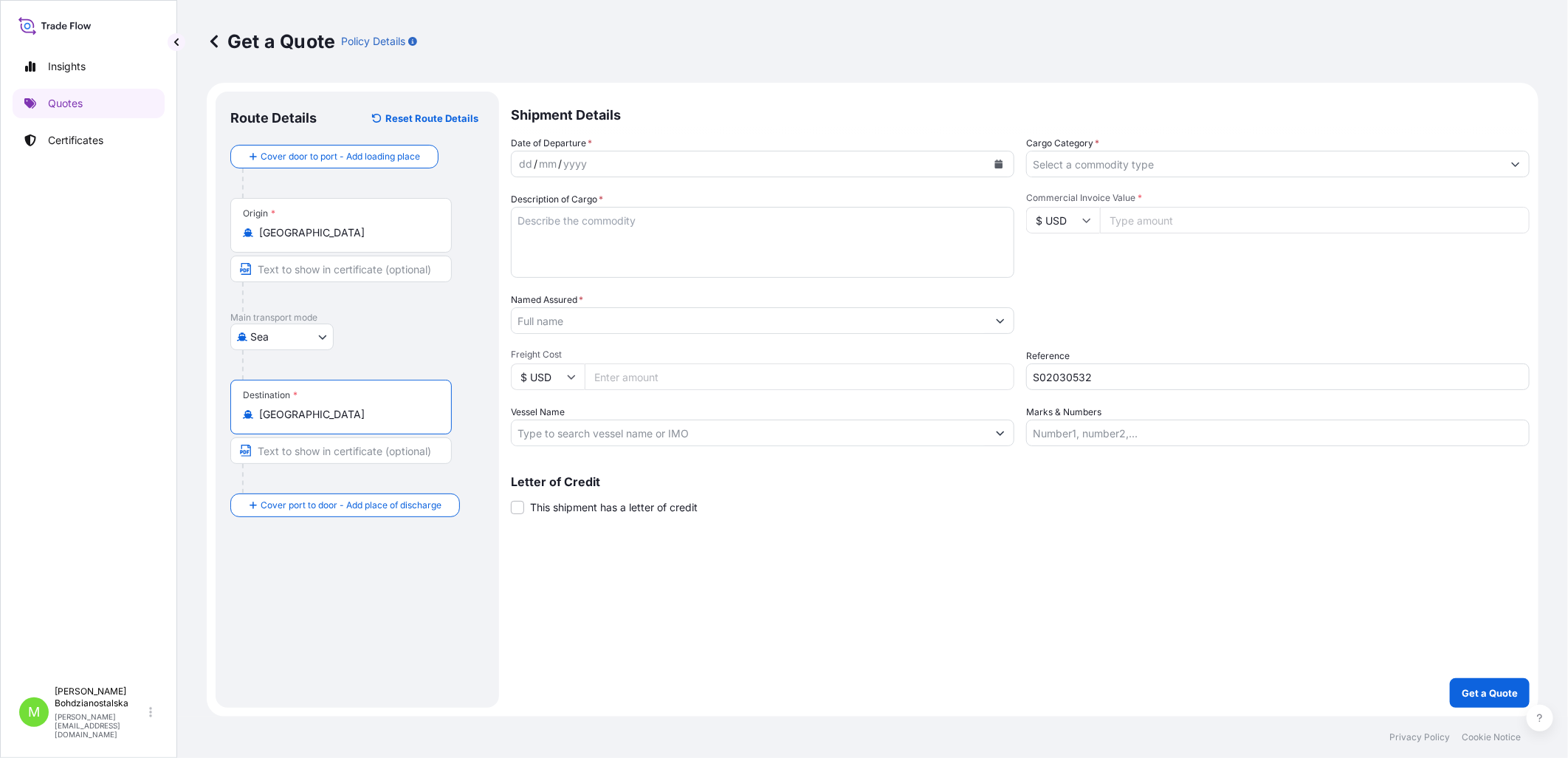
type input "[GEOGRAPHIC_DATA]"
click at [529, 159] on div "dd" at bounding box center [525, 163] width 16 height 18
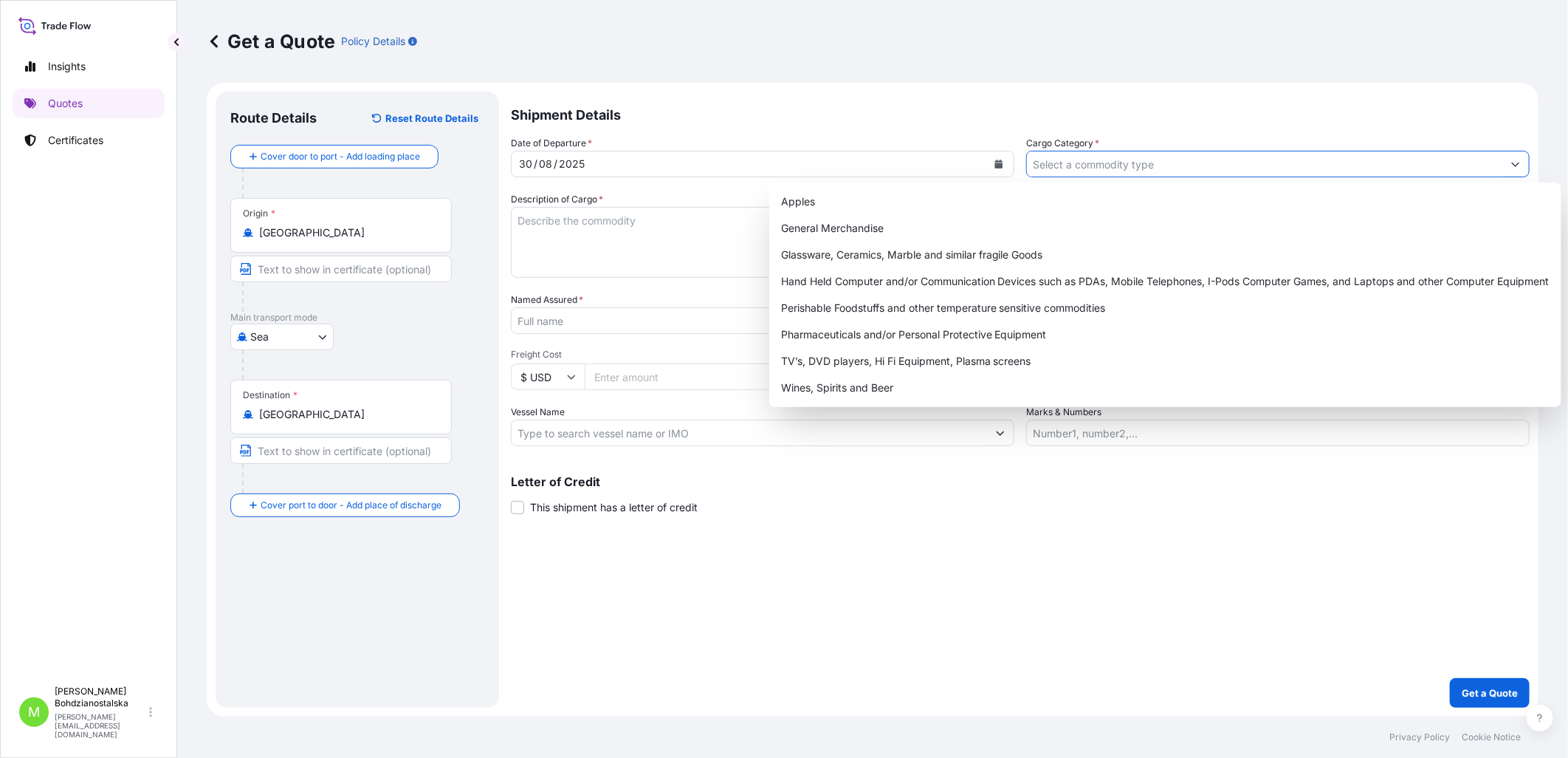
click at [857, 165] on input "Cargo Category *" at bounding box center [1265, 164] width 476 height 27
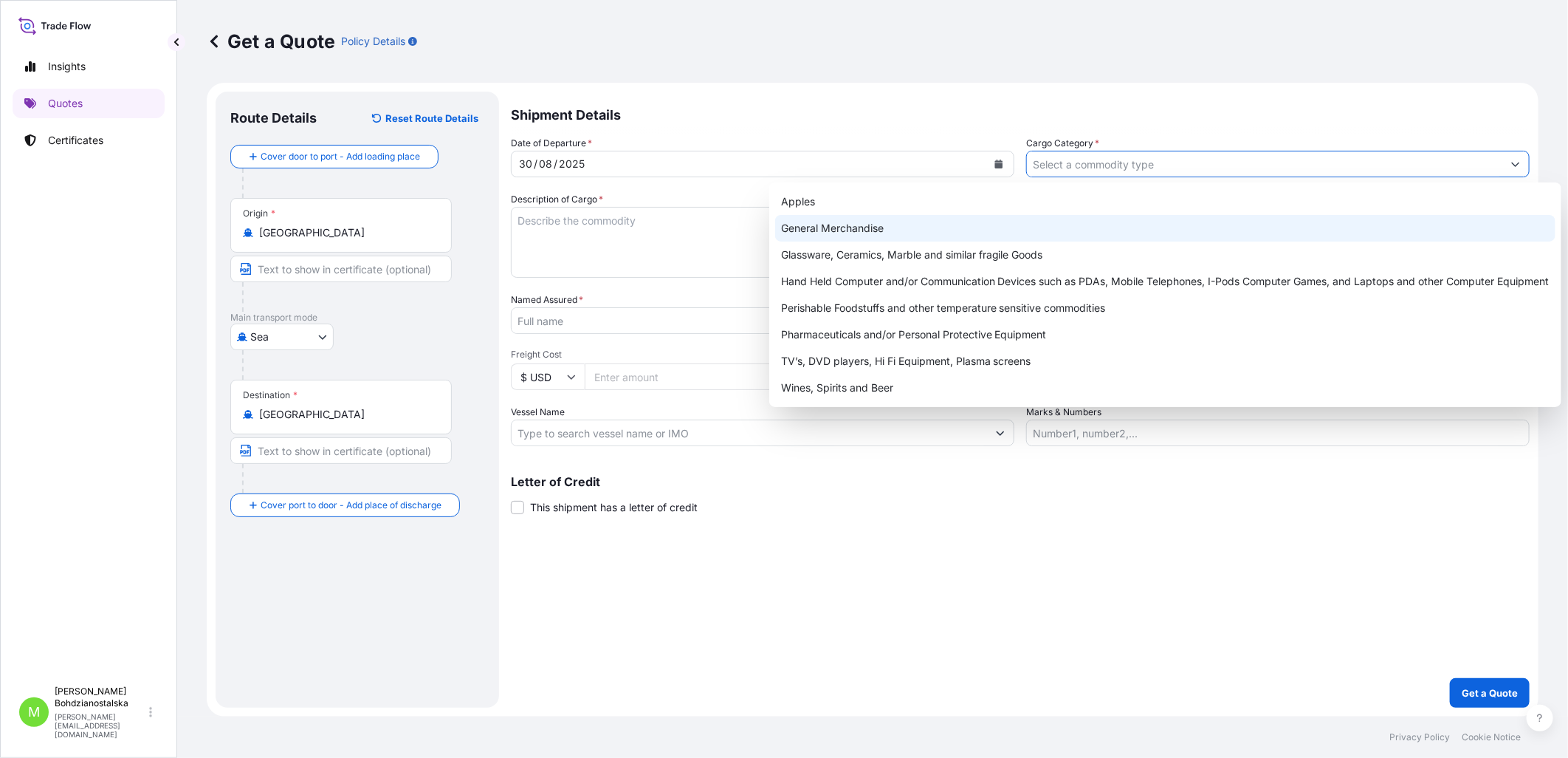
click at [857, 231] on div "General Merchandise" at bounding box center [1165, 228] width 781 height 27
type input "General Merchandise"
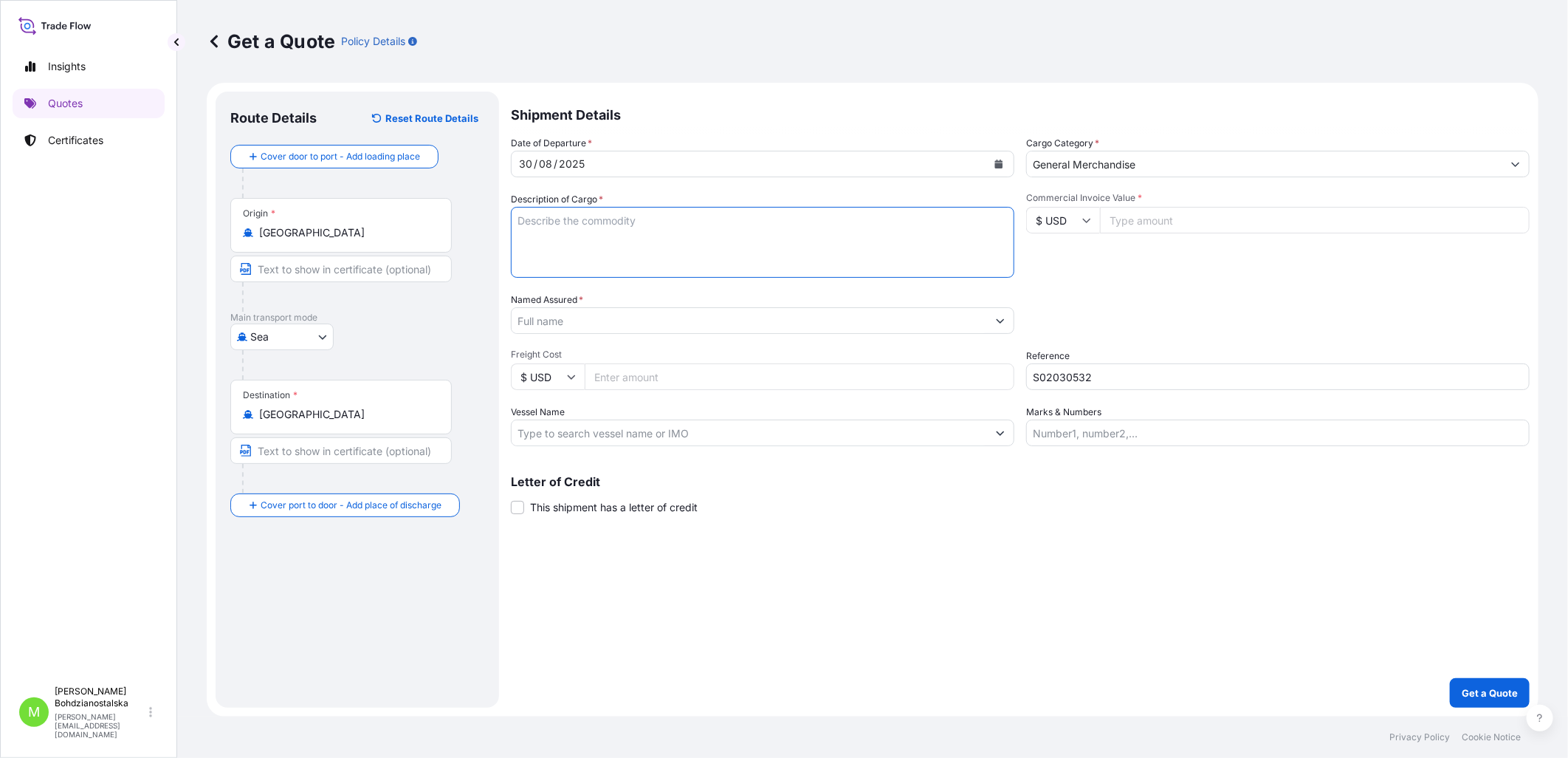
click at [677, 246] on textarea "Description of Cargo *" at bounding box center [763, 243] width 504 height 71
click at [540, 241] on textarea "Description of Cargo *" at bounding box center [763, 243] width 504 height 71
paste textarea "INVERTER"
type textarea "INVERTER"
click at [857, 216] on input "Commercial Invoice Value *" at bounding box center [1315, 221] width 429 height 27
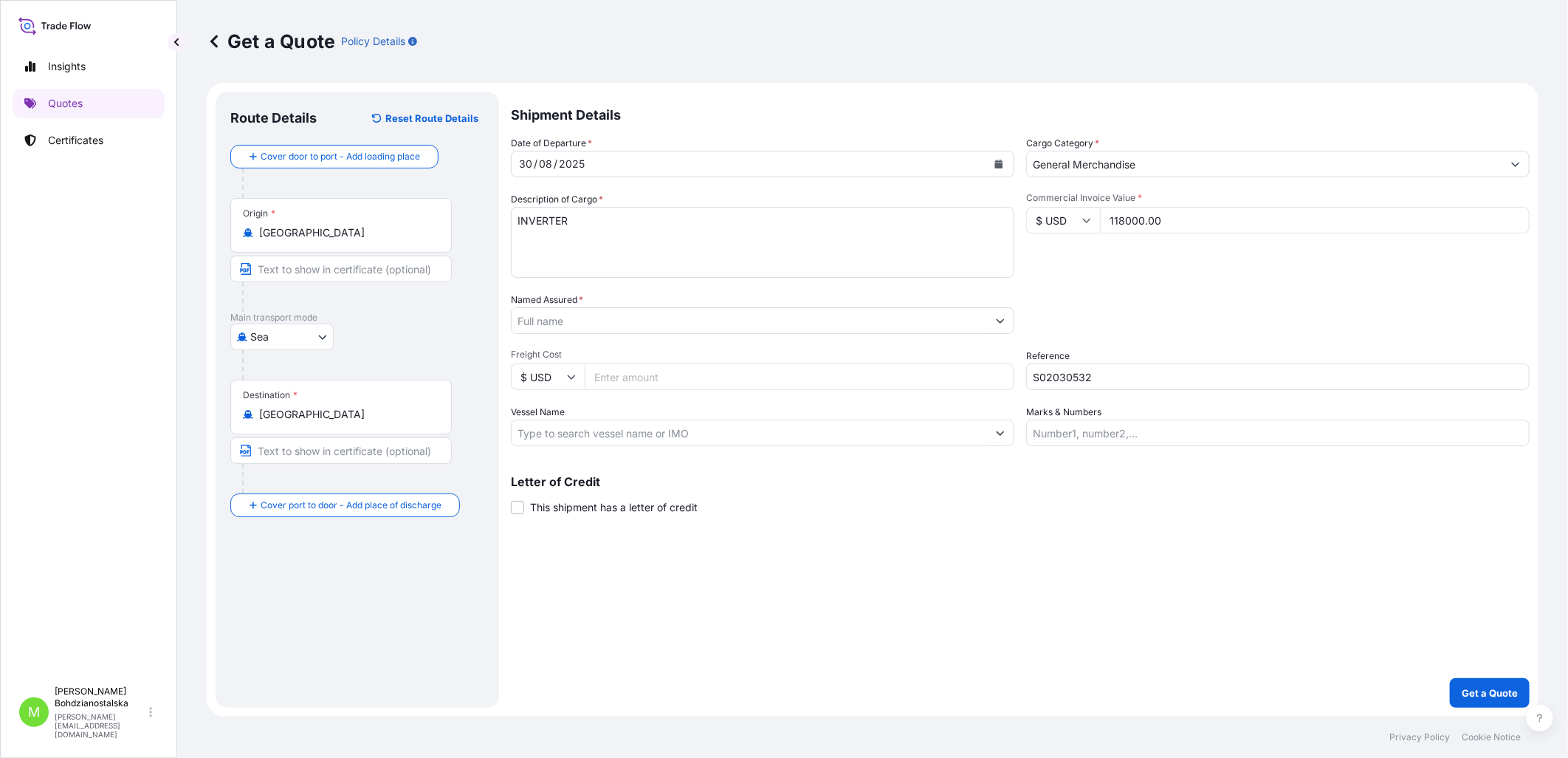
type input "118000.00"
click at [857, 266] on div "Commercial Invoice Value * $ USD 118000.00" at bounding box center [1278, 235] width 504 height 86
click at [621, 241] on textarea "INVERTER" at bounding box center [763, 243] width 504 height 71
click at [592, 238] on textarea "INVERTER" at bounding box center [763, 243] width 504 height 71
paste textarea "MSNU9124050"
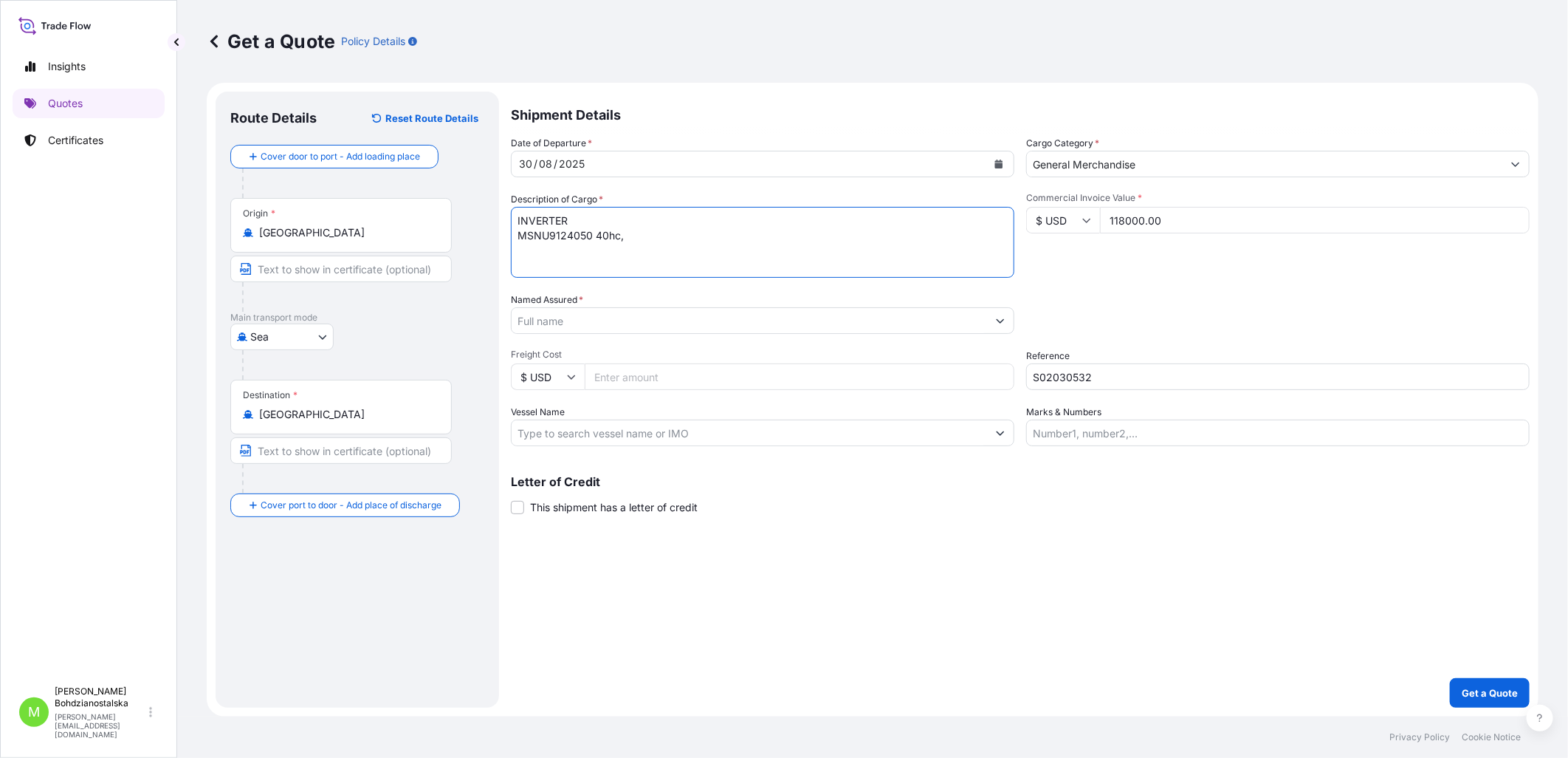
click at [683, 239] on textarea "INVERTER MSNU9124050 40hc," at bounding box center [763, 243] width 504 height 71
paste textarea "25132,800"
click at [515, 253] on textarea "INVERTER MSNU9124050 40hc, 25132,800 kgs, 67 176 m3, 2011 ctn" at bounding box center [763, 243] width 504 height 71
click at [857, 237] on textarea "INVERTER MSNU9124050 40hc, 25132,800 kgs, 67,176 m3, 2011 ctn" at bounding box center [763, 243] width 504 height 71
click at [564, 262] on textarea "INVERTER MSNU9124050 40hc, 25132,800 kgs, 67,176 m3, 2011 ctn" at bounding box center [763, 243] width 504 height 71
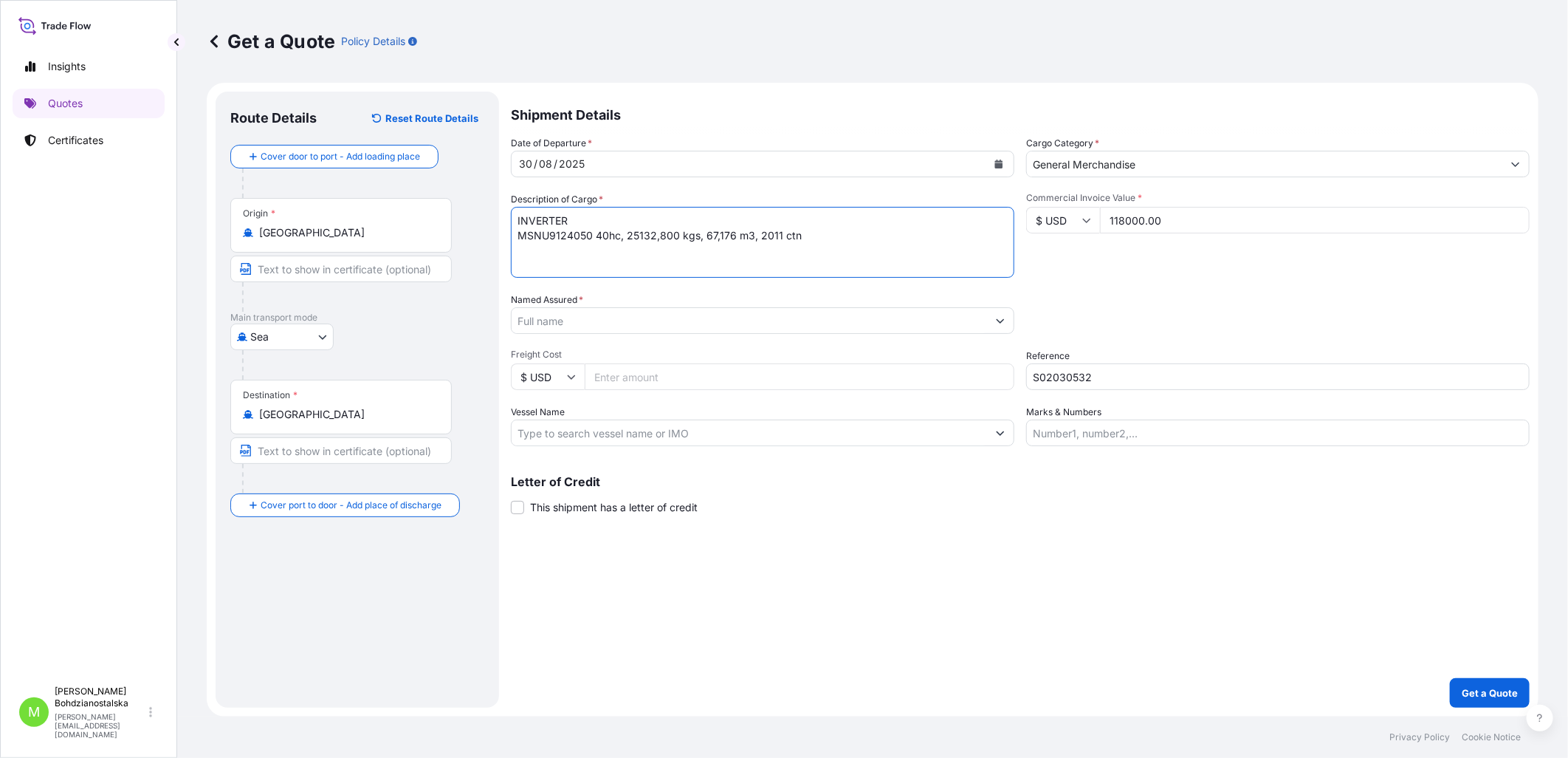
drag, startPoint x: 564, startPoint y: 262, endPoint x: 525, endPoint y: 254, distance: 39.8
click at [525, 254] on textarea "INVERTER MSNU9124050 40hc, 25132,800 kgs, 67,176 m3, 2011 ctn" at bounding box center [763, 243] width 504 height 71
paste textarea "FFAU2860534"
click at [651, 254] on textarea "INVERTER MSNU9124050 40hc, 25132,800 kgs, 67,176 m3, 2011 ctn FFAU2860534 40hc," at bounding box center [763, 243] width 504 height 71
paste textarea "26314,100"
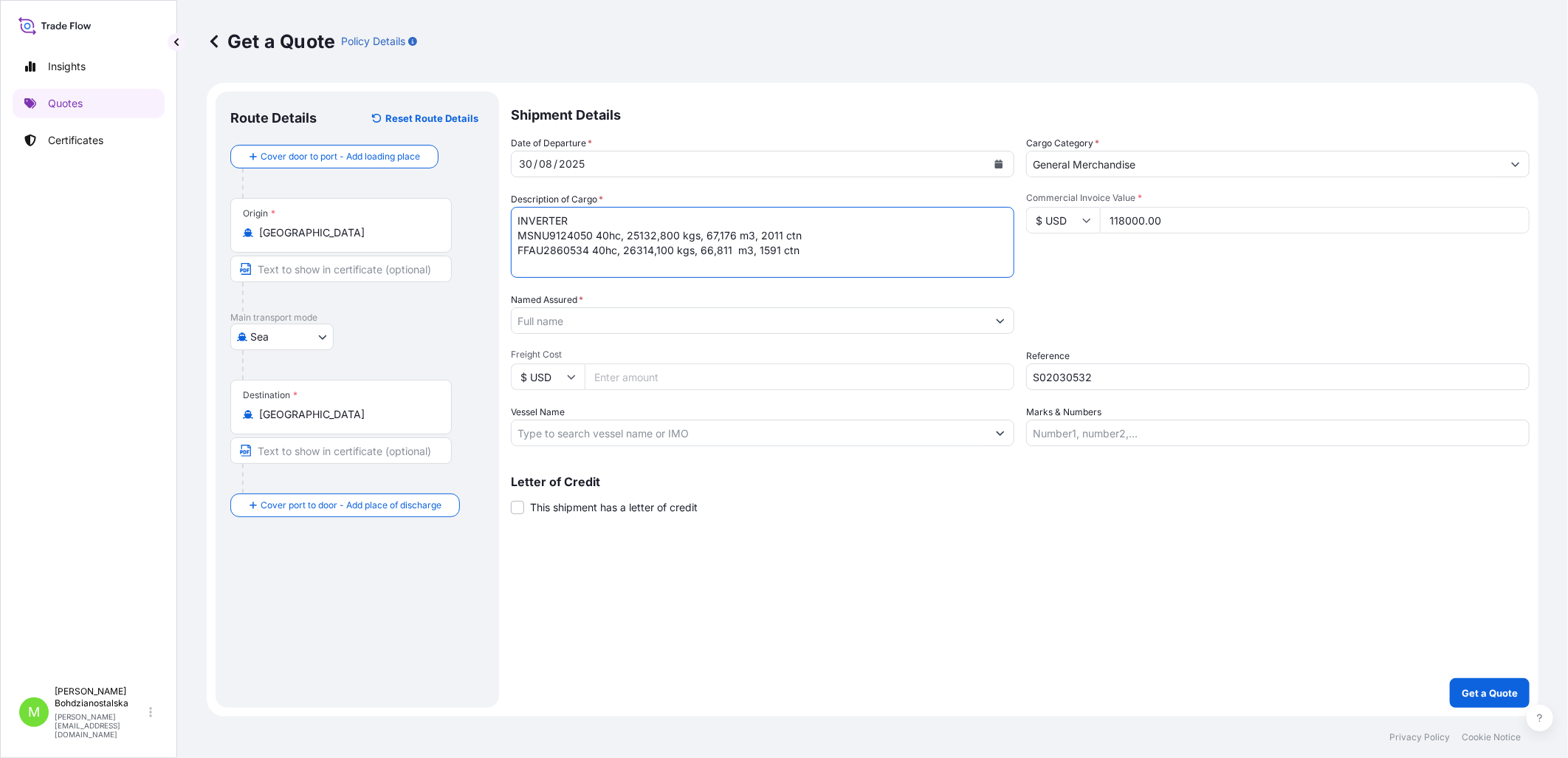
type textarea "INVERTER MSNU9124050 40hc, 25132,800 kgs, 67,176 m3, 2011 ctn FFAU2860534 40hc,…"
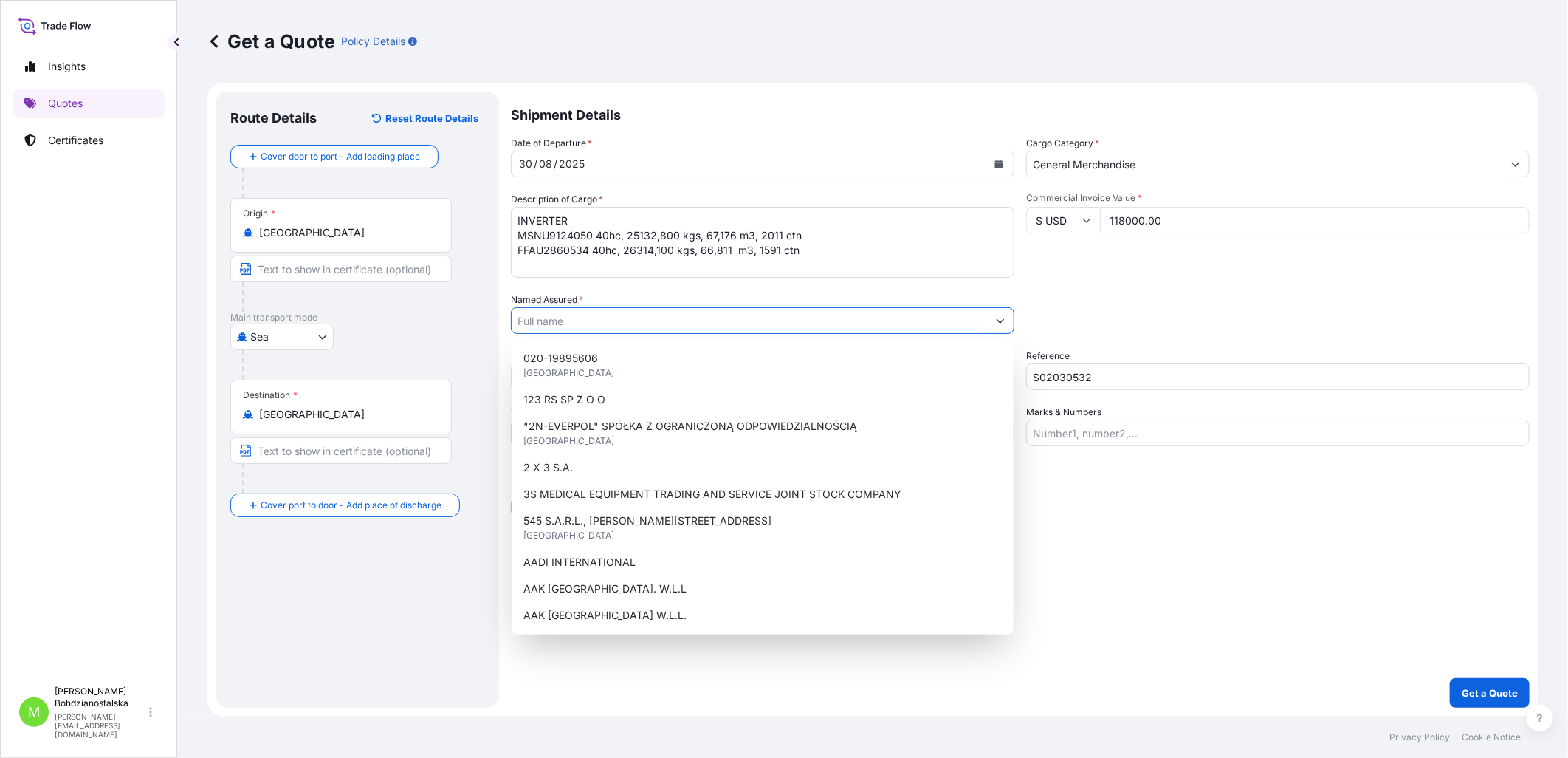
click at [579, 319] on input "Named Assured *" at bounding box center [749, 321] width 476 height 27
click at [549, 323] on input "Named Assured *" at bounding box center [749, 321] width 476 height 27
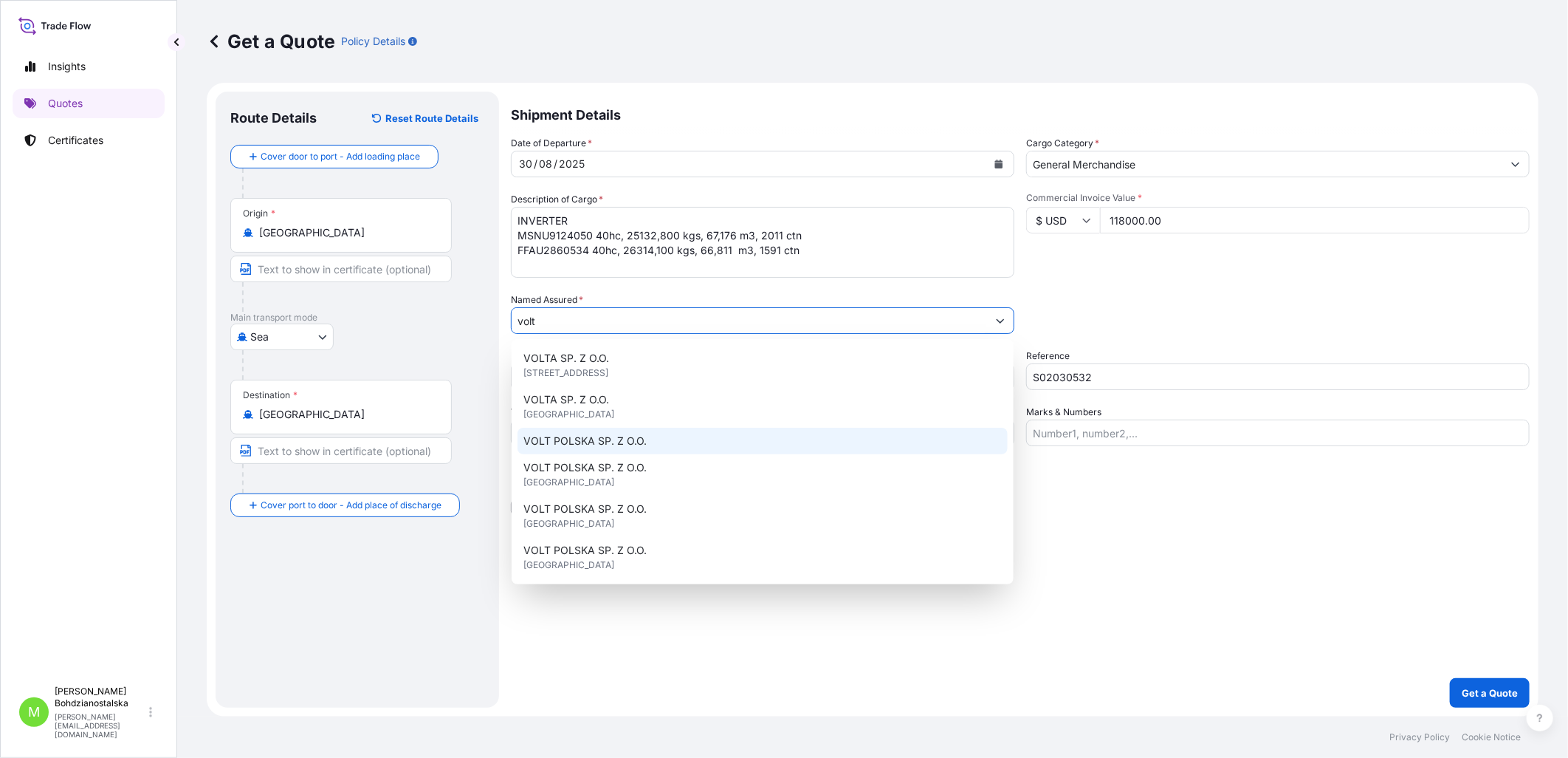
click at [643, 441] on span "VOLT POLSKA SP. Z O.O." at bounding box center [585, 441] width 123 height 15
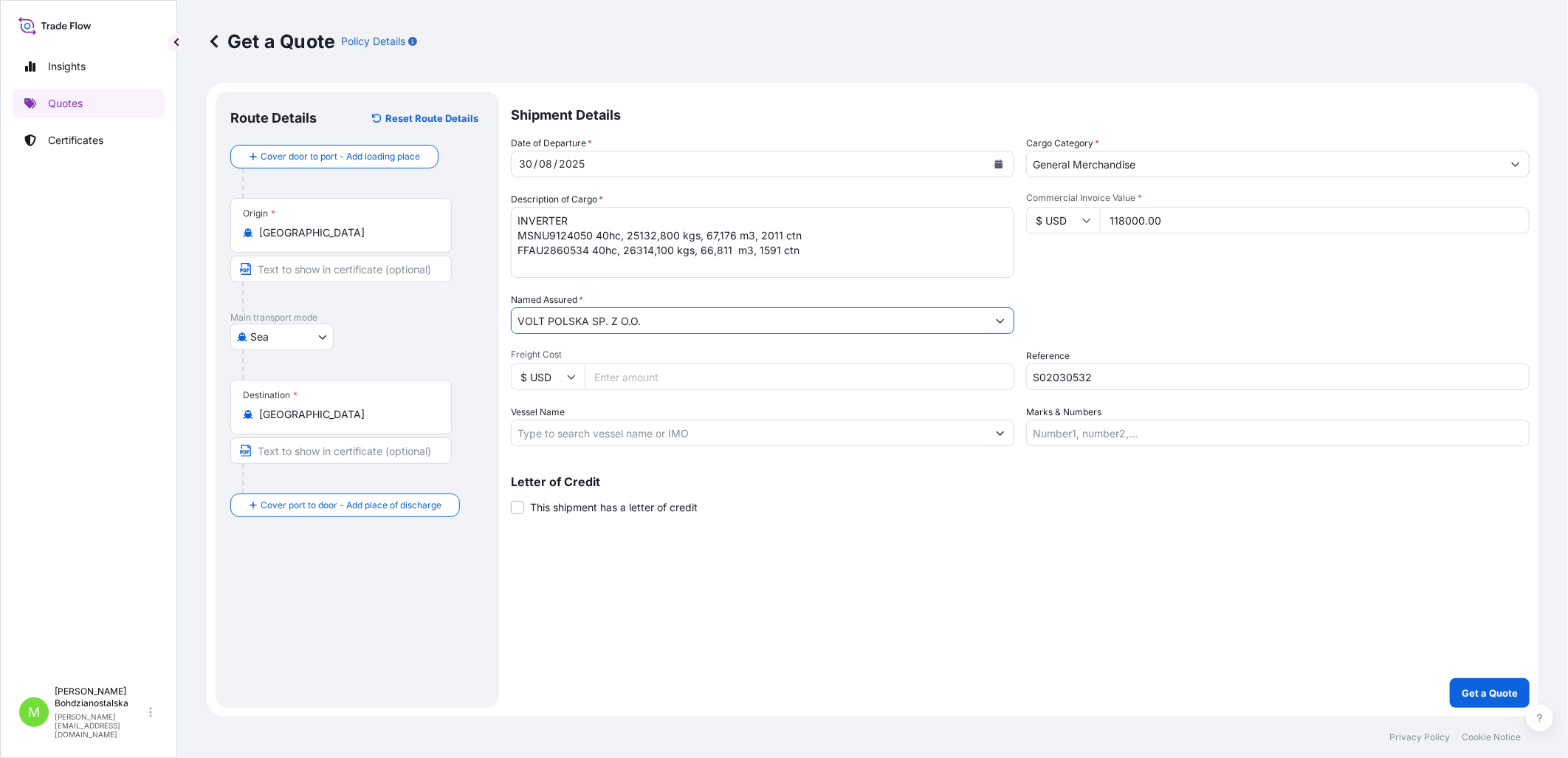
type input "VOLT POLSKA SP. Z O.O."
click at [857, 565] on div "Shipment Details Date of Departure * [DATE] Cargo Category * General Merchandis…" at bounding box center [1021, 399] width 1019 height 616
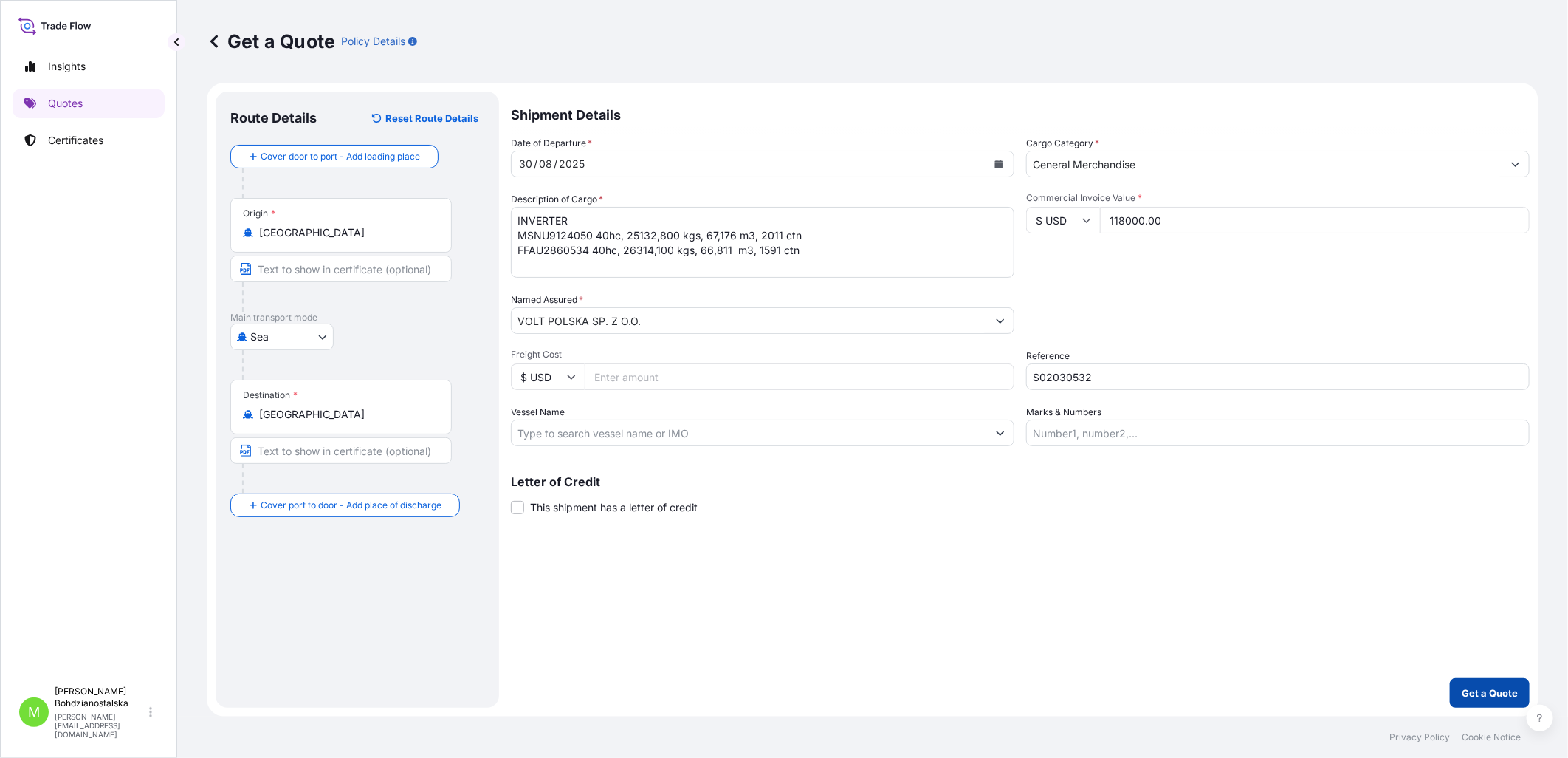
click at [857, 565] on p "Get a Quote" at bounding box center [1490, 693] width 56 height 15
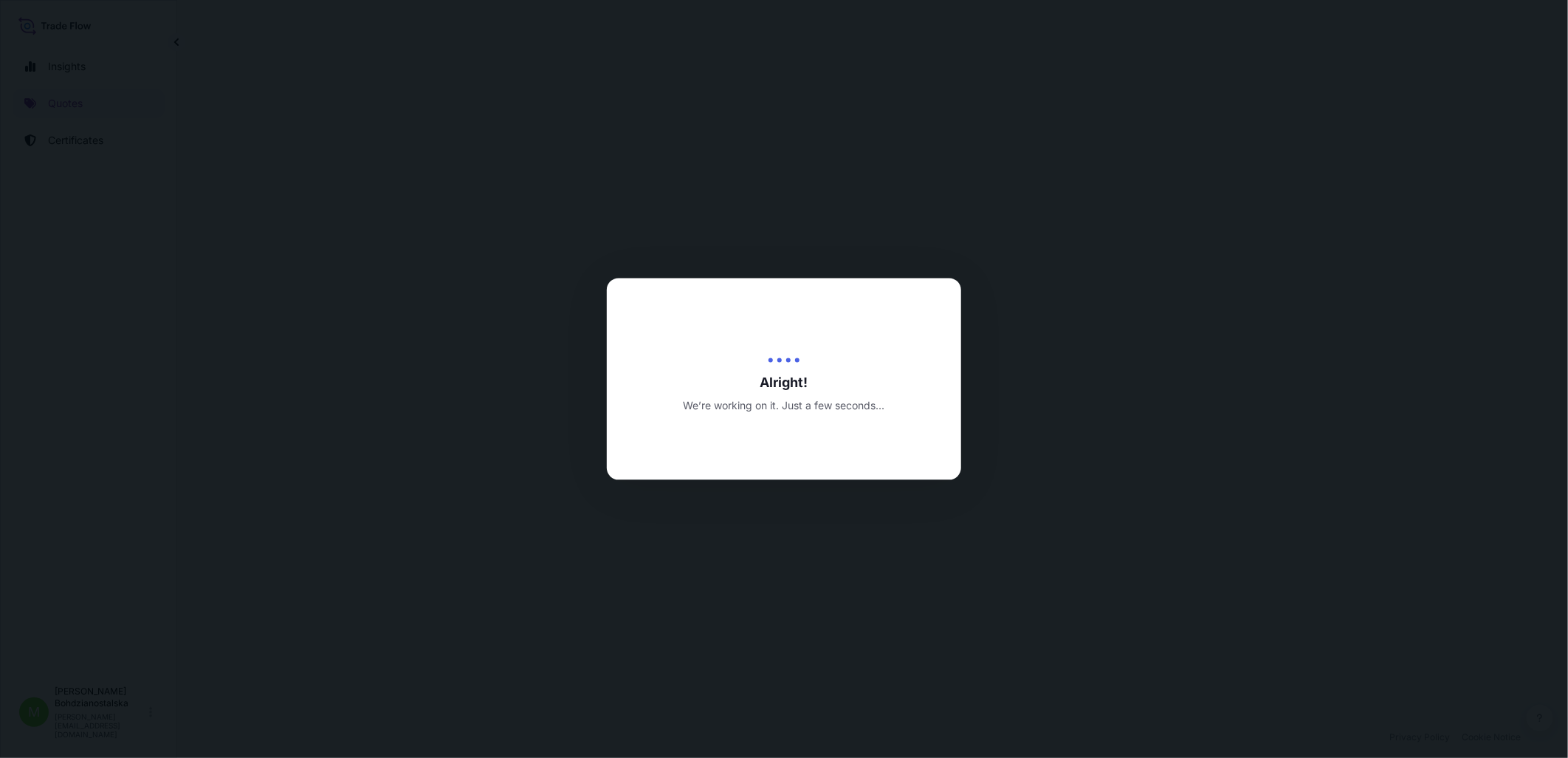
select select "Sea"
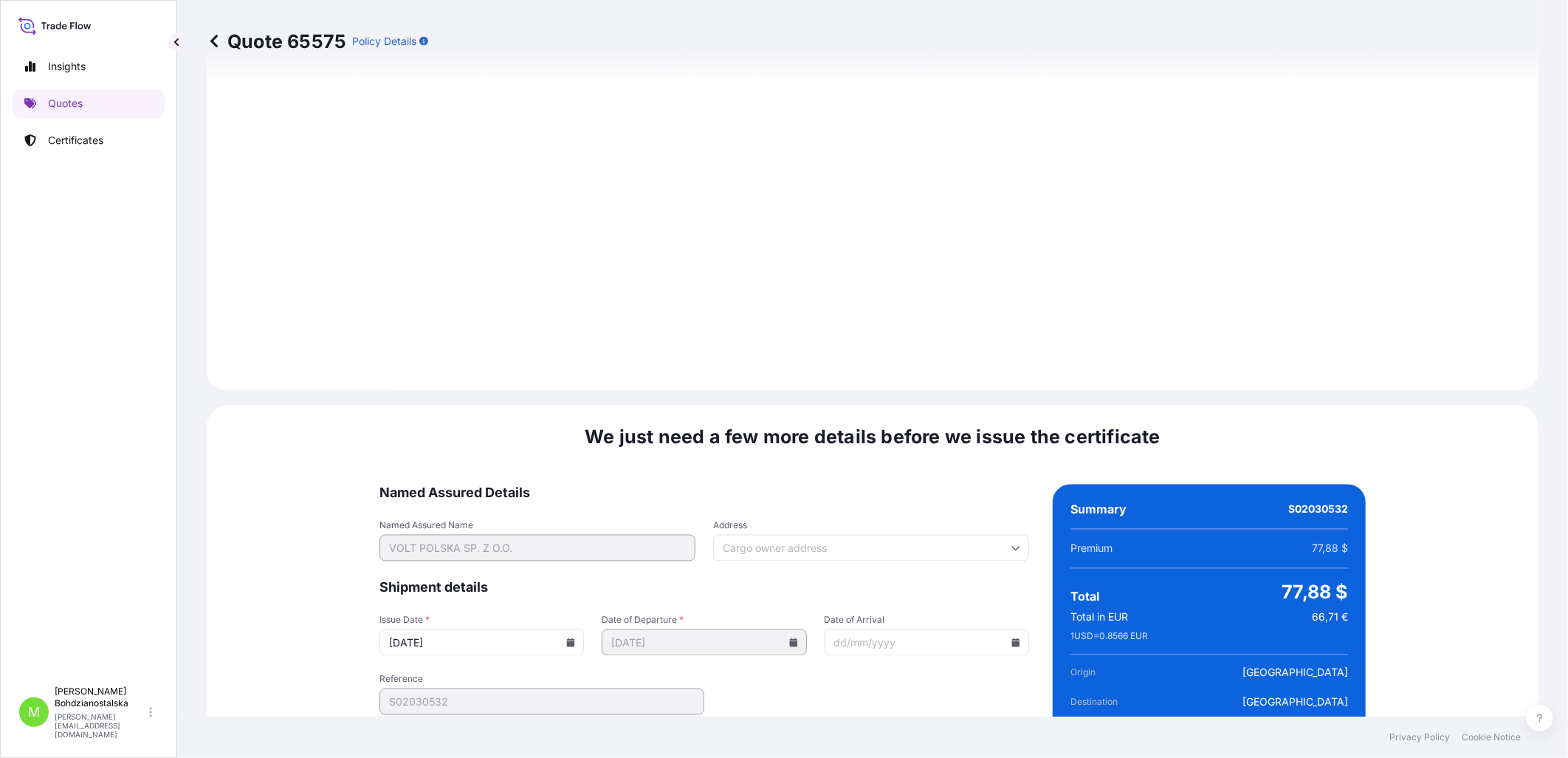
scroll to position [1496, 0]
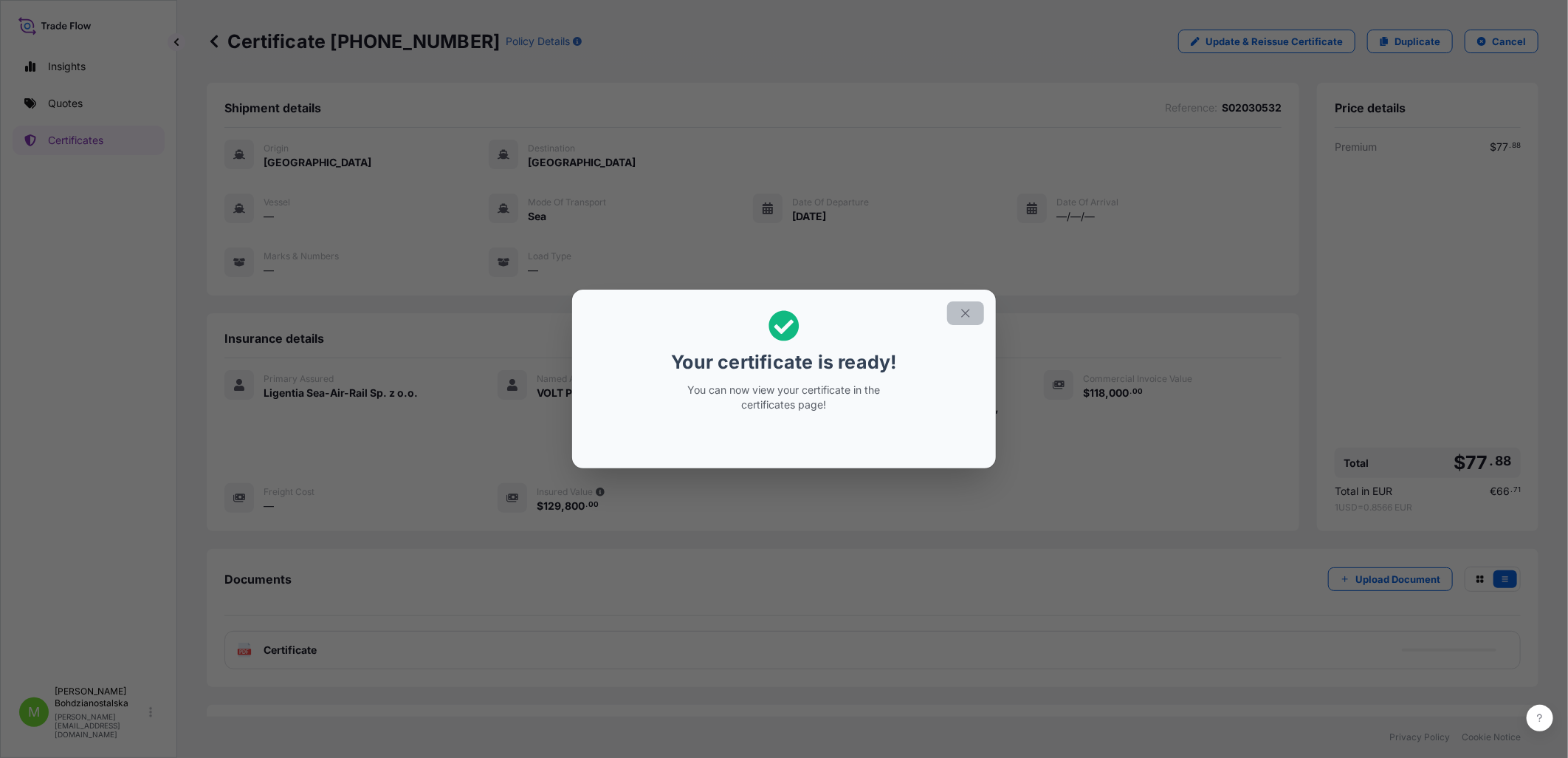
click at [857, 319] on button "button" at bounding box center [966, 313] width 37 height 24
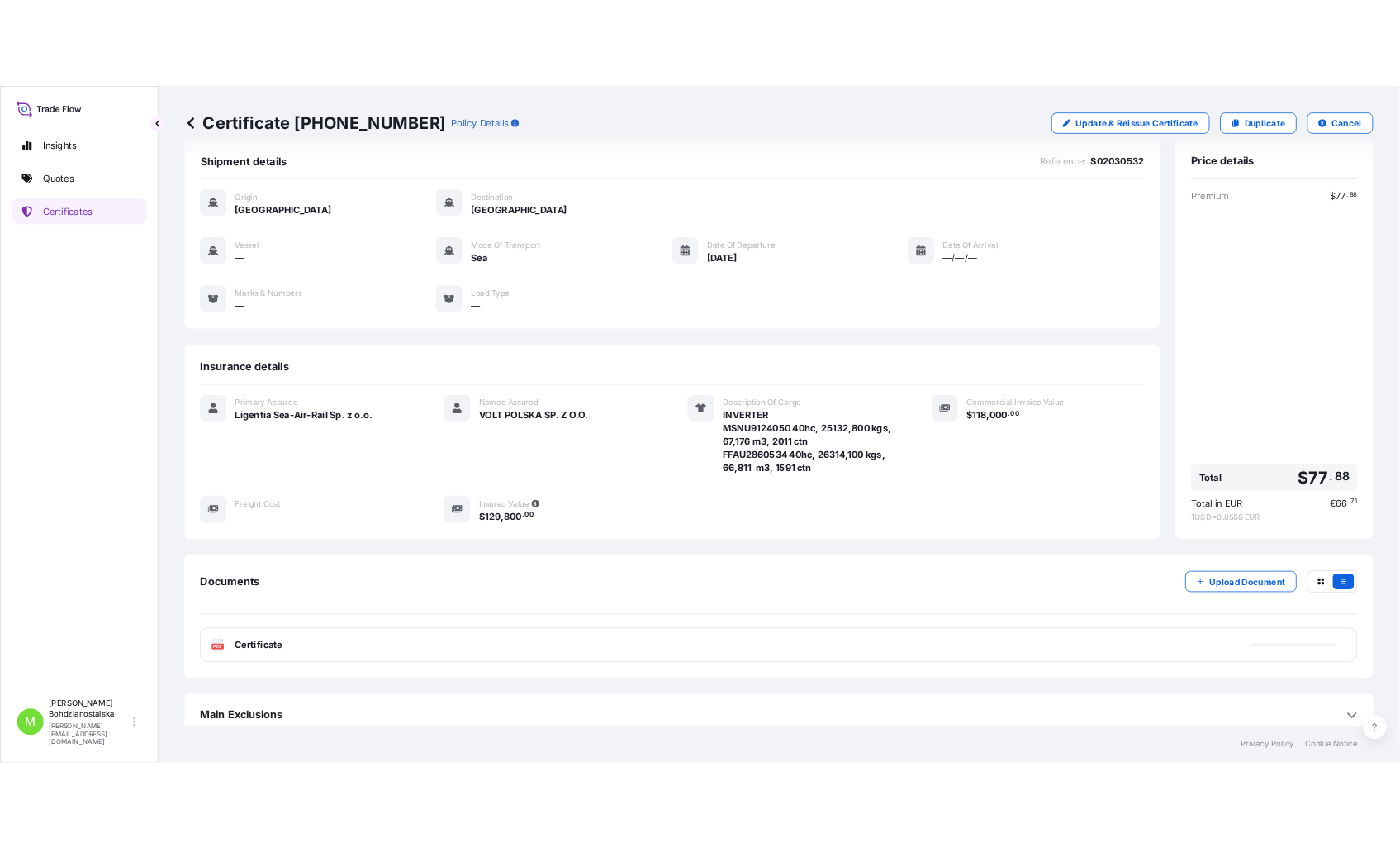
scroll to position [41, 0]
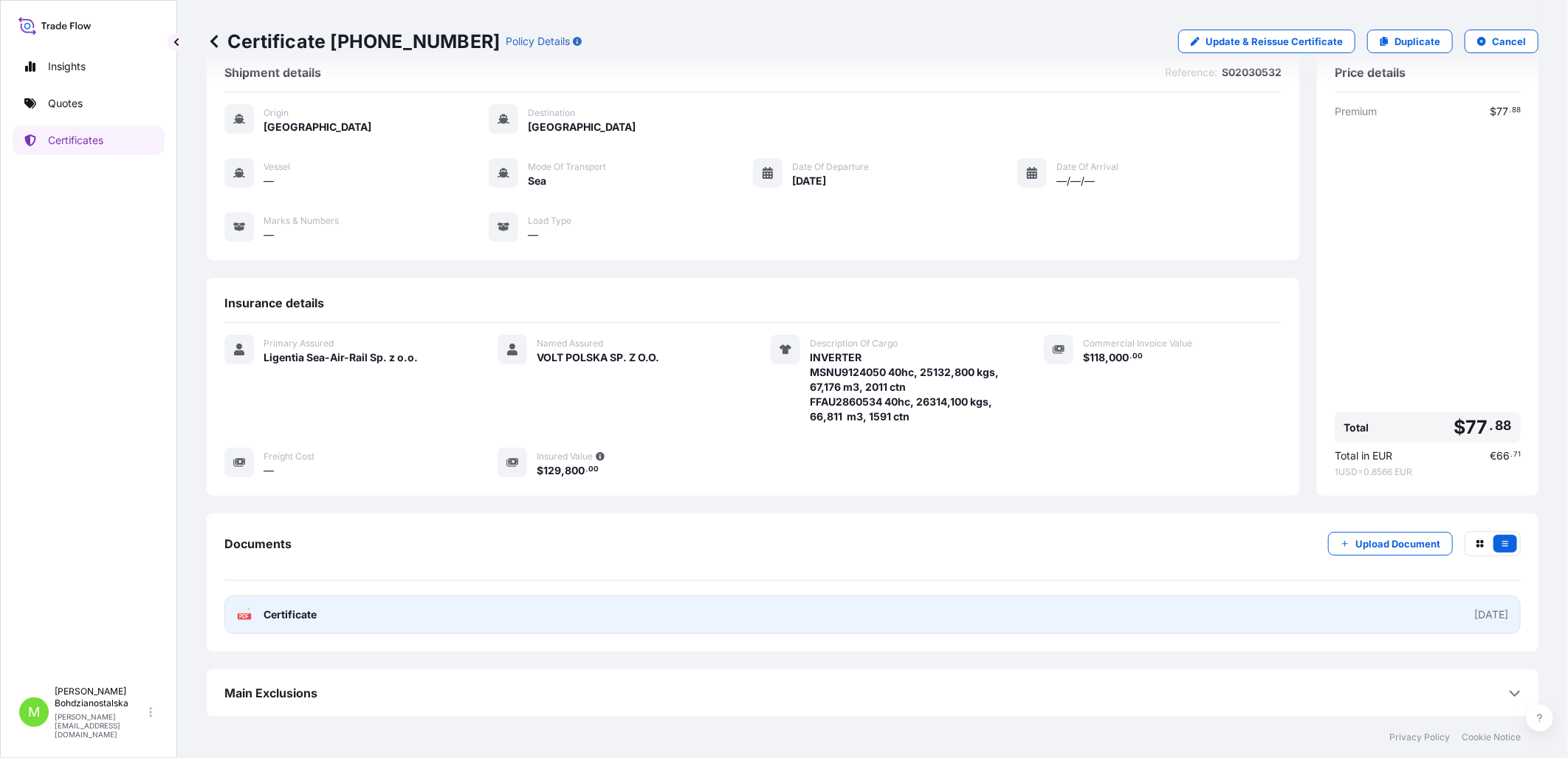
click at [292, 565] on span "Certificate" at bounding box center [290, 615] width 53 height 15
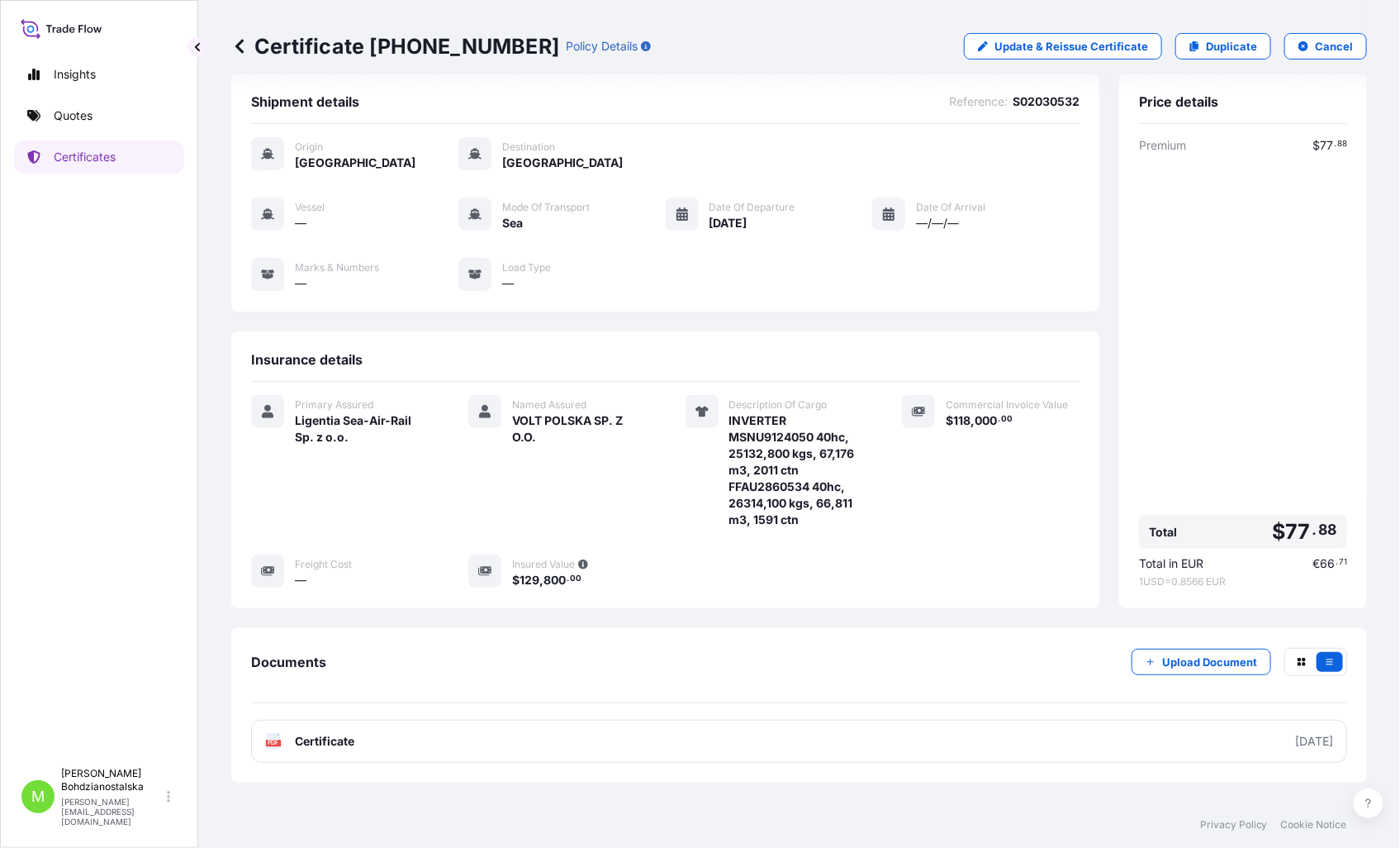
scroll to position [0, 0]
